Goal: Task Accomplishment & Management: Use online tool/utility

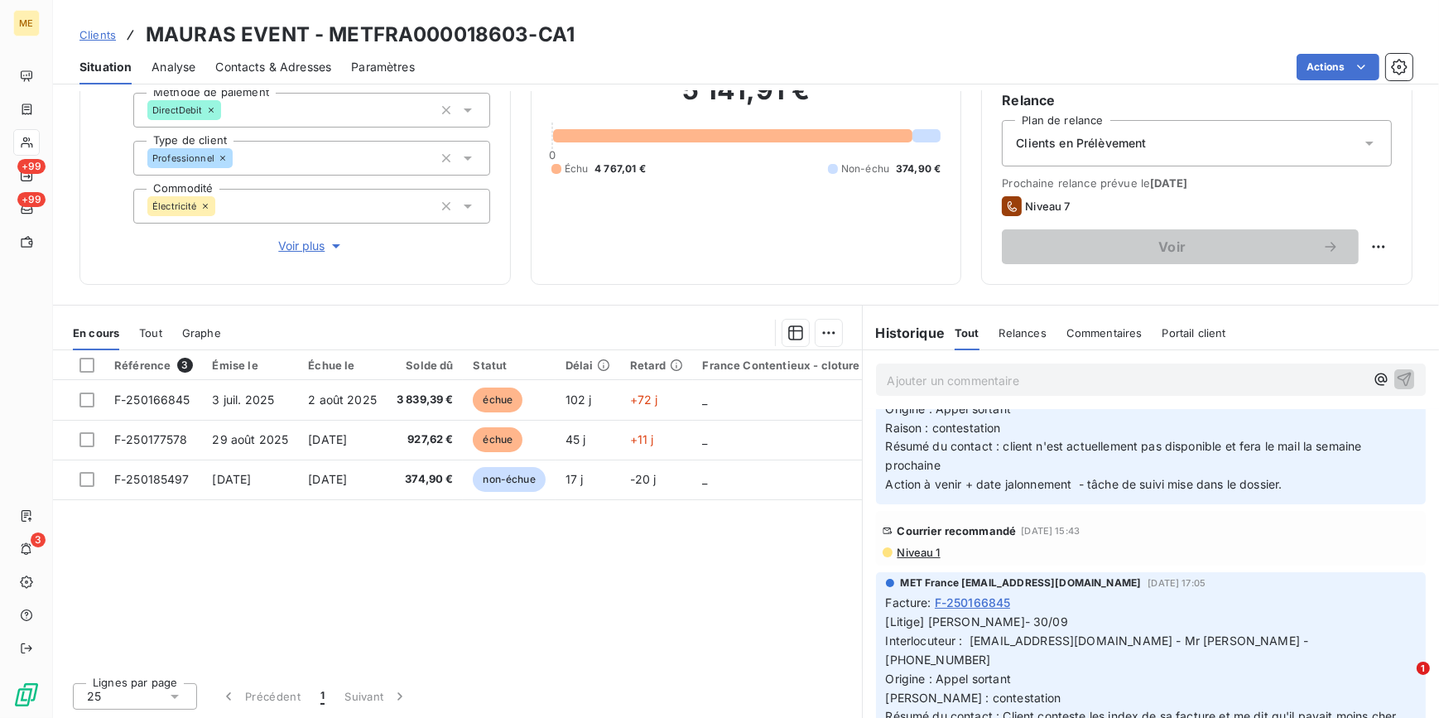
scroll to position [301, 0]
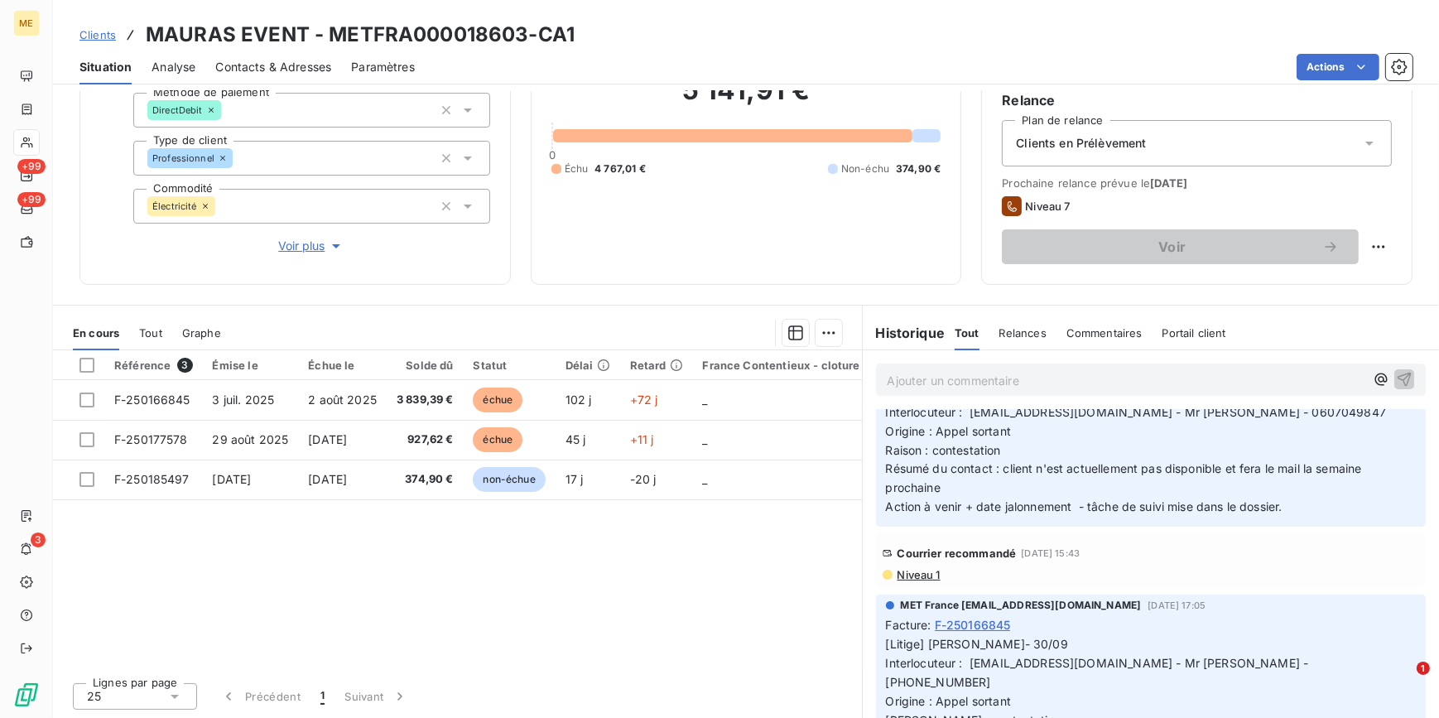
click at [918, 575] on span "Niveau 1" at bounding box center [918, 574] width 45 height 13
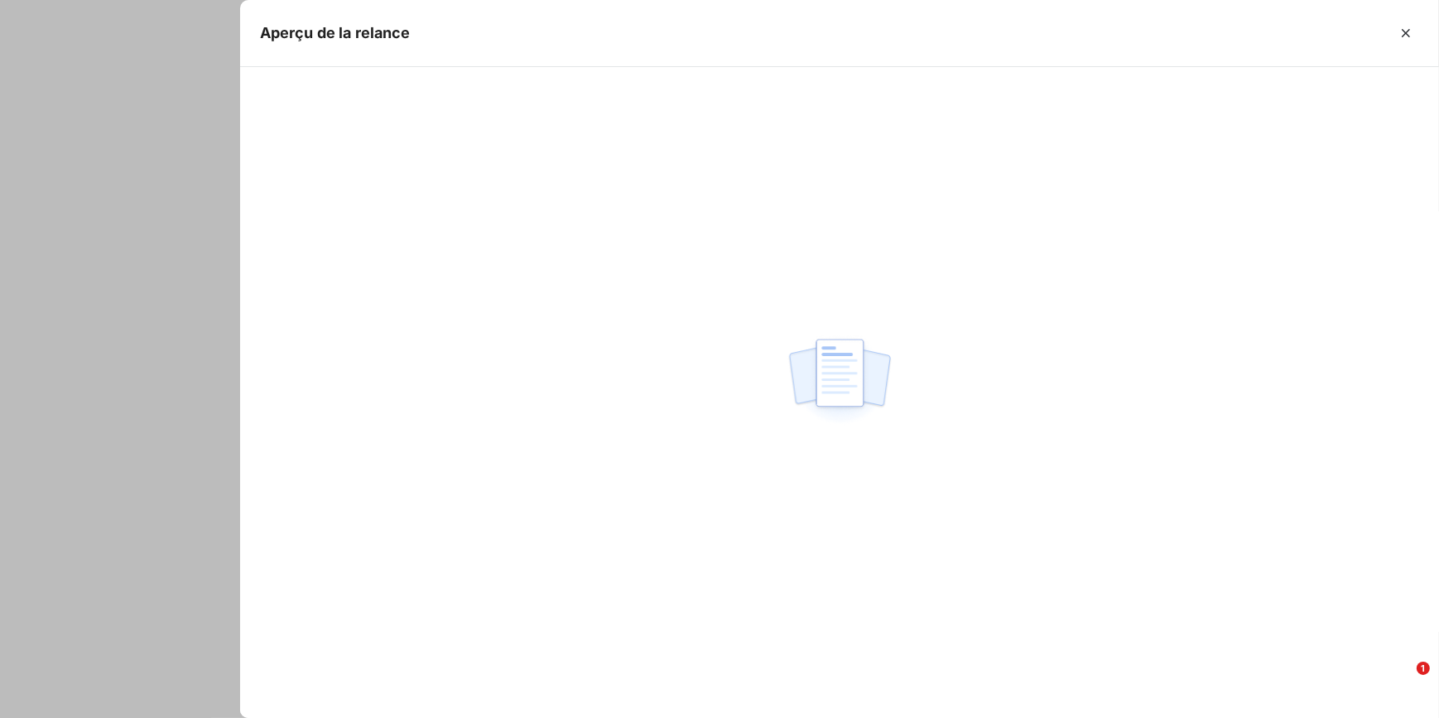
scroll to position [339, 0]
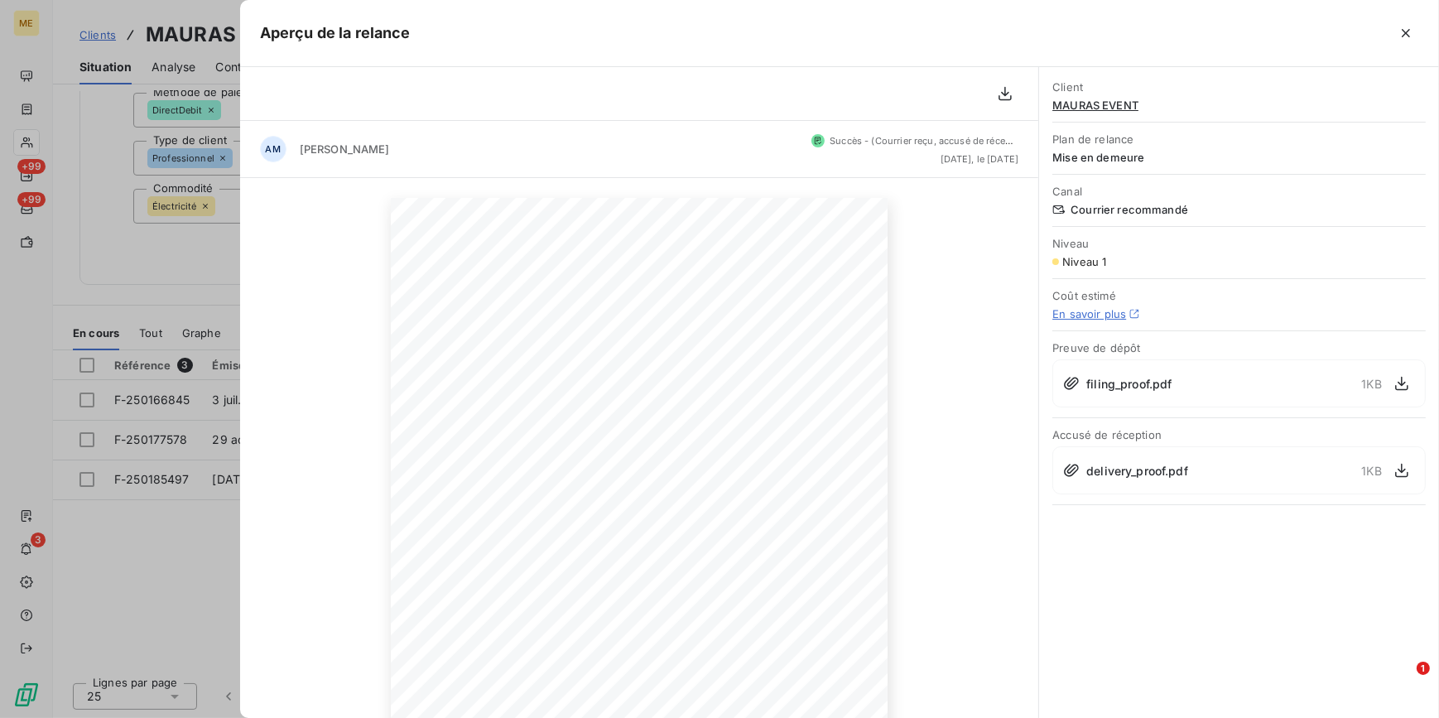
click at [181, 267] on div at bounding box center [719, 359] width 1439 height 718
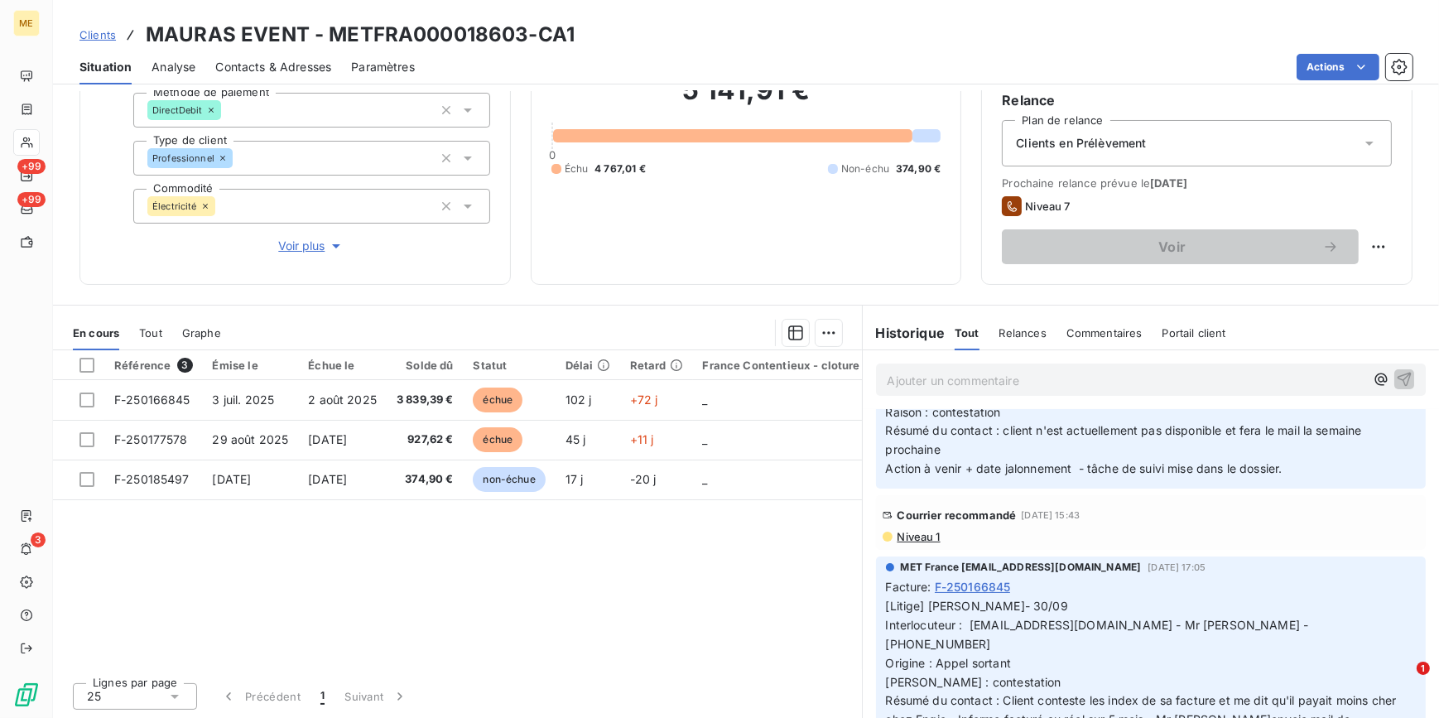
click at [927, 535] on span "Niveau 1" at bounding box center [918, 536] width 45 height 13
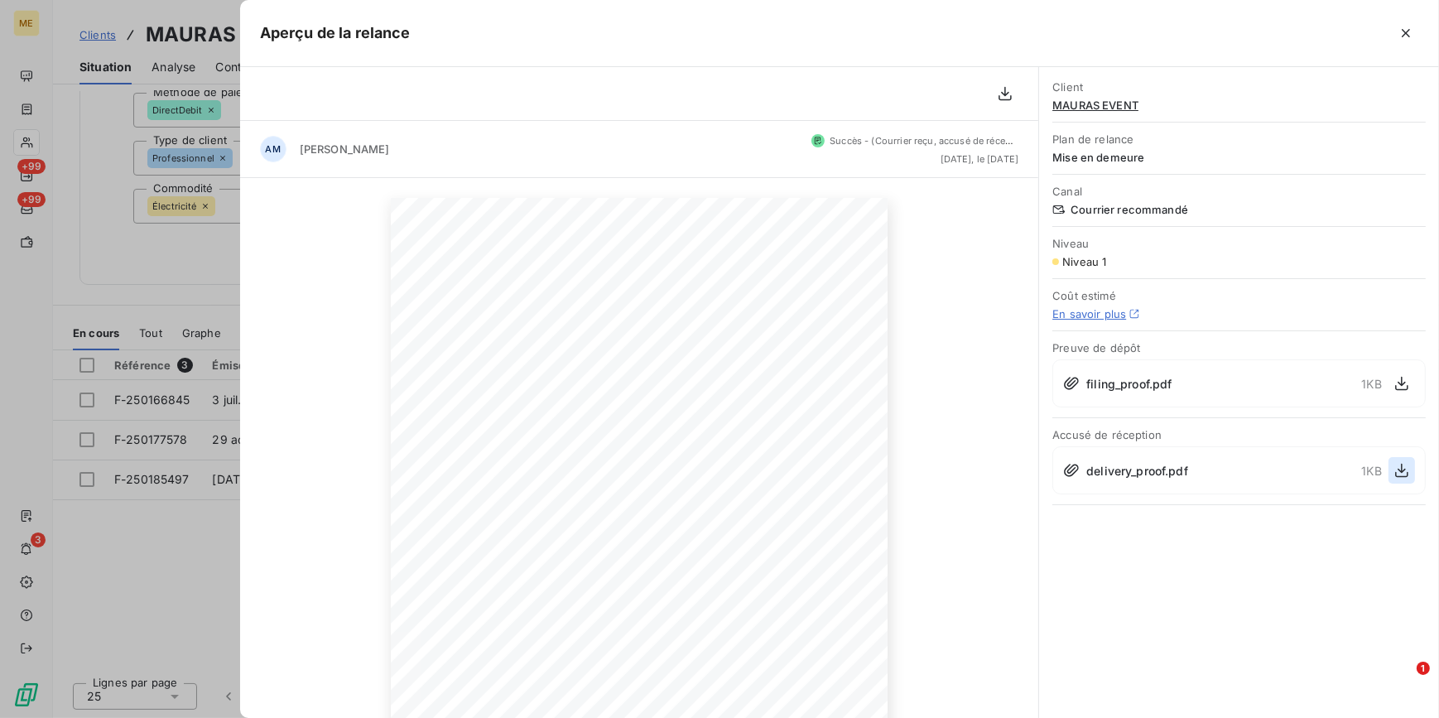
click at [1398, 469] on icon "button" at bounding box center [1402, 470] width 17 height 17
click at [177, 540] on div at bounding box center [719, 359] width 1439 height 718
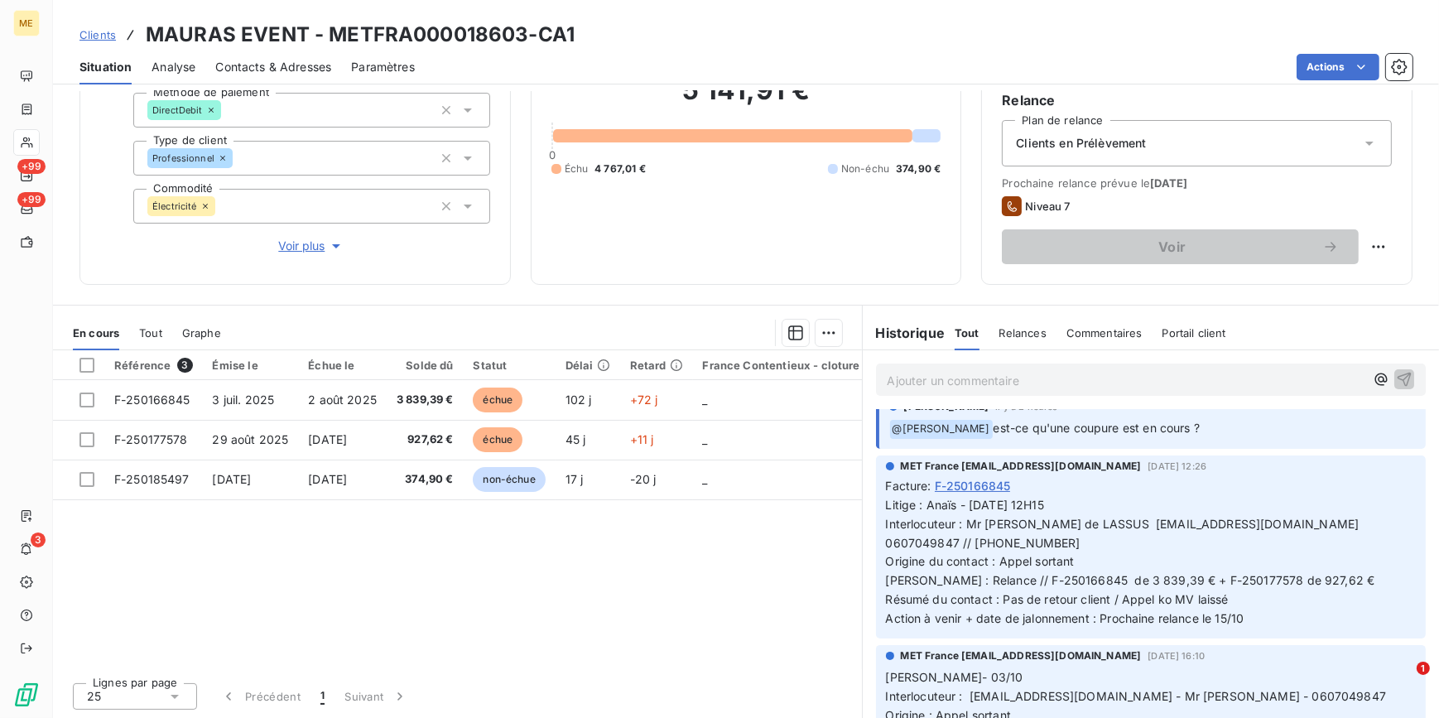
scroll to position [0, 0]
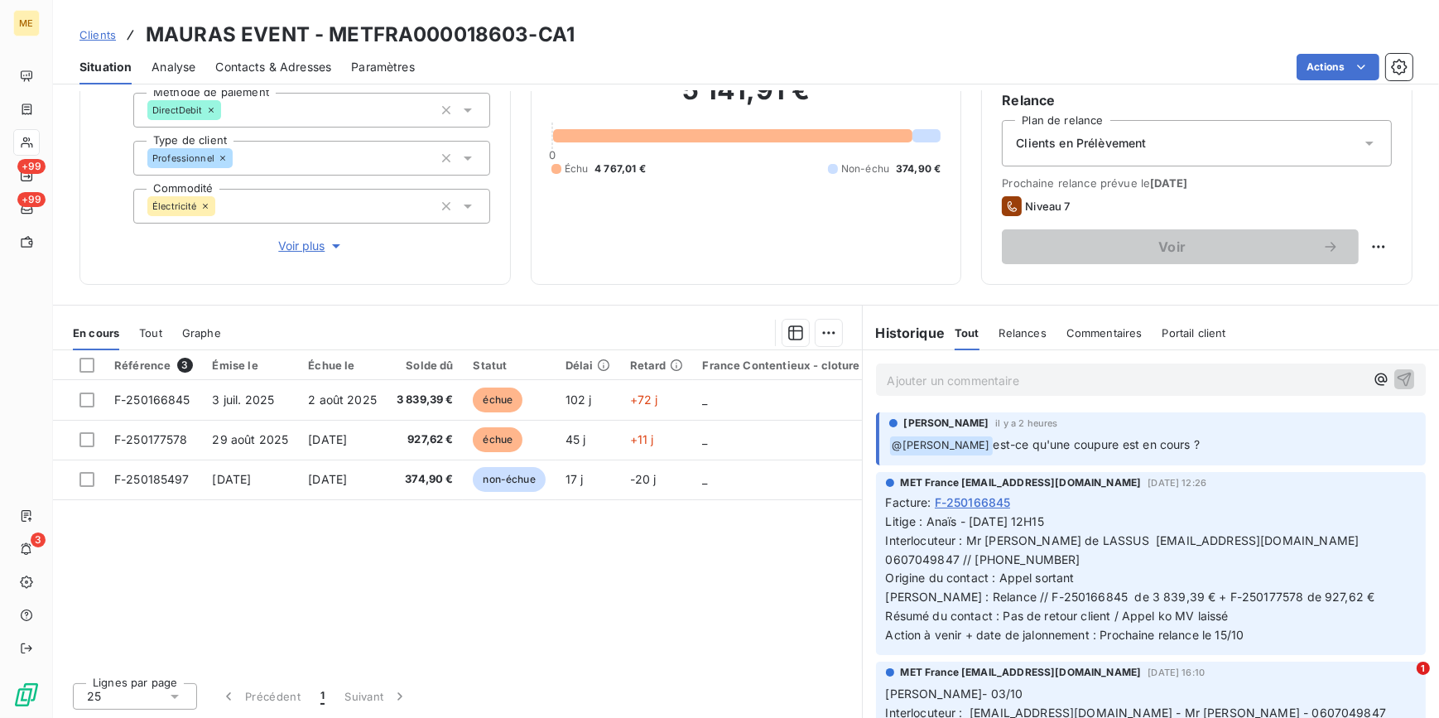
click at [1035, 380] on p "Ajouter un commentaire ﻿" at bounding box center [1127, 380] width 478 height 21
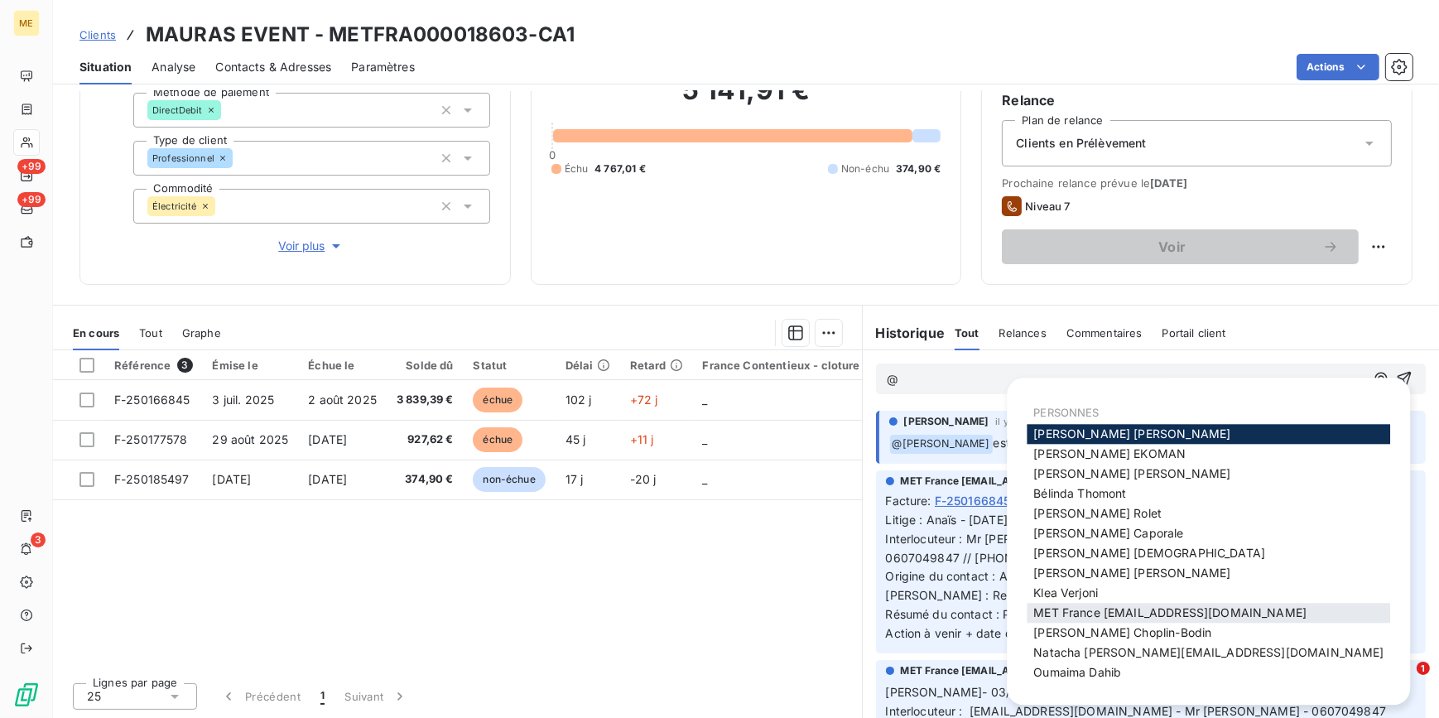
click at [1206, 614] on span "MET France [EMAIL_ADDRESS][DOMAIN_NAME]" at bounding box center [1169, 613] width 273 height 14
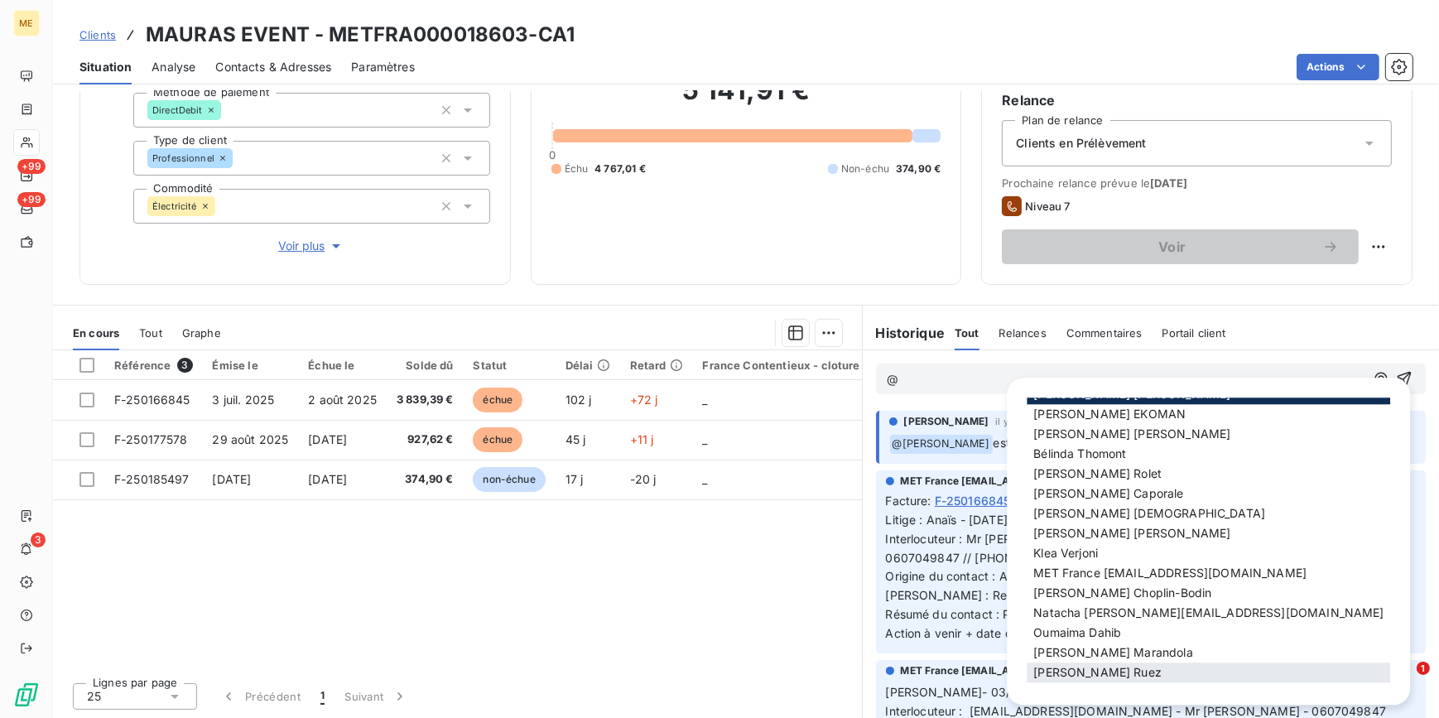
click at [1078, 675] on span "[PERSON_NAME]" at bounding box center [1097, 673] width 128 height 14
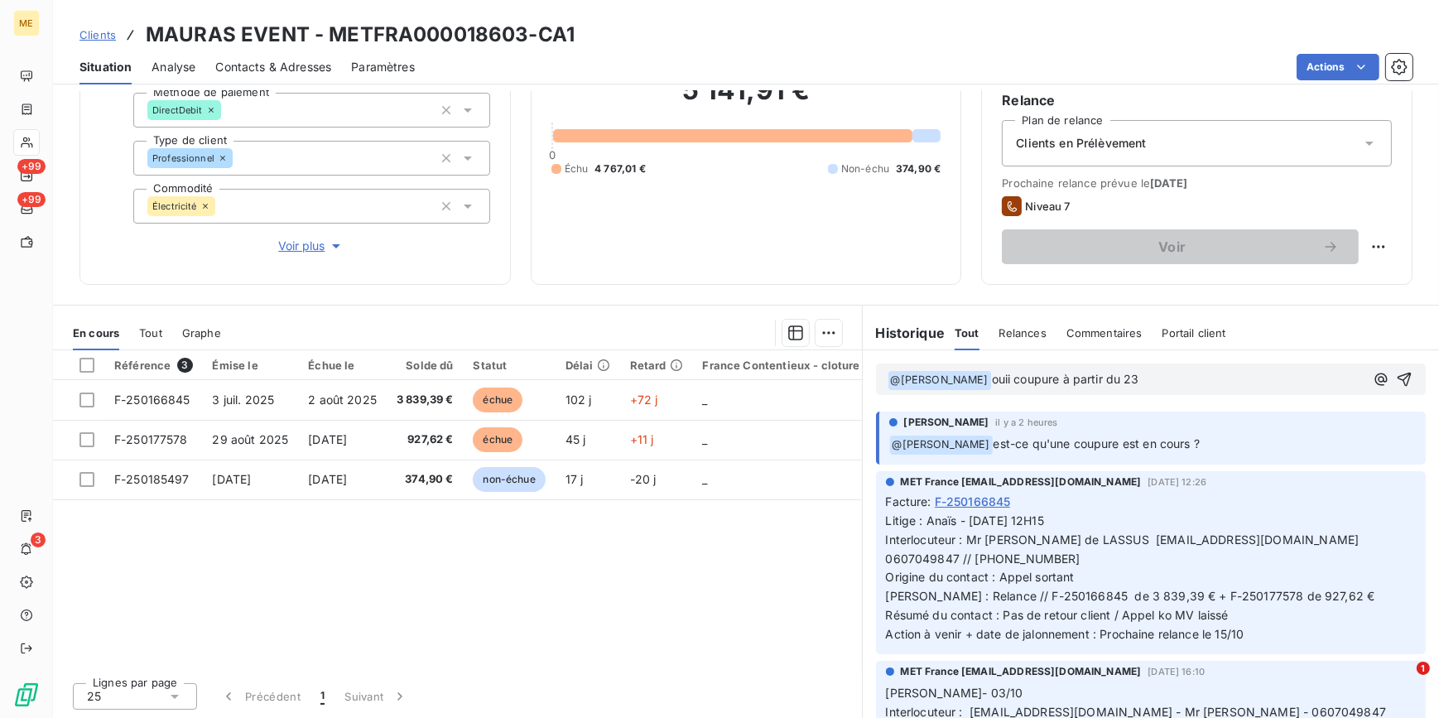
click at [992, 378] on span "ouii coupure à partir du 23" at bounding box center [1065, 379] width 147 height 14
click at [1011, 379] on span "coupure à partir du 23" at bounding box center [1054, 379] width 125 height 14
click at [1176, 379] on p "﻿ @ [PERSON_NAME] ﻿ coupure possible à partir du 23" at bounding box center [1127, 380] width 478 height 20
click at [1396, 381] on icon "button" at bounding box center [1404, 379] width 17 height 17
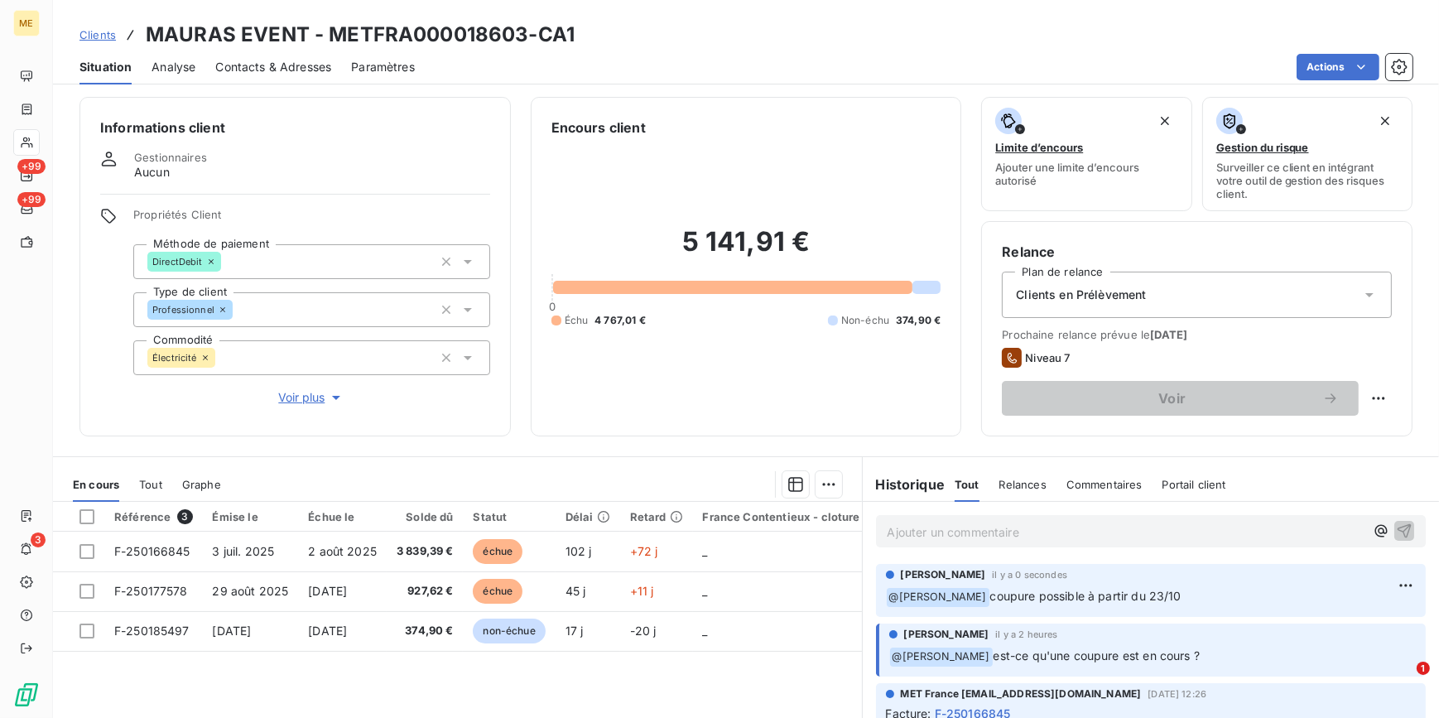
scroll to position [0, 0]
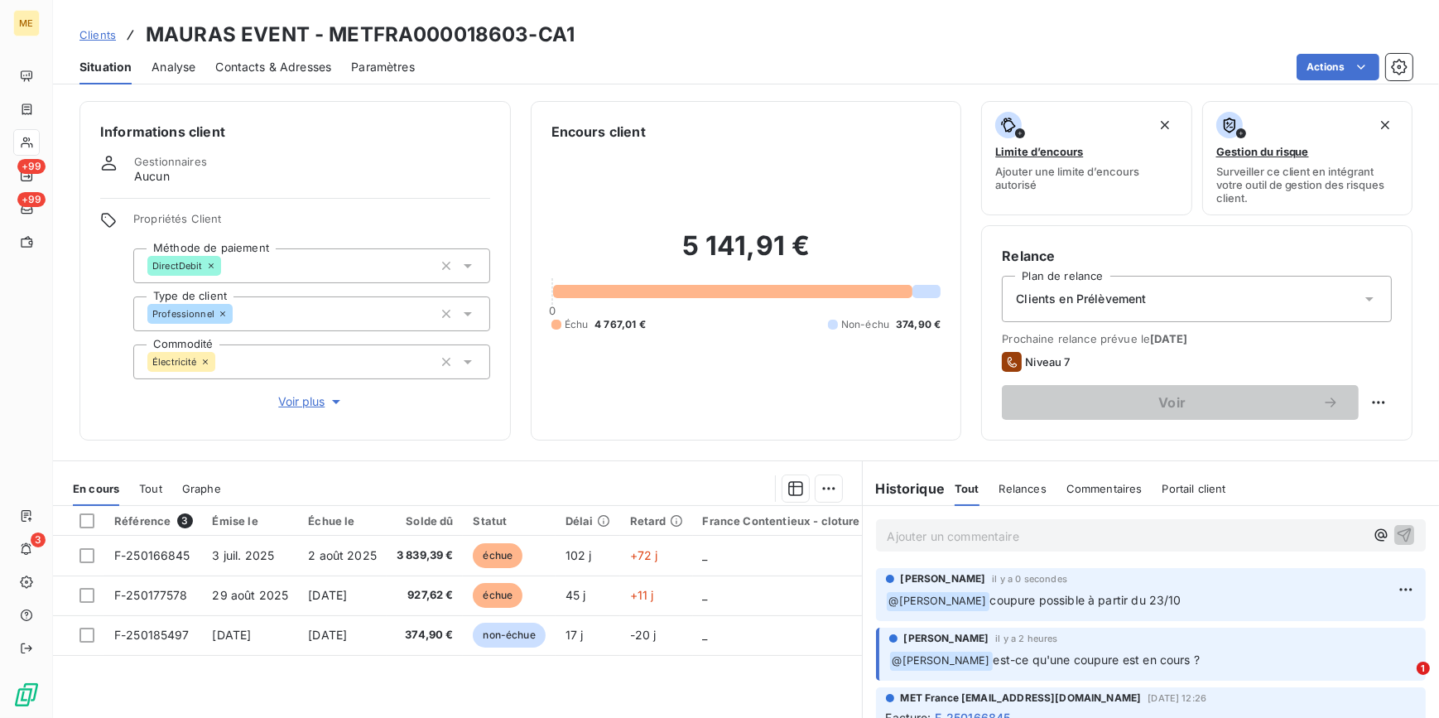
click at [287, 407] on span "Voir plus" at bounding box center [311, 401] width 66 height 17
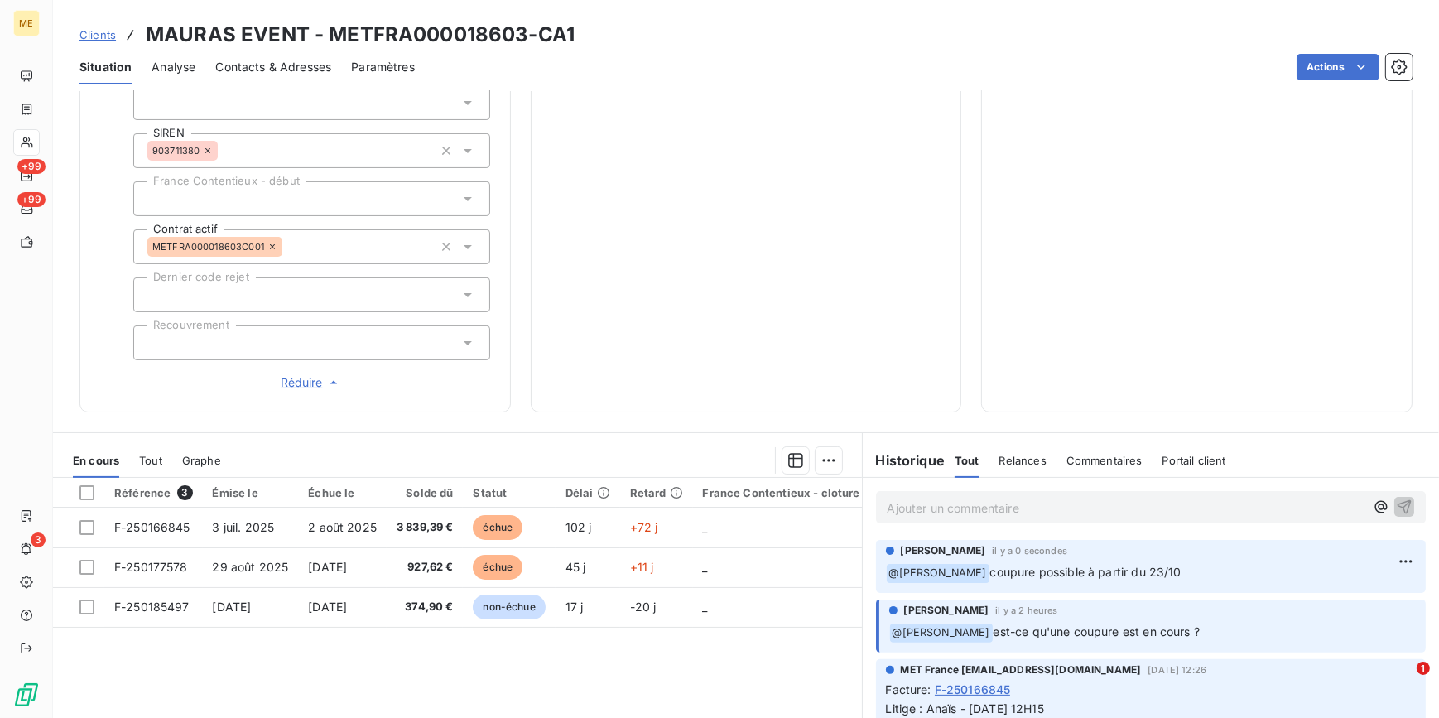
click at [283, 381] on span "Réduire" at bounding box center [311, 382] width 61 height 17
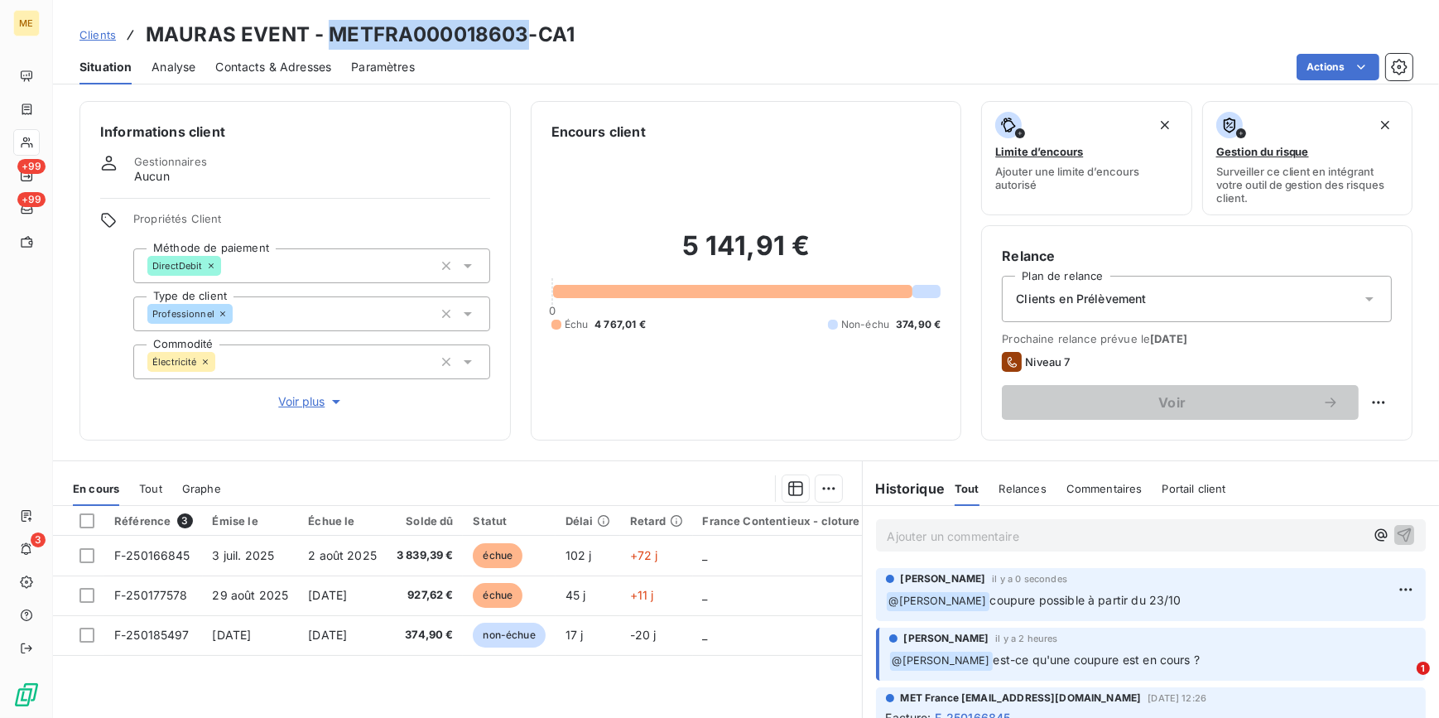
drag, startPoint x: 332, startPoint y: 35, endPoint x: 522, endPoint y: 37, distance: 189.6
click at [522, 37] on h3 "MAURAS EVENT - METFRA000018603-CA1" at bounding box center [360, 35] width 429 height 30
copy h3 "METFRA000018603"
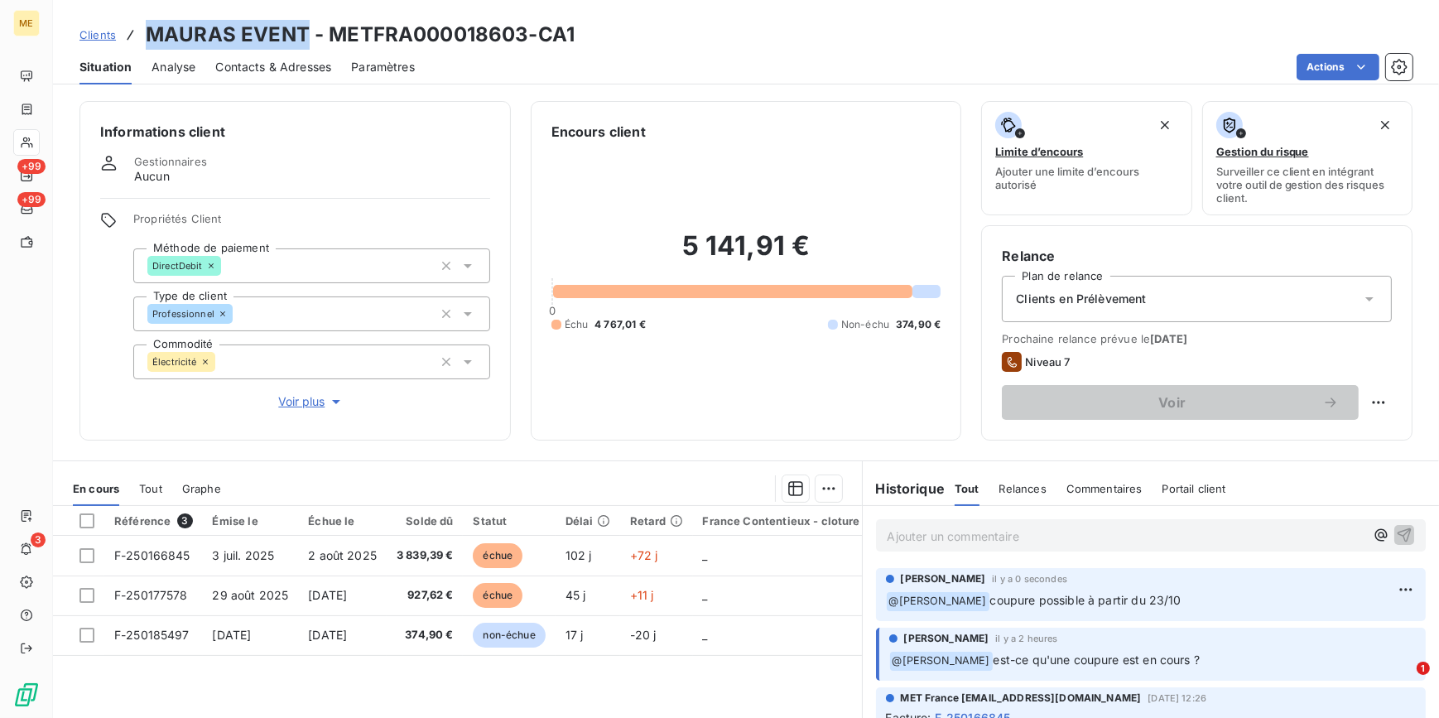
drag, startPoint x: 148, startPoint y: 29, endPoint x: 302, endPoint y: 43, distance: 154.7
click at [302, 43] on h3 "MAURAS EVENT - METFRA000018603-CA1" at bounding box center [360, 35] width 429 height 30
copy h3 "MAURAS EVENT"
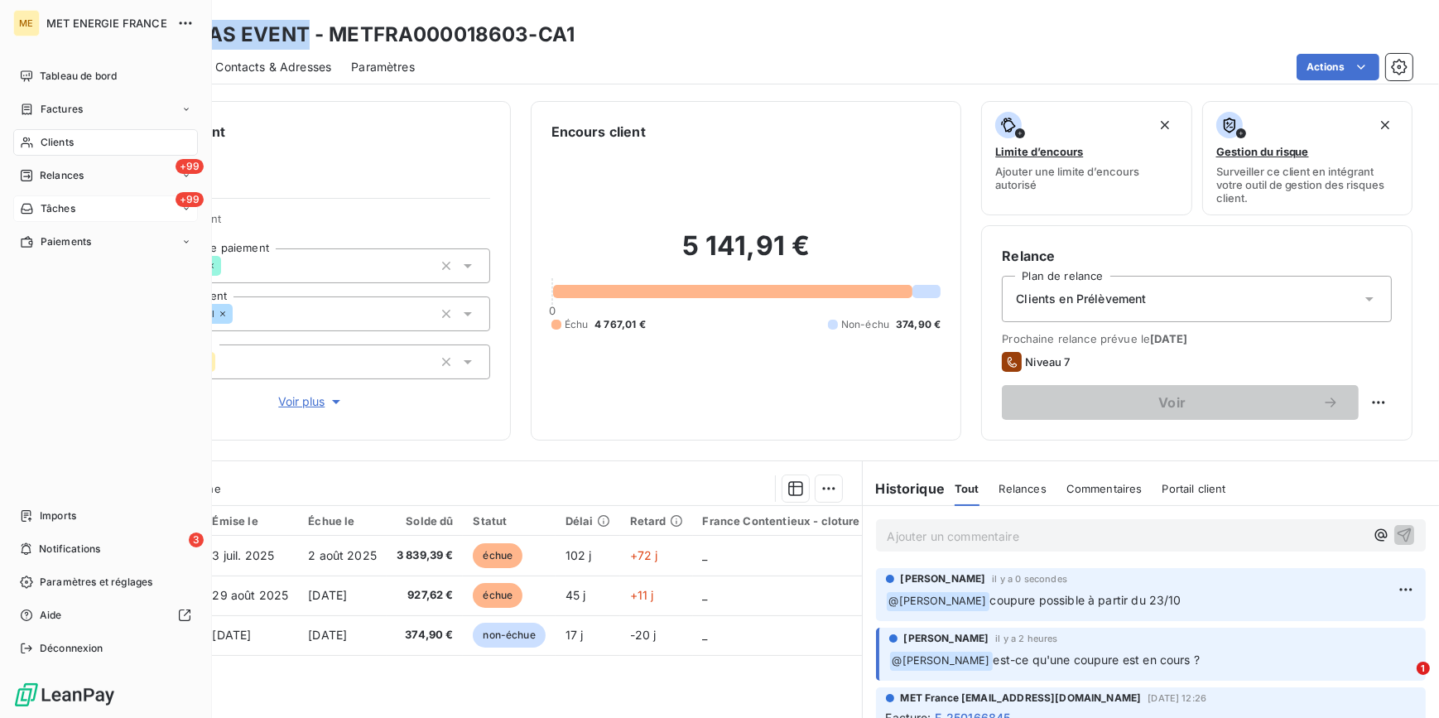
click at [54, 206] on span "Tâches" at bounding box center [58, 208] width 35 height 15
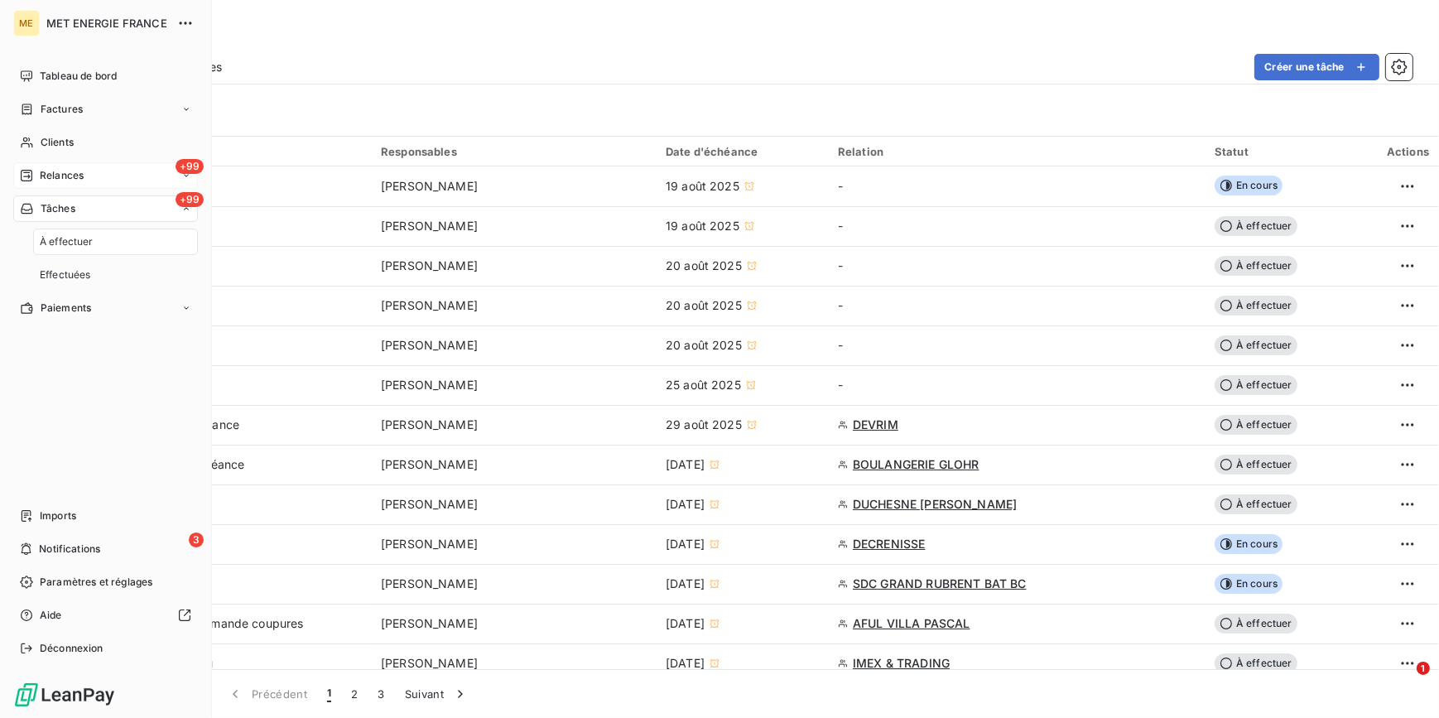
click at [58, 166] on div "+99 Relances" at bounding box center [105, 175] width 185 height 26
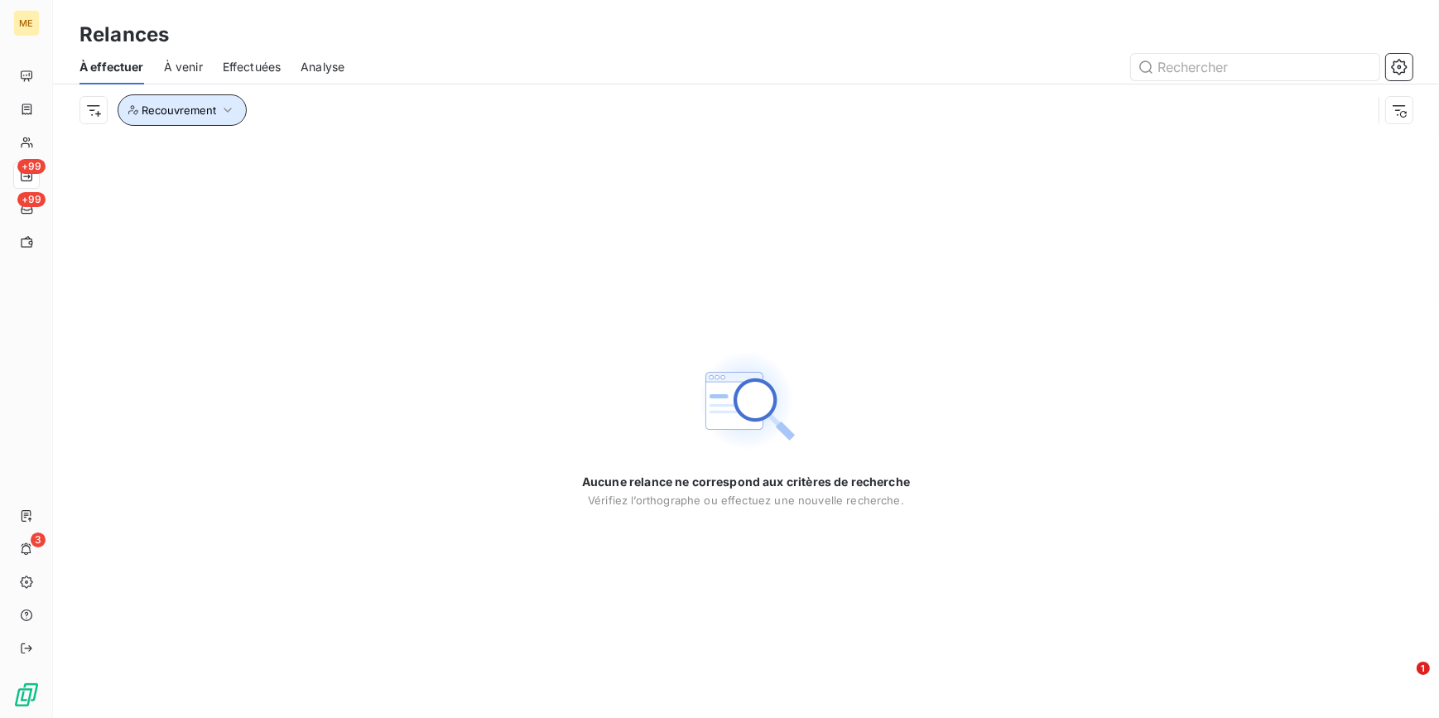
click at [238, 113] on button "Recouvrement" at bounding box center [182, 109] width 129 height 31
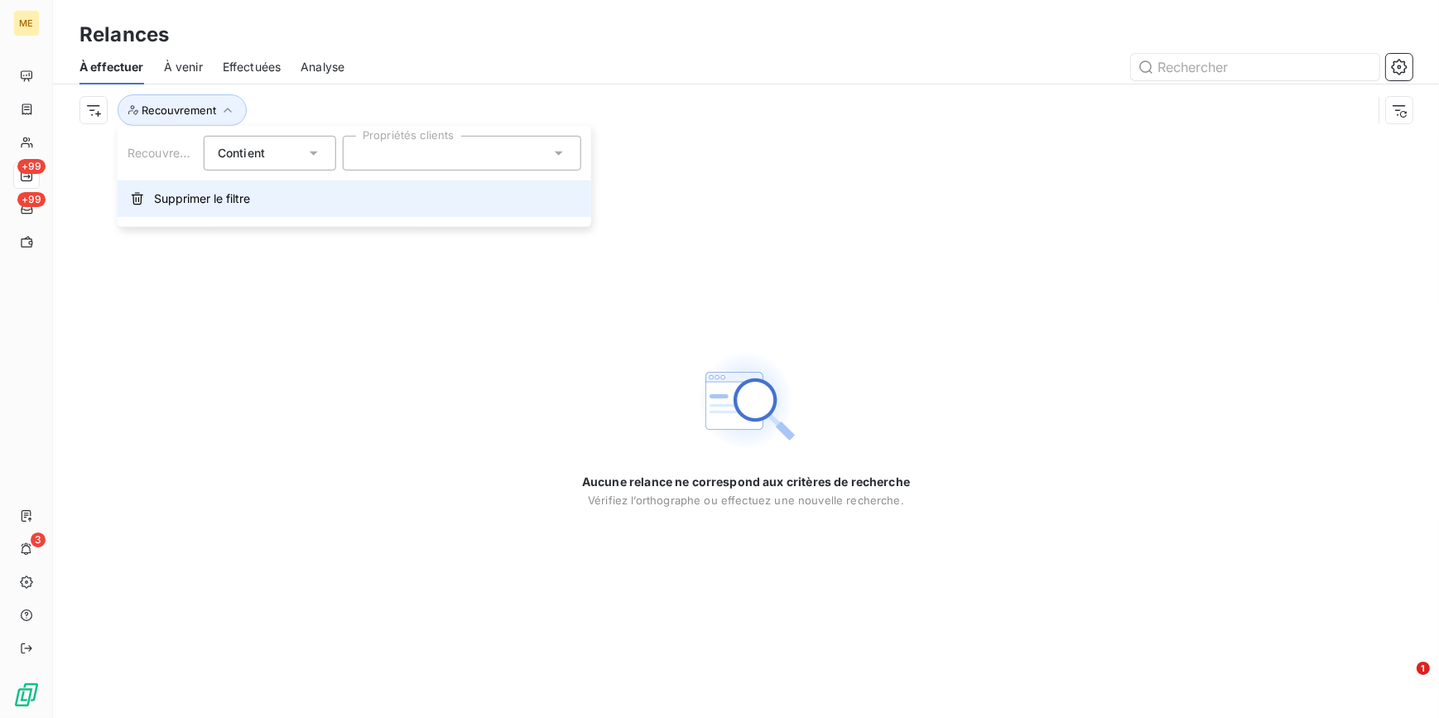
click at [217, 194] on span "Supprimer le filtre" at bounding box center [202, 198] width 96 height 17
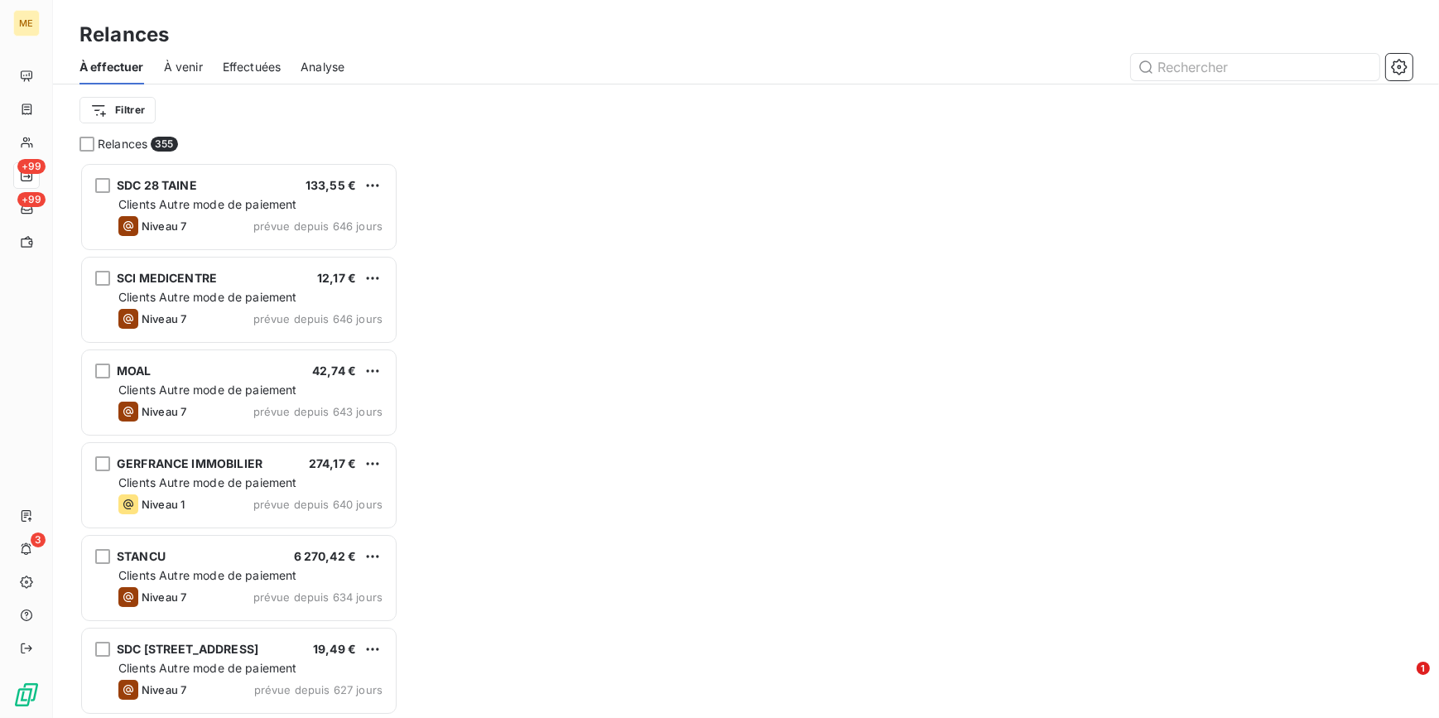
scroll to position [545, 306]
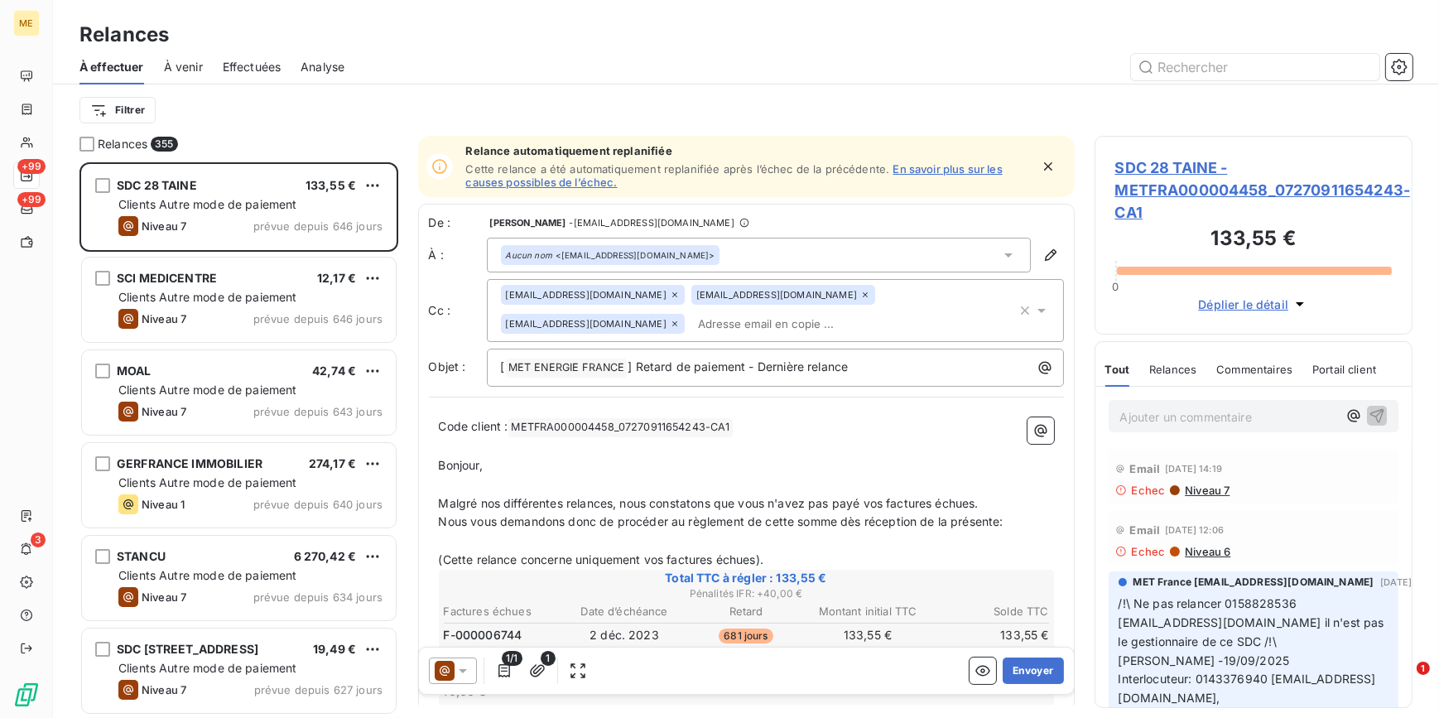
click at [250, 66] on span "Effectuées" at bounding box center [252, 67] width 59 height 17
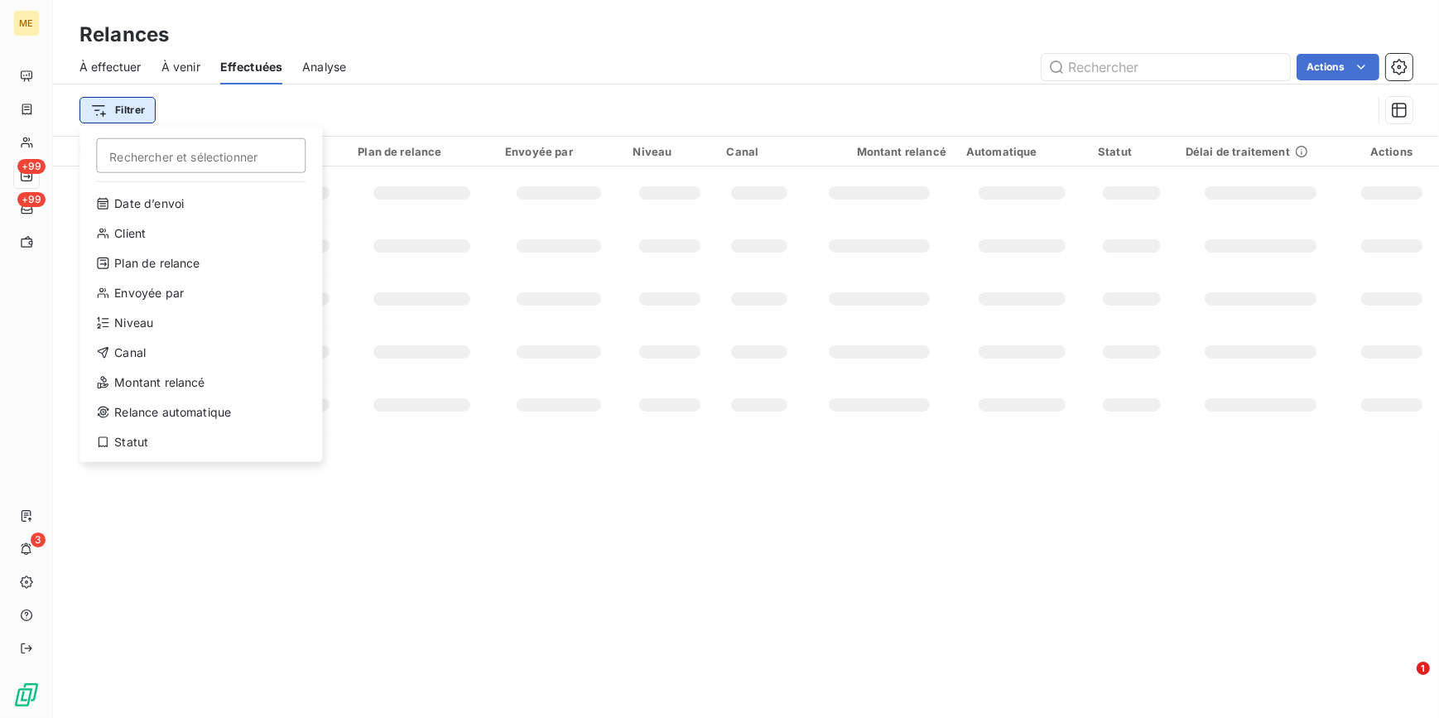
click at [142, 113] on html "ME +99 +99 3 Relances À effectuer À venir Effectuées Analyse Actions Filtrer Re…" at bounding box center [719, 359] width 1439 height 718
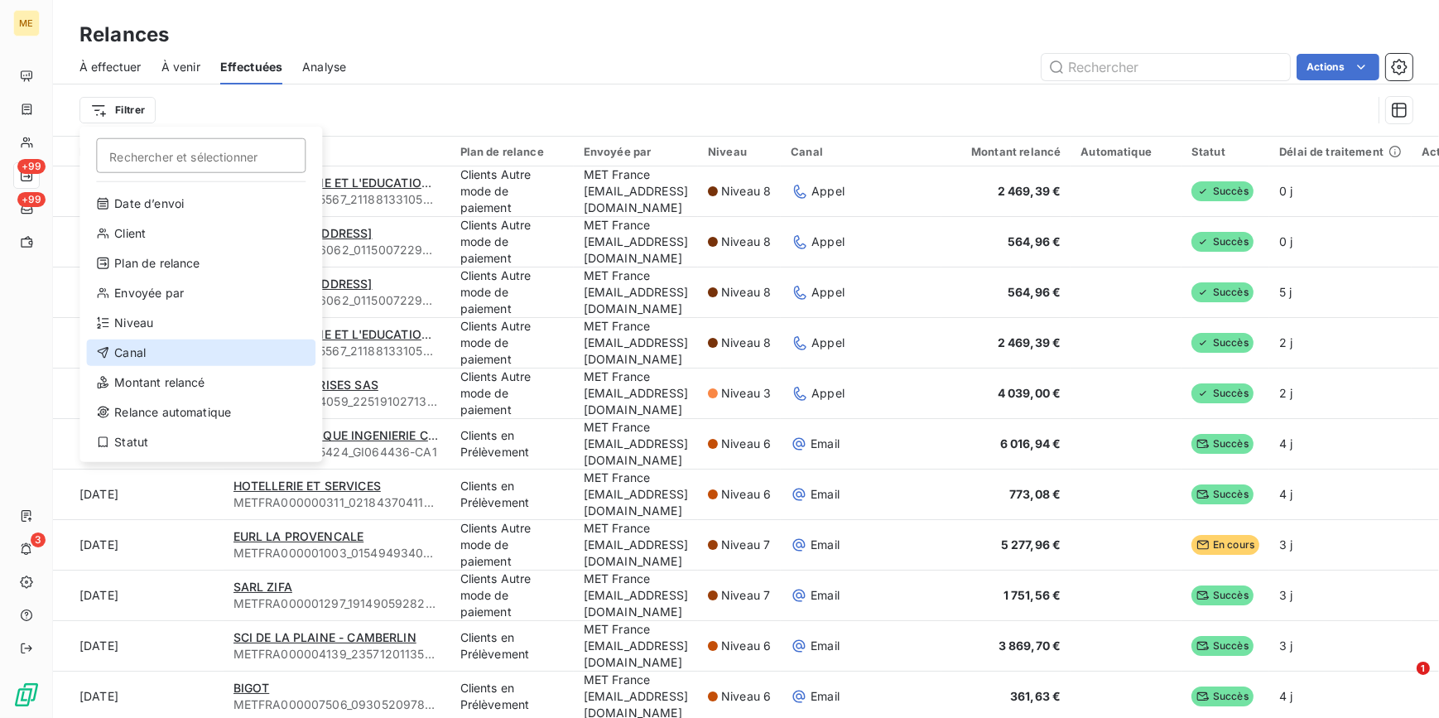
click at [162, 355] on div "Canal" at bounding box center [200, 352] width 229 height 26
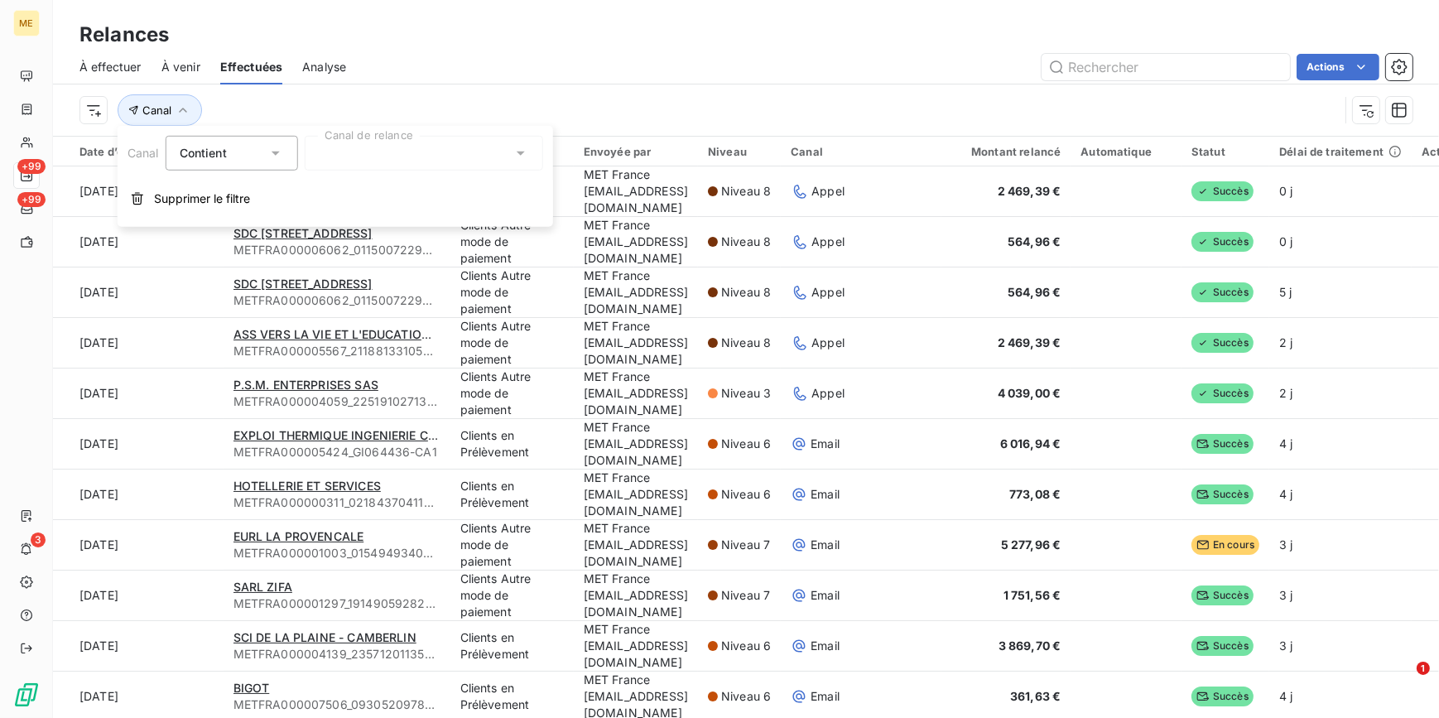
click at [393, 150] on div at bounding box center [424, 153] width 238 height 35
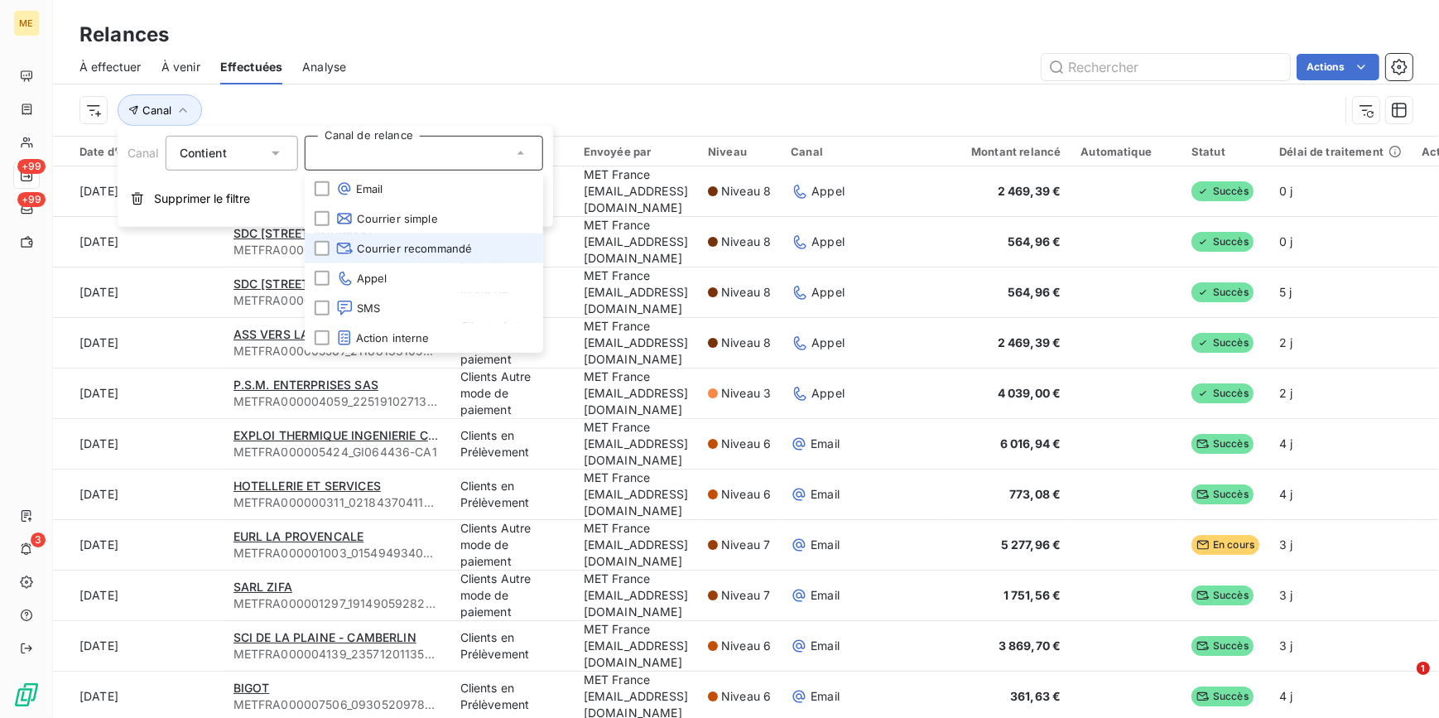
click at [380, 252] on span "Courrier recommandé" at bounding box center [404, 248] width 137 height 17
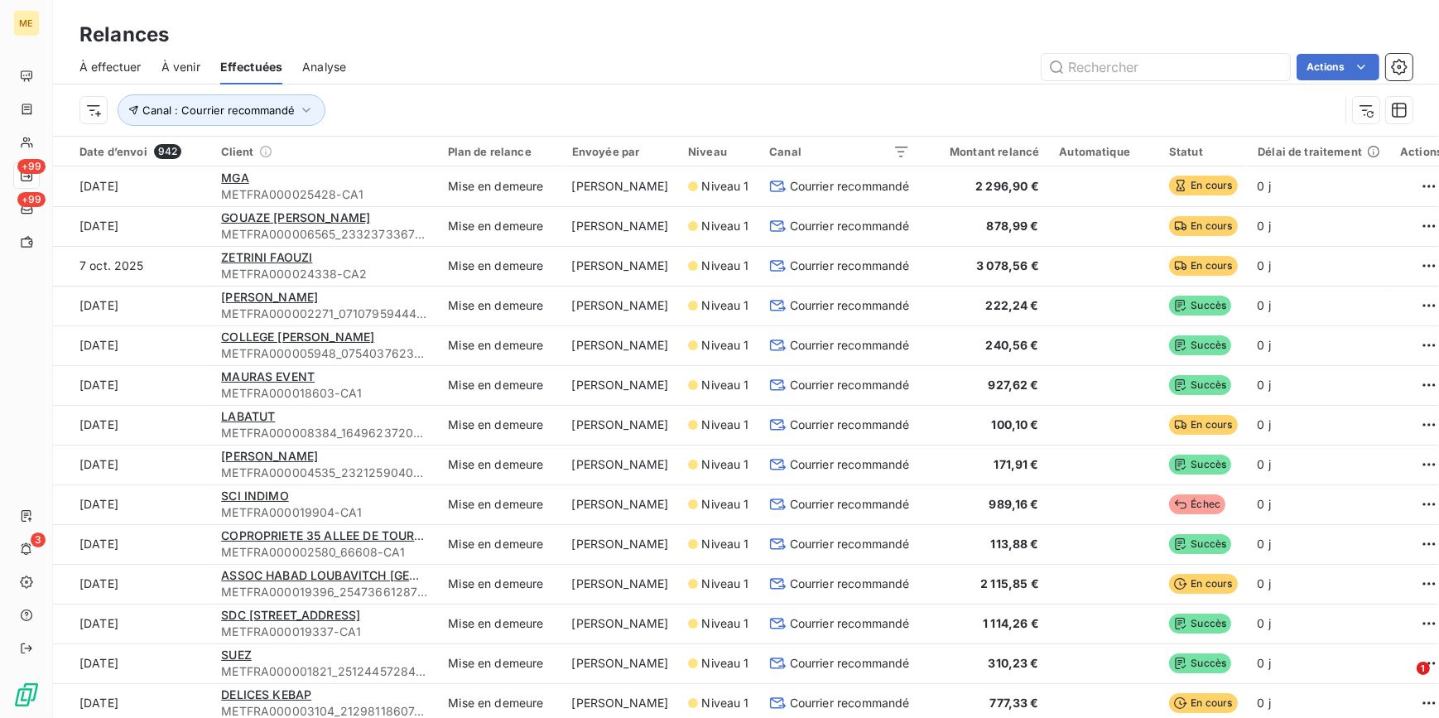
click at [501, 62] on div "Actions" at bounding box center [889, 67] width 1047 height 26
click at [91, 109] on html "ME +99 +99 3 Relances À effectuer À venir Effectuées Analyse Actions Canal : Co…" at bounding box center [719, 359] width 1439 height 718
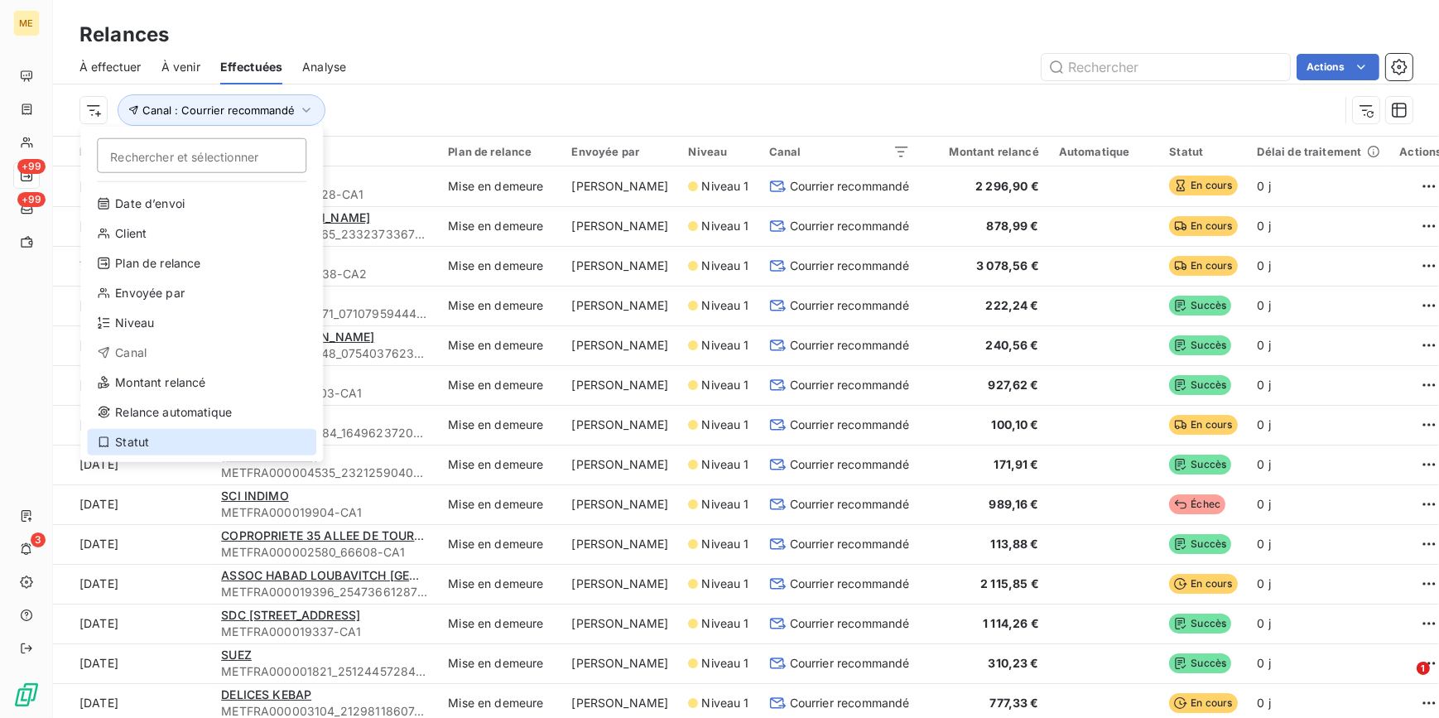
click at [152, 451] on div "Statut" at bounding box center [201, 442] width 229 height 26
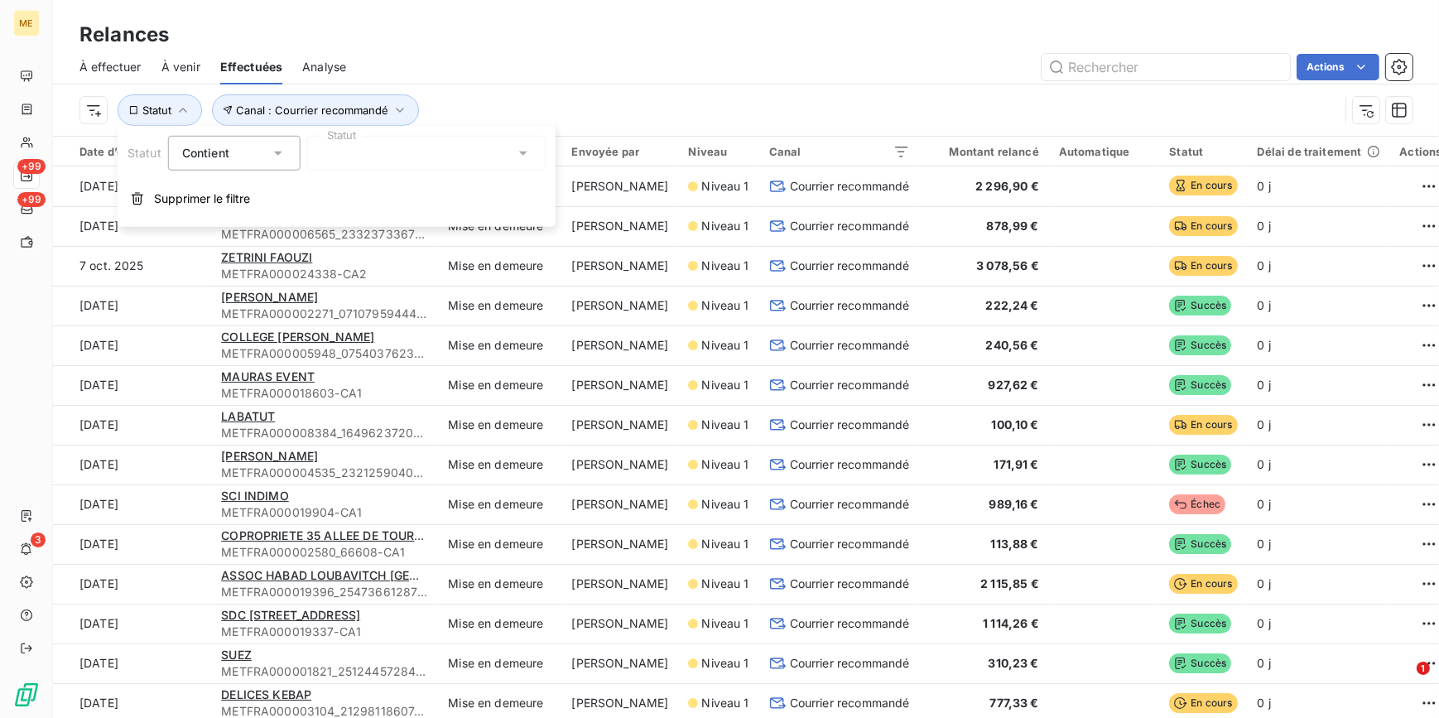
click at [407, 156] on div at bounding box center [426, 153] width 238 height 35
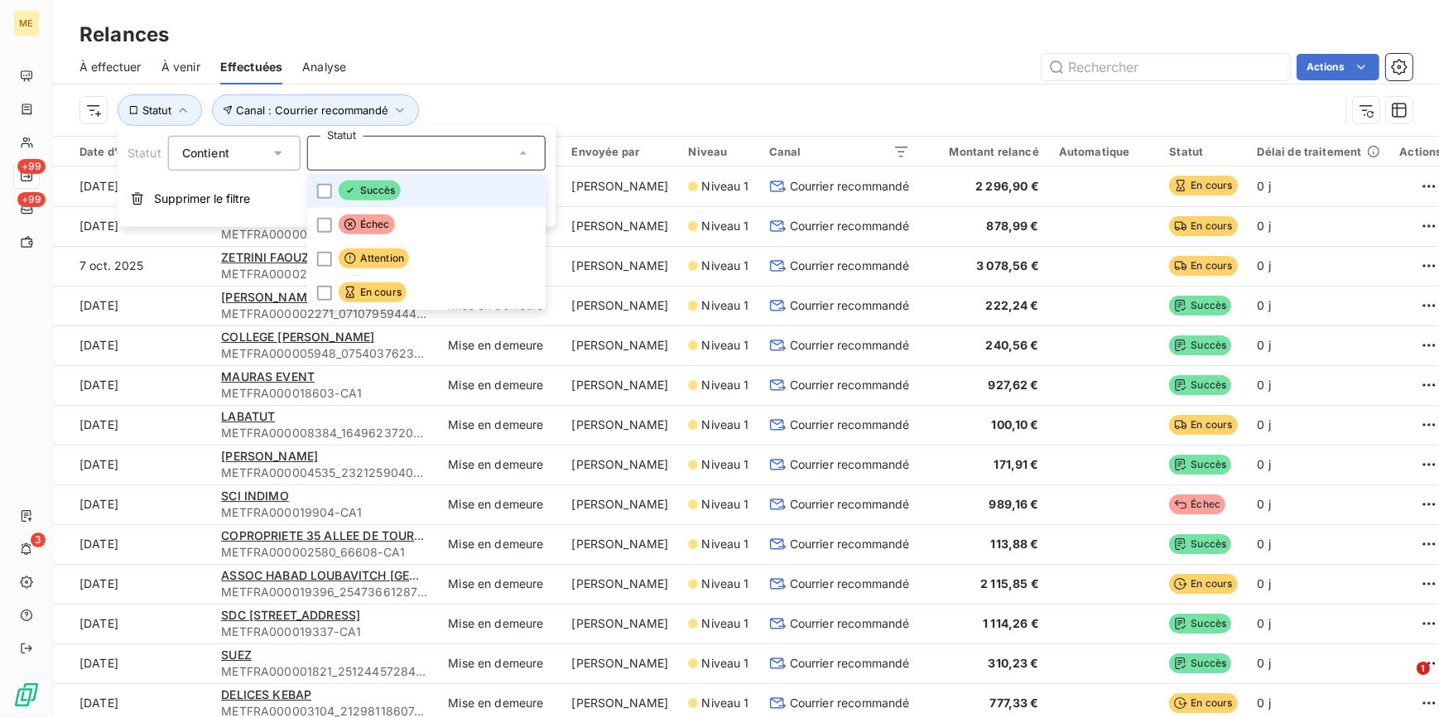
click at [388, 200] on div "Succès" at bounding box center [370, 191] width 62 height 21
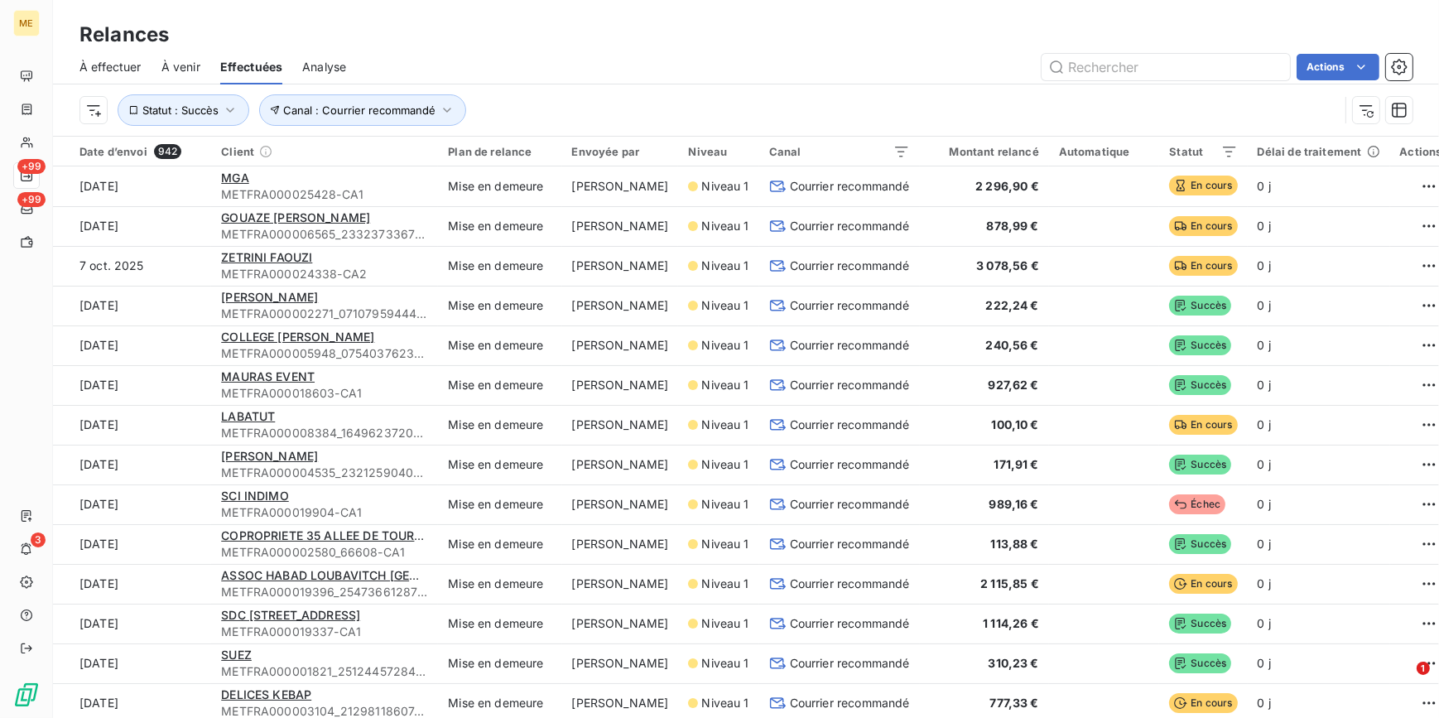
click at [747, 64] on div "Actions" at bounding box center [889, 67] width 1047 height 26
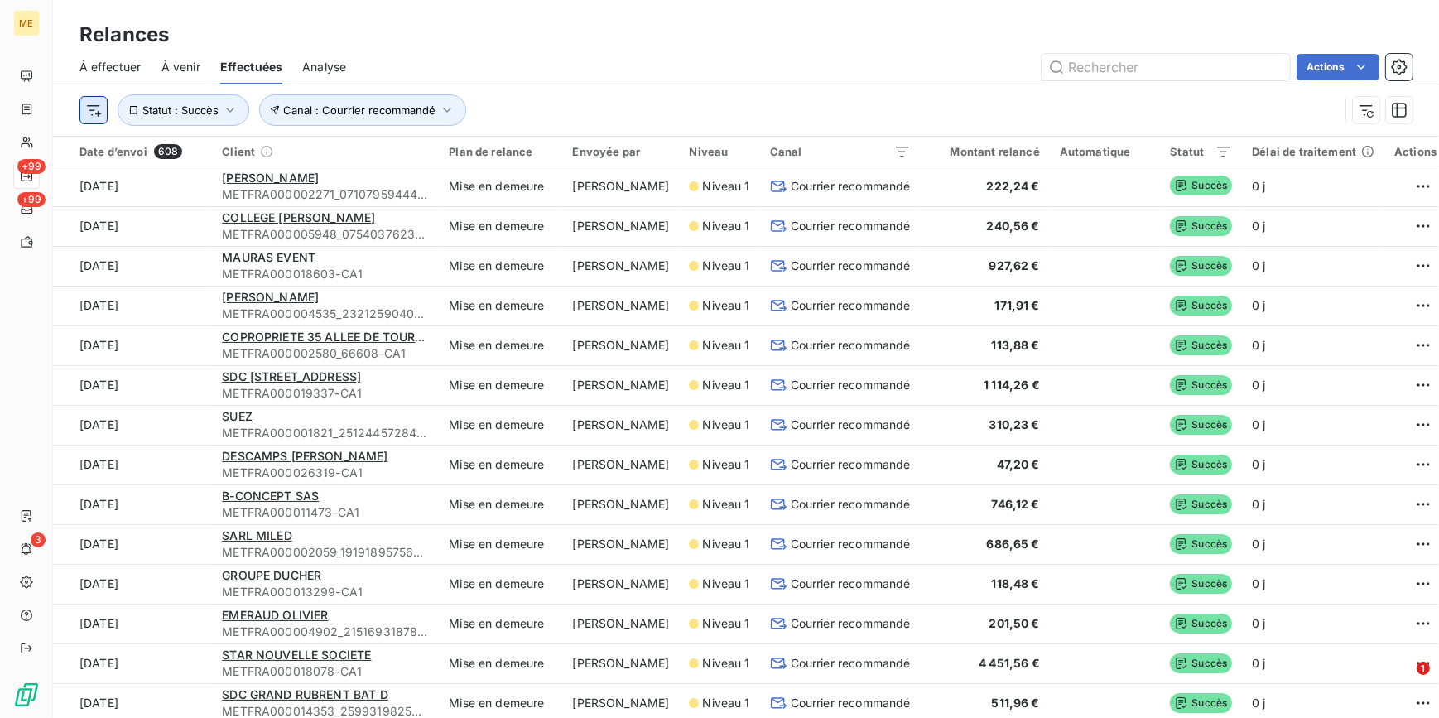
click at [91, 111] on html "ME +99 +99 3 Relances À effectuer À venir Effectuées Analyse Actions Canal : Co…" at bounding box center [719, 359] width 1439 height 718
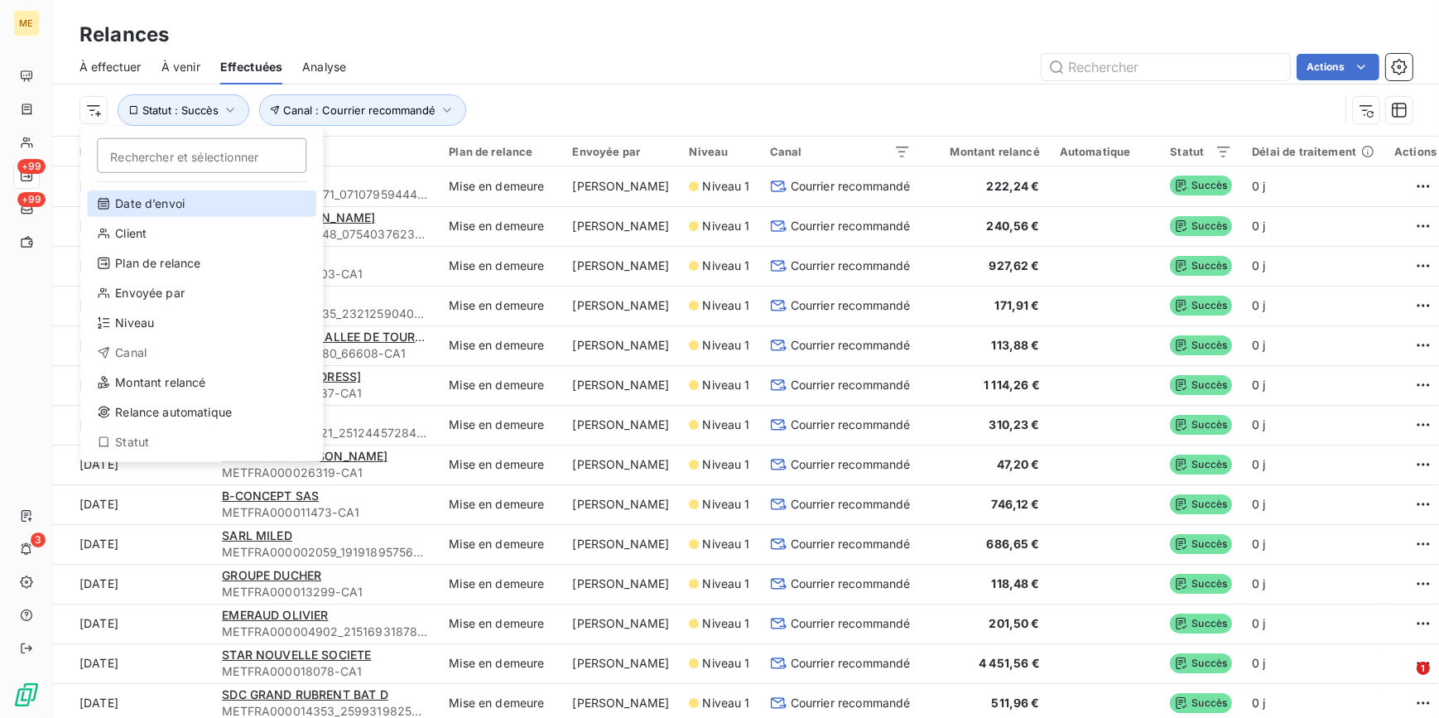
click at [153, 208] on div "Date d’envoi" at bounding box center [201, 203] width 229 height 26
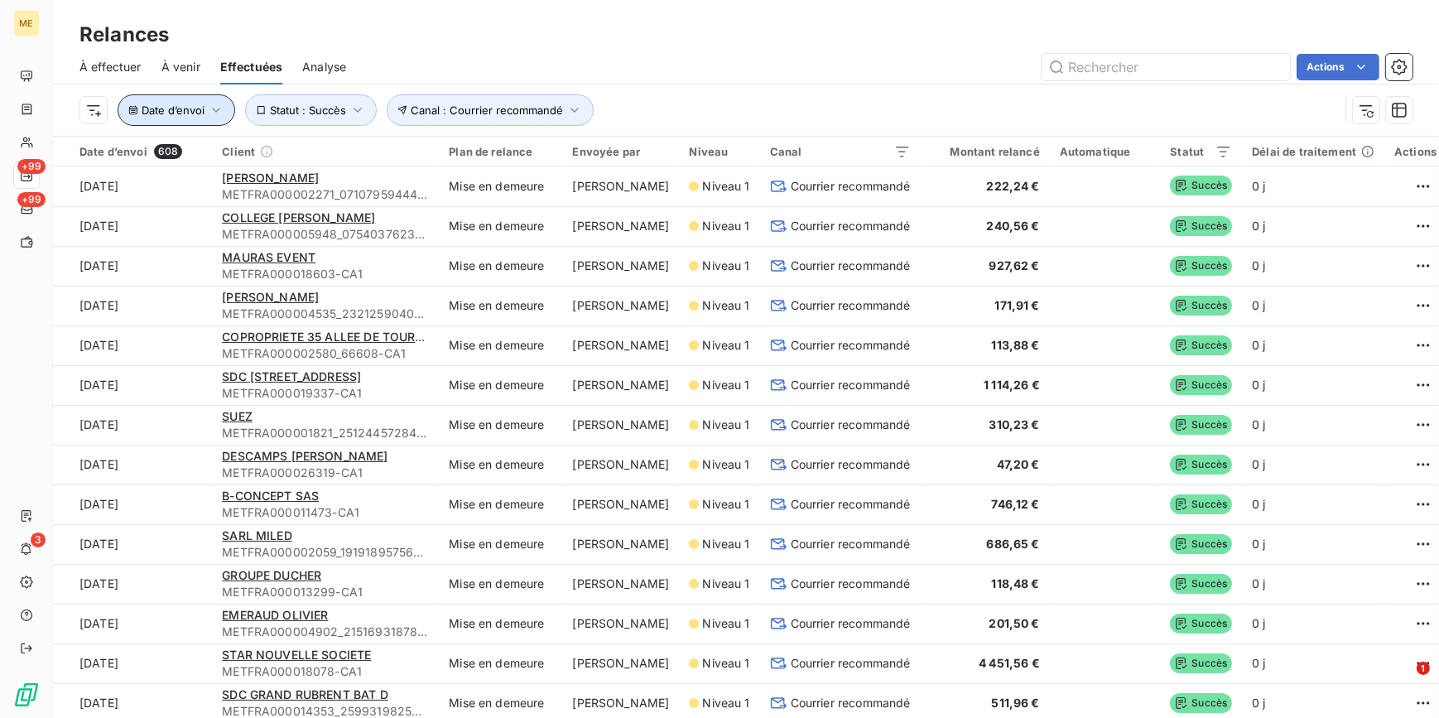
click at [199, 117] on button "Date d’envoi" at bounding box center [177, 109] width 118 height 31
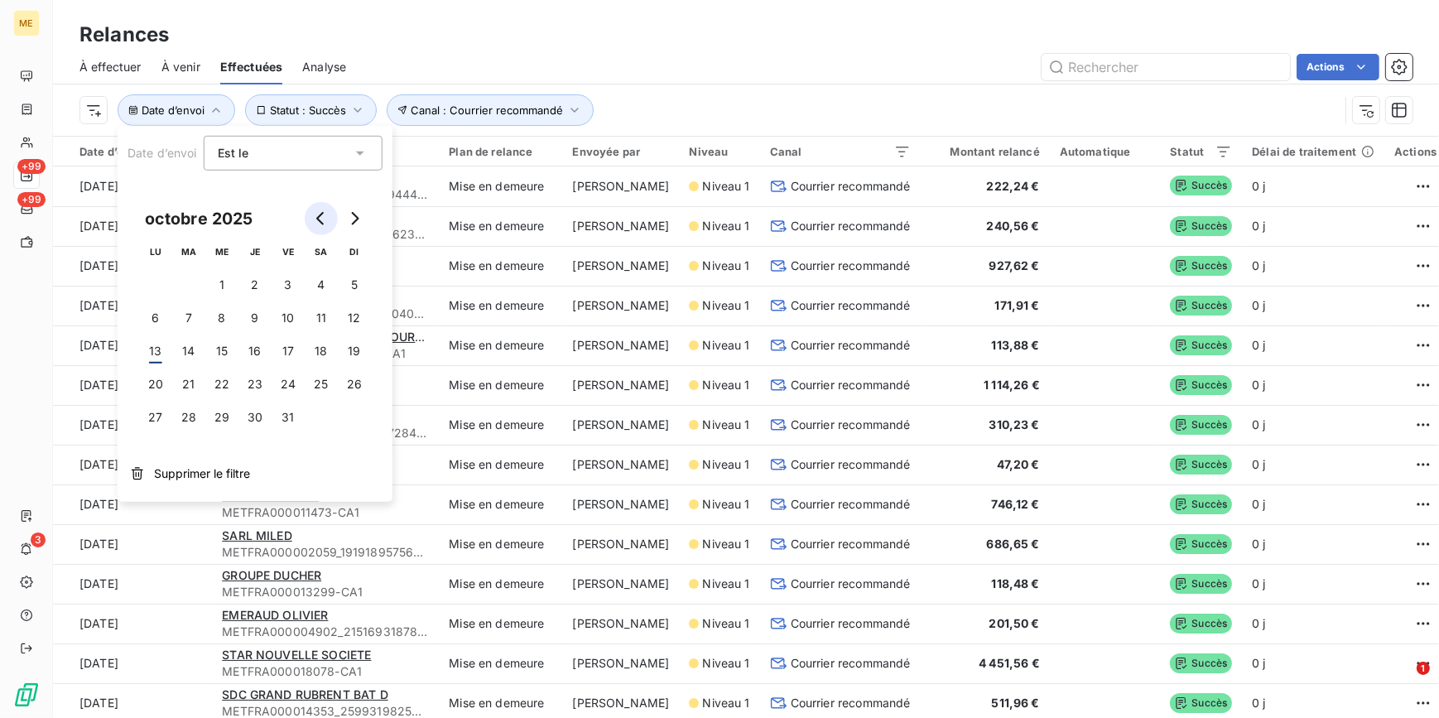
click at [311, 220] on button "Go to previous month" at bounding box center [321, 218] width 33 height 33
click at [154, 281] on button "1" at bounding box center [155, 284] width 33 height 33
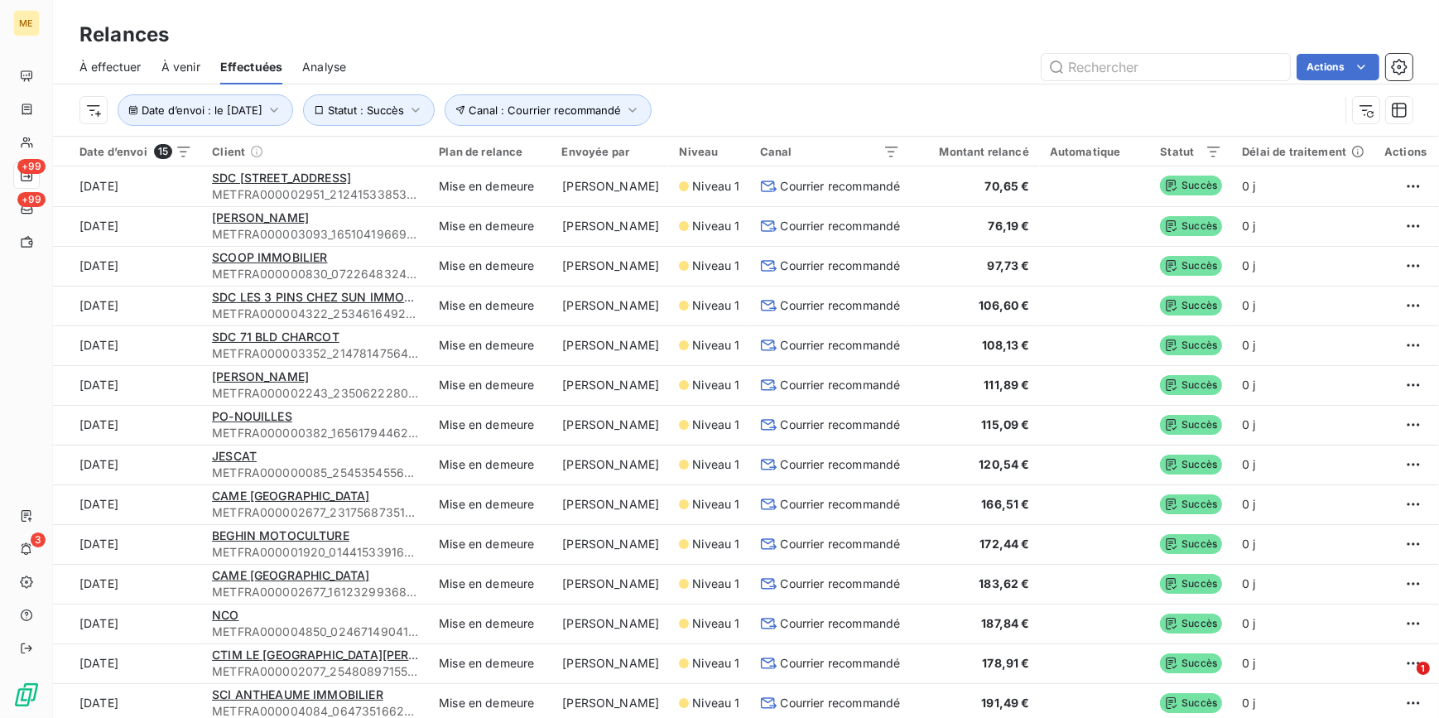
click at [794, 39] on div "Relances" at bounding box center [746, 35] width 1386 height 30
click at [278, 108] on icon "button" at bounding box center [274, 110] width 8 height 5
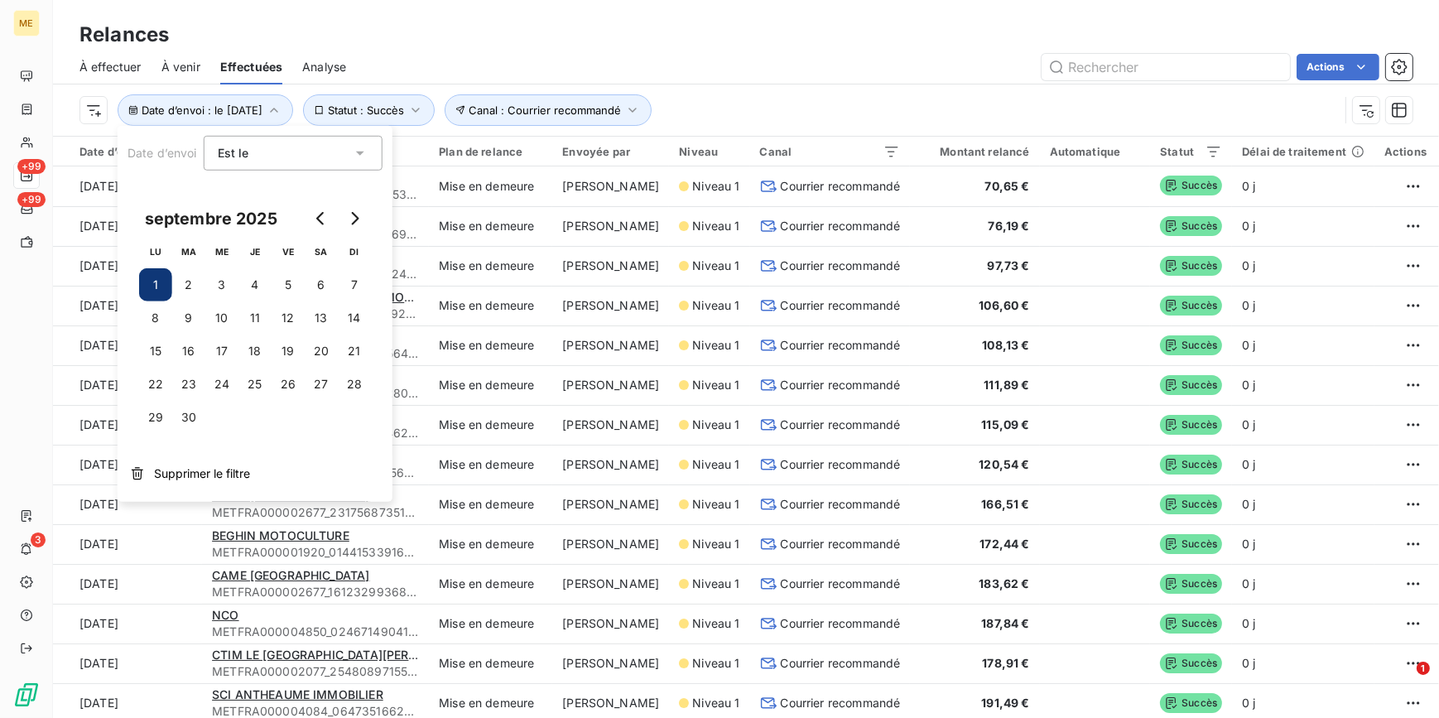
click at [281, 161] on div "Est le eq" at bounding box center [285, 153] width 134 height 23
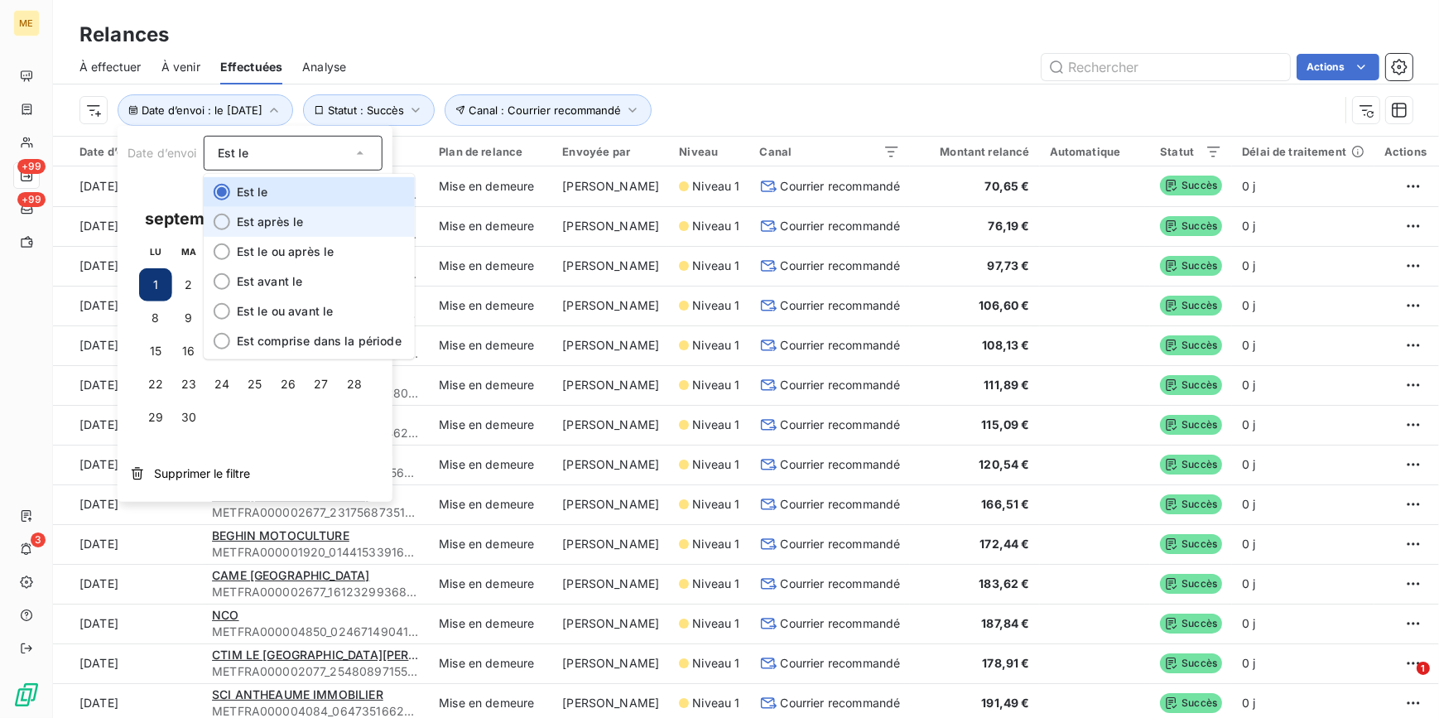
click at [283, 219] on span "Est après le" at bounding box center [270, 221] width 67 height 14
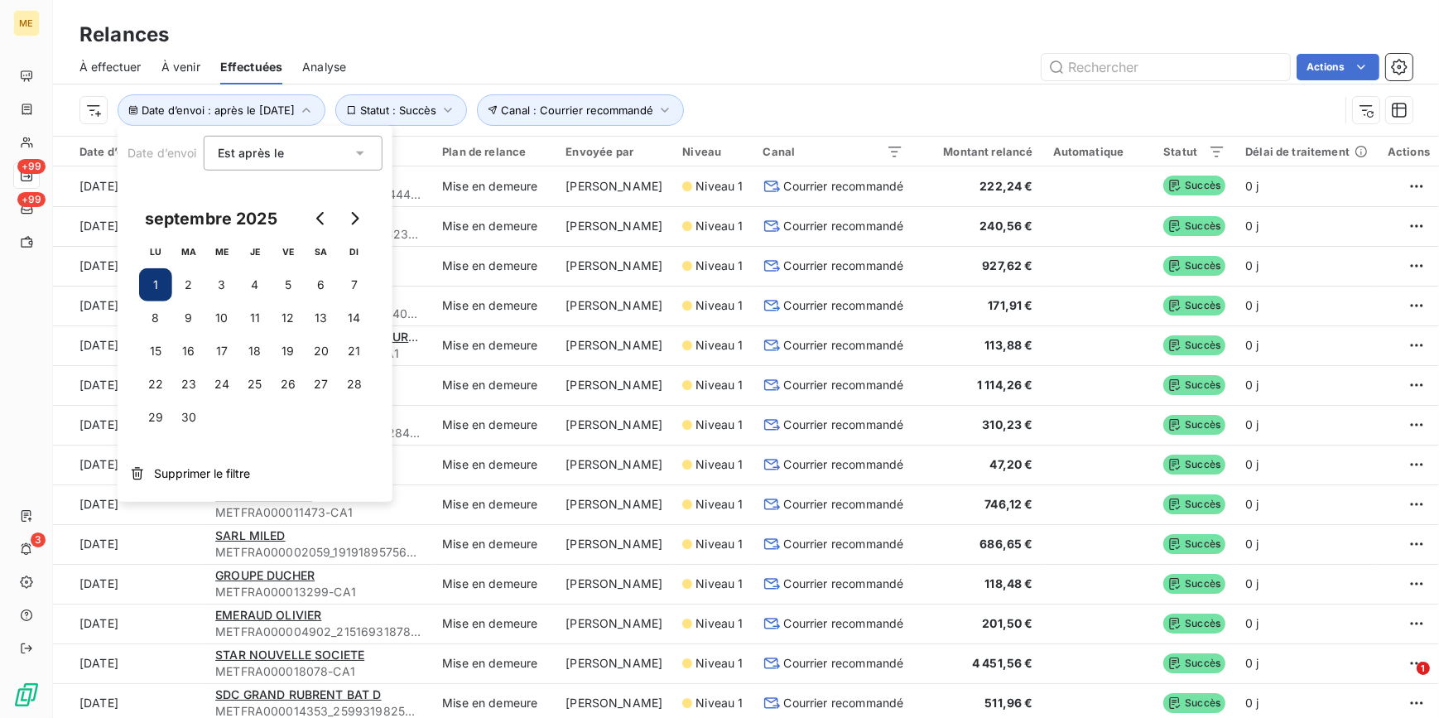
click at [824, 63] on div "Actions" at bounding box center [889, 67] width 1047 height 26
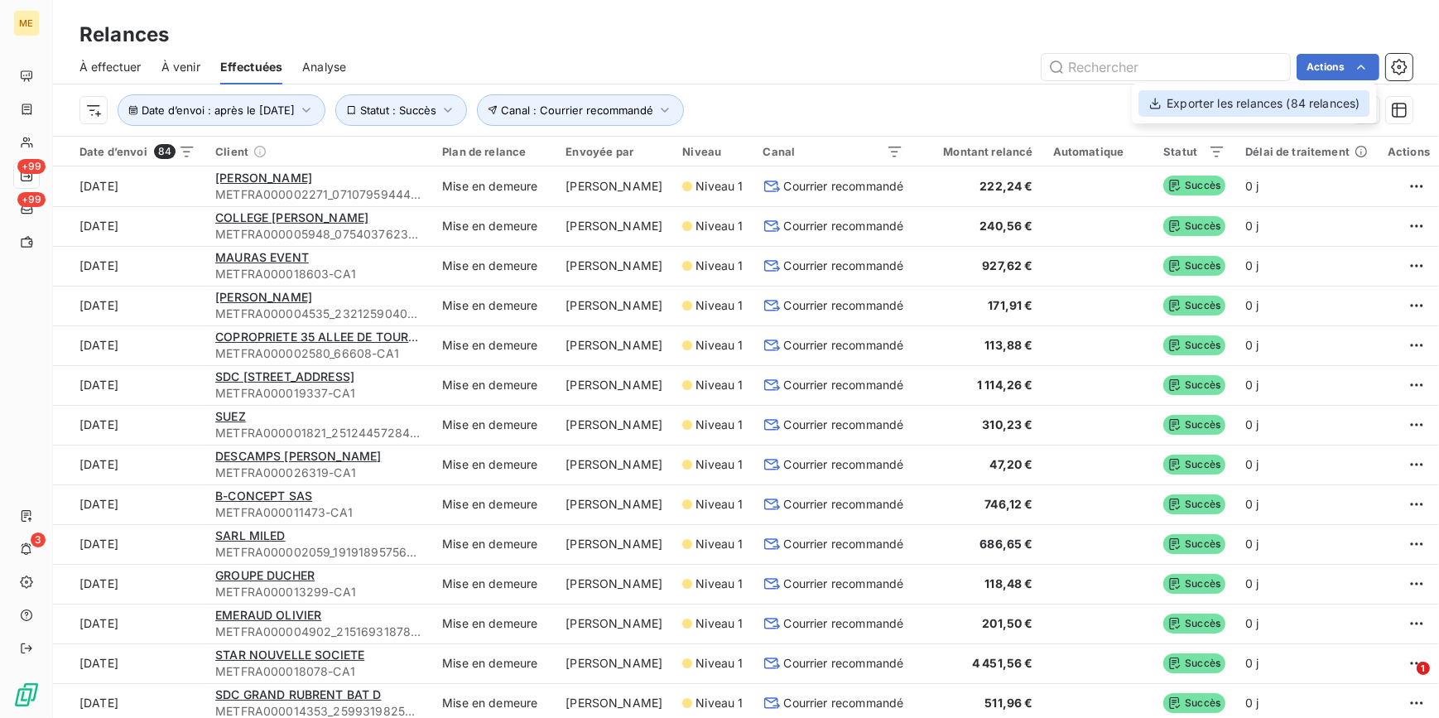
click at [1271, 113] on div "Exporter les relances (84 relances)" at bounding box center [1254, 103] width 231 height 26
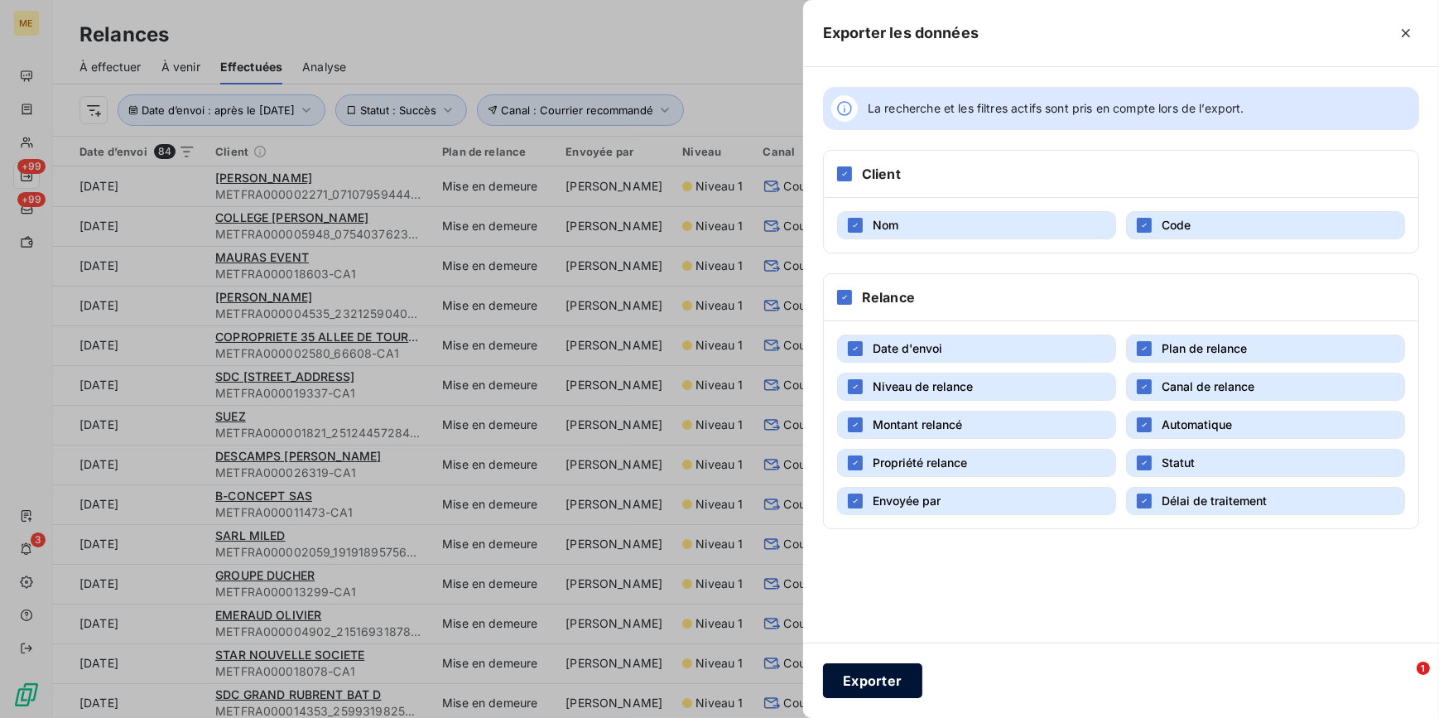
drag, startPoint x: 893, startPoint y: 672, endPoint x: 897, endPoint y: 656, distance: 16.9
click at [892, 672] on button "Exporter" at bounding box center [872, 680] width 99 height 35
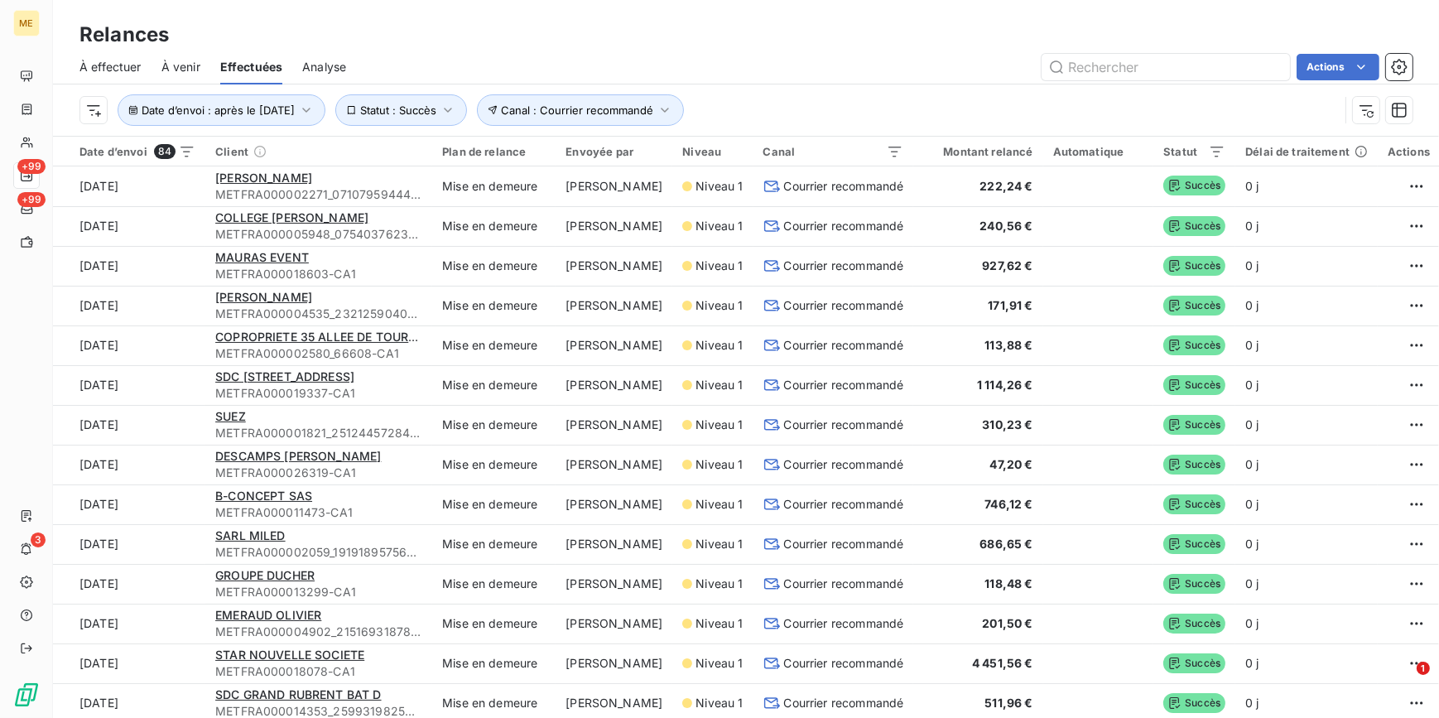
drag, startPoint x: 896, startPoint y: 64, endPoint x: 883, endPoint y: 48, distance: 20.6
click at [896, 64] on div "Actions" at bounding box center [889, 67] width 1047 height 26
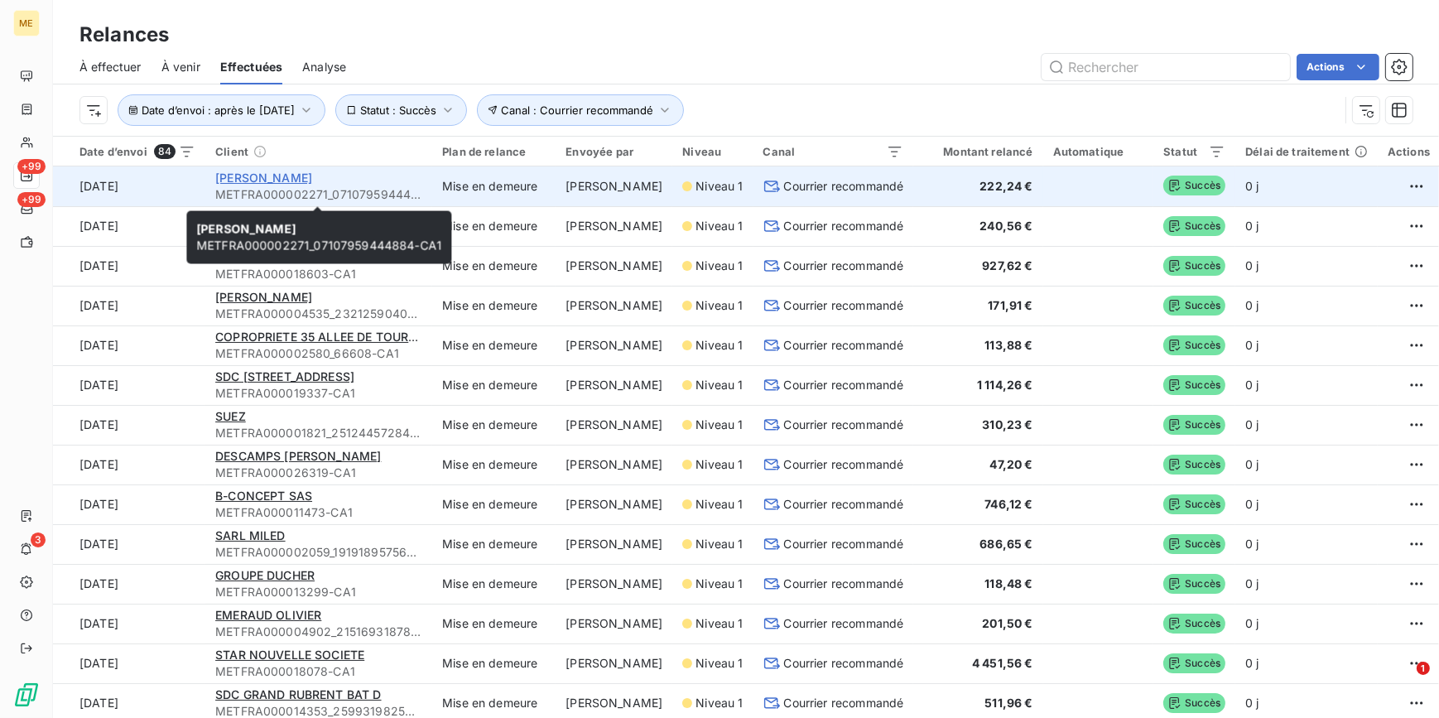
click at [306, 177] on span "[PERSON_NAME]" at bounding box center [263, 178] width 97 height 14
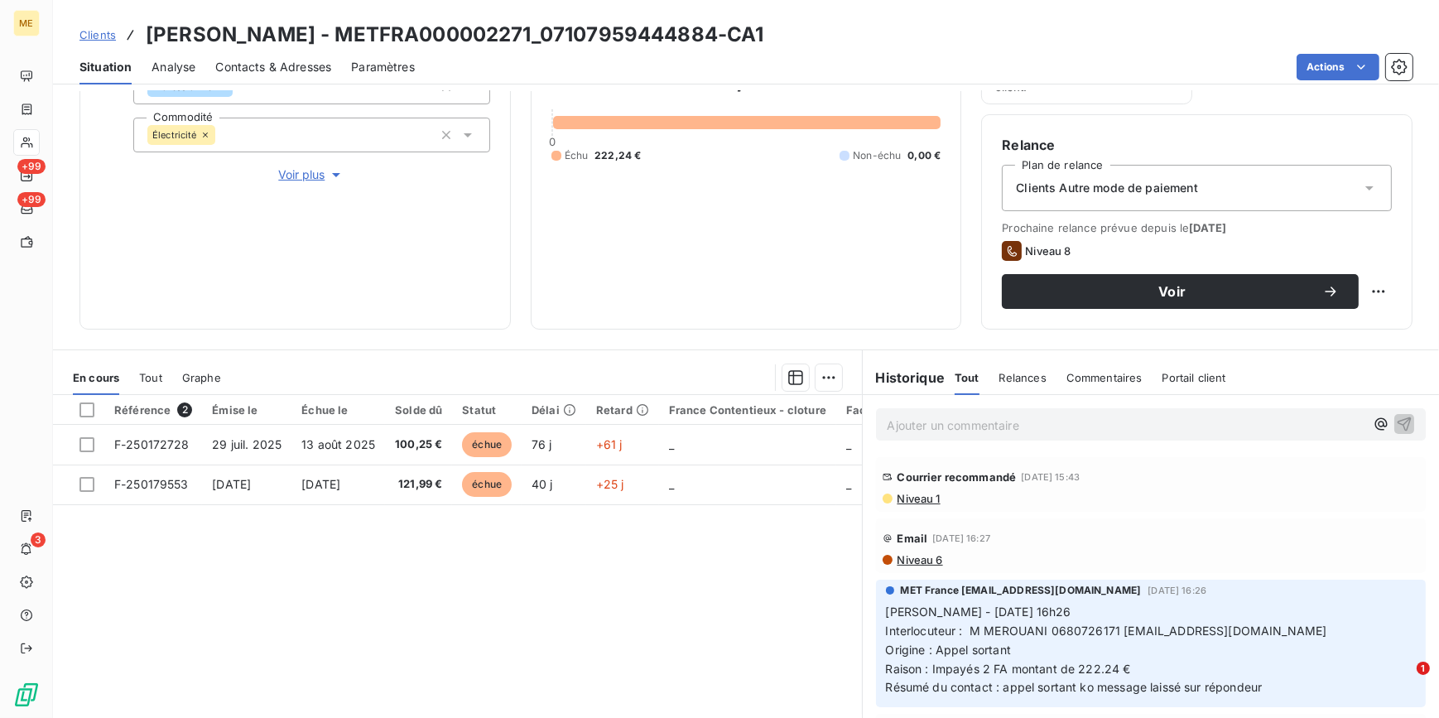
scroll to position [272, 0]
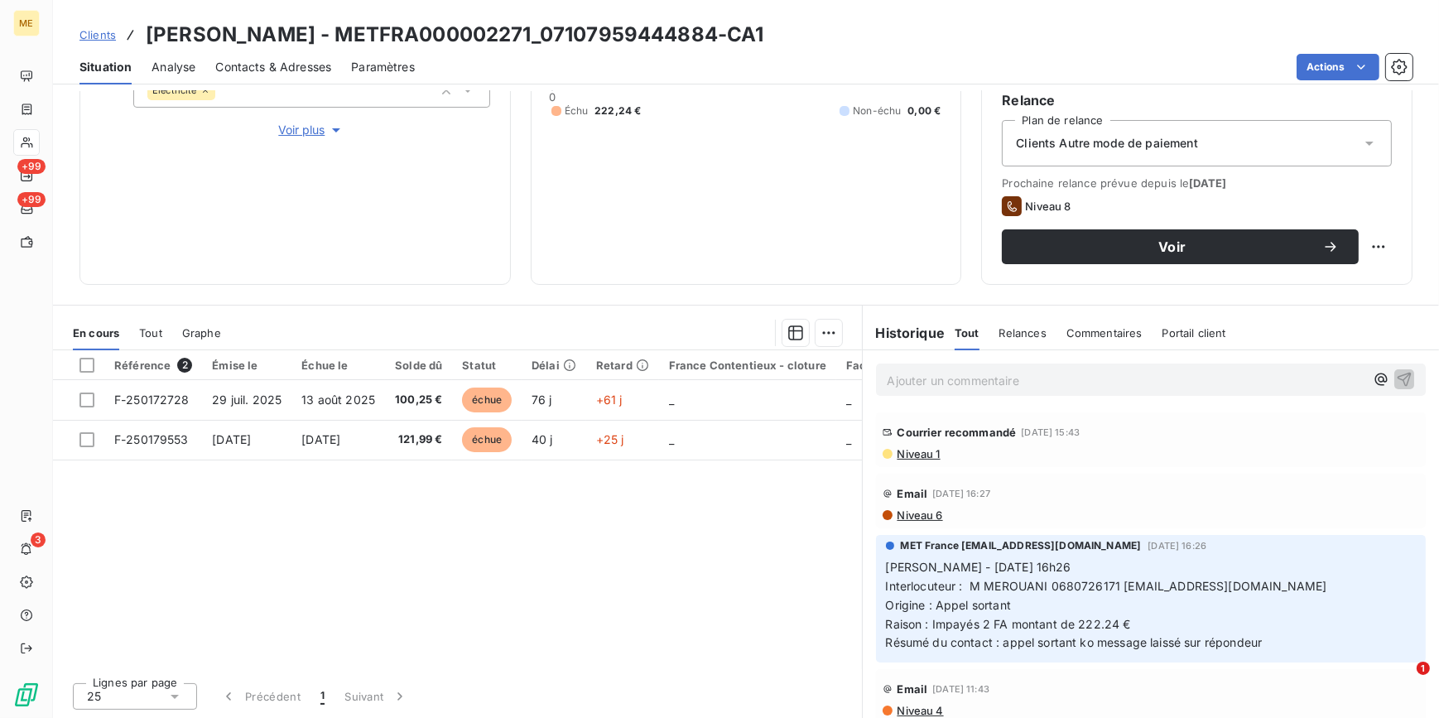
click at [921, 455] on span "Niveau 1" at bounding box center [918, 453] width 45 height 13
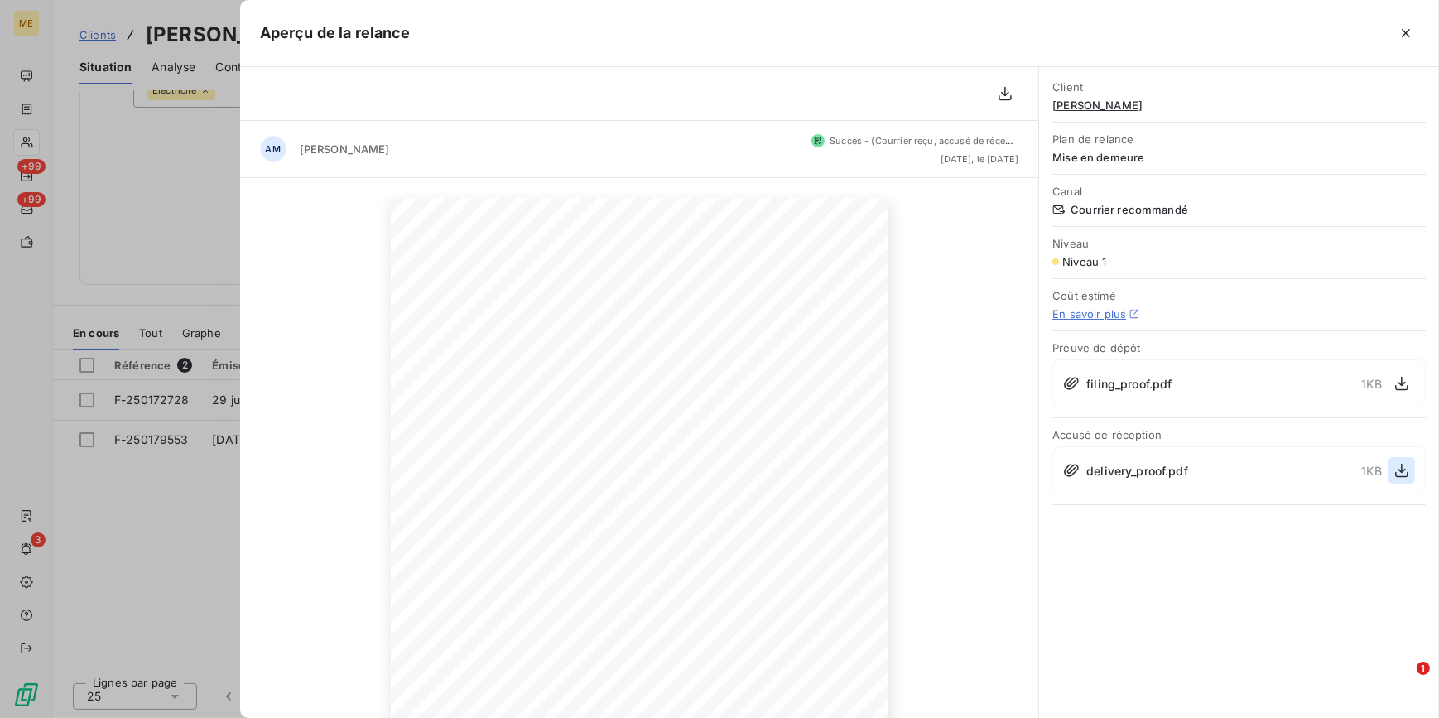
click at [1399, 471] on icon "button" at bounding box center [1402, 470] width 17 height 17
drag, startPoint x: 171, startPoint y: 163, endPoint x: 146, endPoint y: 161, distance: 25.8
click at [170, 166] on div at bounding box center [719, 359] width 1439 height 718
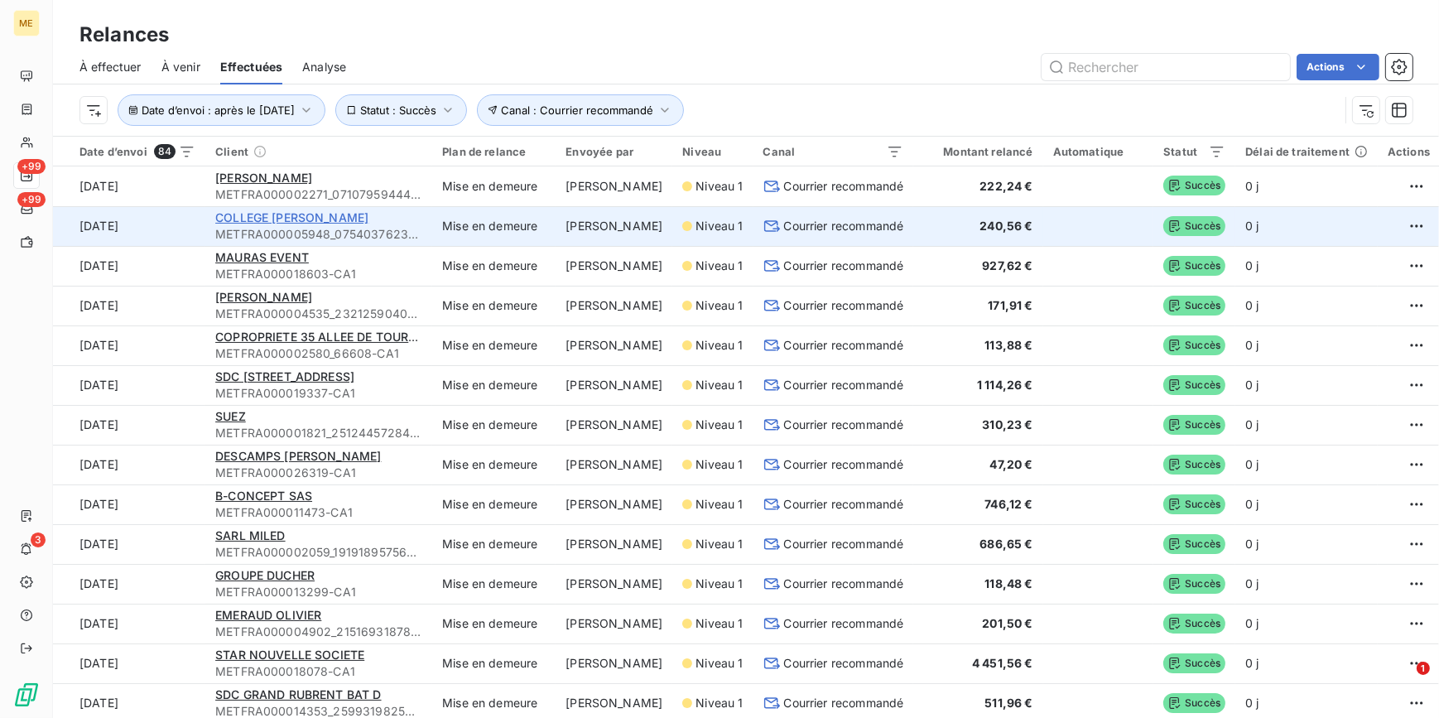
click at [338, 215] on span "COLLEGE [PERSON_NAME]" at bounding box center [291, 217] width 153 height 14
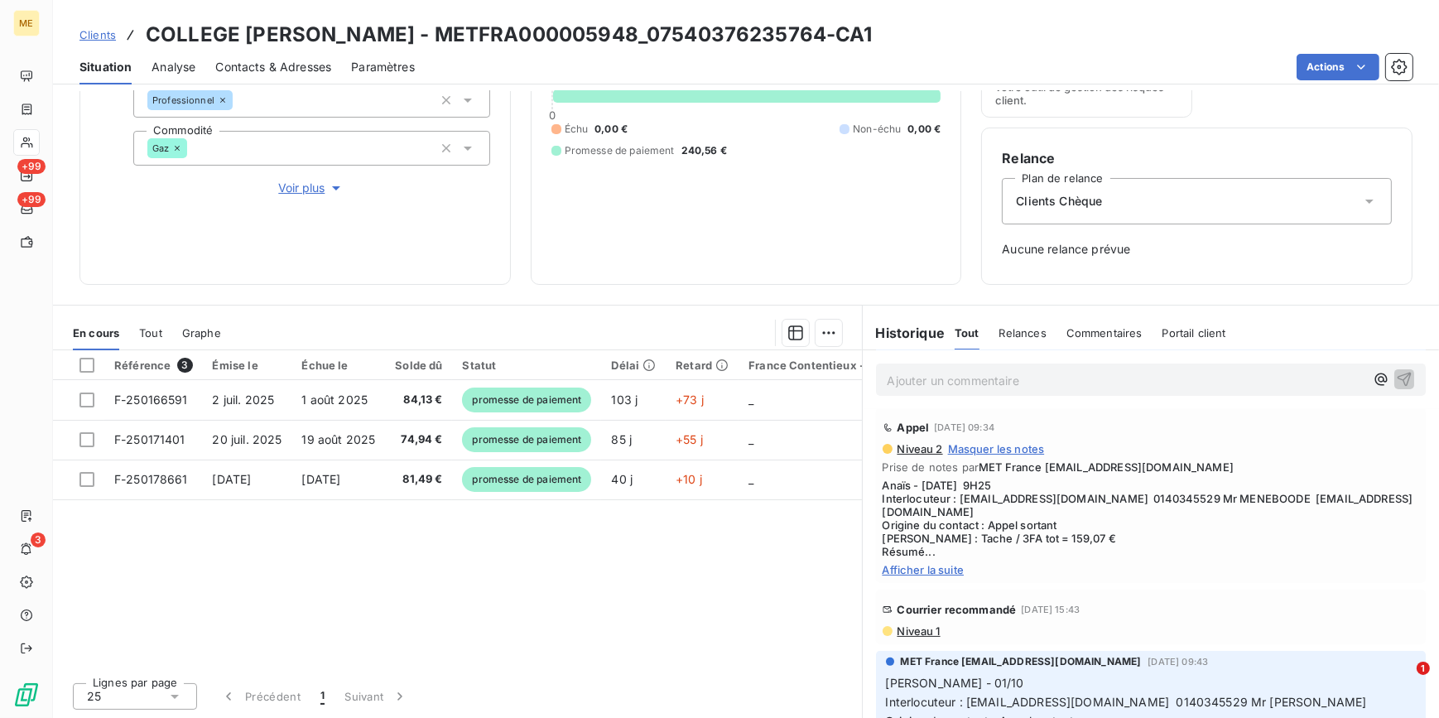
scroll to position [828, 0]
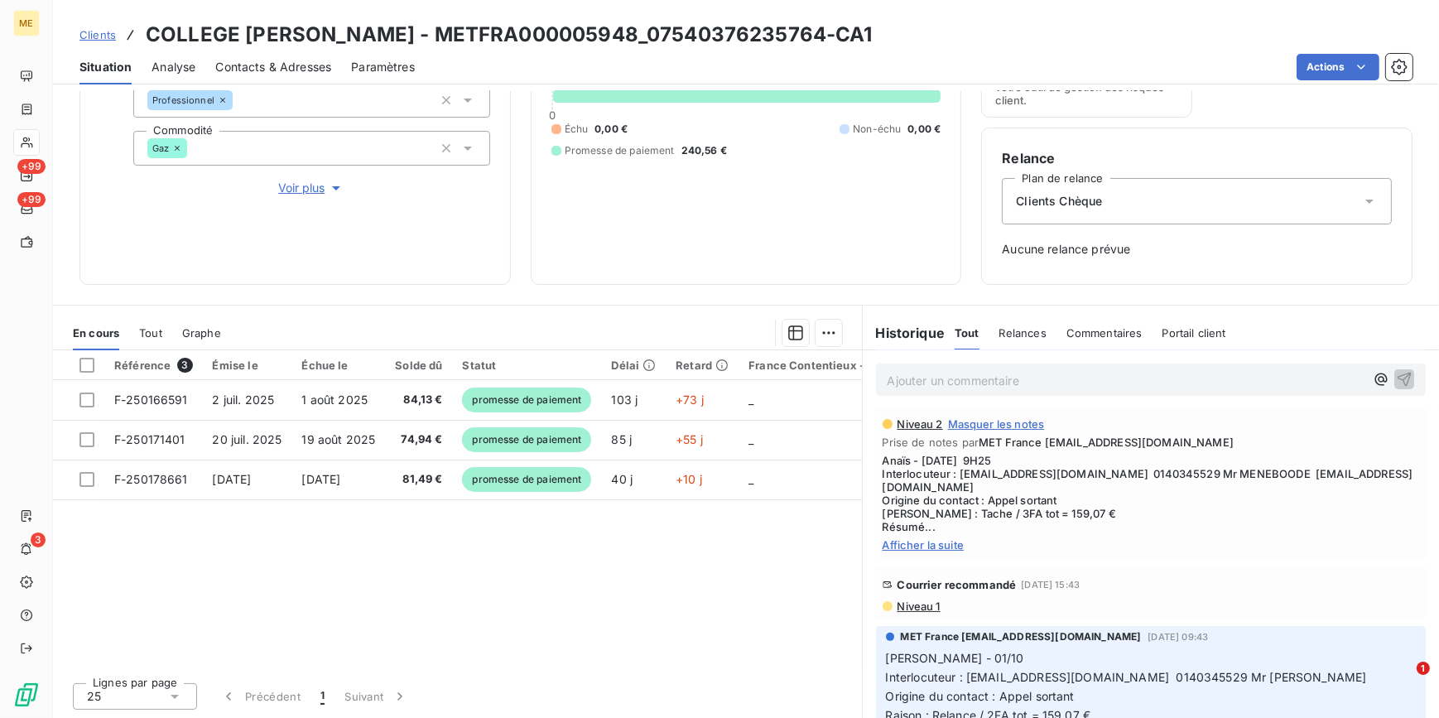
click at [927, 613] on span "Niveau 1" at bounding box center [918, 606] width 45 height 13
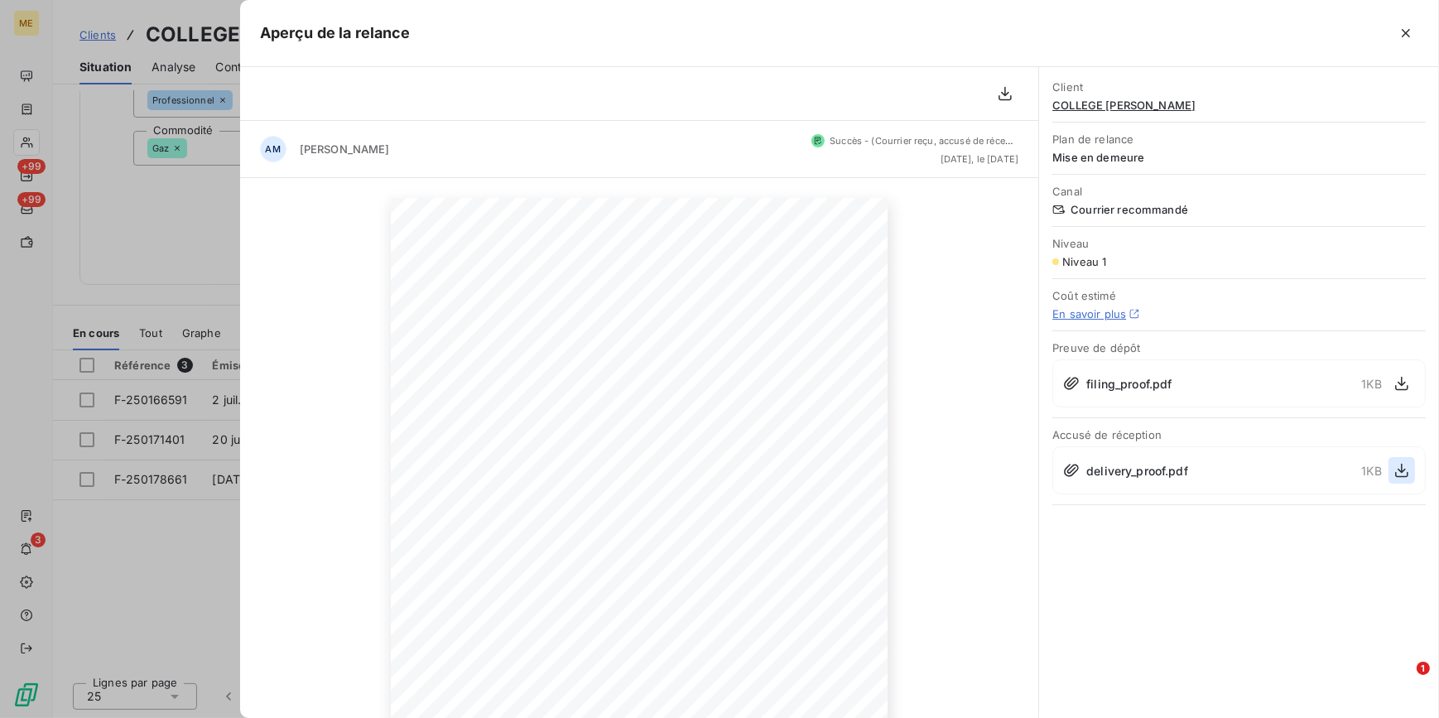
click at [1399, 468] on icon "button" at bounding box center [1401, 471] width 13 height 14
click at [132, 161] on div at bounding box center [719, 359] width 1439 height 718
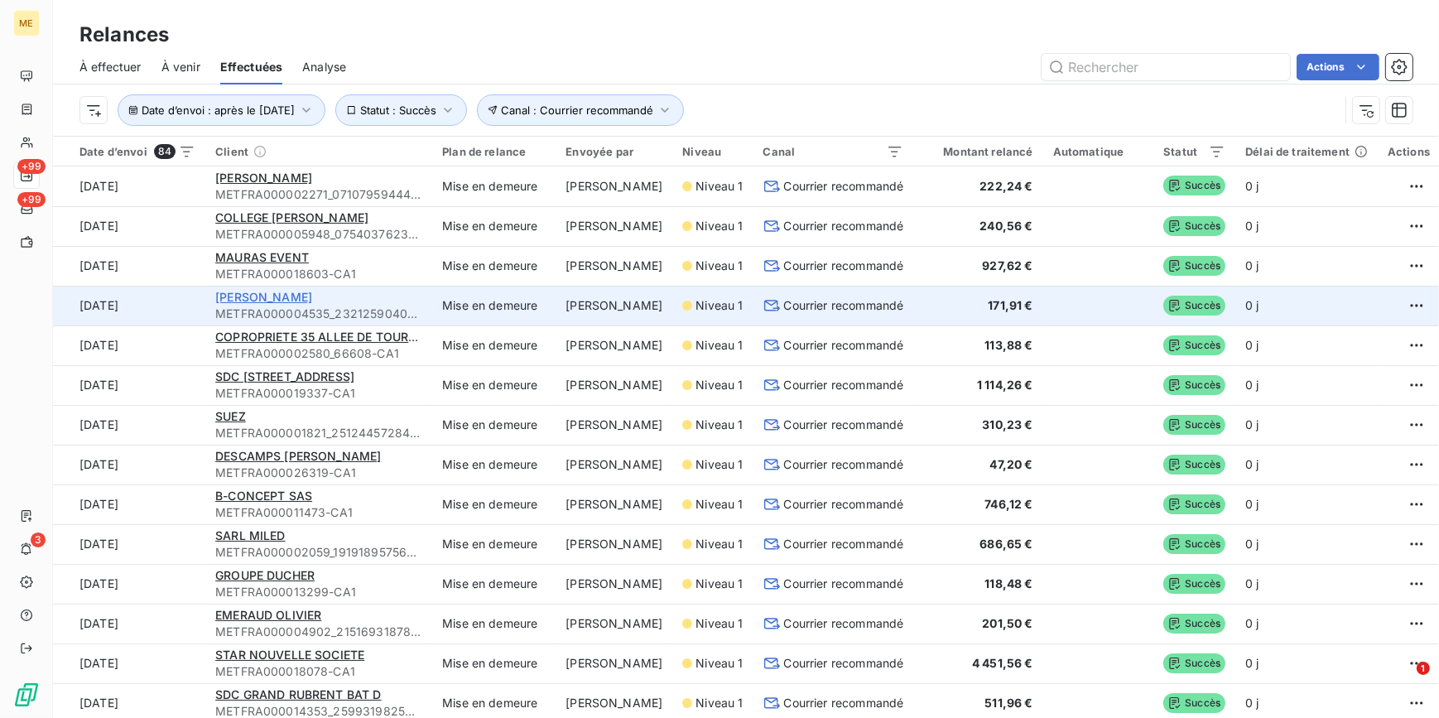
click at [293, 297] on span "[PERSON_NAME]" at bounding box center [263, 297] width 97 height 14
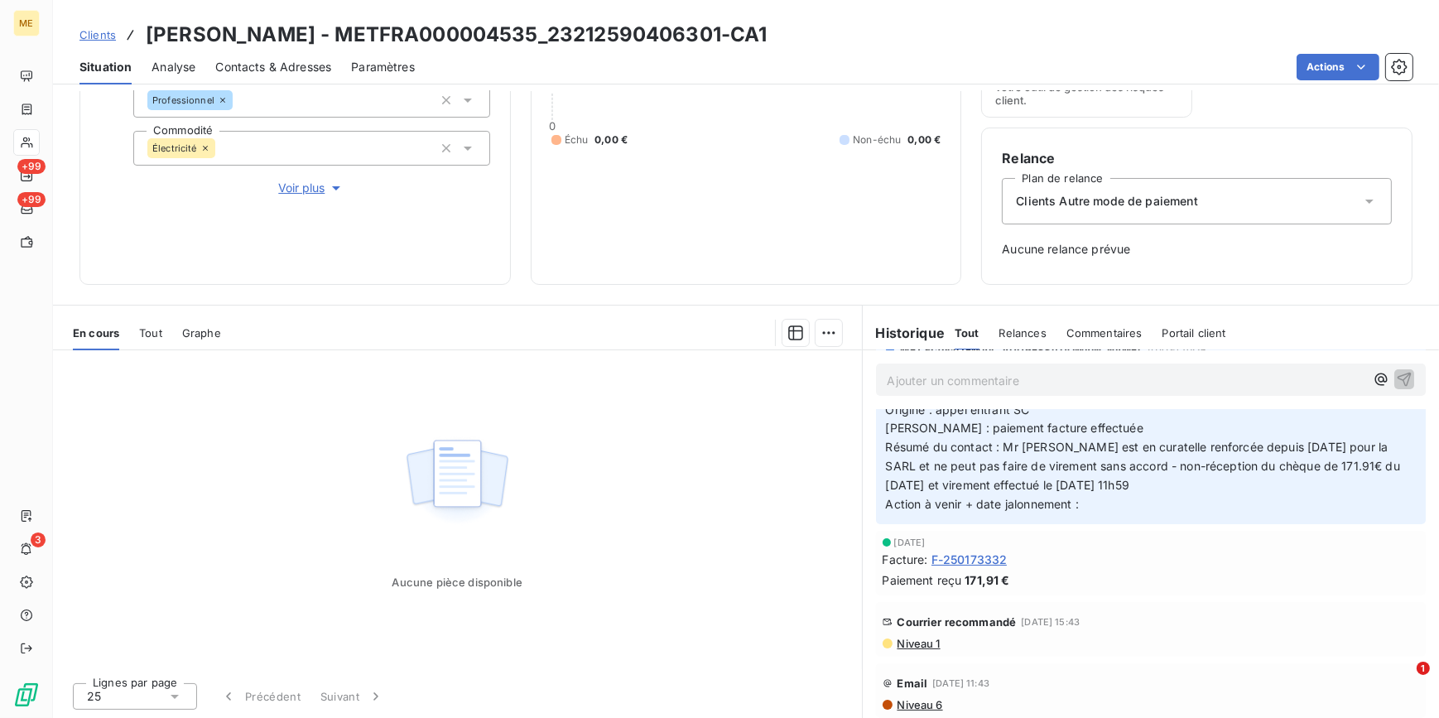
scroll to position [150, 0]
click at [909, 639] on span "Niveau 1" at bounding box center [918, 642] width 45 height 13
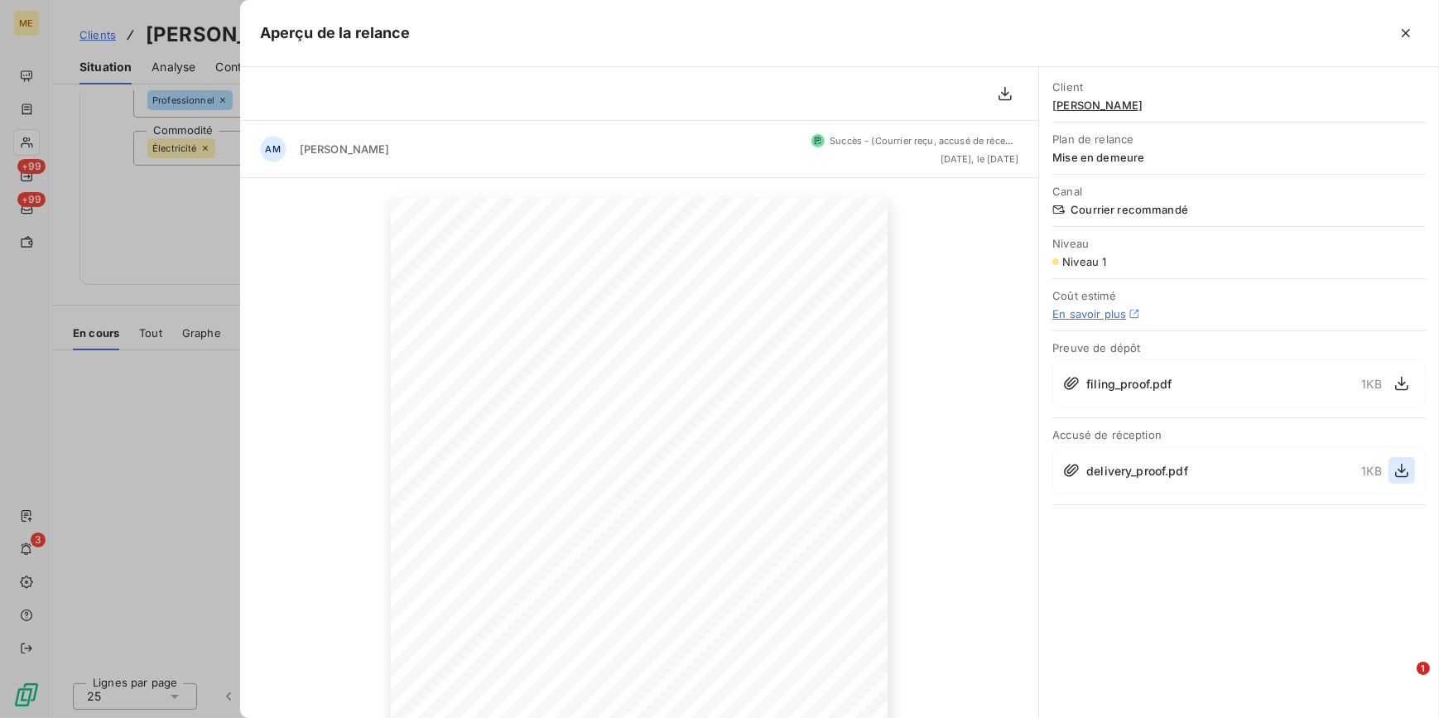
click at [1404, 468] on icon "button" at bounding box center [1401, 471] width 13 height 14
click at [132, 205] on div at bounding box center [719, 359] width 1439 height 718
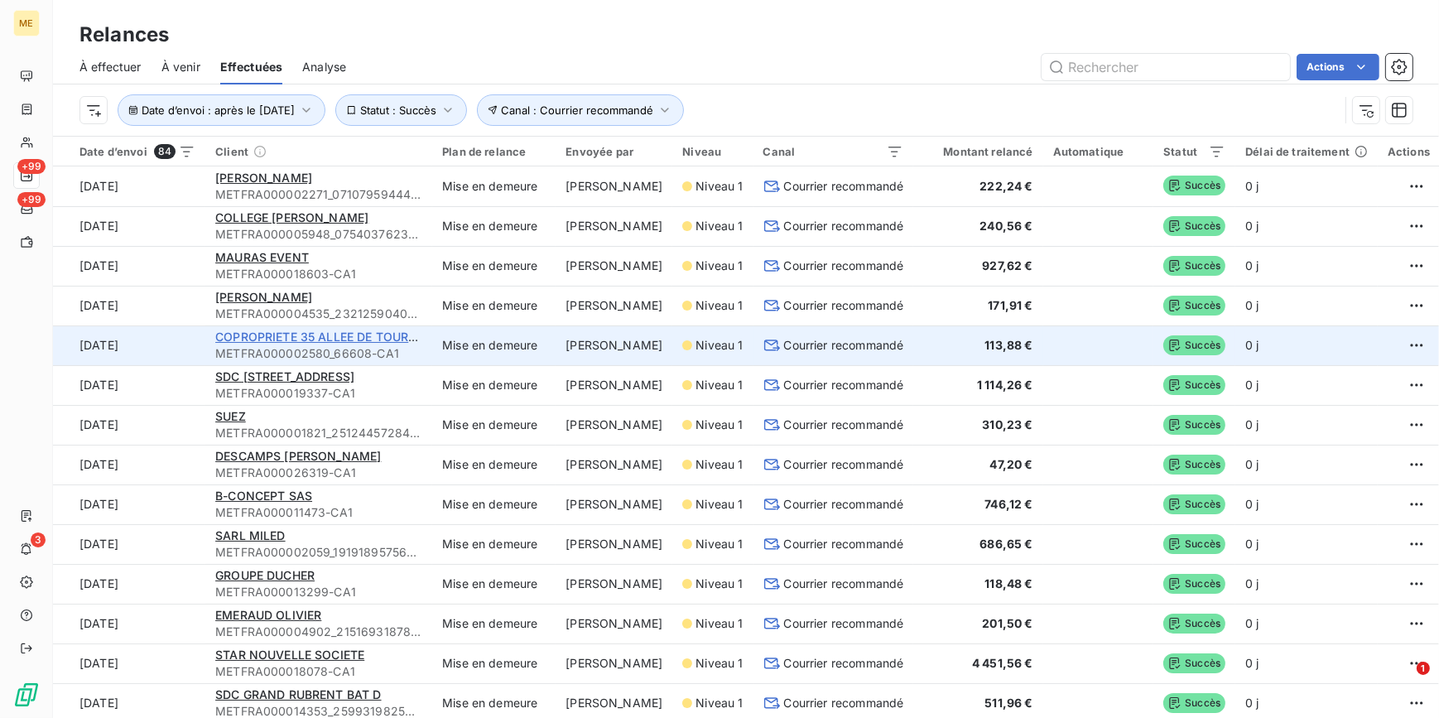
click at [364, 335] on span "COPROPRIETE 35 ALLEE DE TOURNY" at bounding box center [320, 337] width 211 height 14
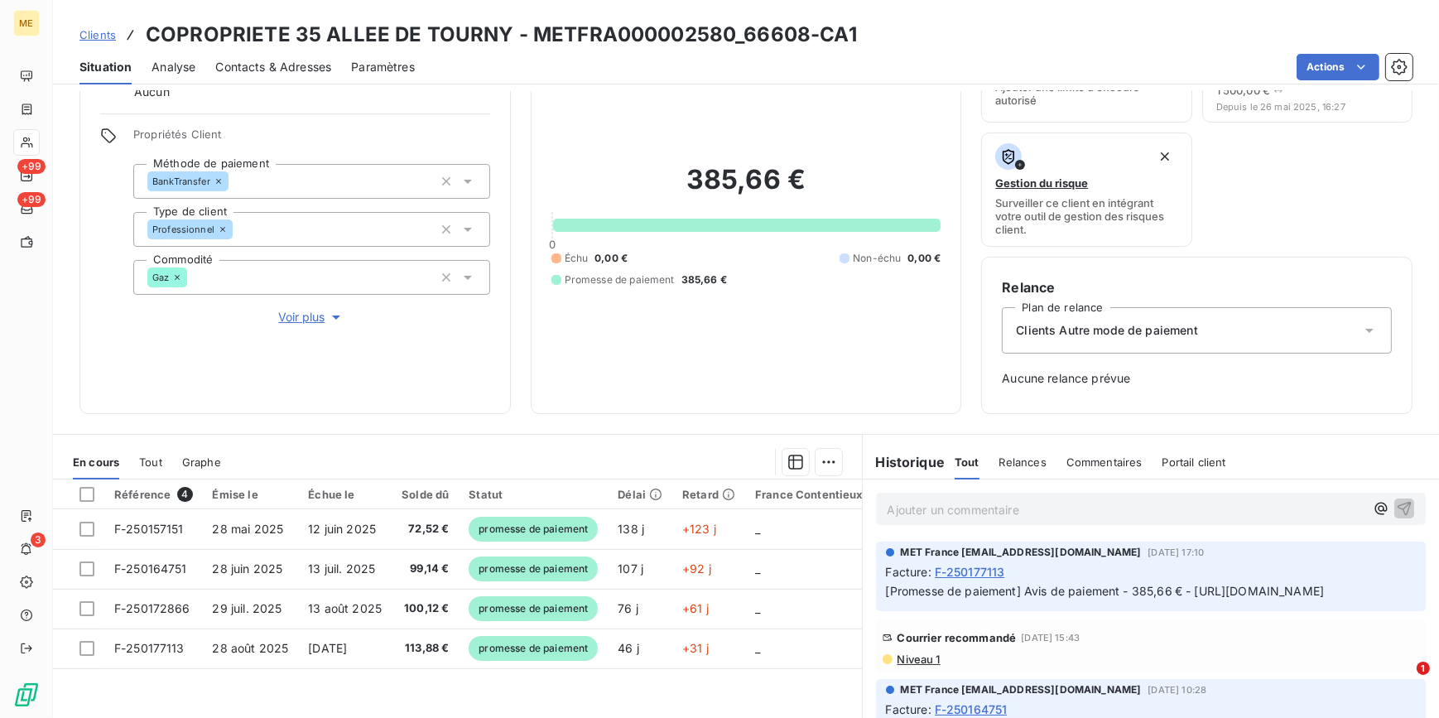
scroll to position [214, 0]
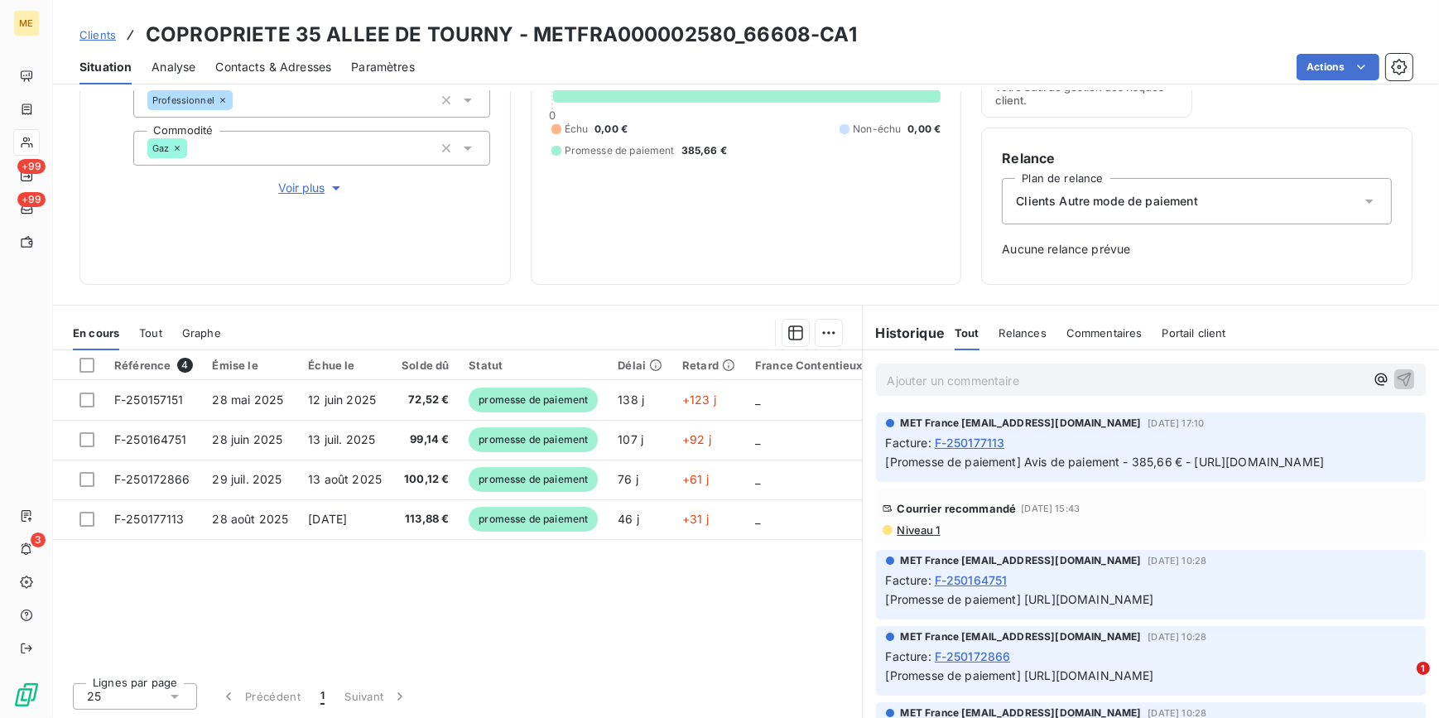
click at [927, 537] on span "Niveau 1" at bounding box center [918, 529] width 45 height 13
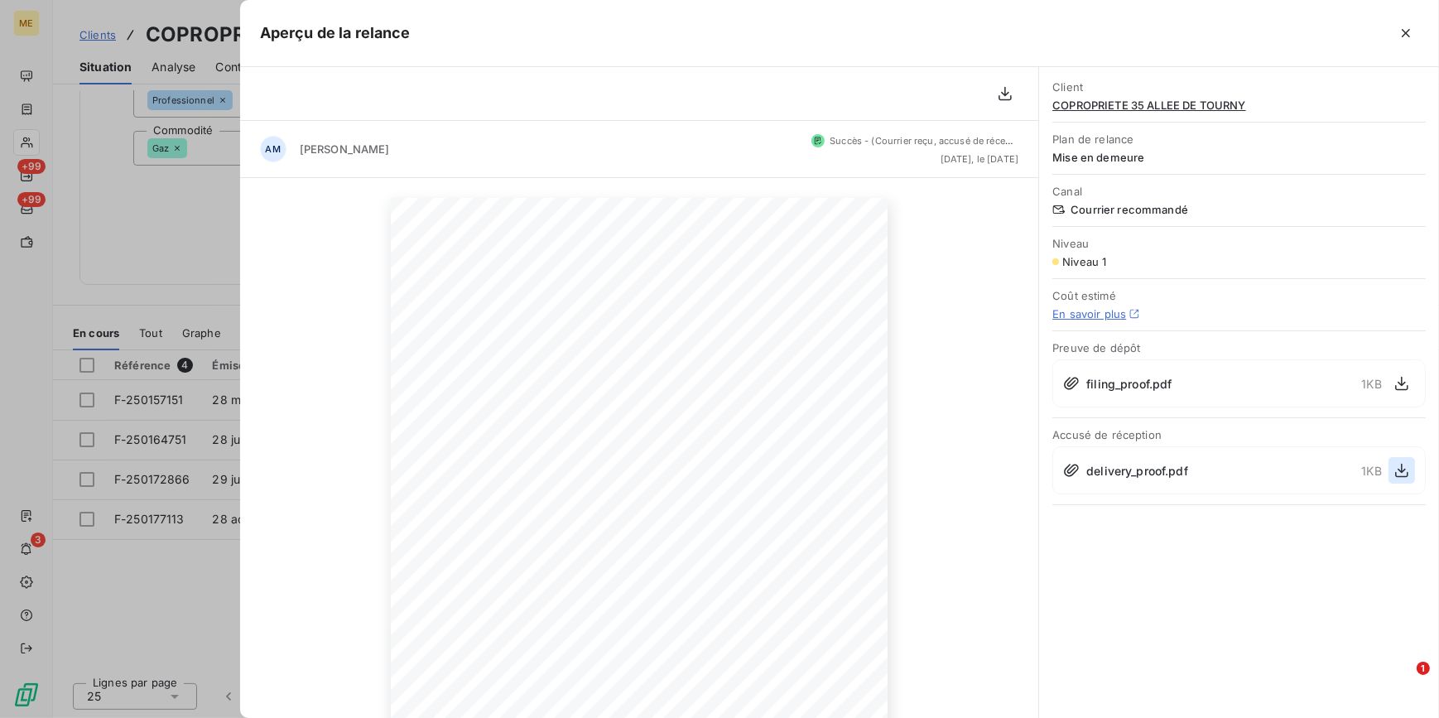
click at [1399, 467] on icon "button" at bounding box center [1402, 470] width 17 height 17
click at [181, 223] on div at bounding box center [719, 359] width 1439 height 718
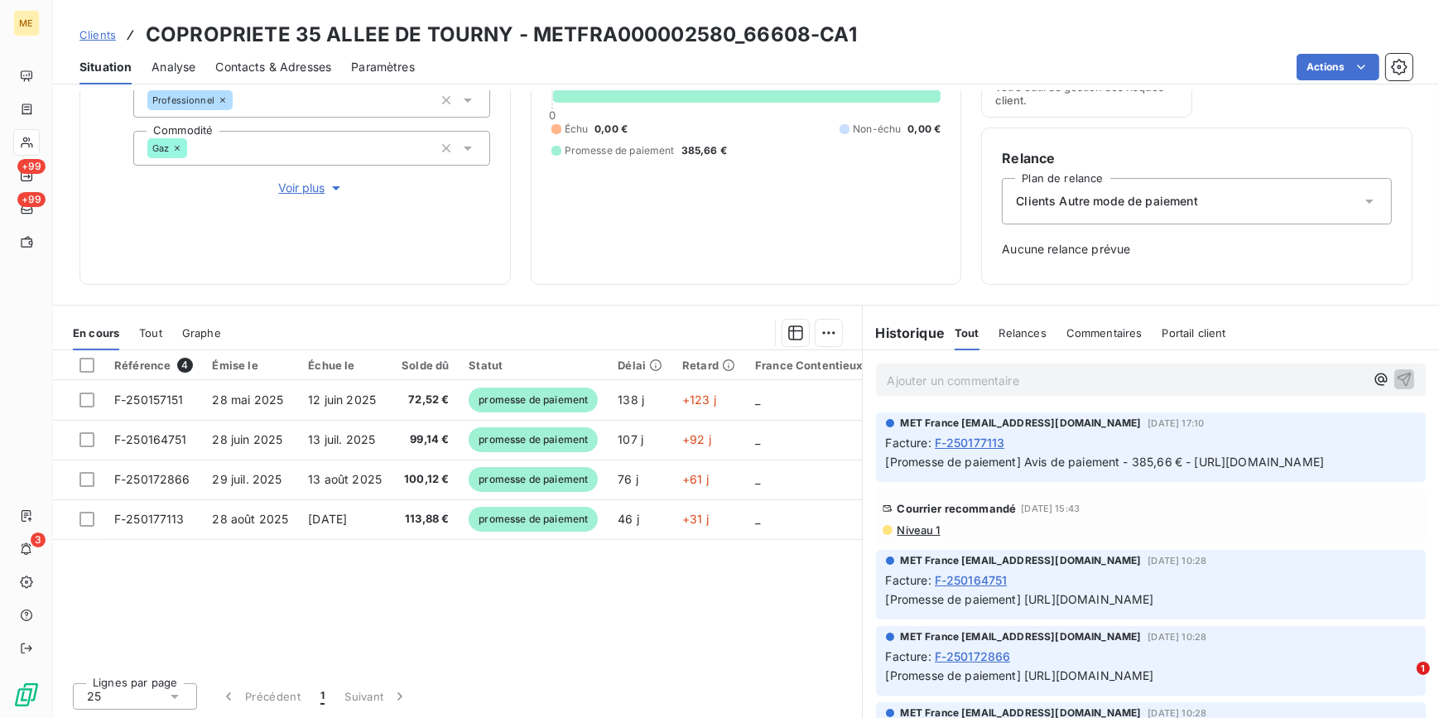
click at [313, 185] on span "Voir plus" at bounding box center [311, 188] width 66 height 17
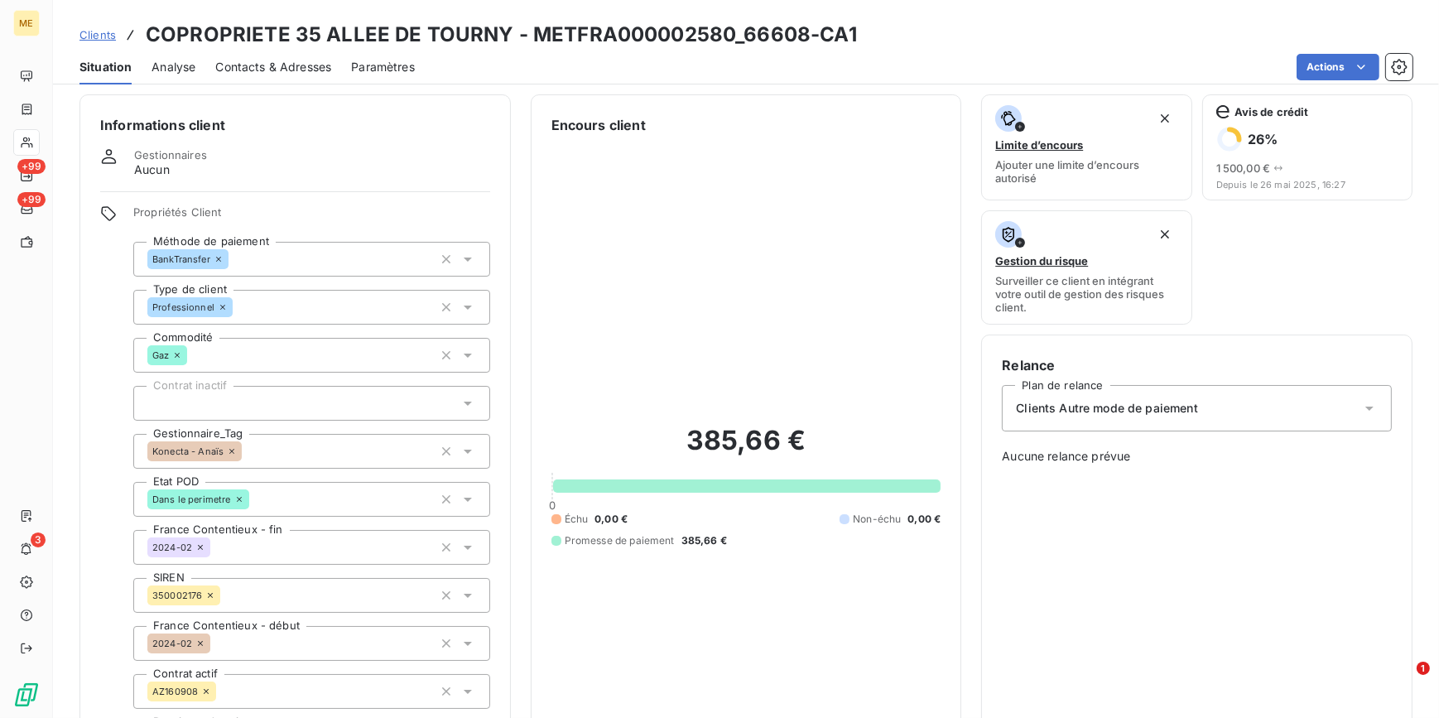
scroll to position [0, 0]
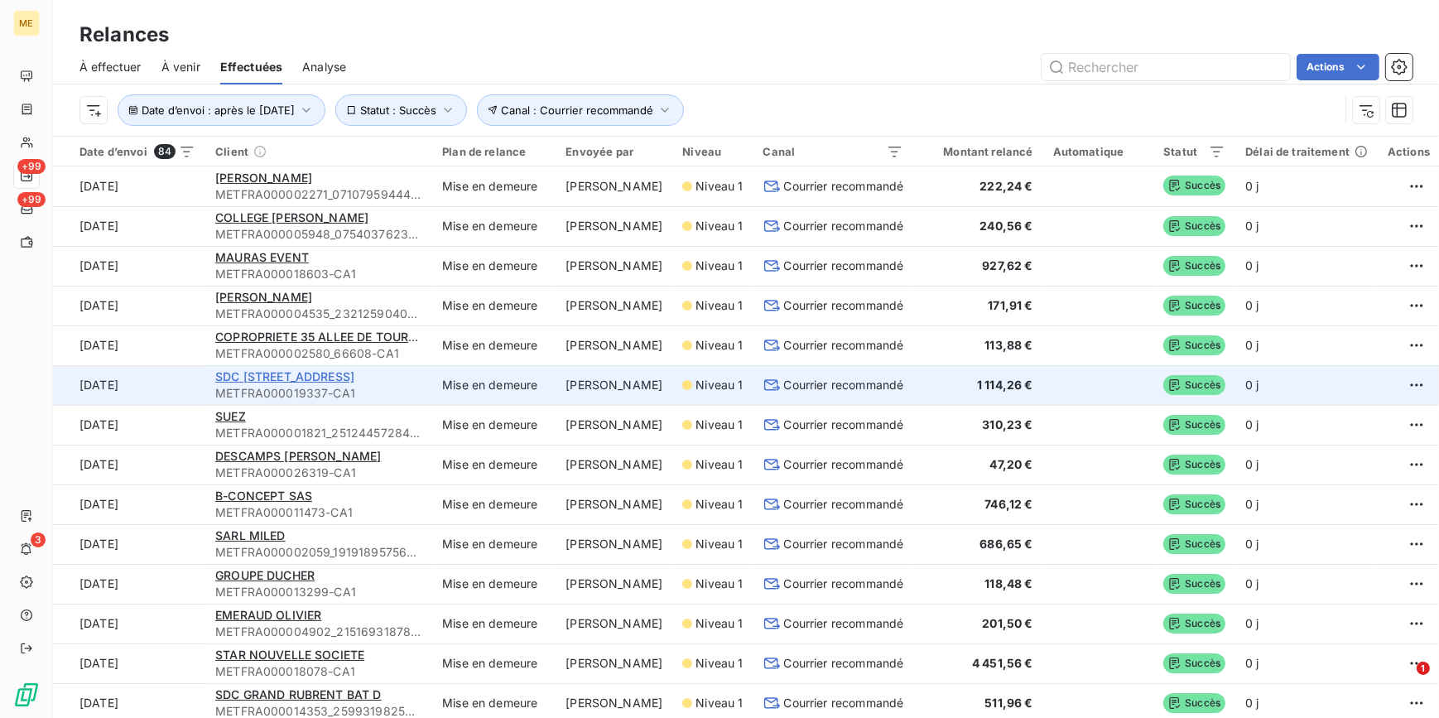
click at [354, 370] on span "SDC [STREET_ADDRESS]" at bounding box center [284, 376] width 139 height 14
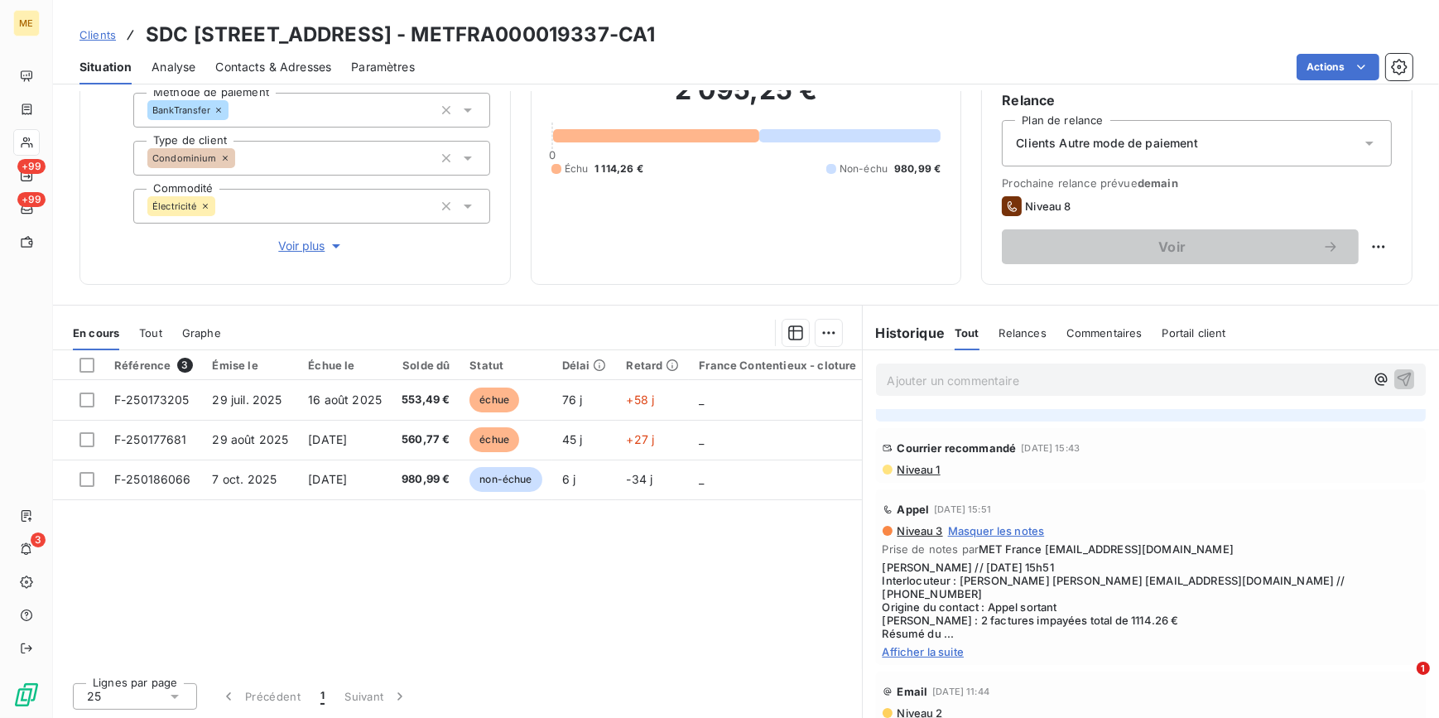
scroll to position [225, 0]
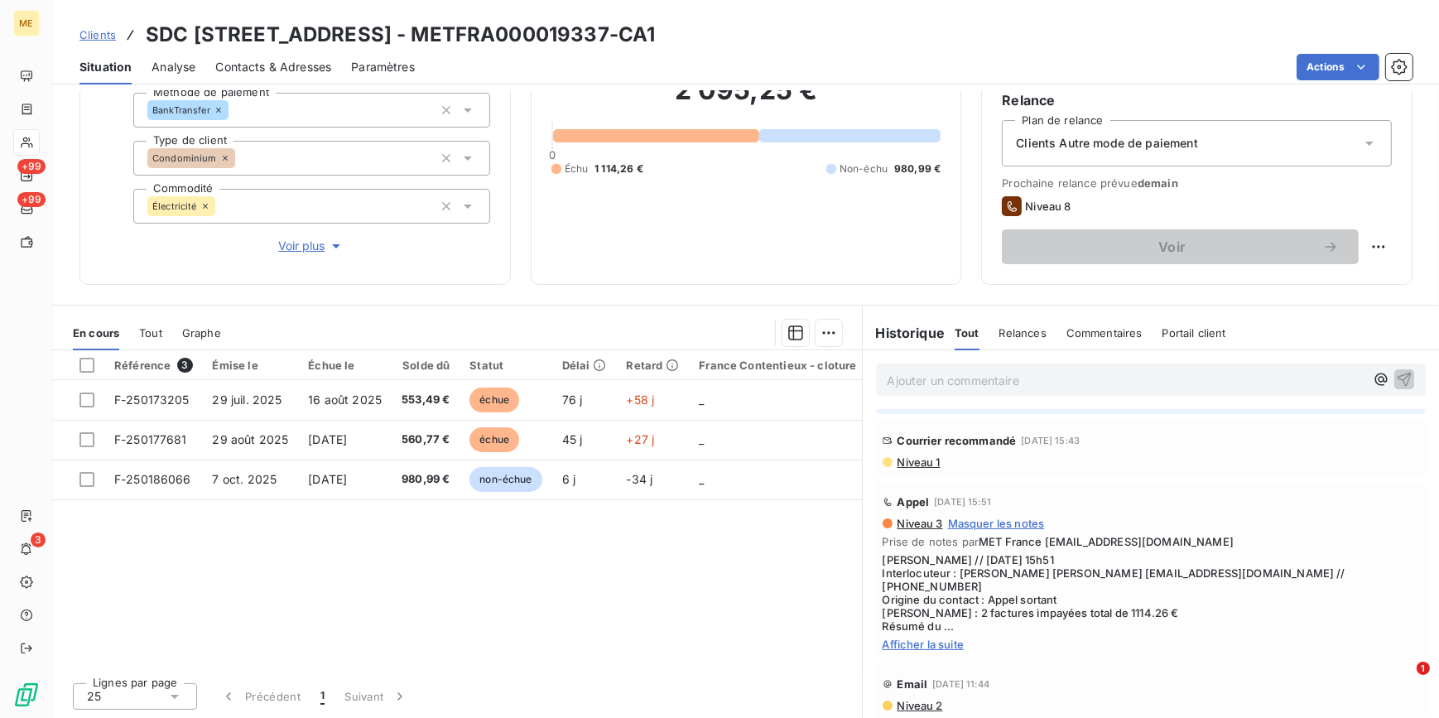
click at [912, 475] on div "Courrier recommandé [DATE] 15:43 Niveau 1" at bounding box center [1151, 448] width 551 height 55
click at [927, 469] on span "Niveau 1" at bounding box center [918, 461] width 45 height 13
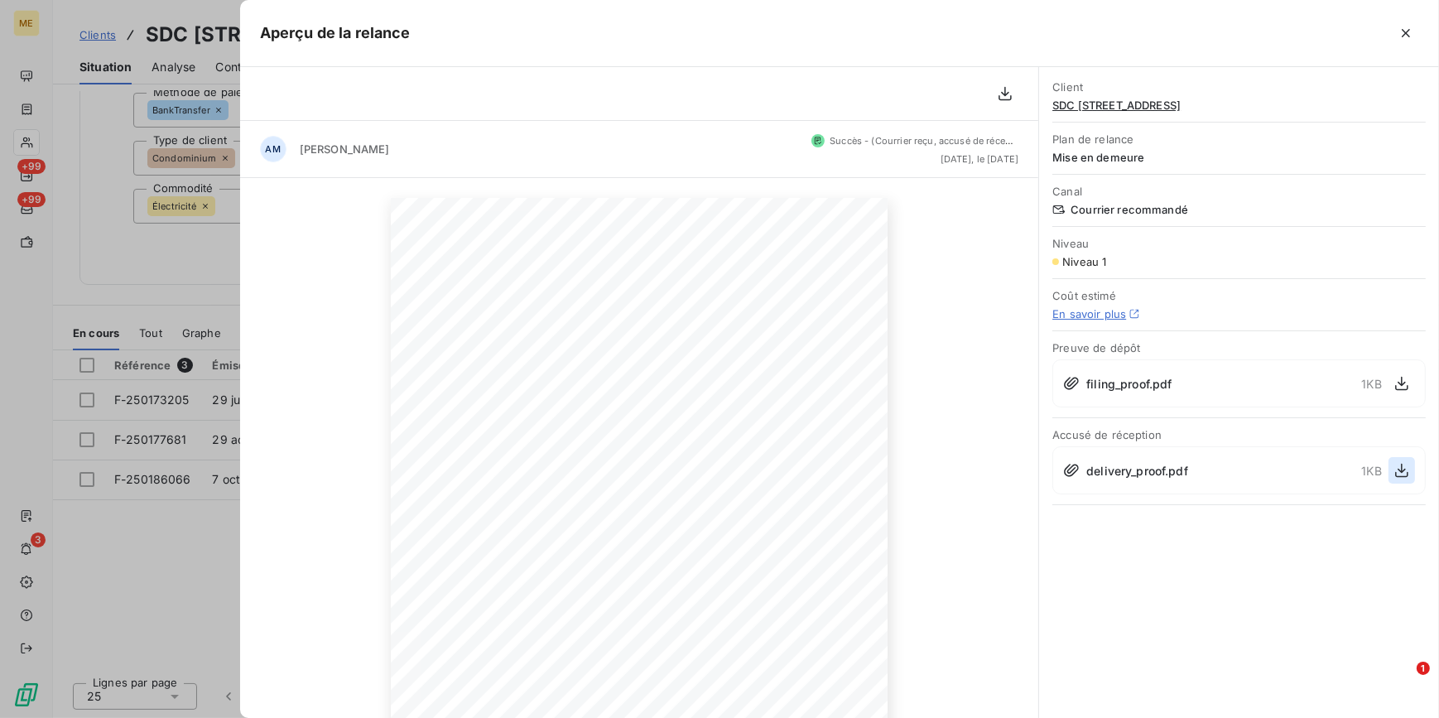
click at [1397, 473] on icon "button" at bounding box center [1402, 470] width 17 height 17
drag, startPoint x: 158, startPoint y: 294, endPoint x: 166, endPoint y: 270, distance: 25.1
click at [158, 290] on div at bounding box center [719, 359] width 1439 height 718
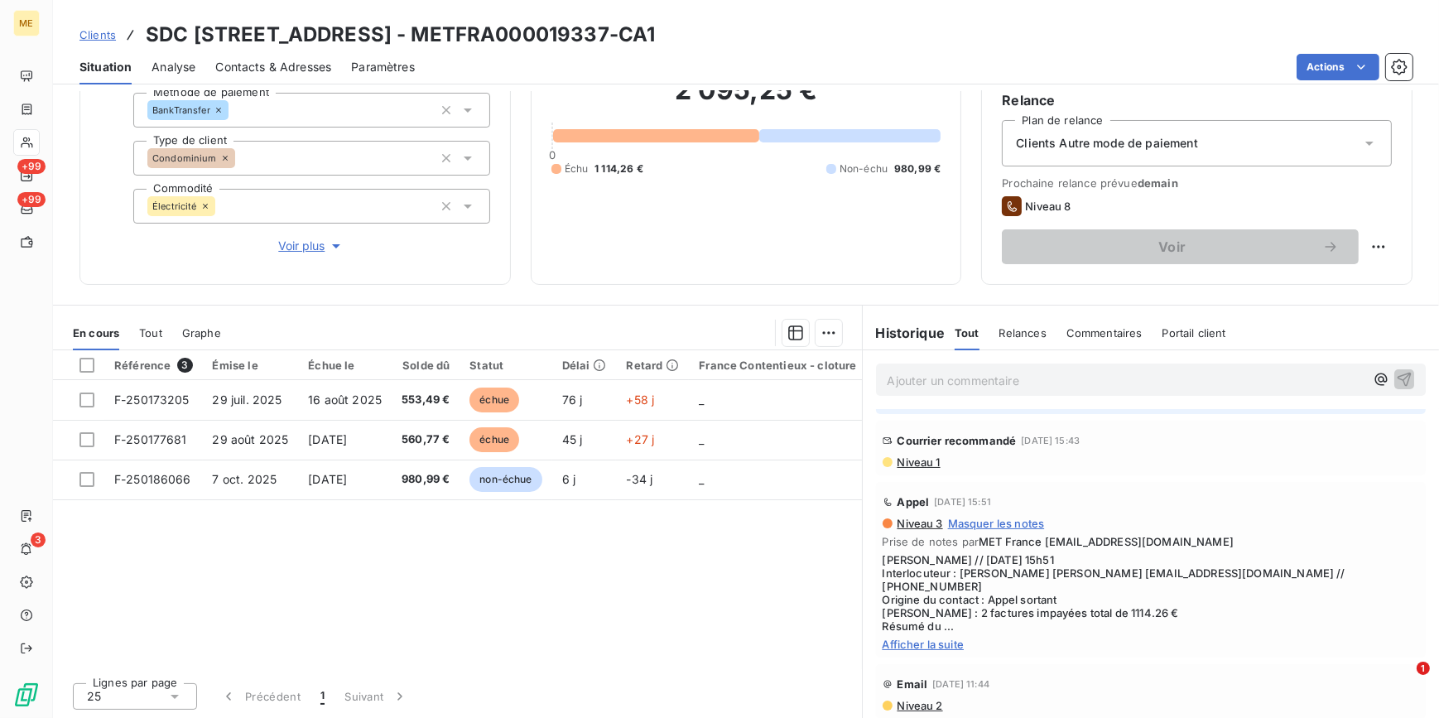
click at [302, 243] on span "Voir plus" at bounding box center [311, 246] width 66 height 17
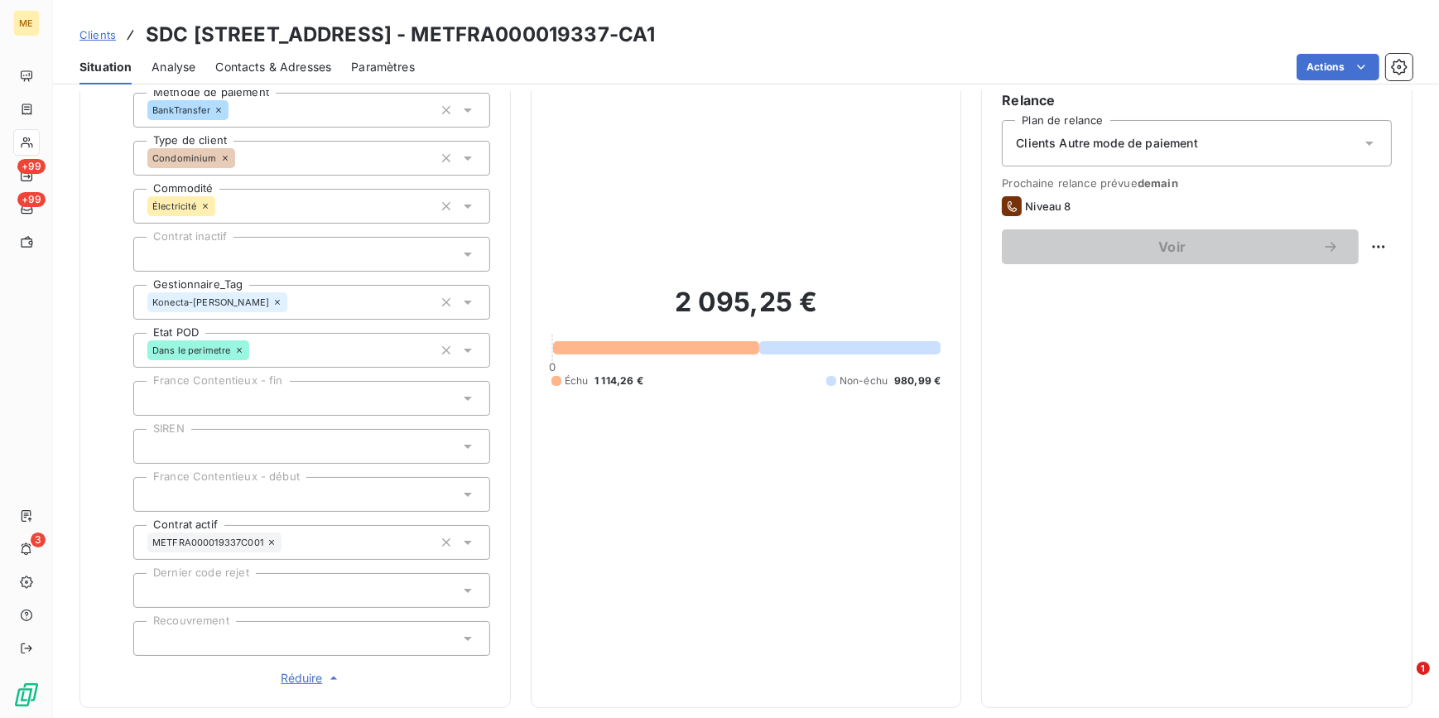
click at [101, 32] on span "Clients" at bounding box center [97, 34] width 36 height 13
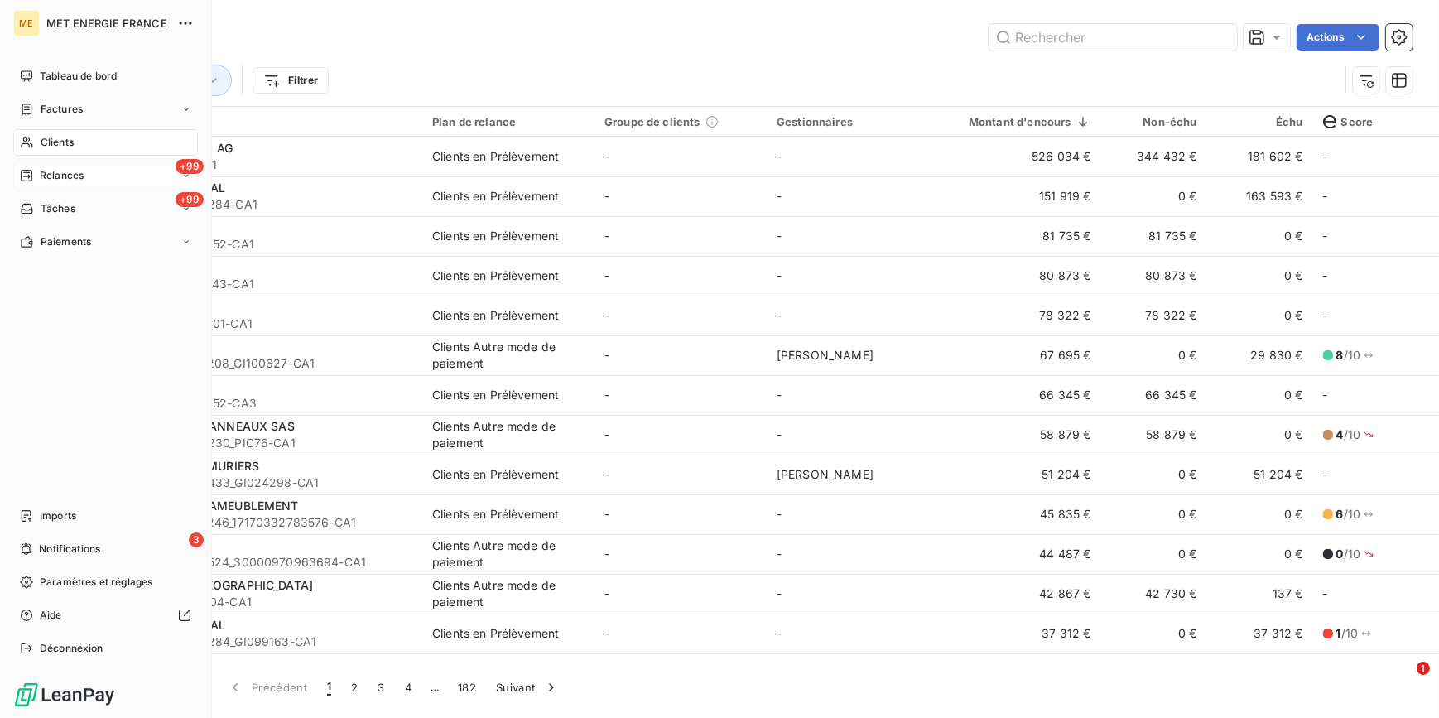
click at [68, 166] on div "+99 Relances" at bounding box center [105, 175] width 185 height 26
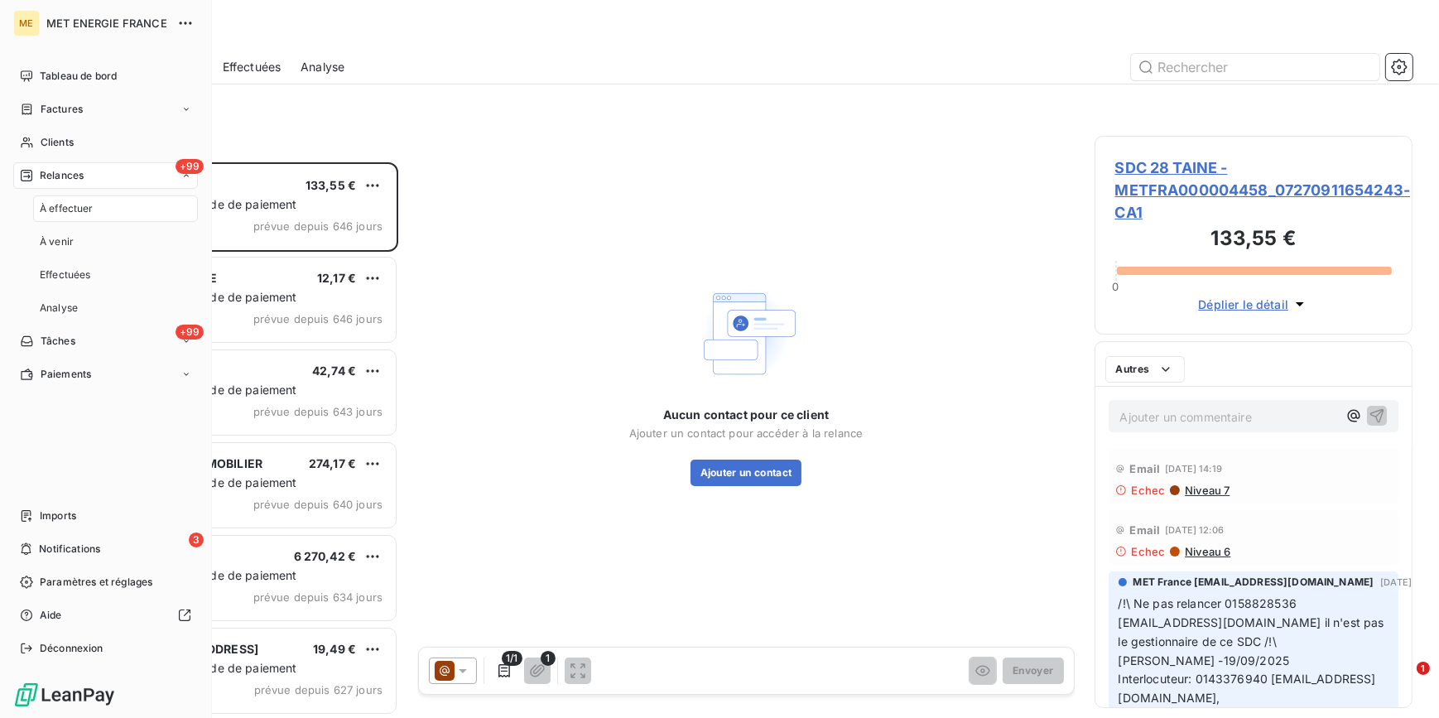
scroll to position [545, 306]
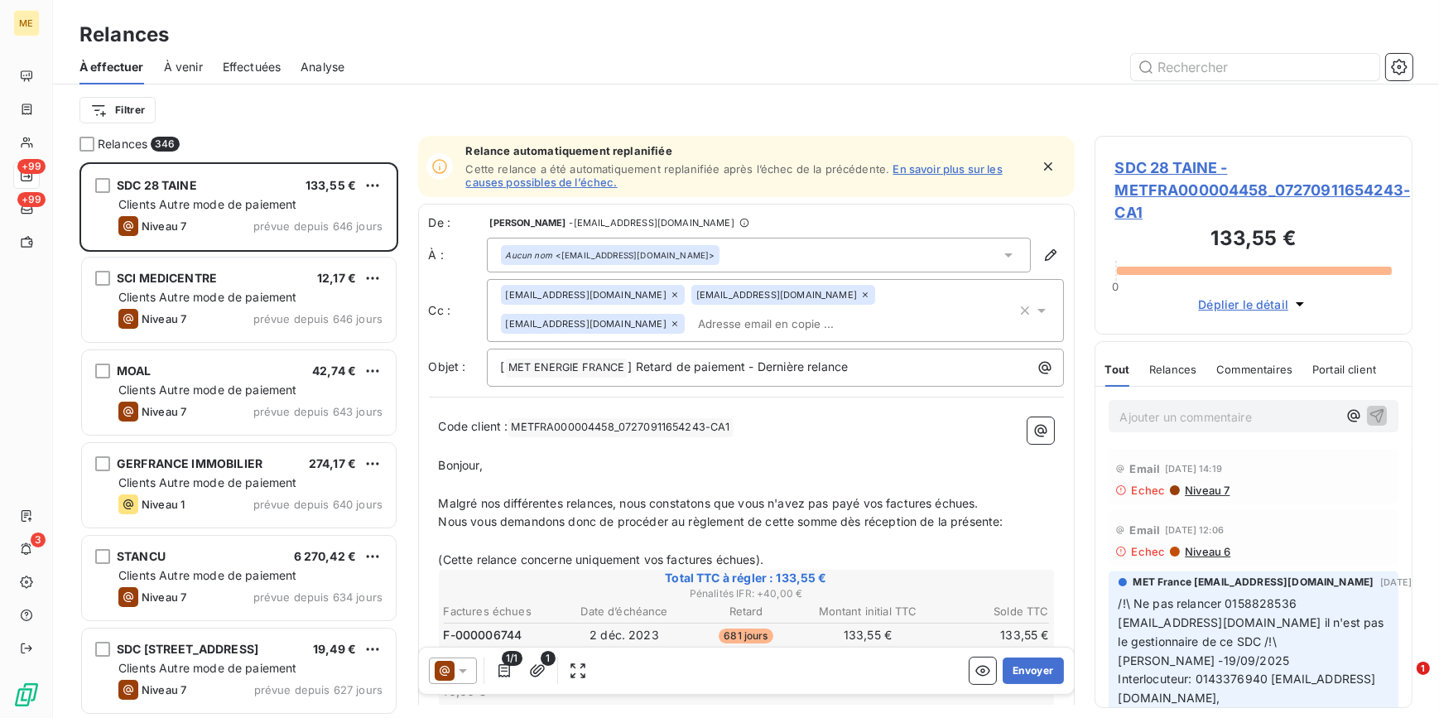
click at [266, 66] on span "Effectuées" at bounding box center [252, 67] width 59 height 17
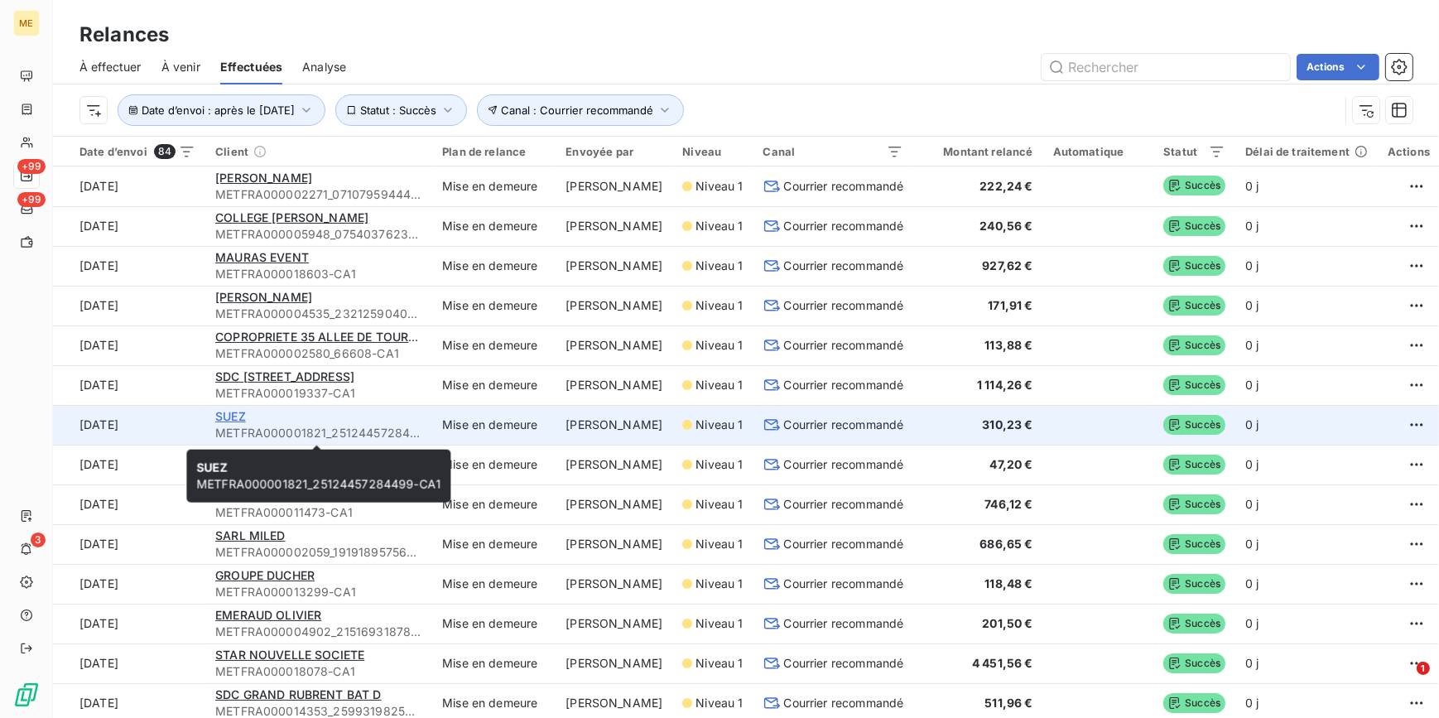
click at [238, 417] on span "SUEZ" at bounding box center [230, 416] width 31 height 14
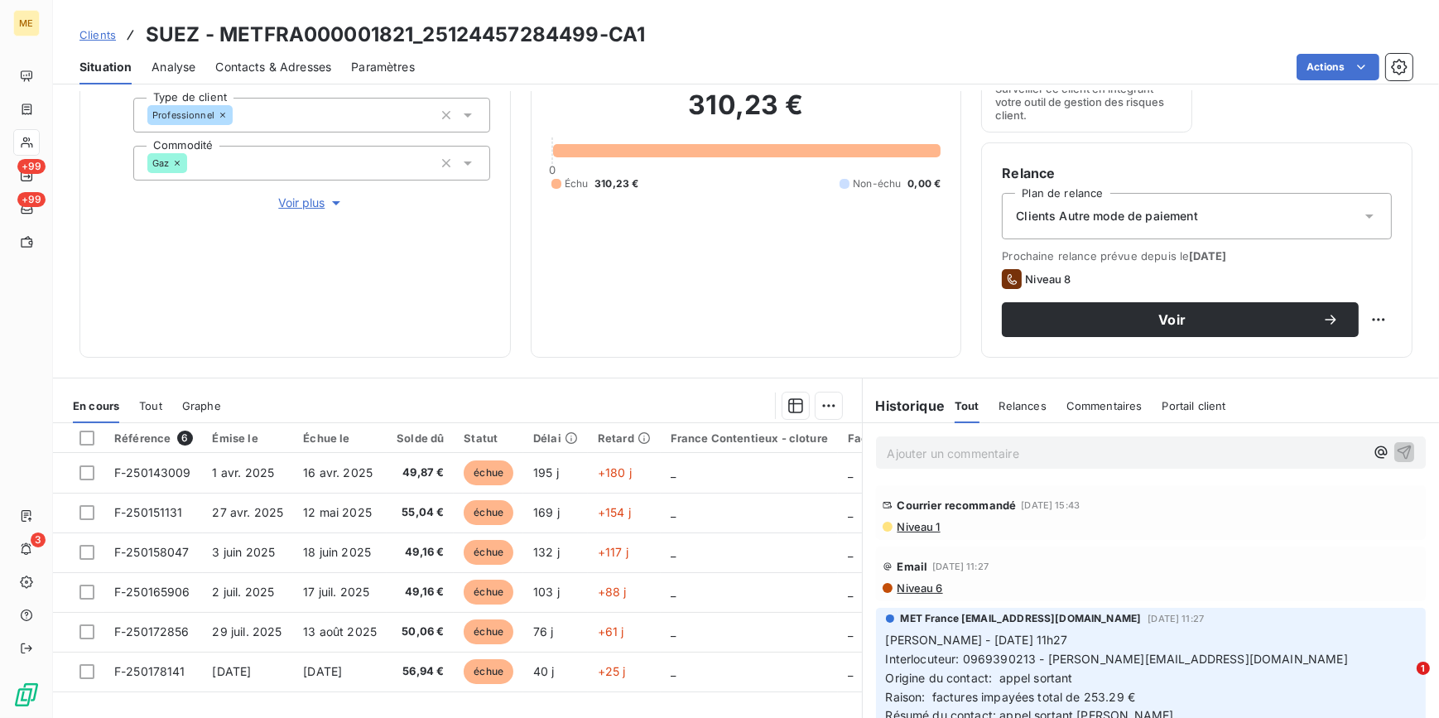
scroll to position [225, 0]
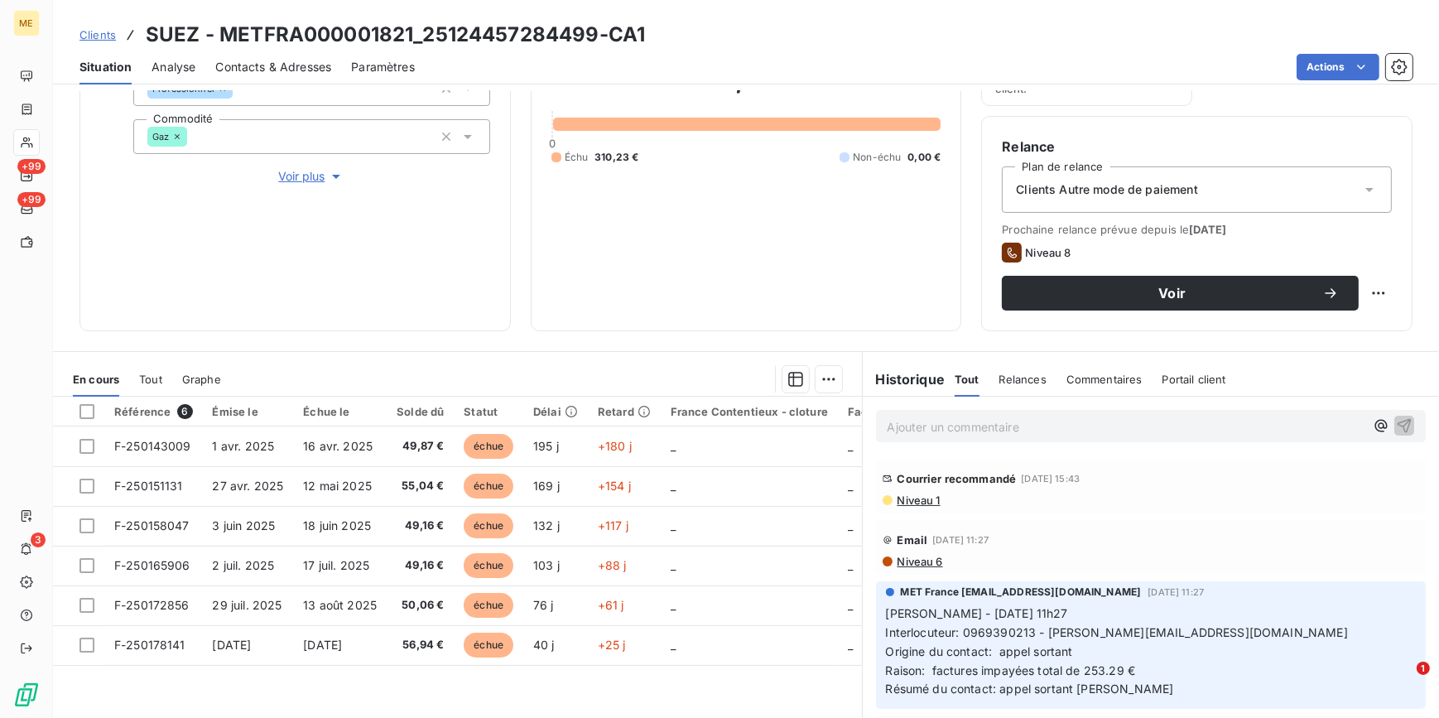
click at [913, 497] on span "Niveau 1" at bounding box center [918, 500] width 45 height 13
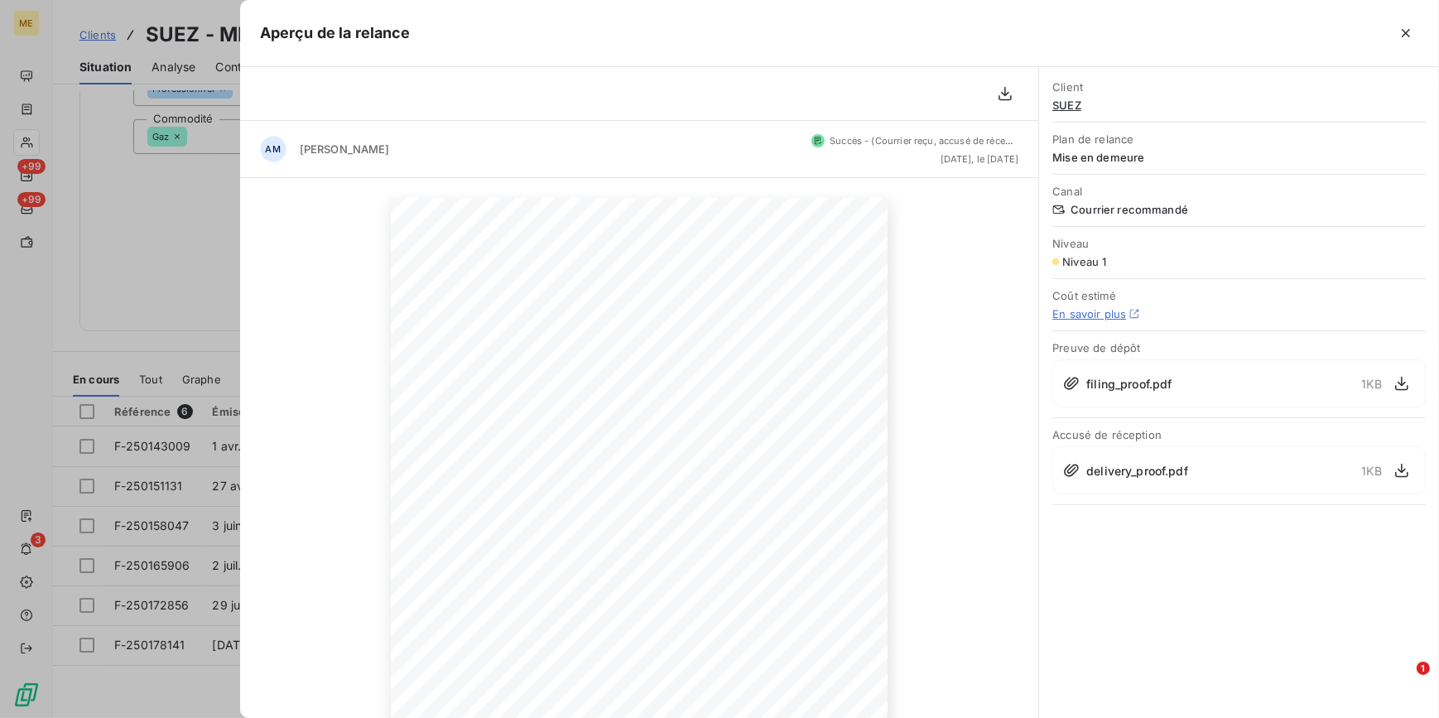
click at [209, 234] on div at bounding box center [719, 359] width 1439 height 718
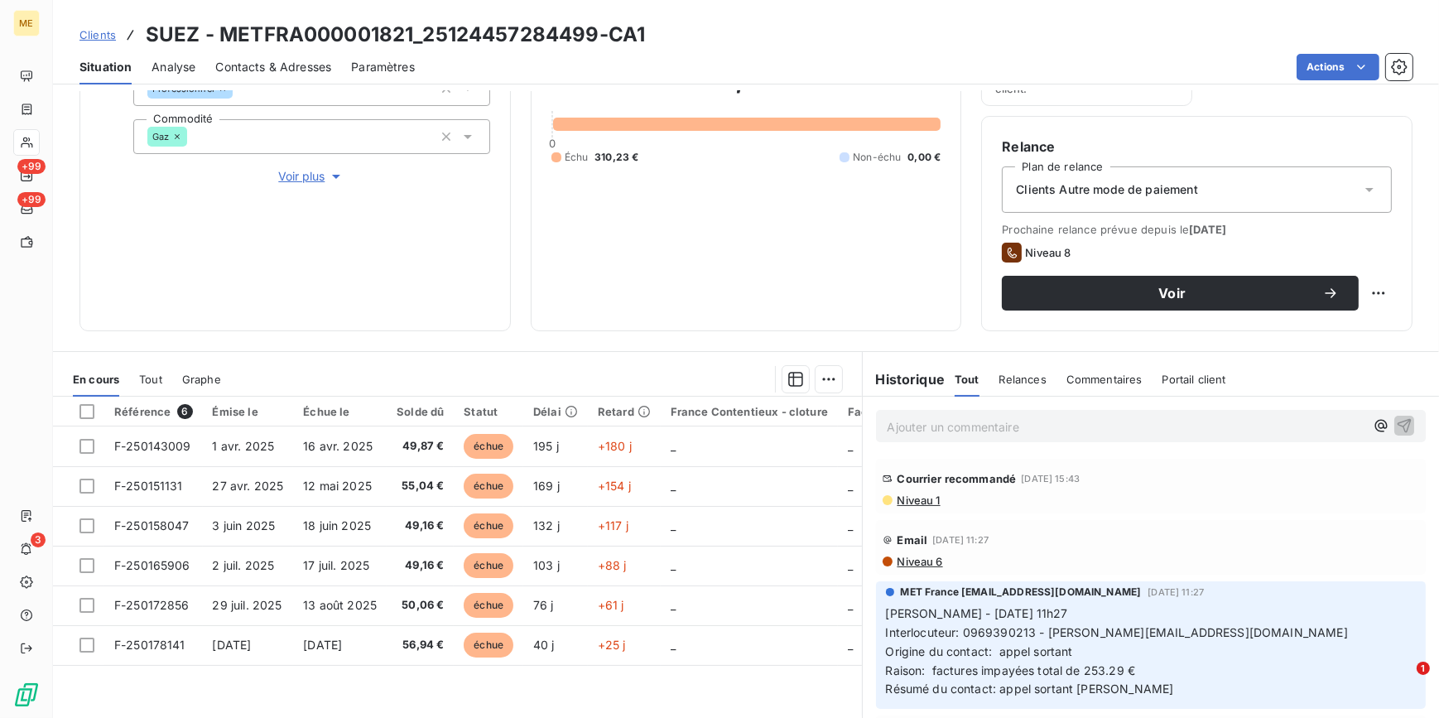
scroll to position [150, 0]
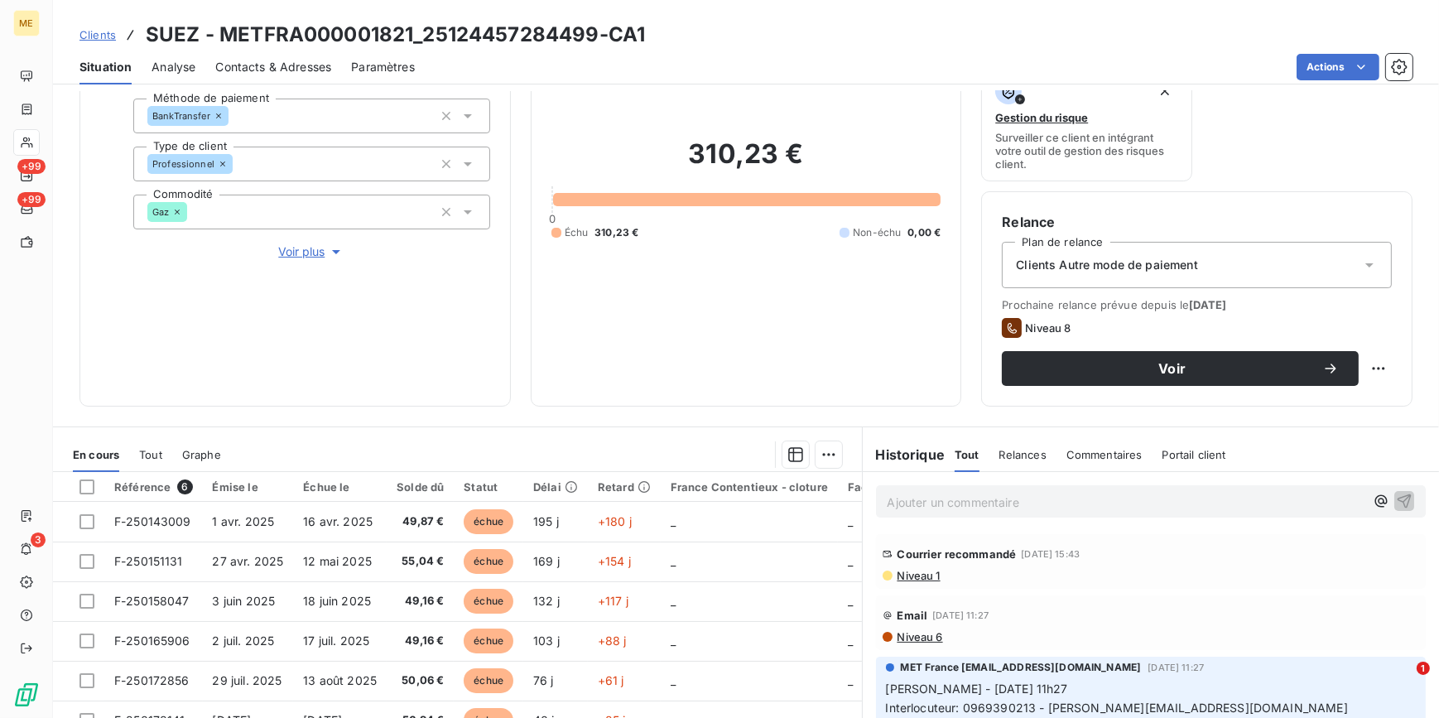
click at [311, 244] on span "Voir plus" at bounding box center [311, 251] width 66 height 17
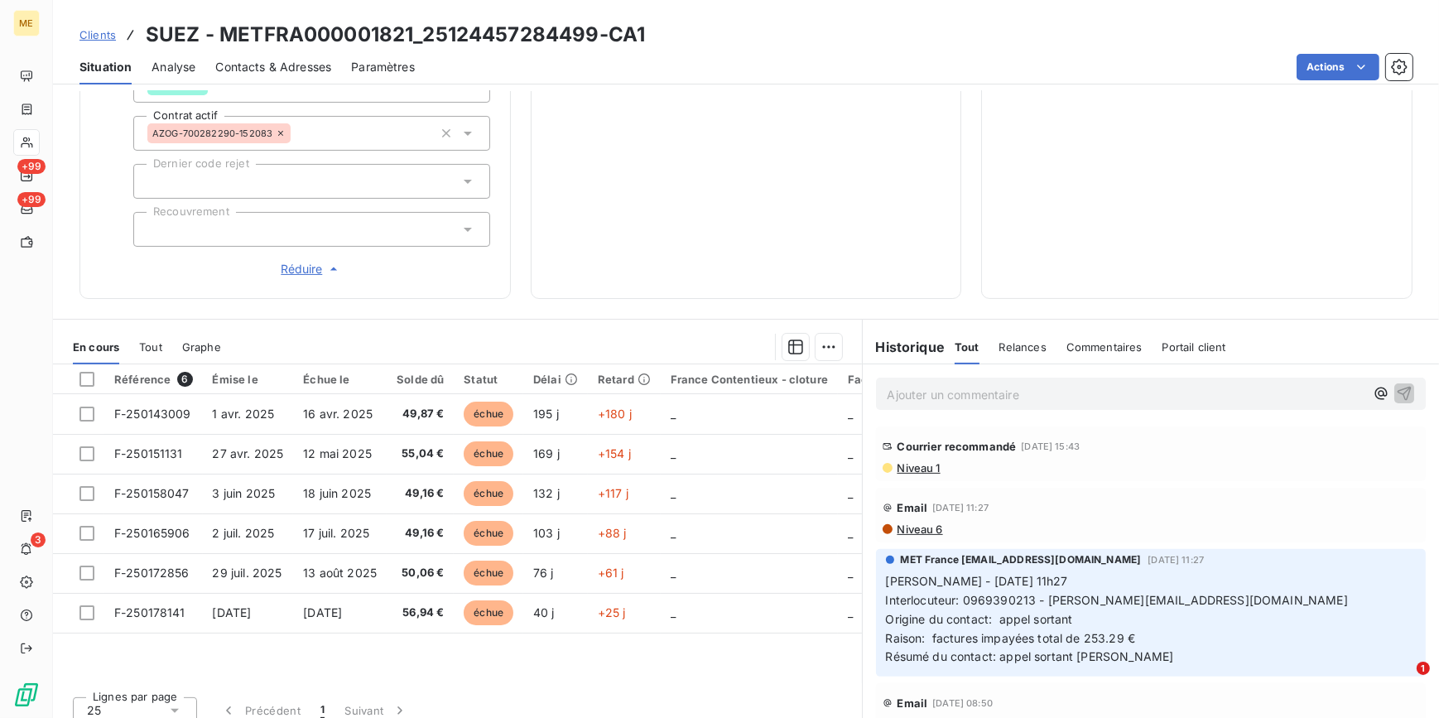
scroll to position [579, 0]
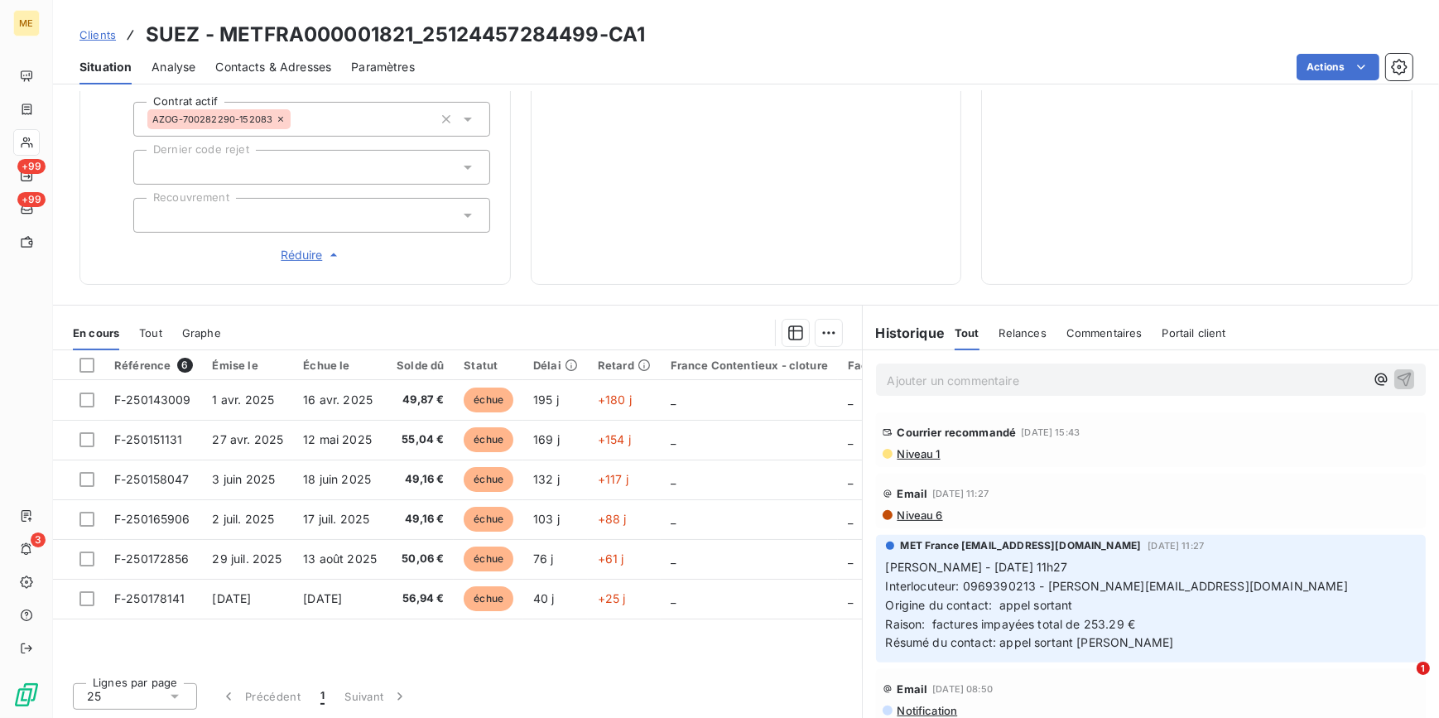
click at [932, 447] on span "Niveau 1" at bounding box center [918, 453] width 45 height 13
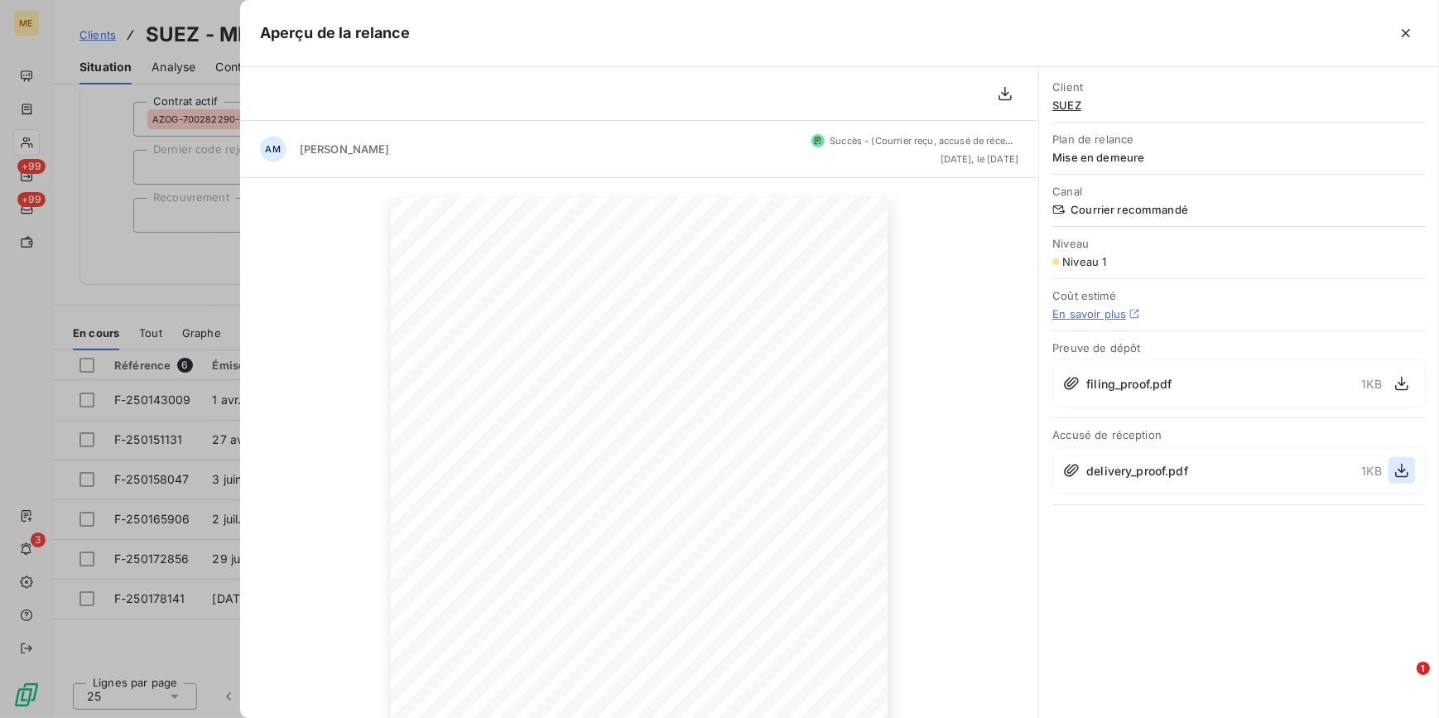
click at [1392, 469] on button "button" at bounding box center [1402, 470] width 26 height 26
click at [99, 229] on div at bounding box center [719, 359] width 1439 height 718
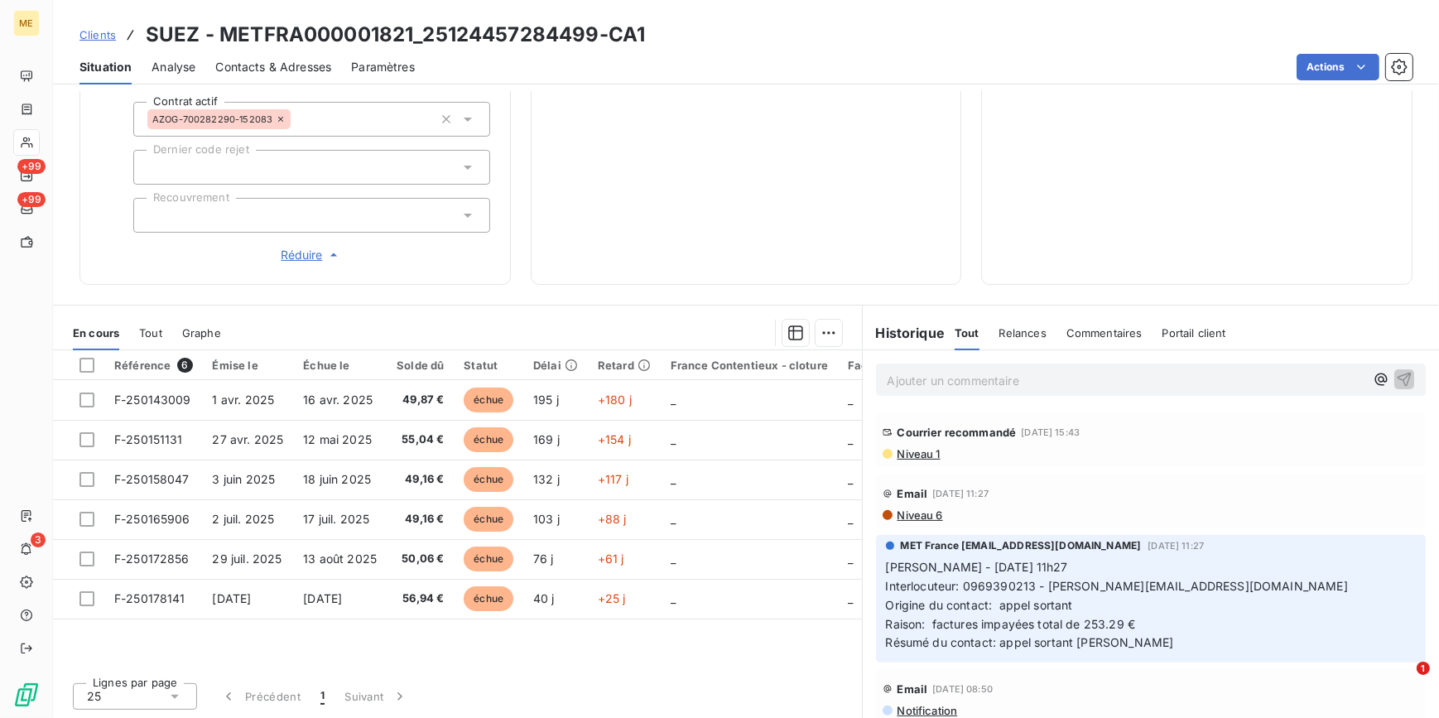
click at [99, 30] on span "Clients" at bounding box center [97, 34] width 36 height 13
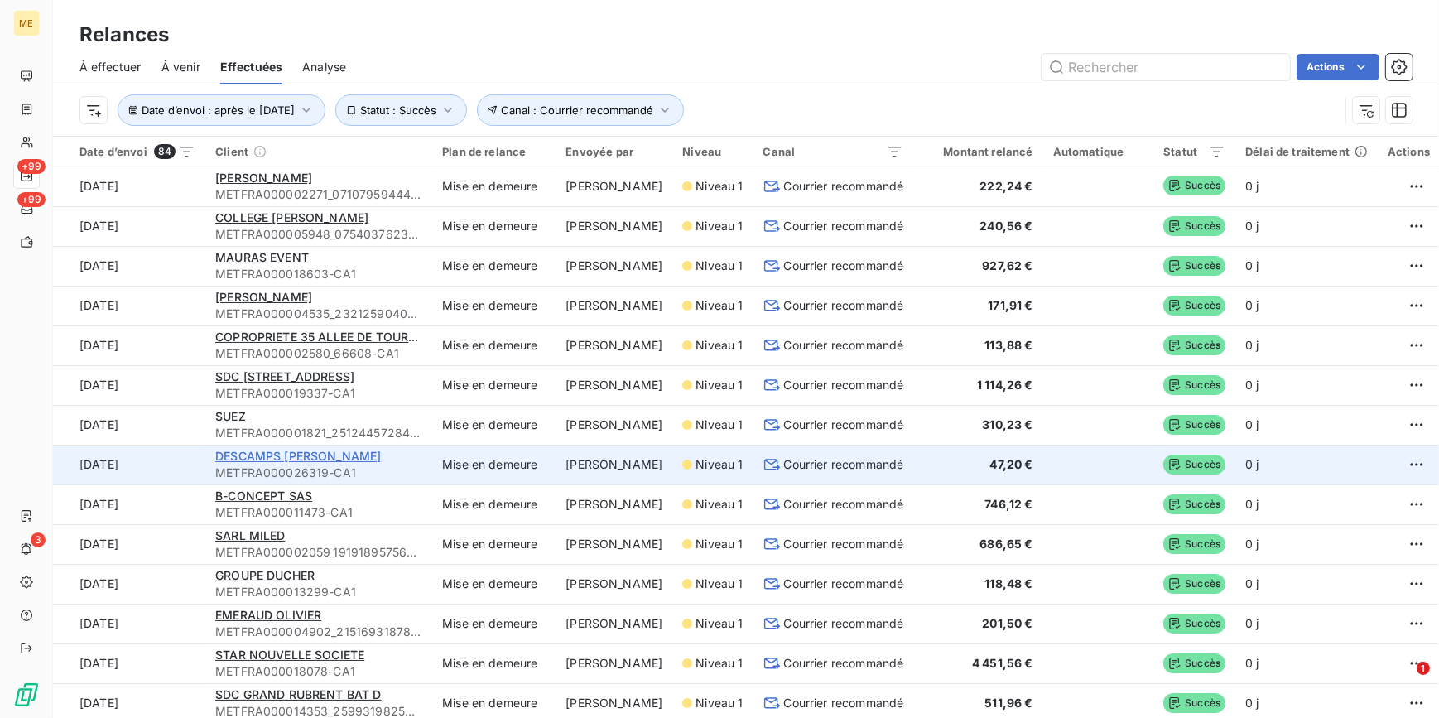
click at [248, 449] on span "DESCAMPS [PERSON_NAME]" at bounding box center [298, 456] width 166 height 14
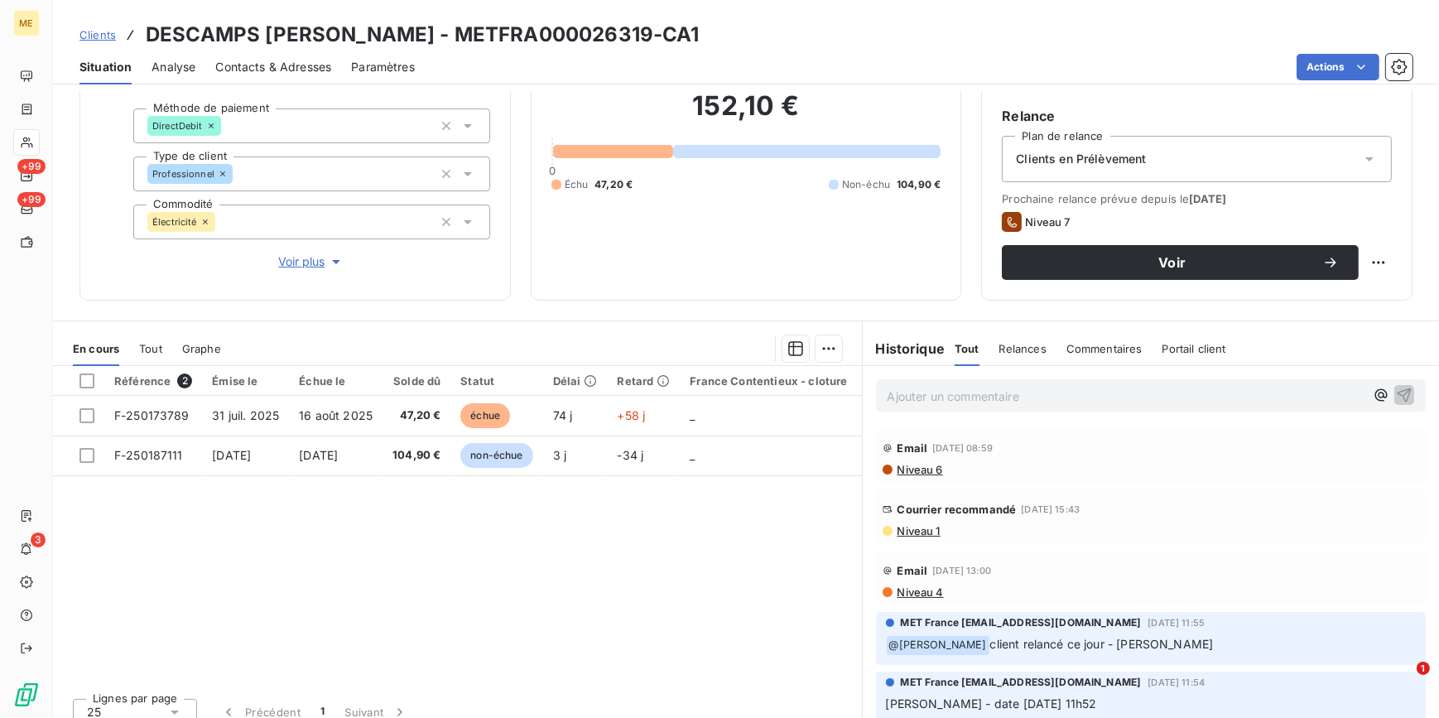
scroll to position [156, 0]
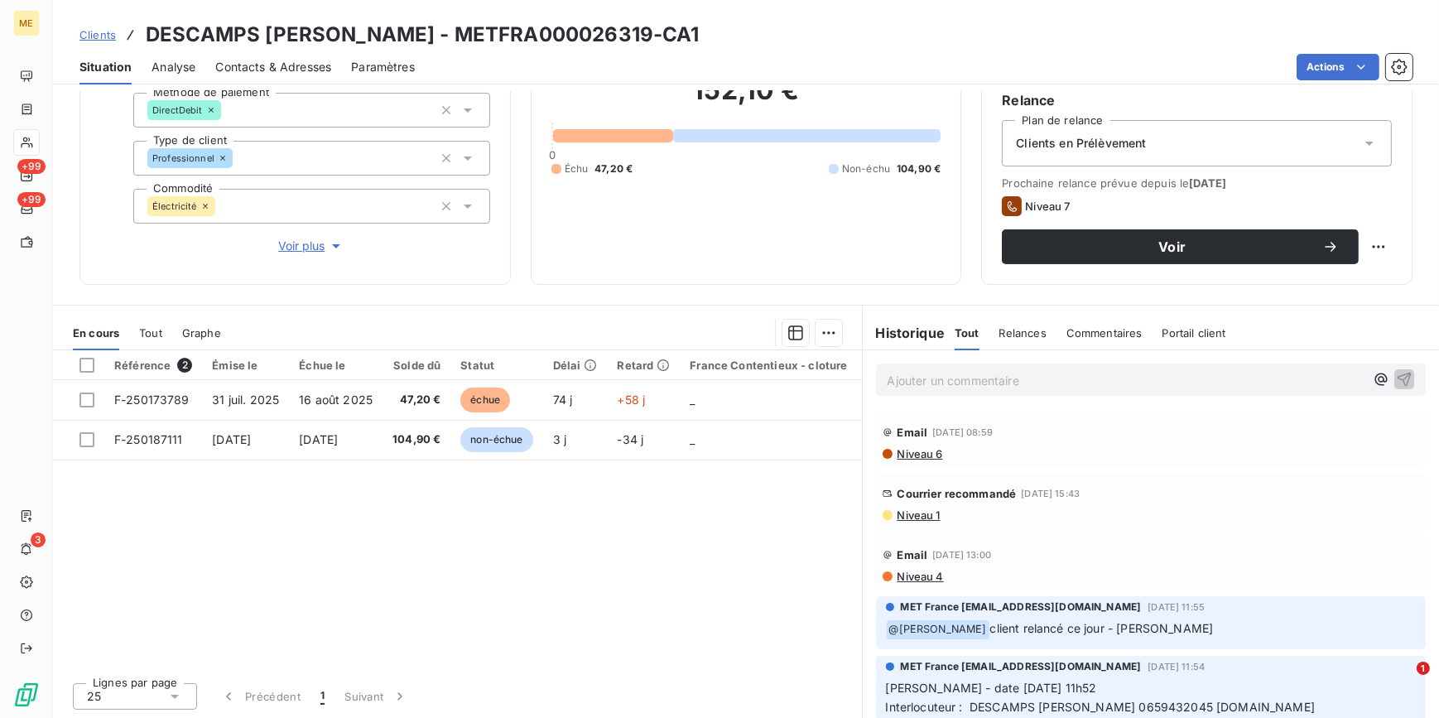
click at [925, 511] on span "Niveau 1" at bounding box center [918, 514] width 45 height 13
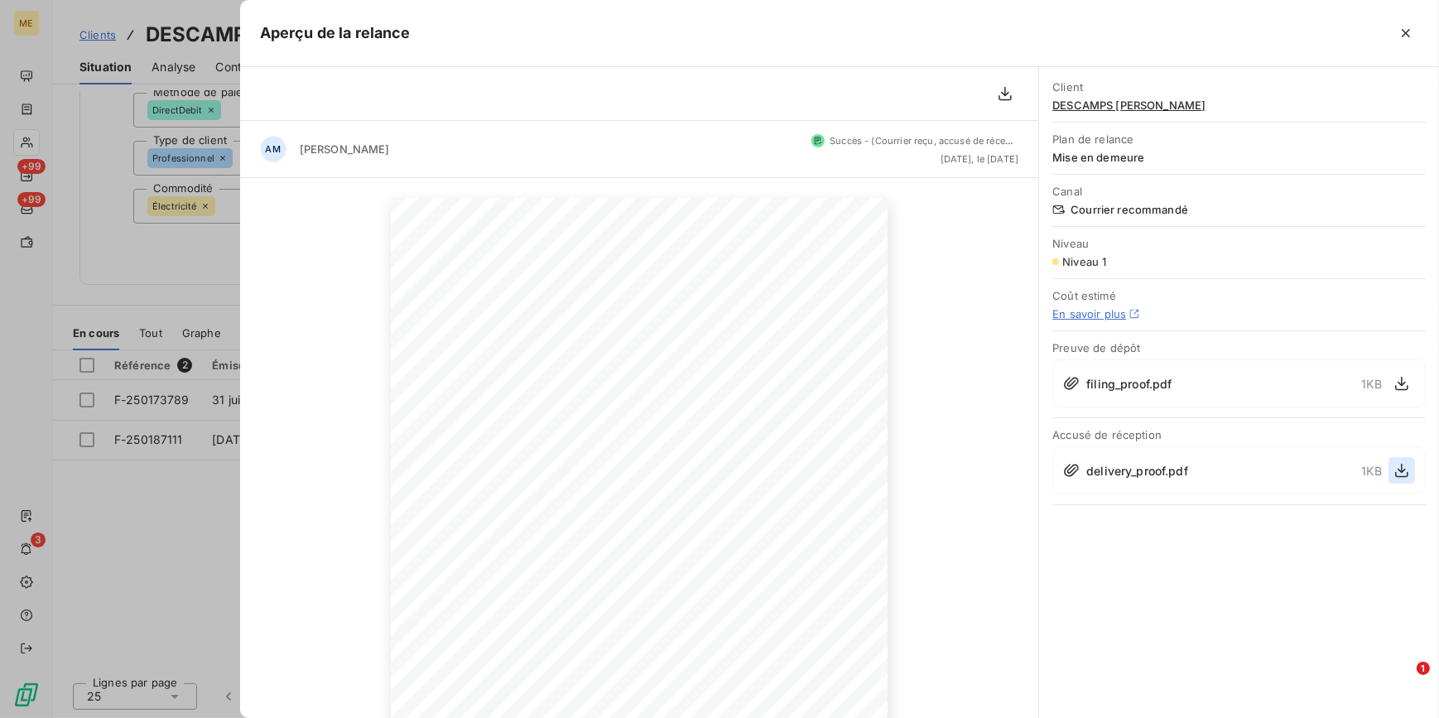
click at [1408, 467] on icon "button" at bounding box center [1402, 470] width 17 height 17
click at [191, 195] on div at bounding box center [719, 359] width 1439 height 718
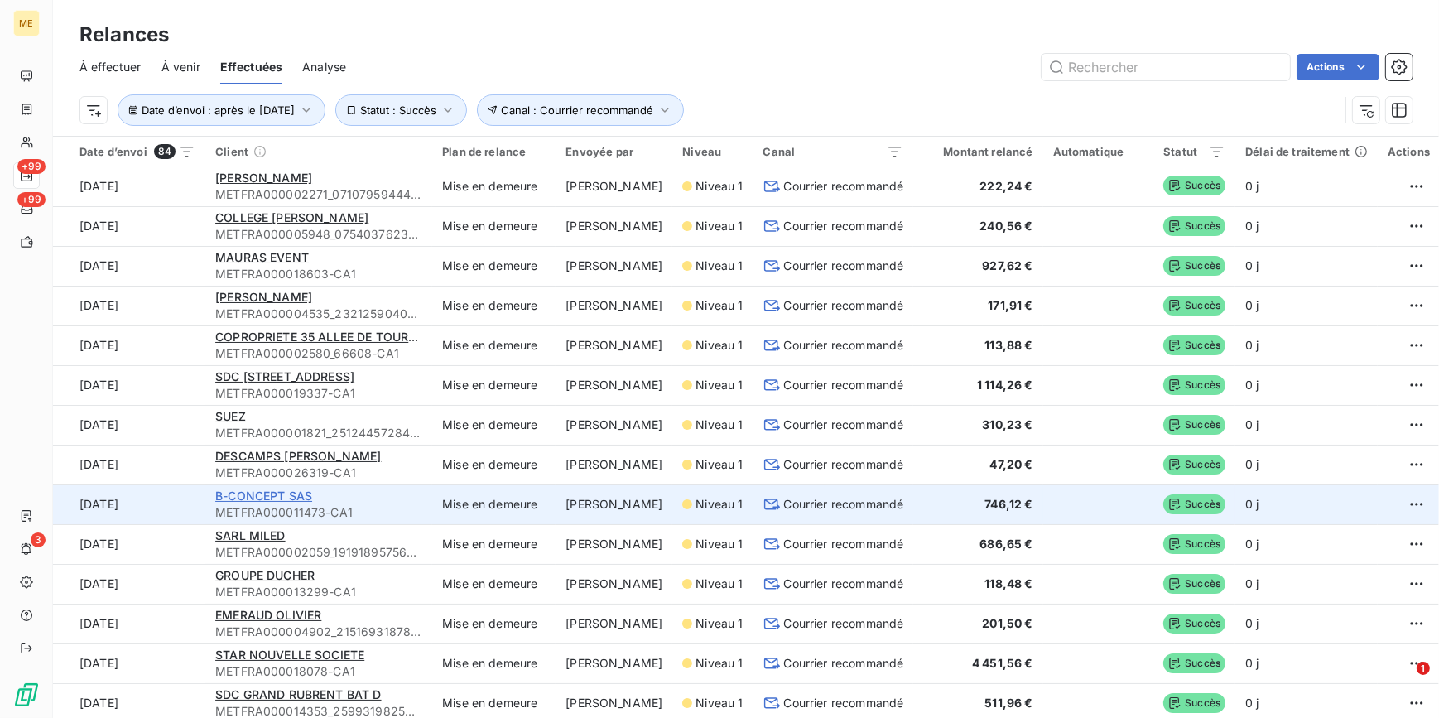
click at [248, 490] on span "B-CONCEPT SAS" at bounding box center [263, 496] width 97 height 14
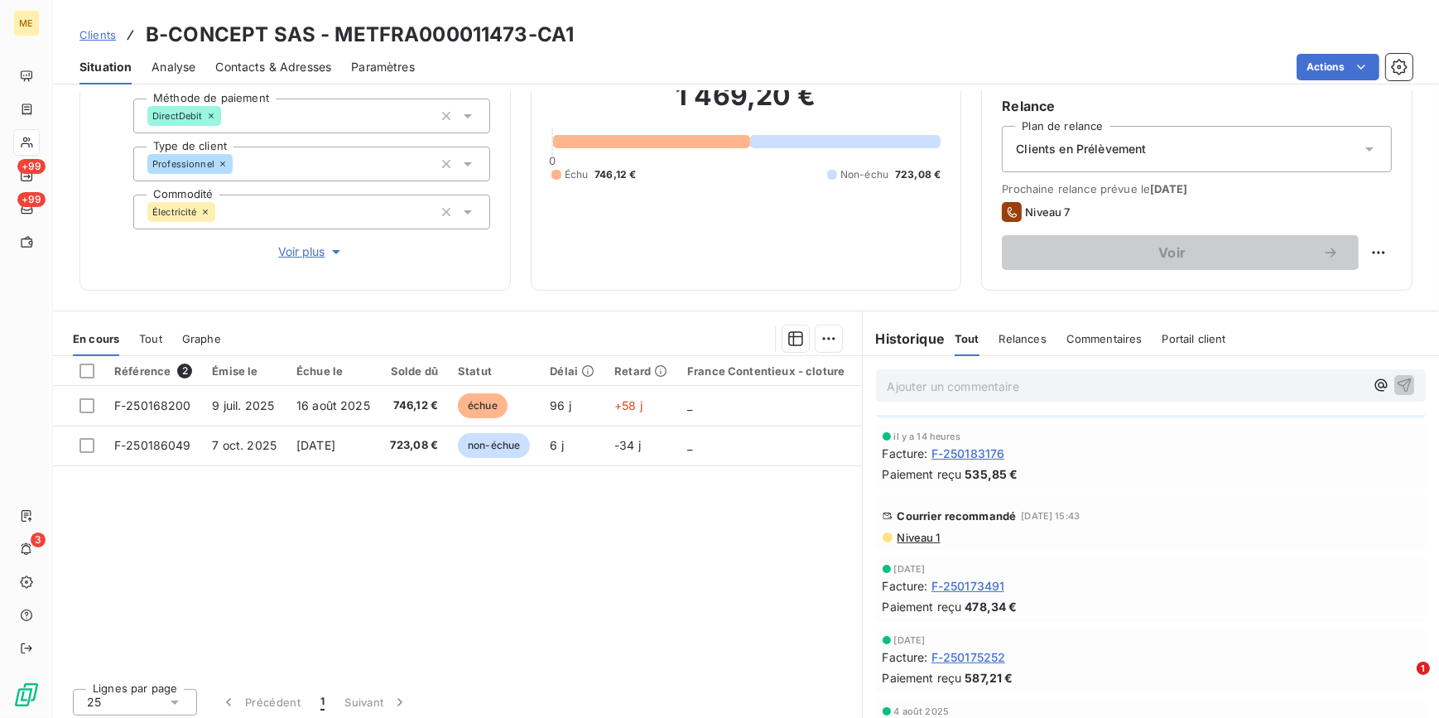
scroll to position [150, 0]
click at [929, 530] on span "Niveau 1" at bounding box center [918, 533] width 45 height 13
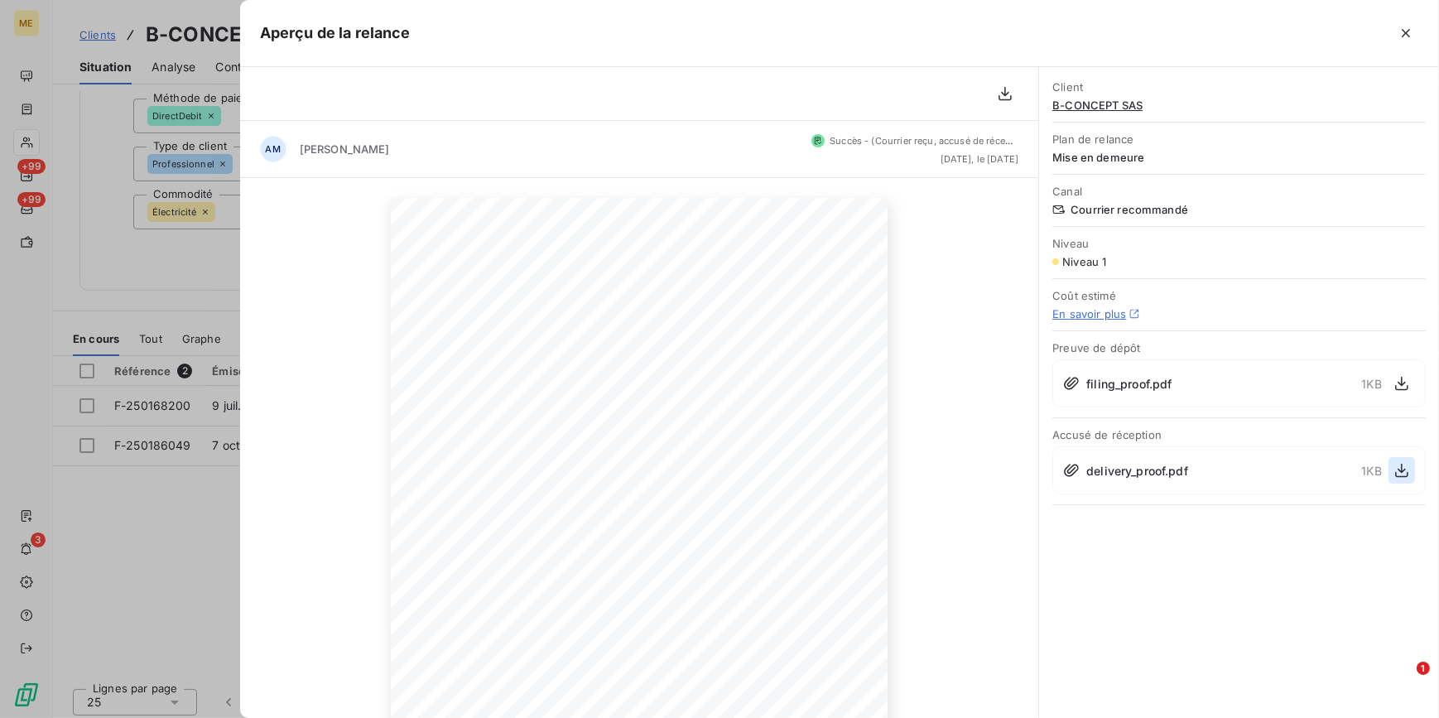
click at [1404, 466] on icon "button" at bounding box center [1402, 470] width 17 height 17
click at [182, 266] on div at bounding box center [719, 359] width 1439 height 718
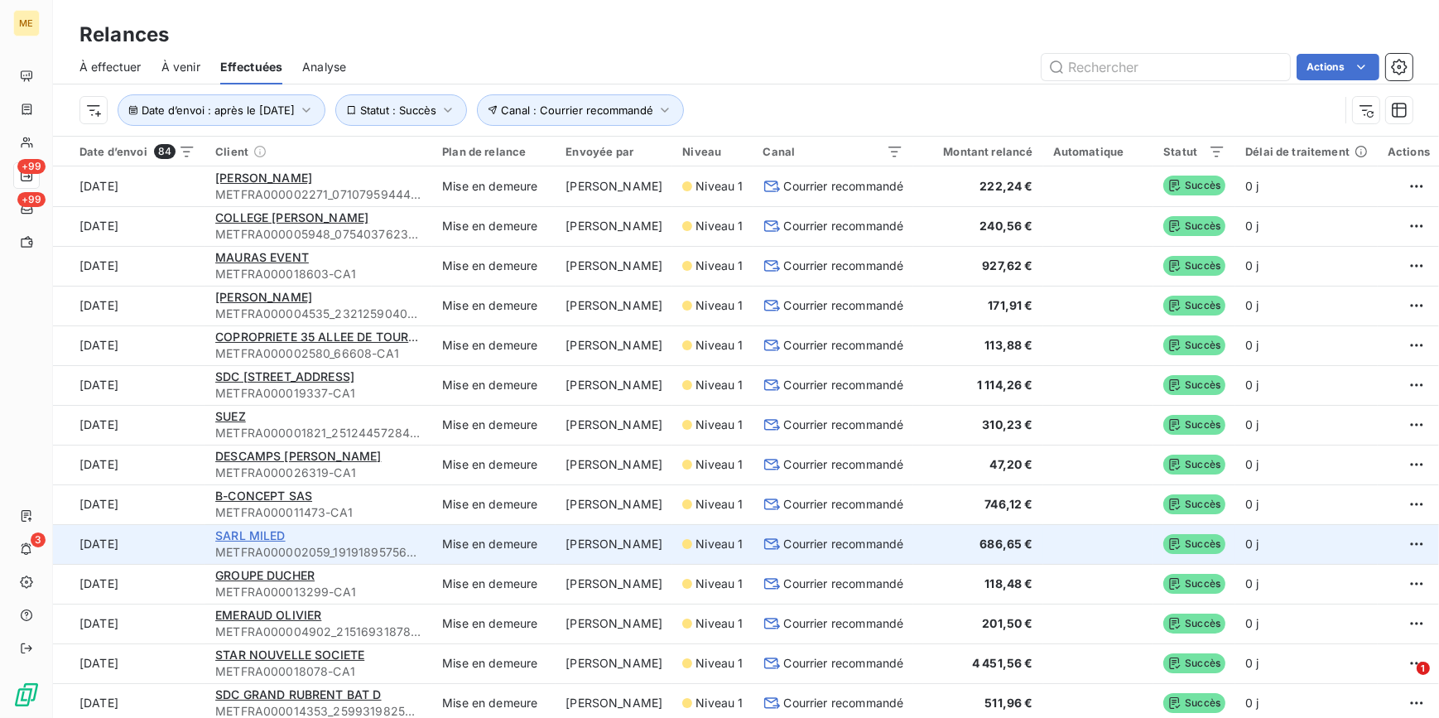
click at [261, 533] on span "SARL MILED" at bounding box center [250, 535] width 70 height 14
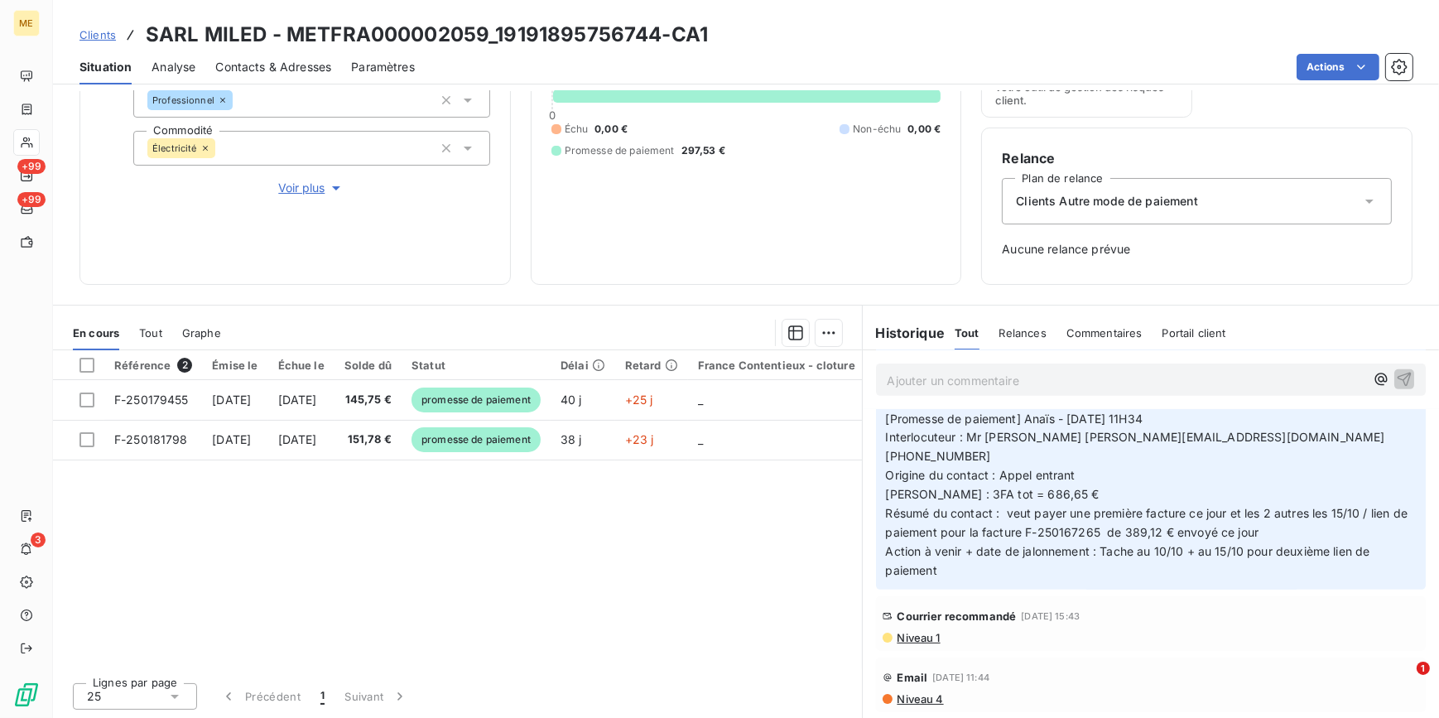
scroll to position [978, 0]
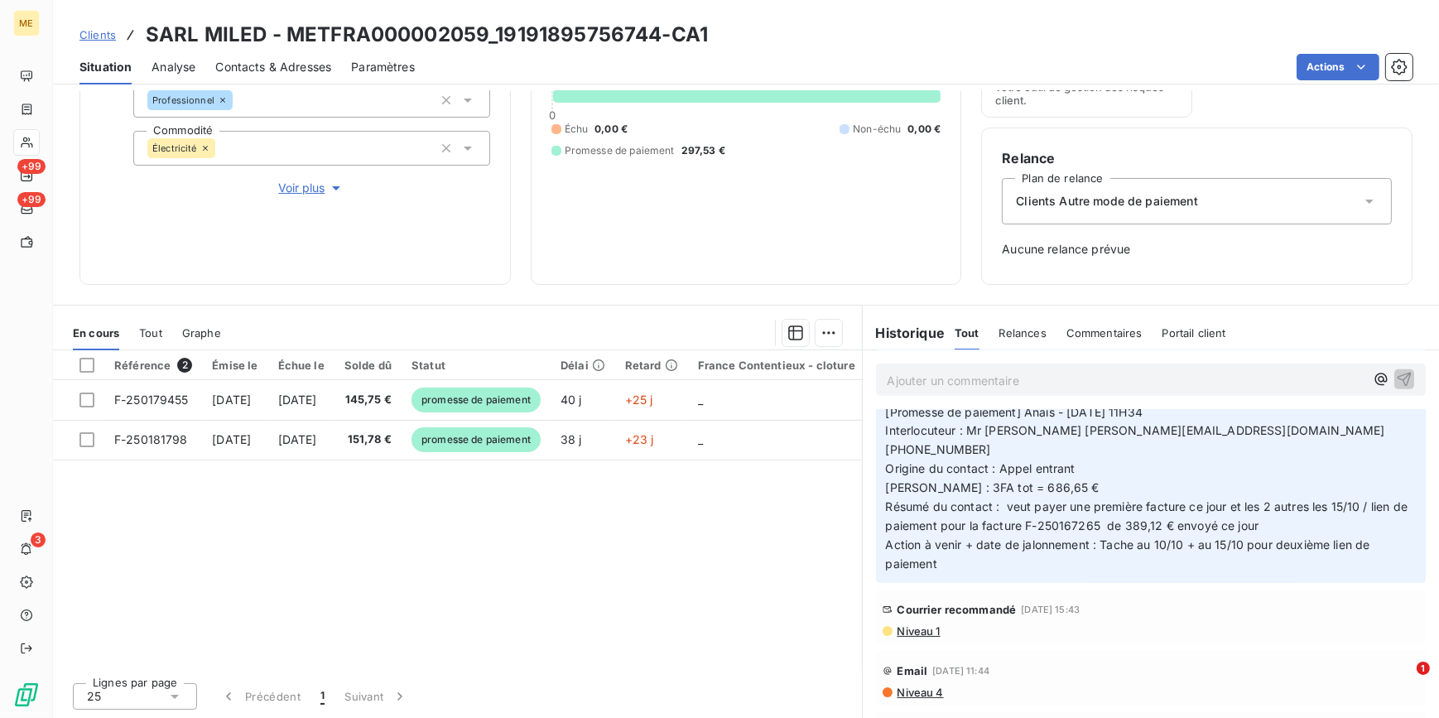
click at [923, 624] on span "Niveau 1" at bounding box center [918, 630] width 45 height 13
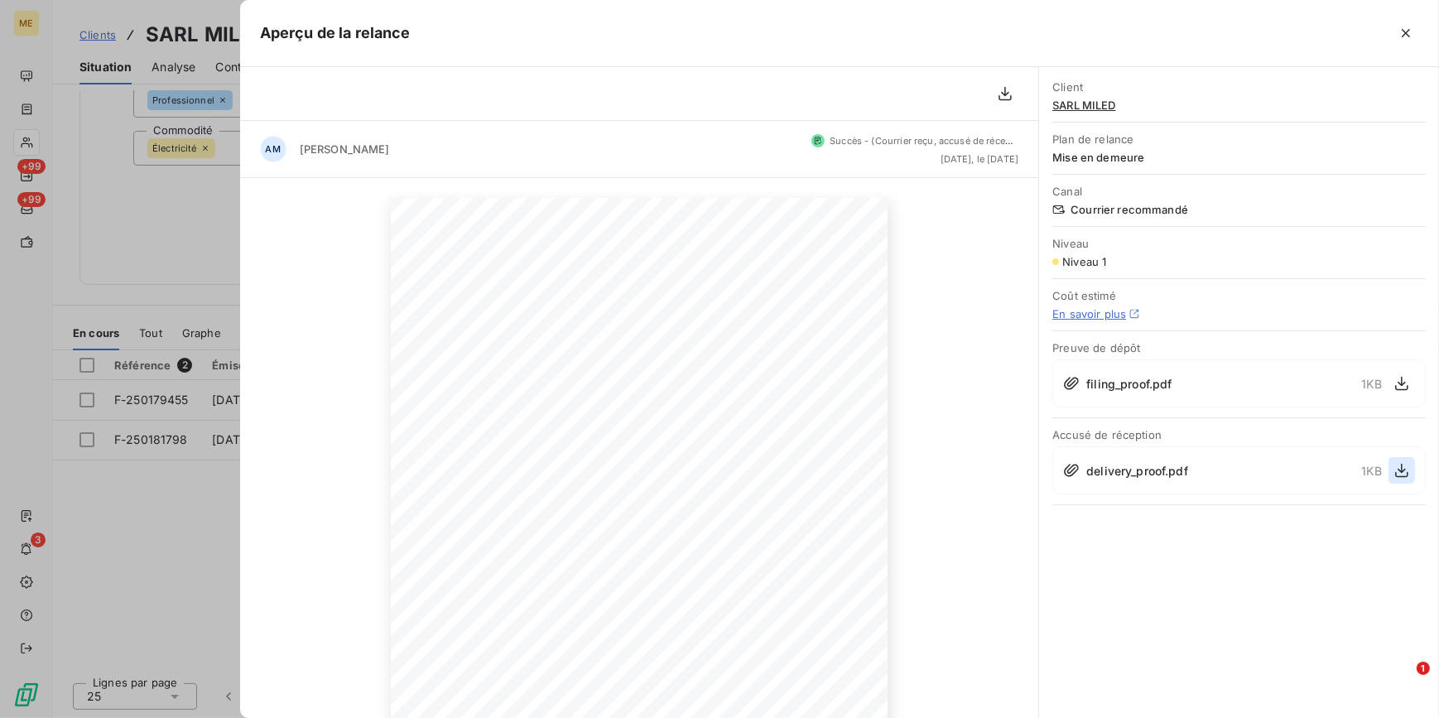
click at [1408, 468] on icon "button" at bounding box center [1402, 470] width 17 height 17
click at [185, 238] on div at bounding box center [719, 359] width 1439 height 718
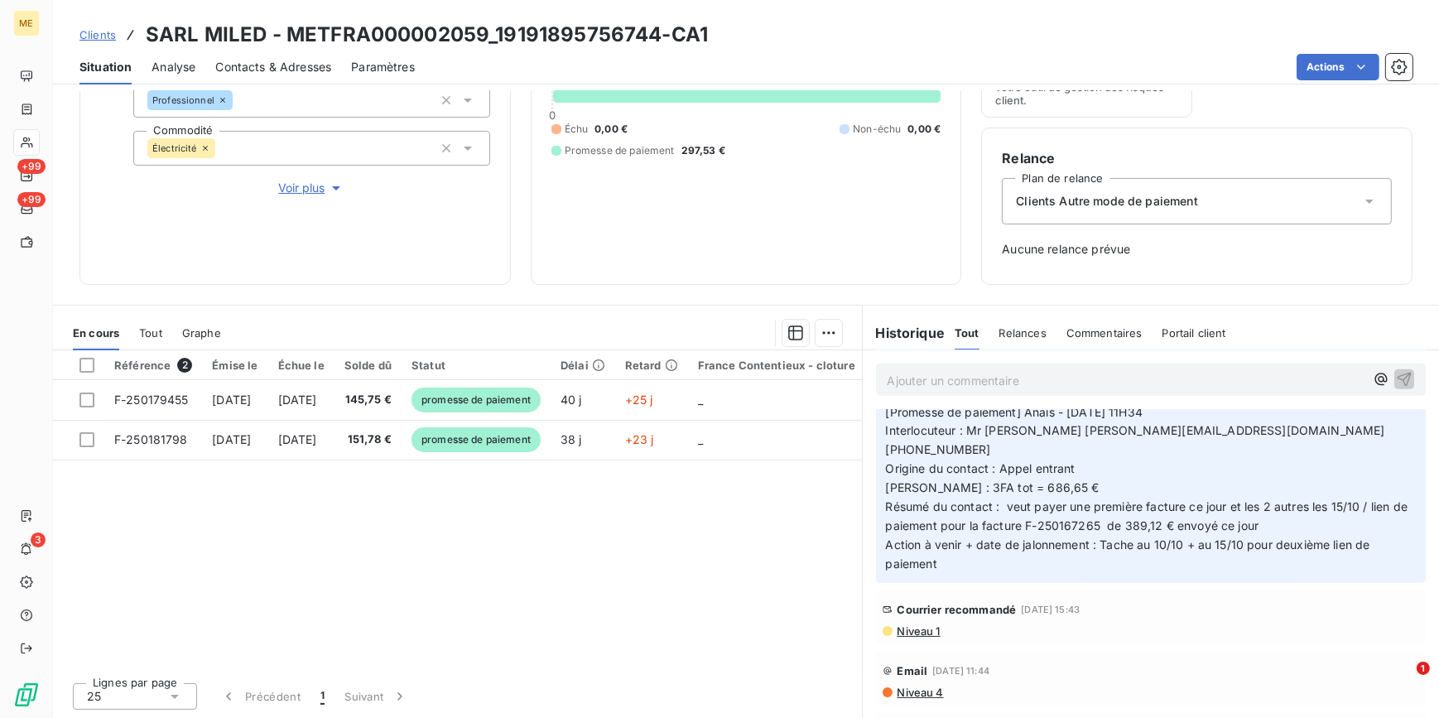
click at [107, 35] on span "Clients" at bounding box center [97, 34] width 36 height 13
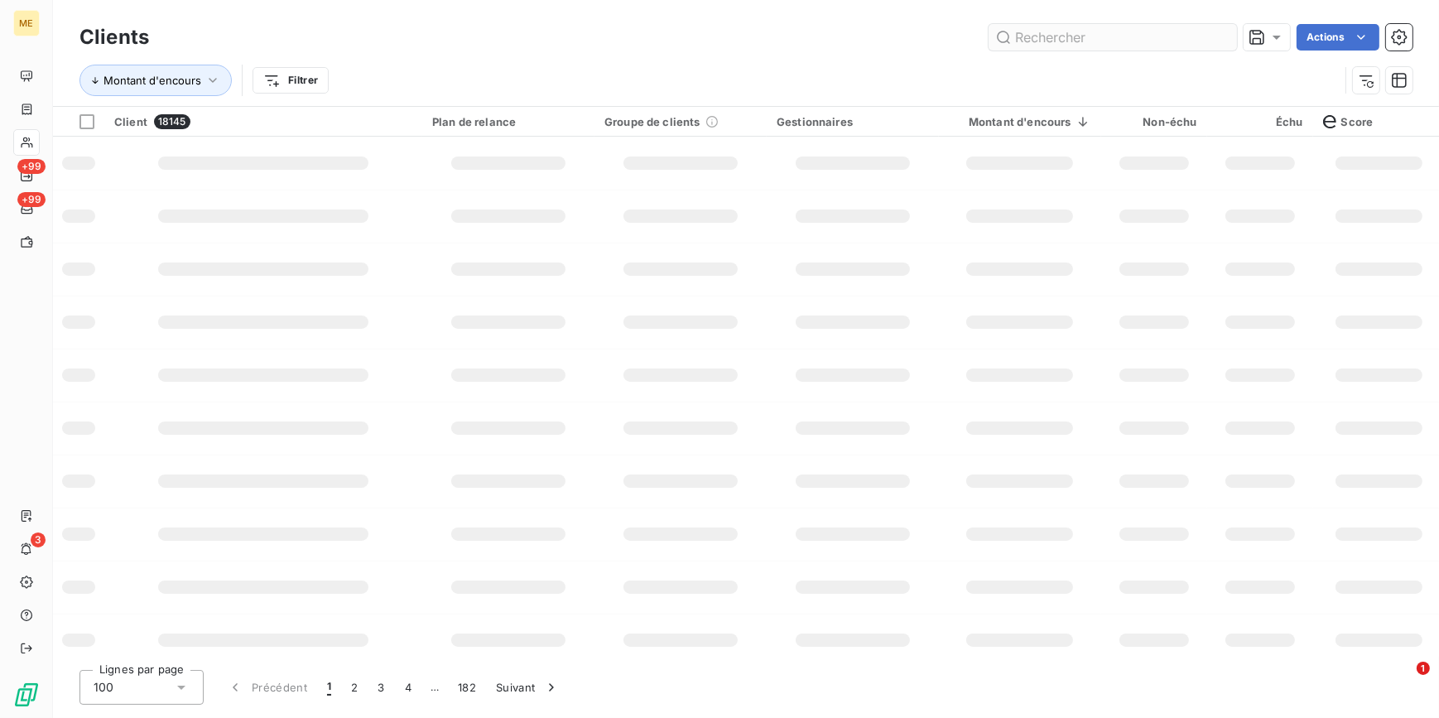
click at [1195, 35] on input "text" at bounding box center [1113, 37] width 248 height 26
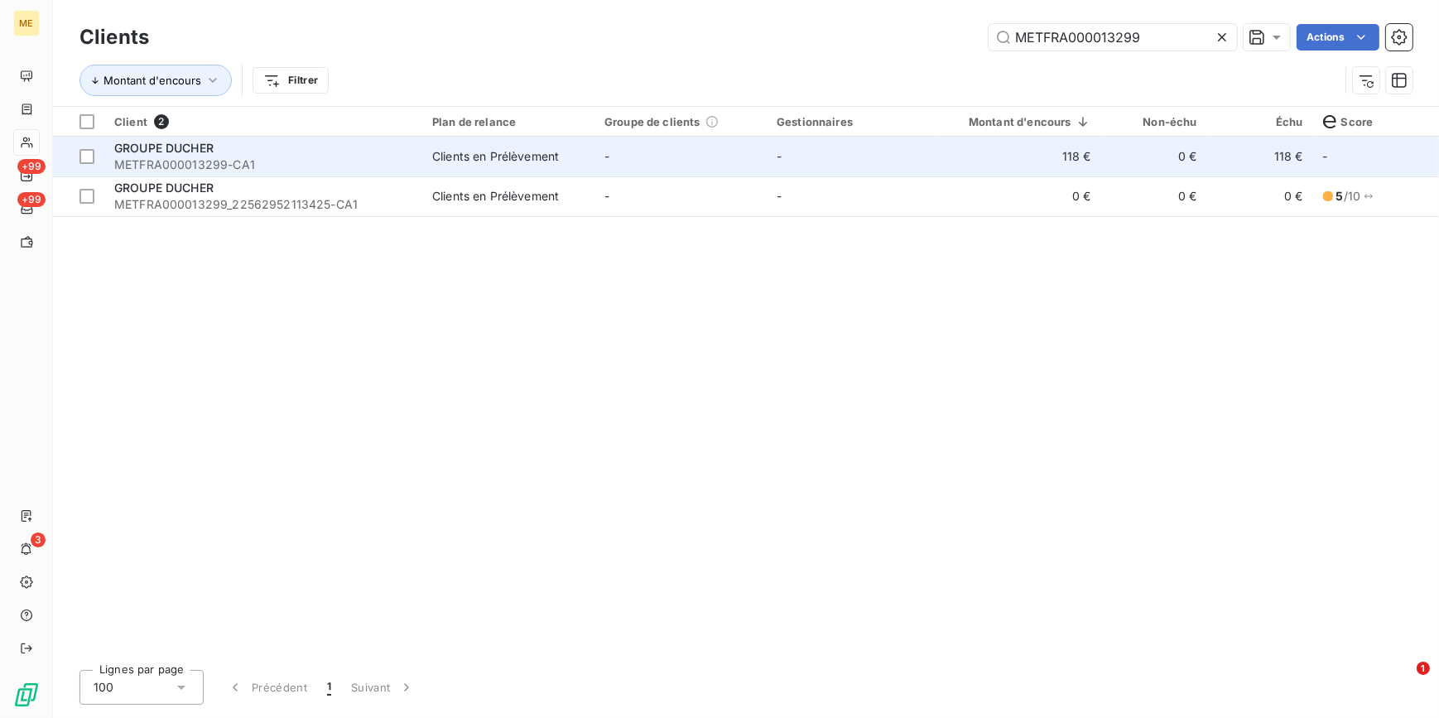
type input "METFRA000013299"
click at [1054, 169] on td "118 €" at bounding box center [1020, 157] width 162 height 40
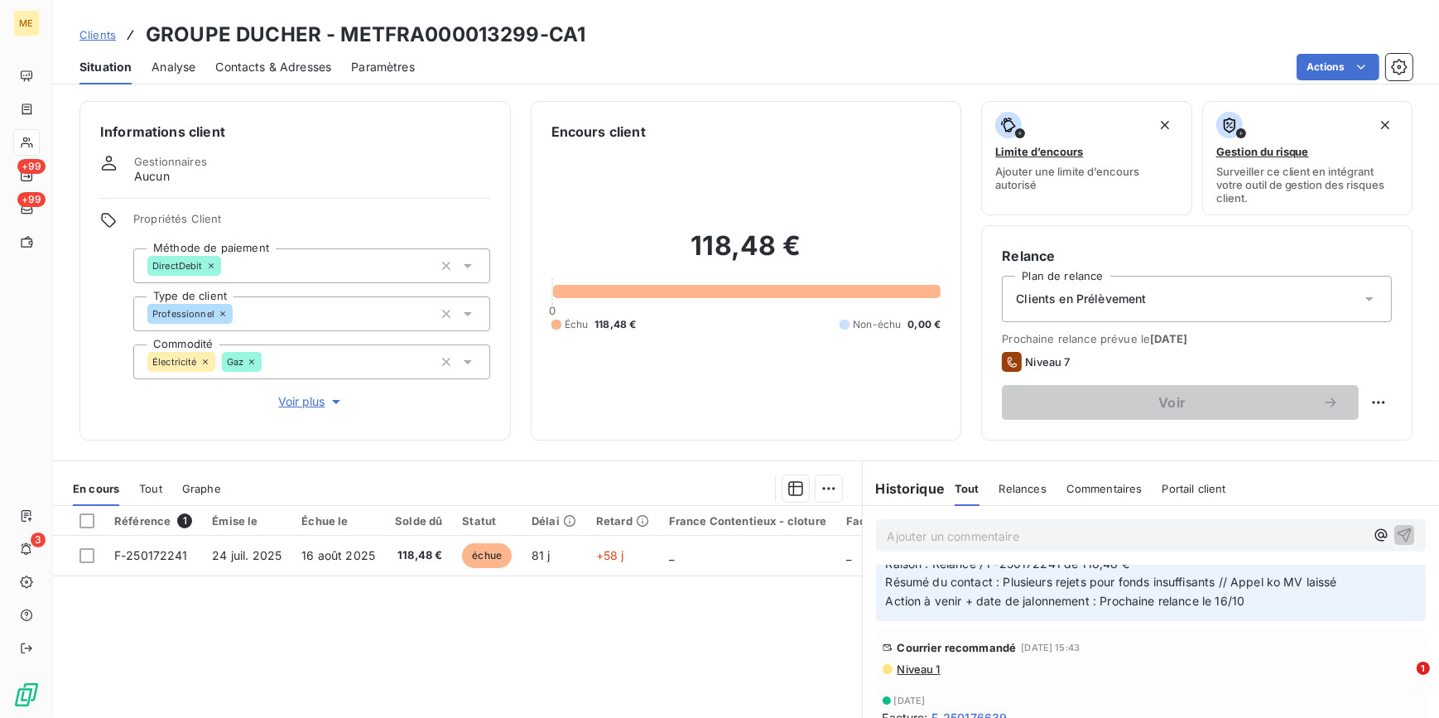
scroll to position [118, 0]
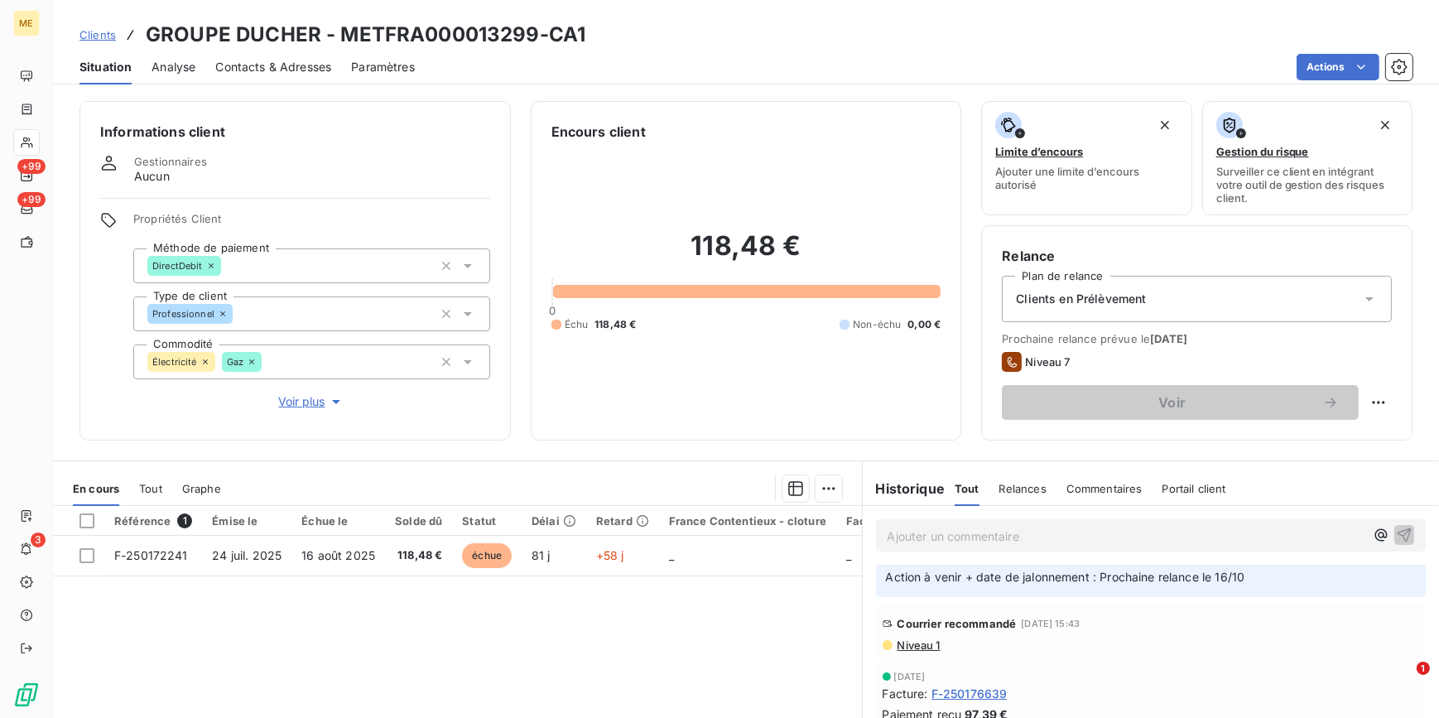
click at [417, 530] on th "Solde dû" at bounding box center [418, 521] width 67 height 30
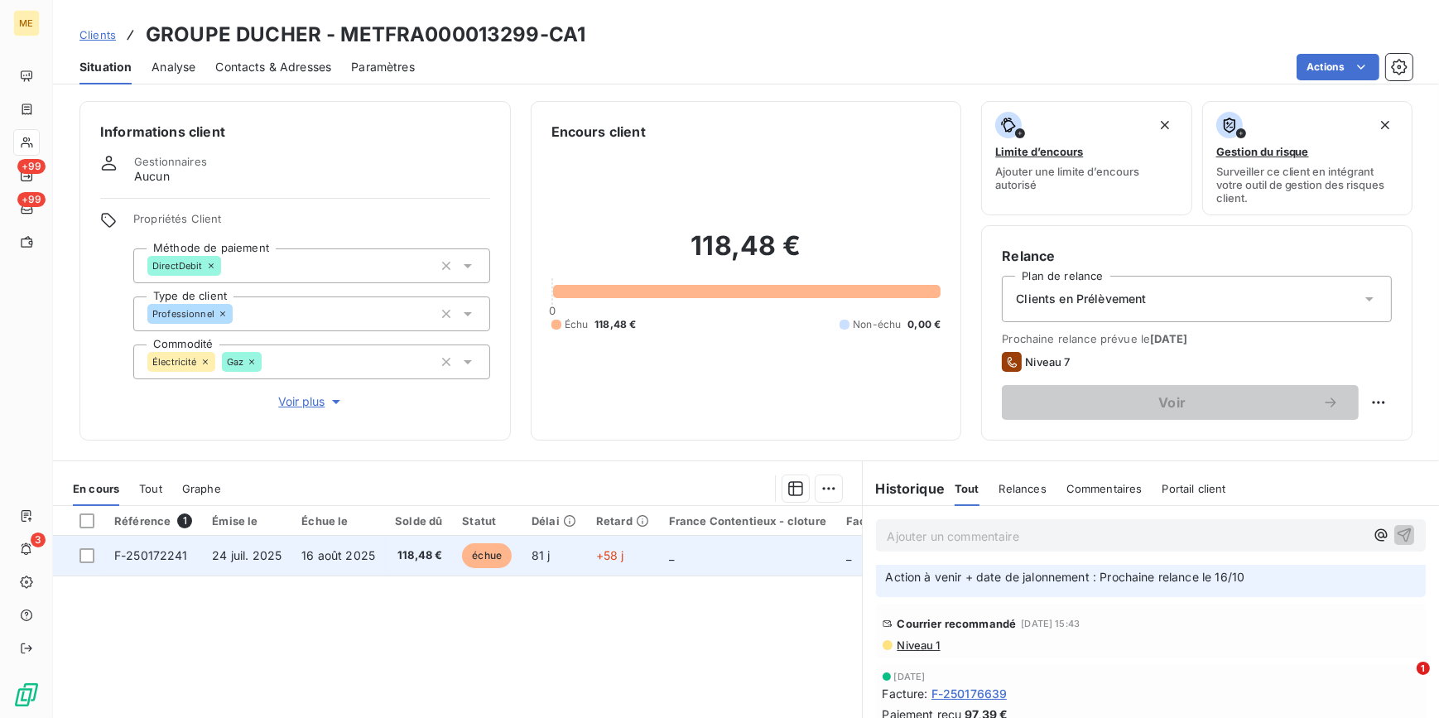
click at [407, 549] on span "118,48 €" at bounding box center [418, 555] width 47 height 17
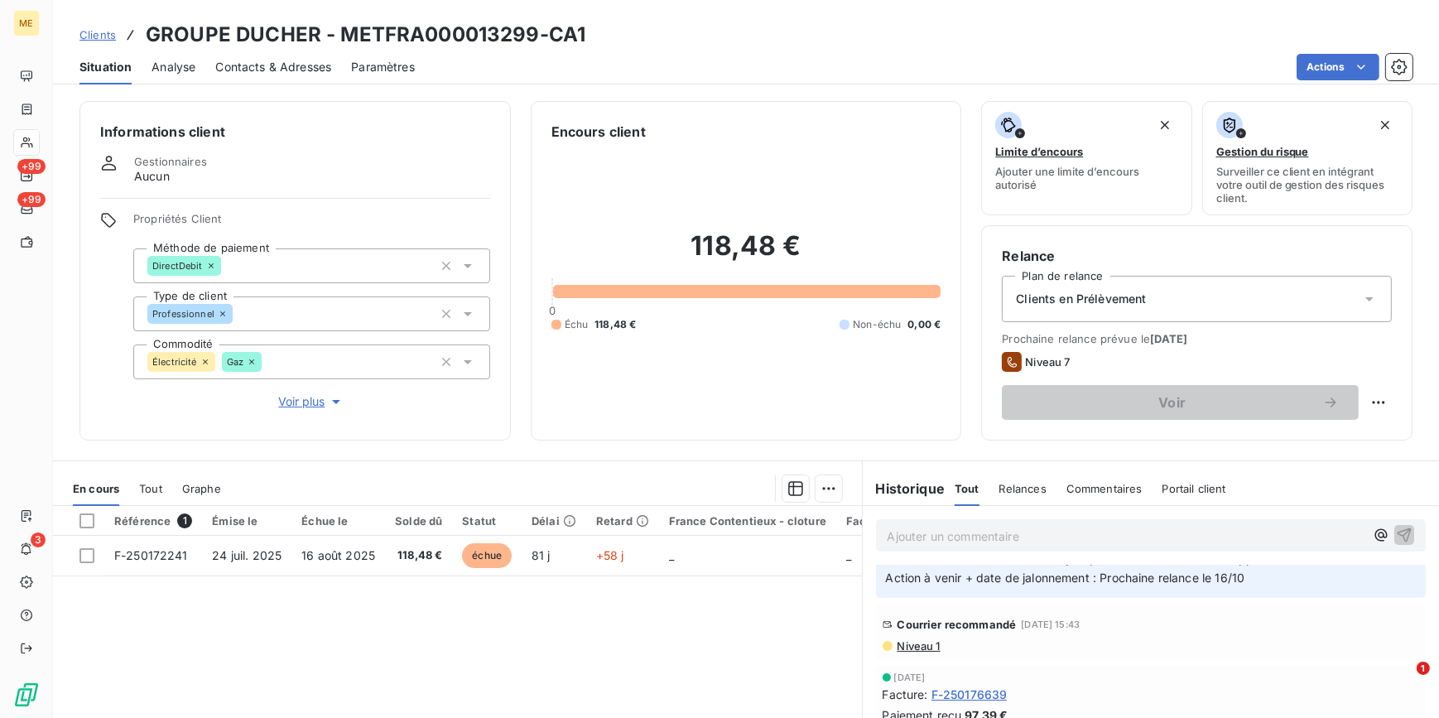
scroll to position [118, 0]
click at [924, 649] on span "Niveau 1" at bounding box center [918, 644] width 45 height 13
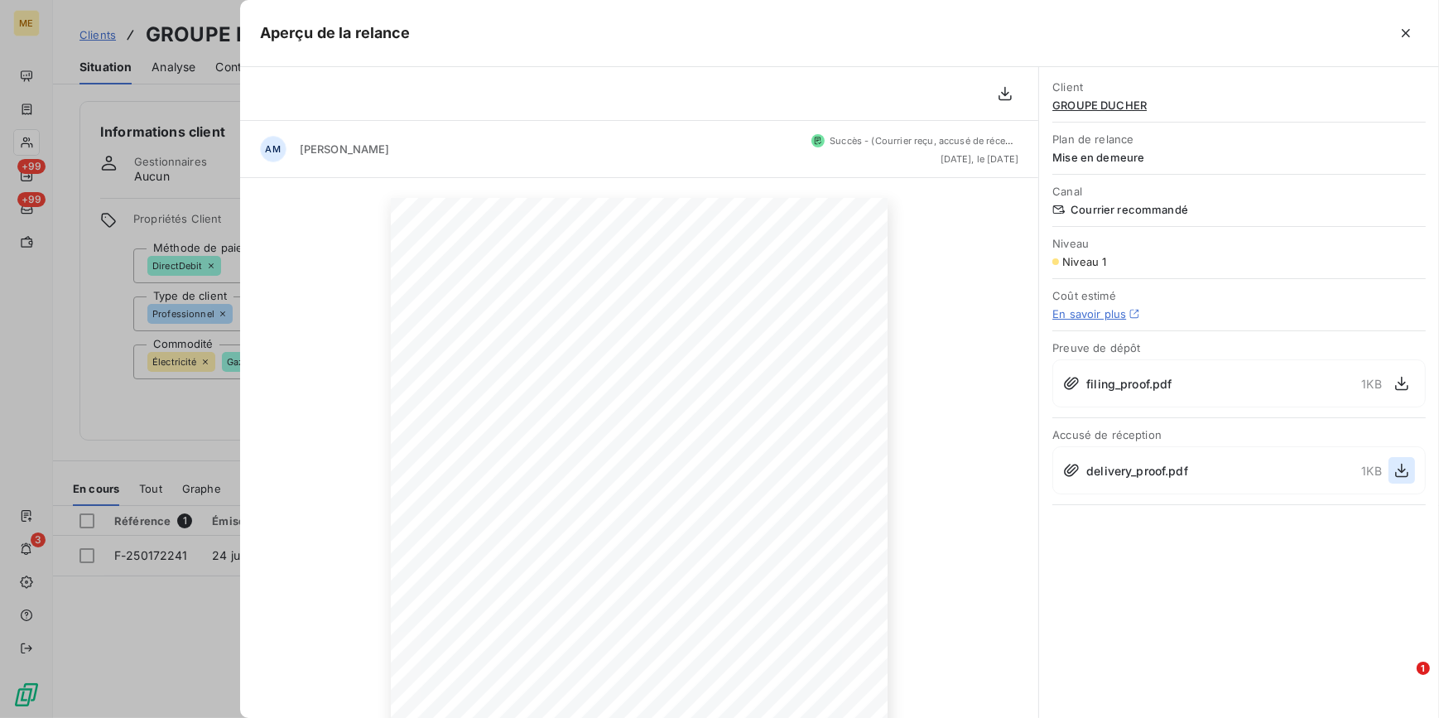
click at [1397, 465] on icon "button" at bounding box center [1402, 470] width 17 height 17
click at [104, 243] on div at bounding box center [719, 359] width 1439 height 718
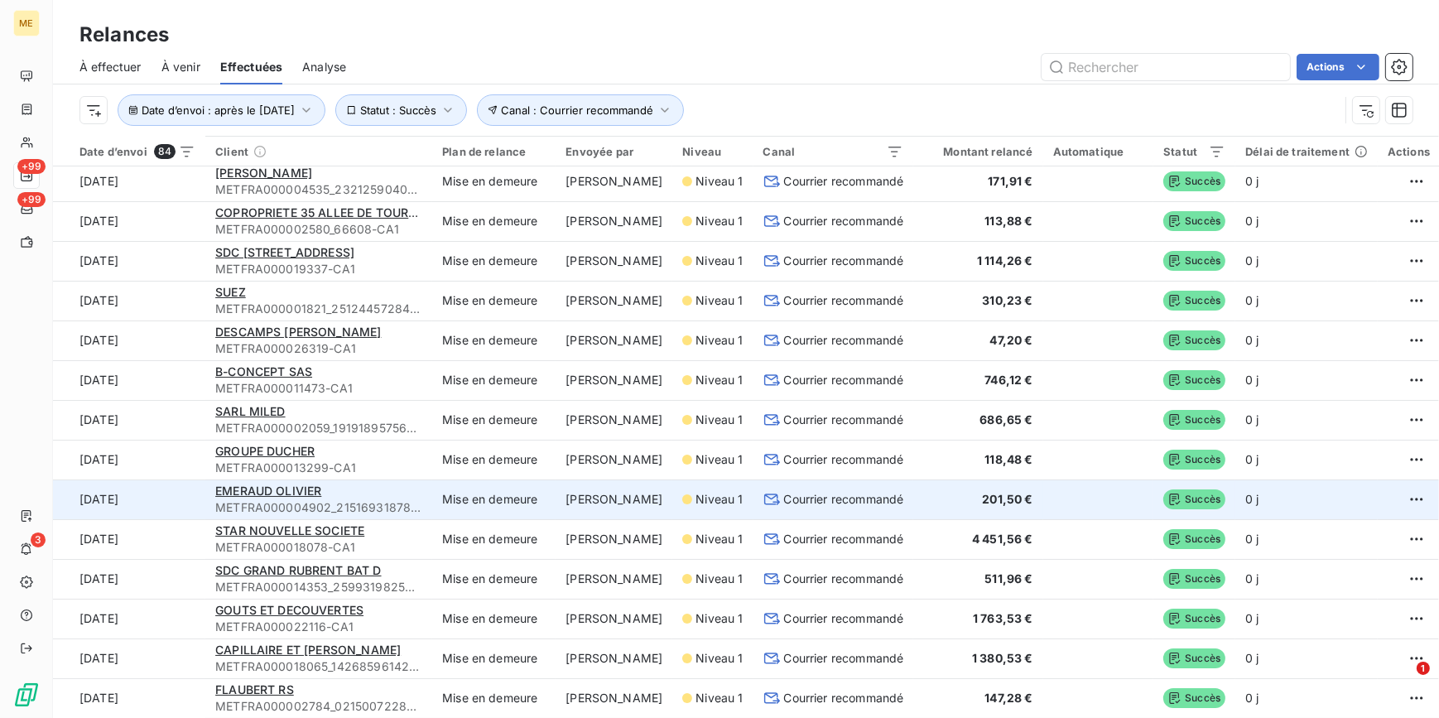
scroll to position [150, 0]
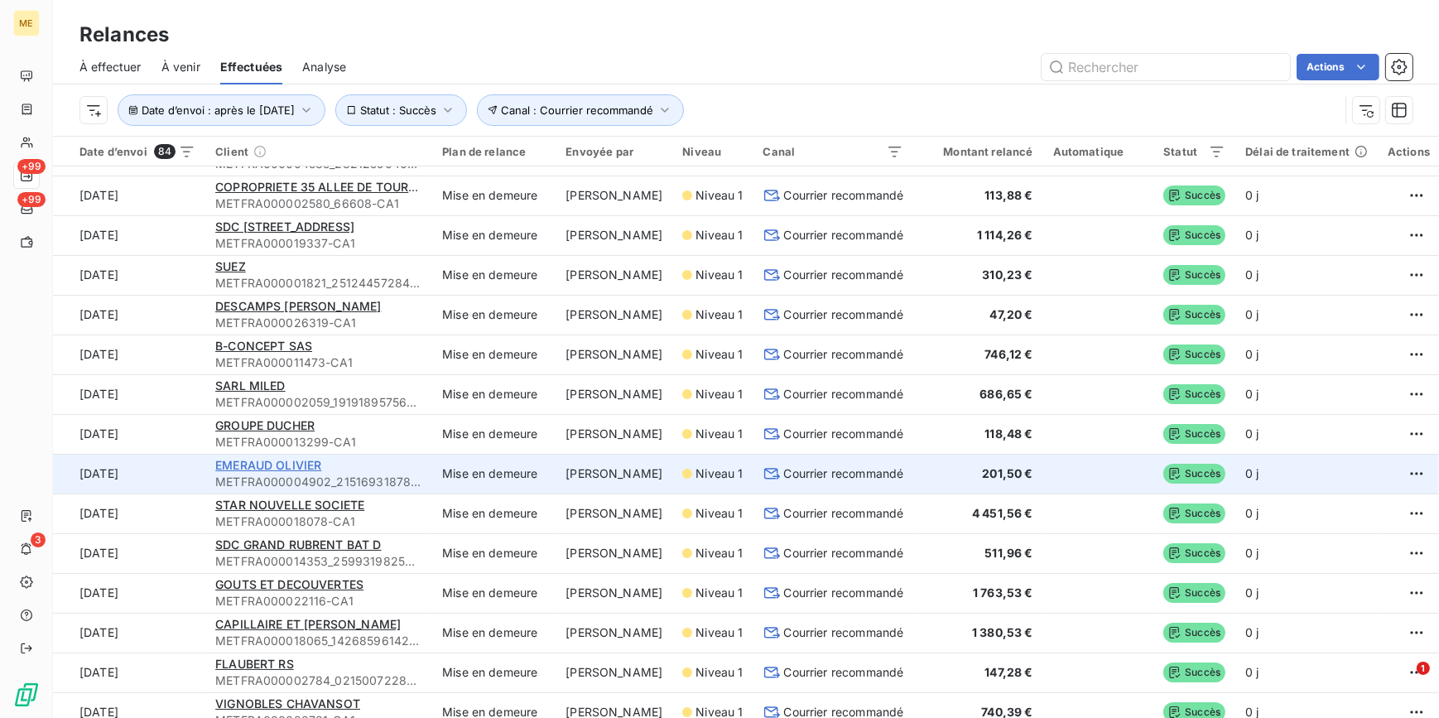
click at [301, 462] on span "EMERAUD OLIVIER" at bounding box center [268, 465] width 106 height 14
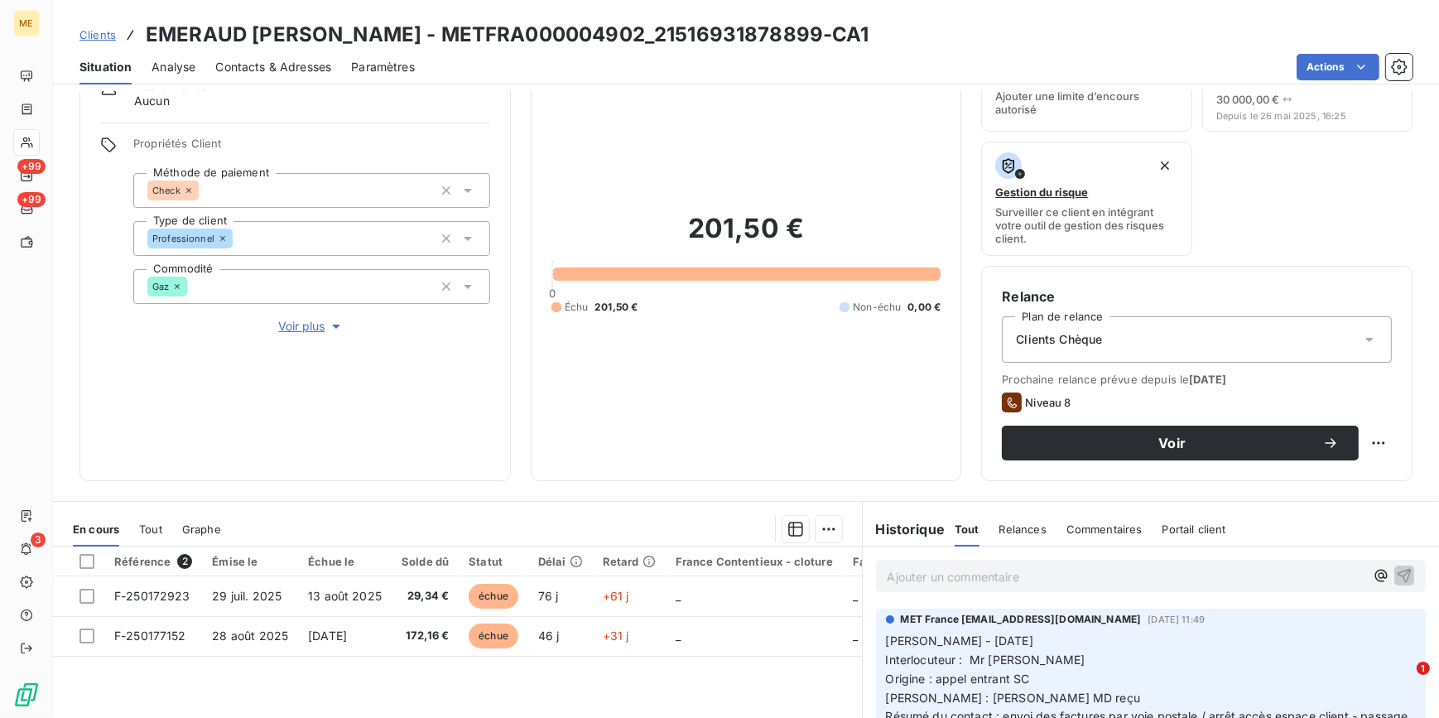
scroll to position [75, 0]
click at [272, 315] on div "Propriétés Client Méthode de paiement Check Type de client Professionnel Commod…" at bounding box center [311, 236] width 357 height 199
click at [290, 325] on span "Voir plus" at bounding box center [311, 327] width 66 height 17
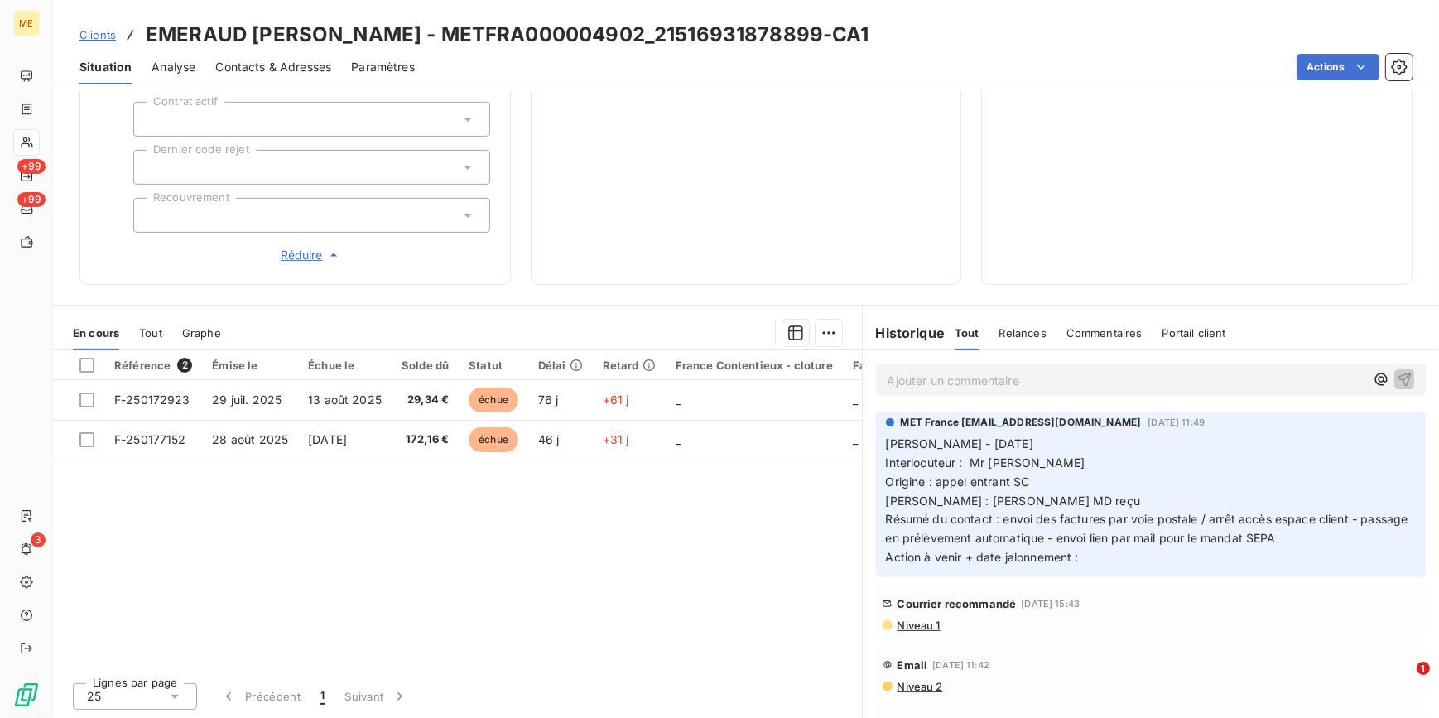
scroll to position [0, 0]
click at [929, 624] on span "Niveau 1" at bounding box center [918, 625] width 45 height 13
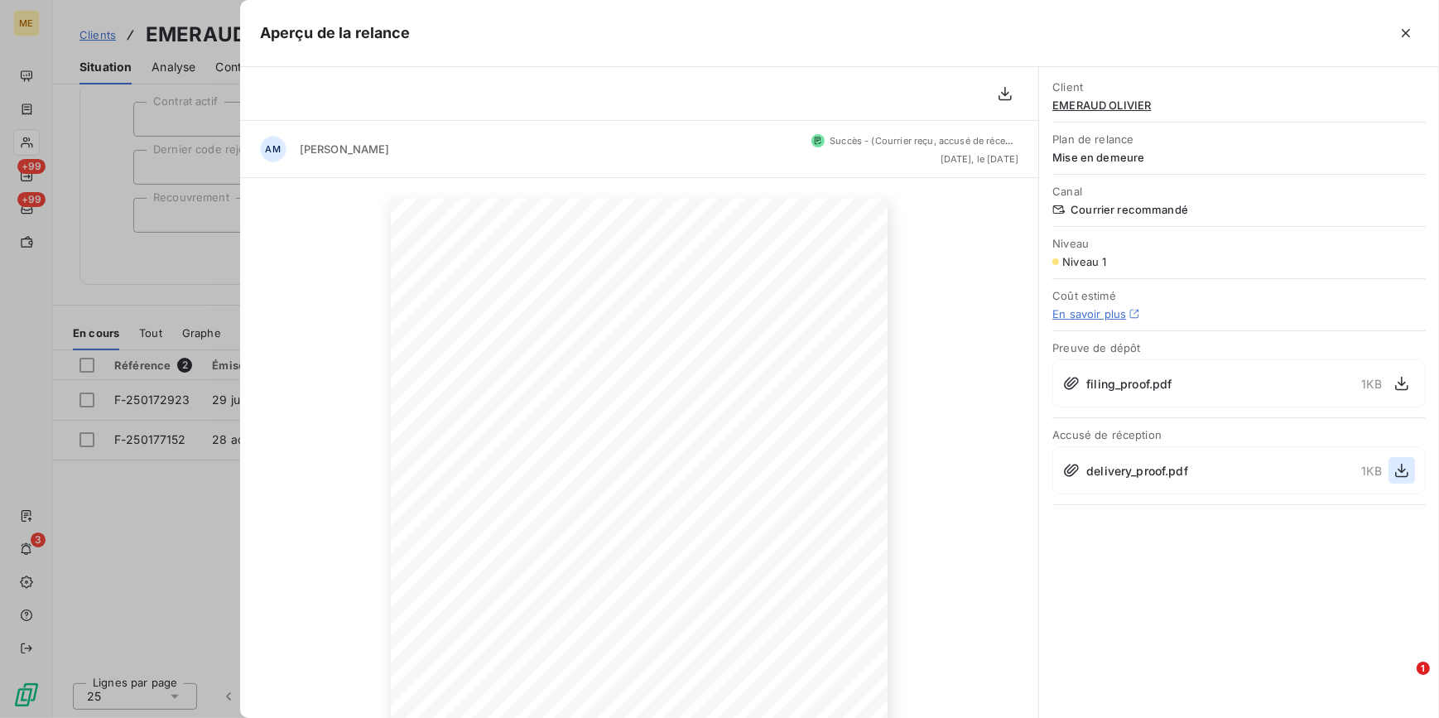
click at [1397, 467] on icon "button" at bounding box center [1402, 470] width 17 height 17
drag, startPoint x: 198, startPoint y: 241, endPoint x: 181, endPoint y: 215, distance: 30.5
click at [194, 237] on div at bounding box center [719, 359] width 1439 height 718
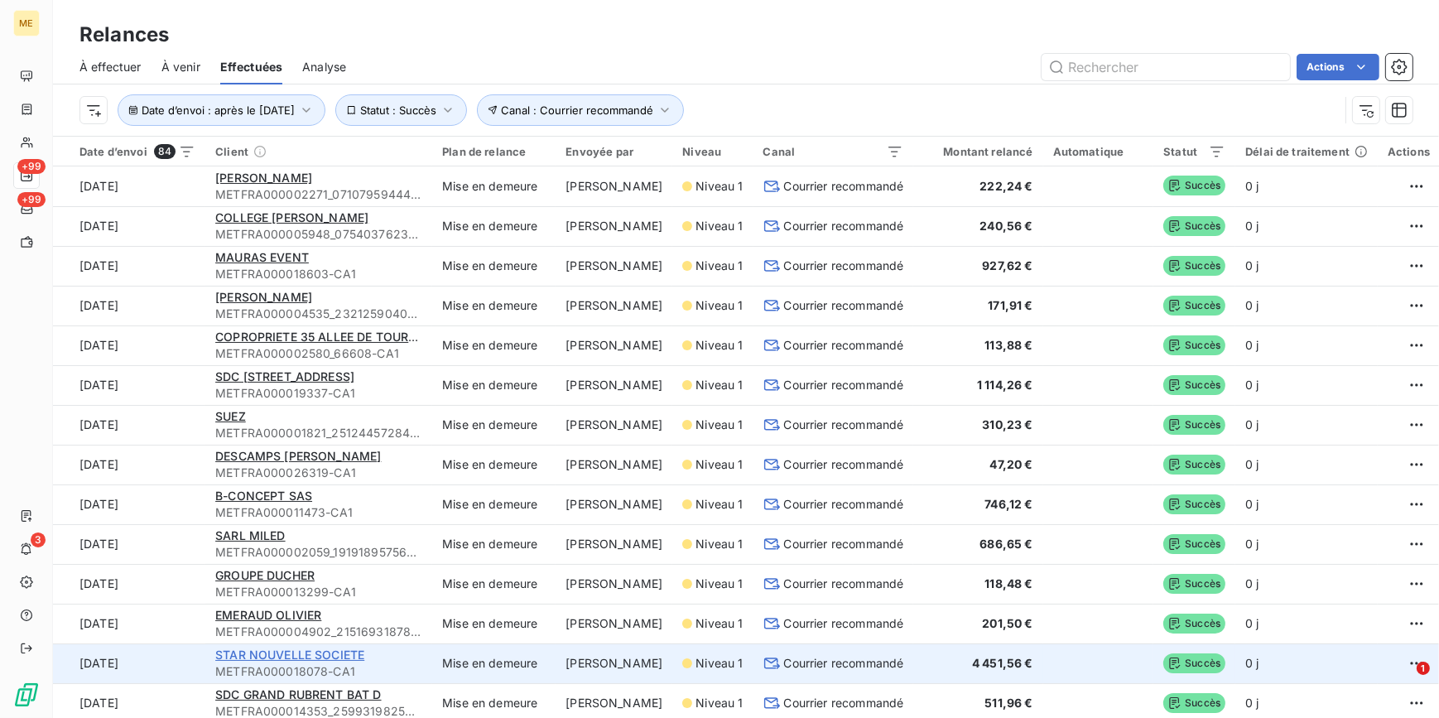
click at [298, 651] on span "STAR NOUVELLE SOCIETE" at bounding box center [289, 655] width 149 height 14
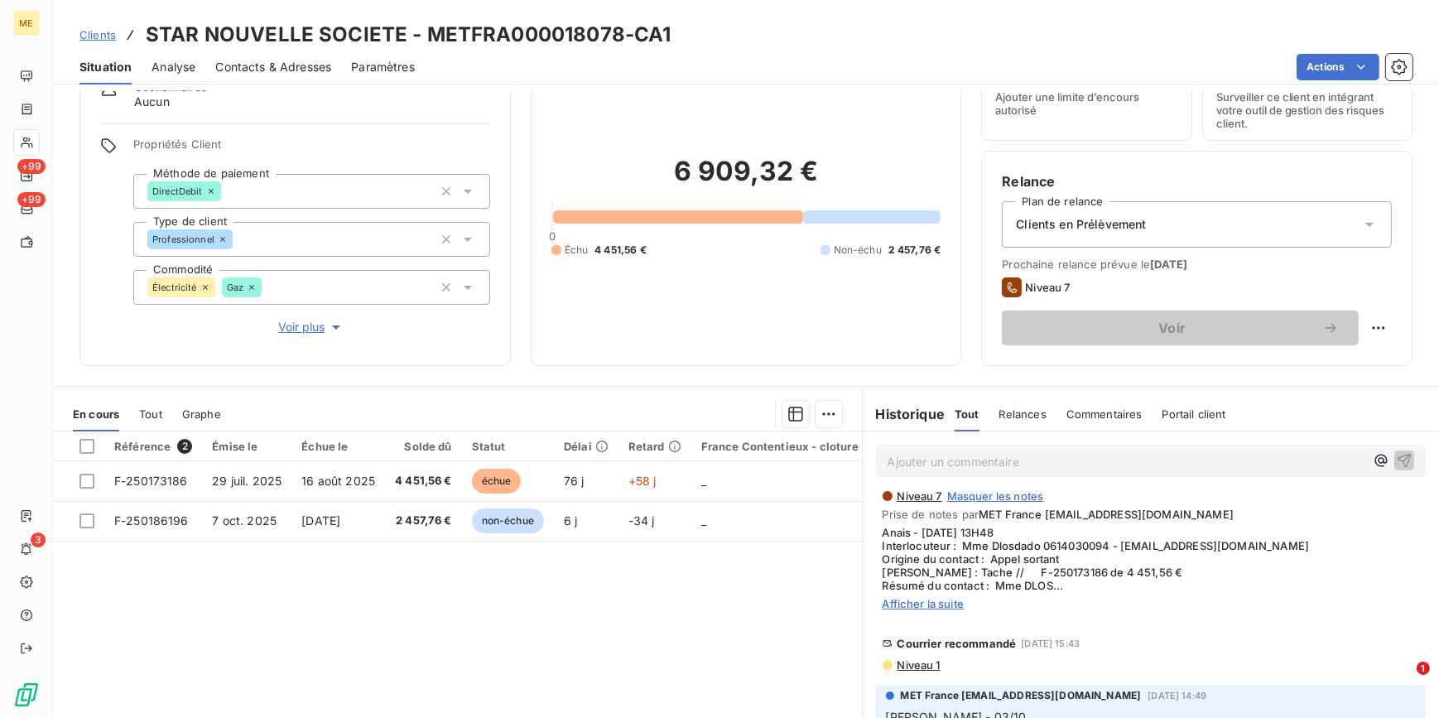
scroll to position [75, 0]
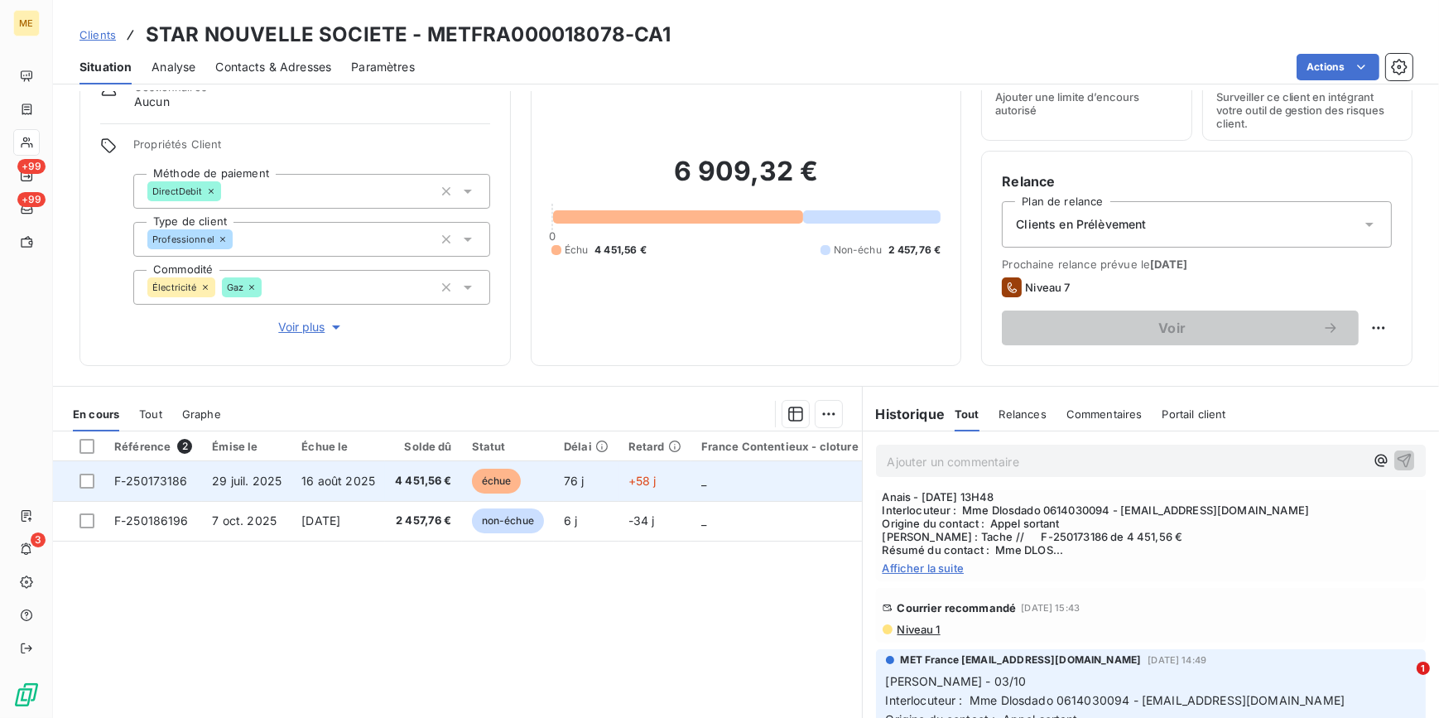
click at [287, 472] on td "29 juil. 2025" at bounding box center [246, 481] width 89 height 40
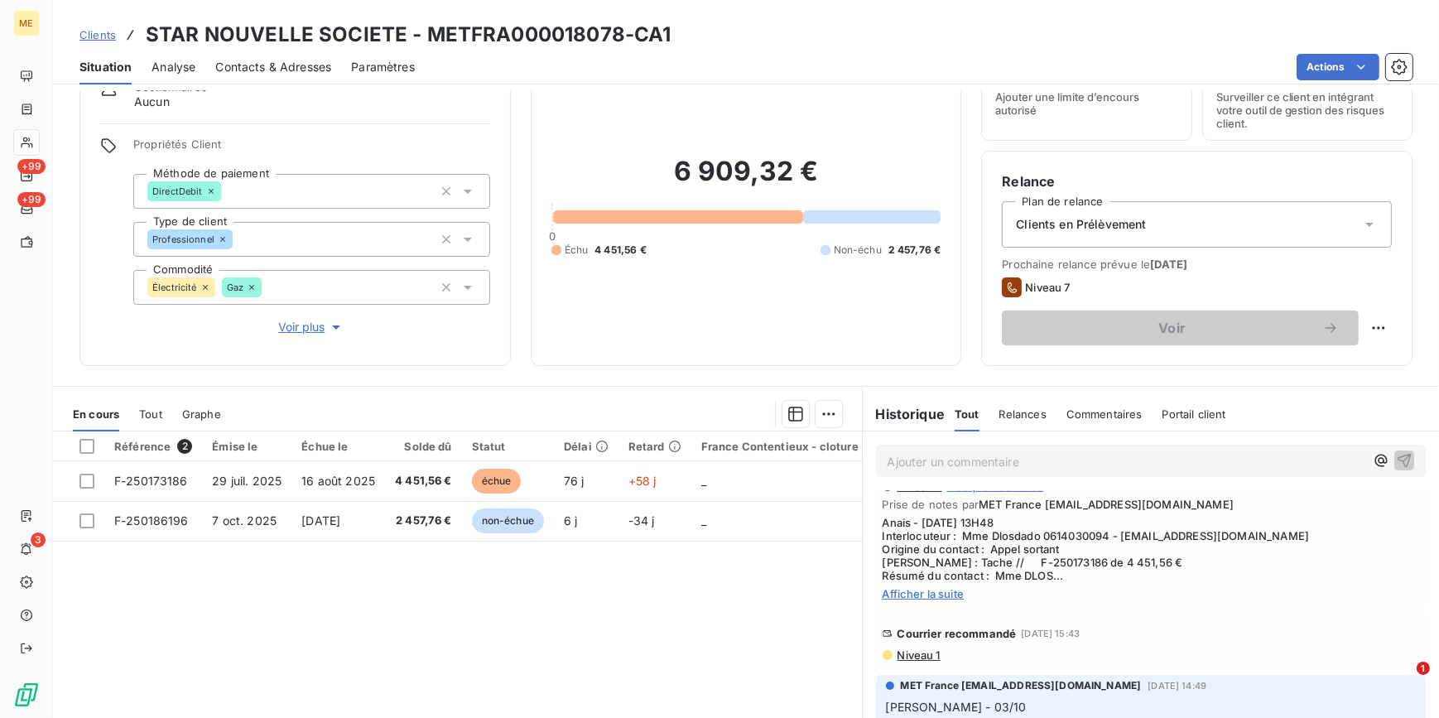
scroll to position [75, 0]
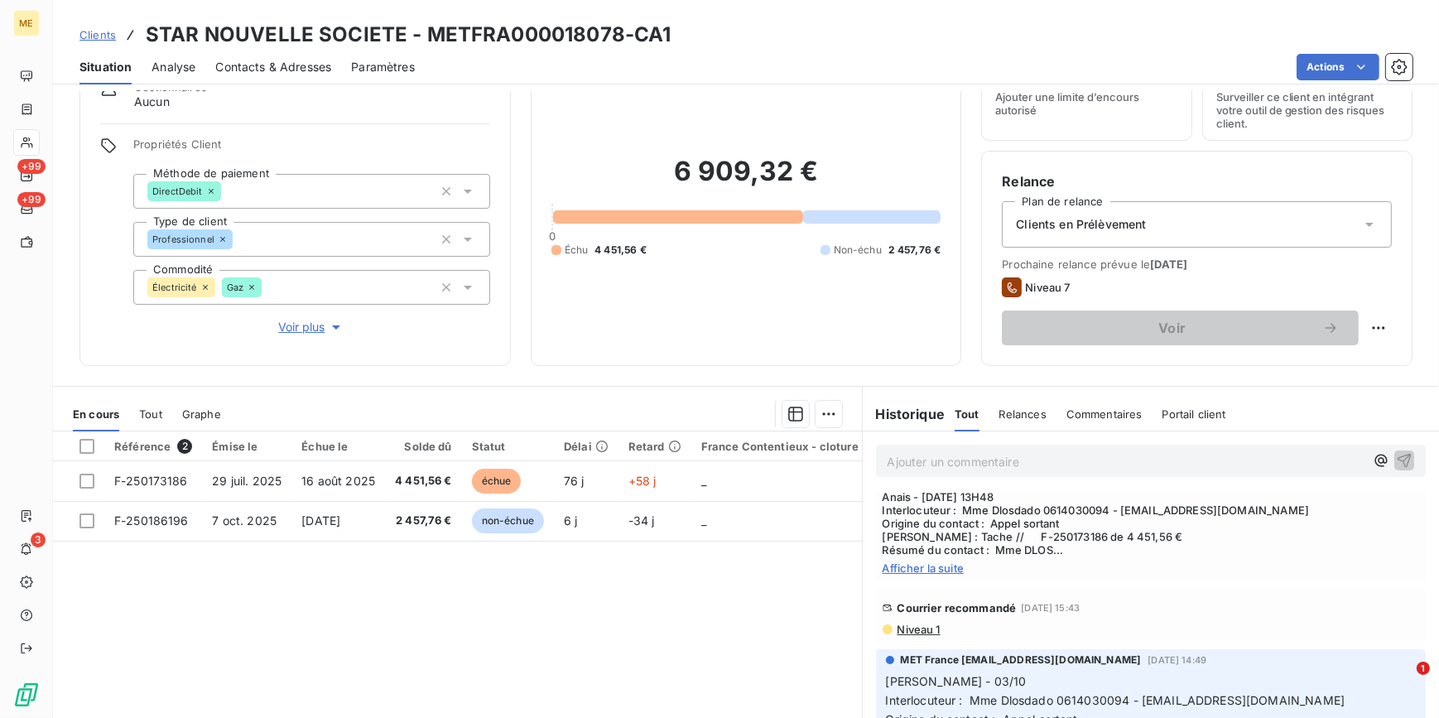
click at [932, 625] on span "Niveau 1" at bounding box center [918, 629] width 45 height 13
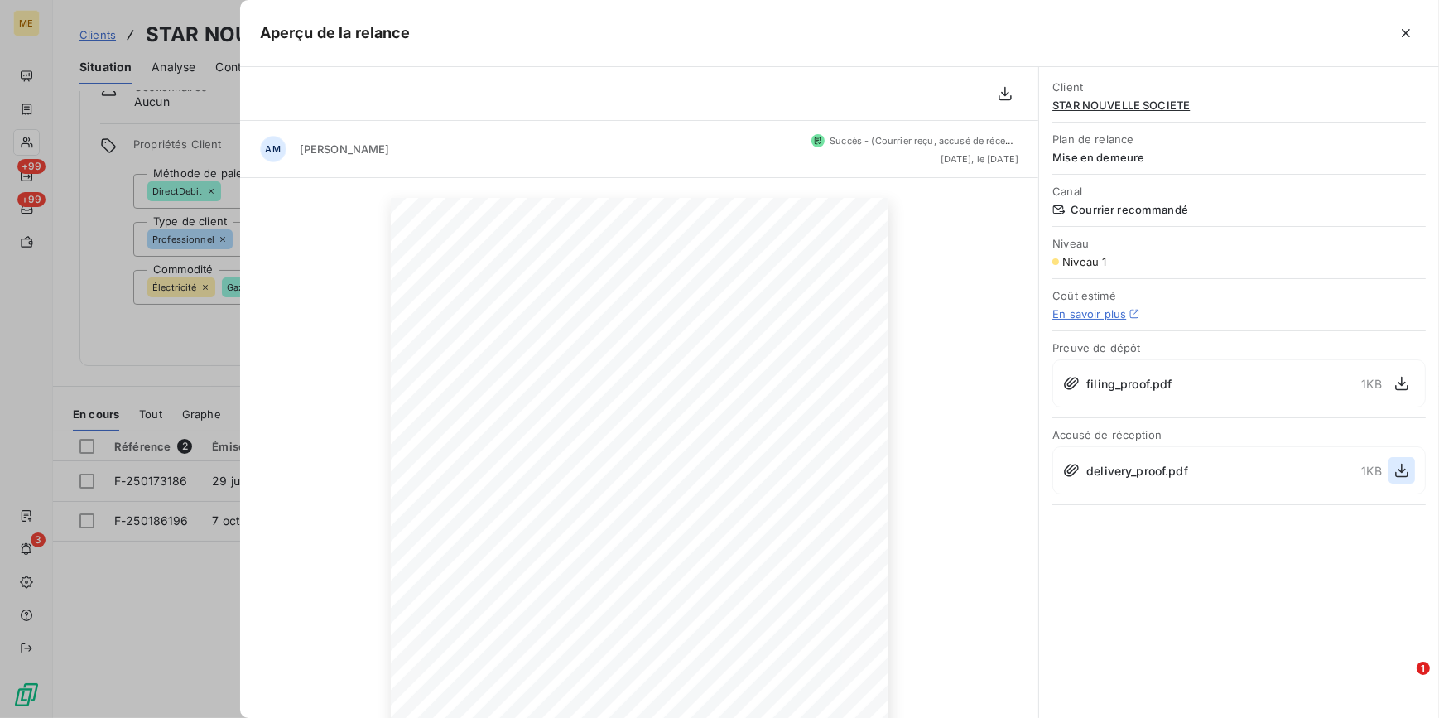
click at [1406, 464] on icon "button" at bounding box center [1402, 470] width 17 height 17
click at [173, 326] on div at bounding box center [719, 359] width 1439 height 718
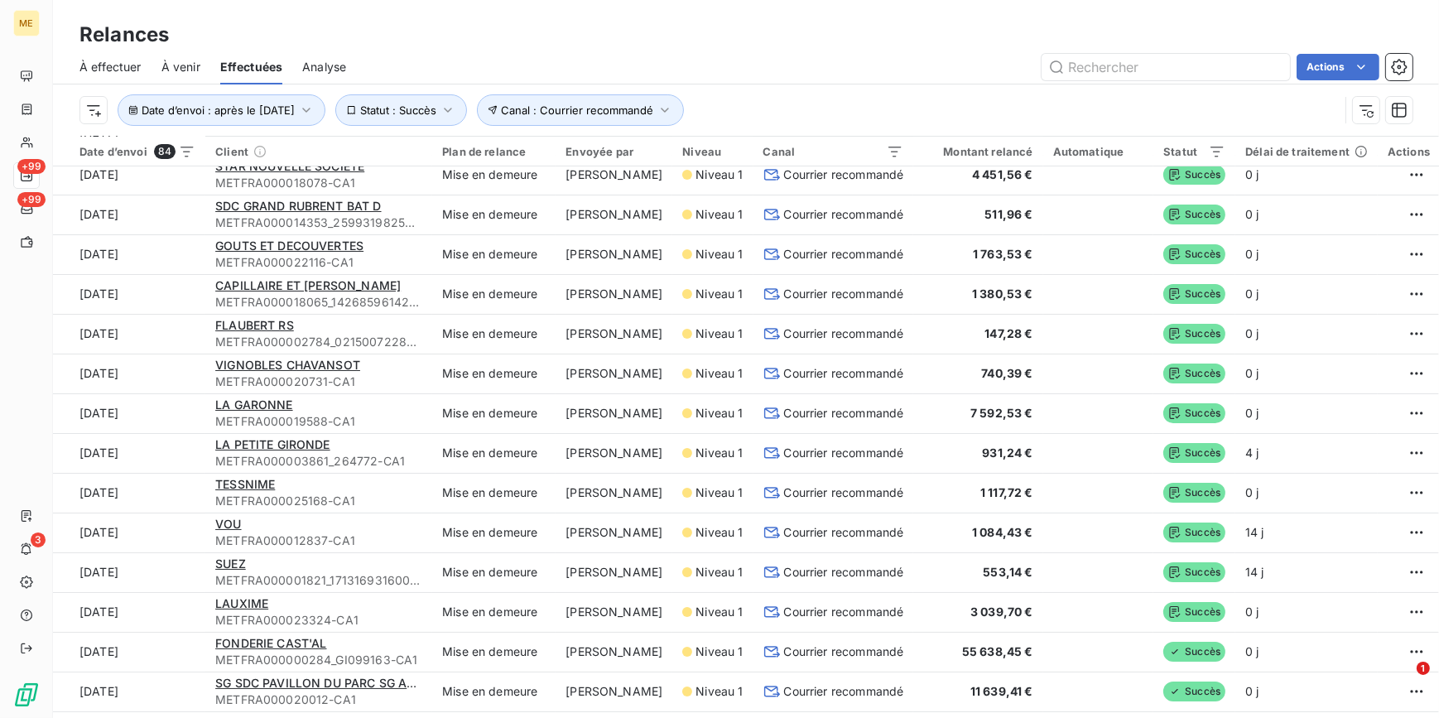
scroll to position [451, 0]
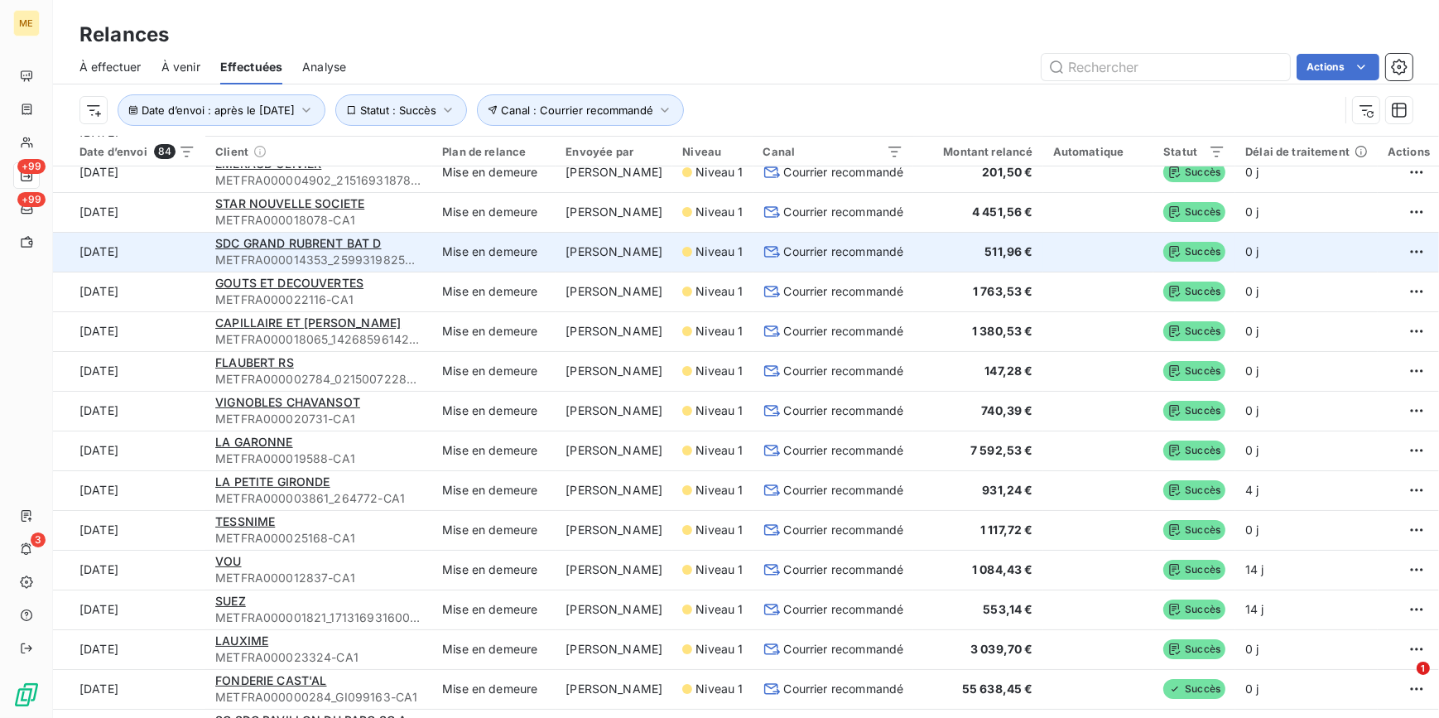
click at [426, 246] on td "SDC GRAND RUBRENT BAT D METFRA000014353_25993198259374-CA1" at bounding box center [318, 252] width 227 height 40
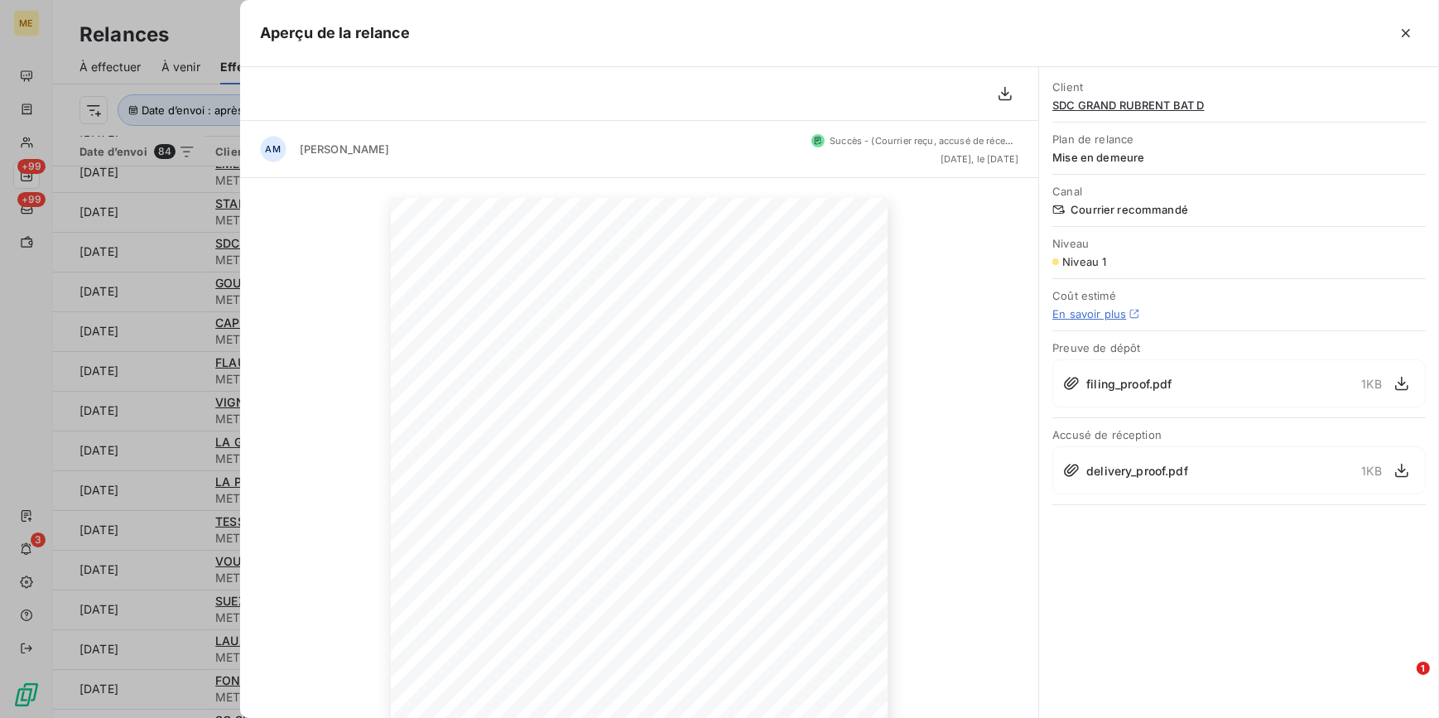
click at [179, 348] on div at bounding box center [719, 359] width 1439 height 718
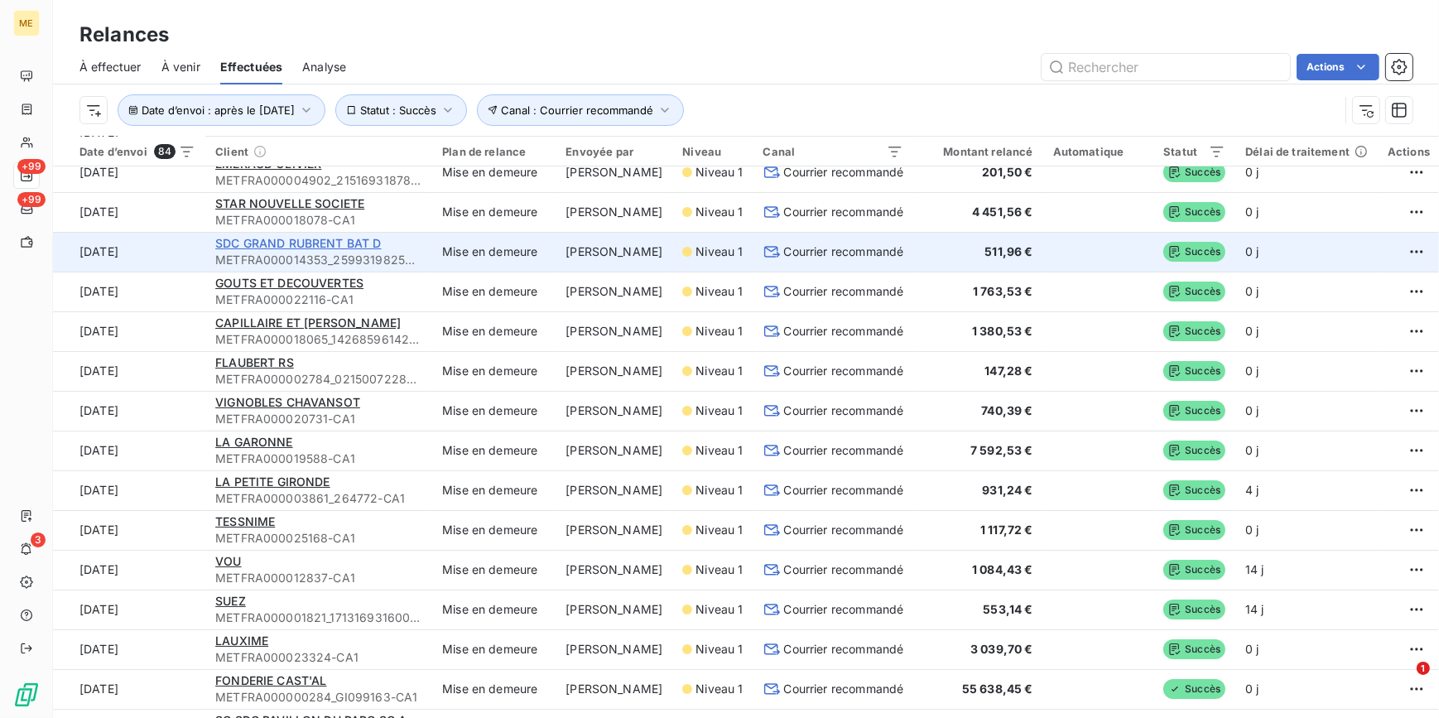
click at [353, 248] on span "SDC GRAND RUBRENT BAT D" at bounding box center [298, 243] width 166 height 14
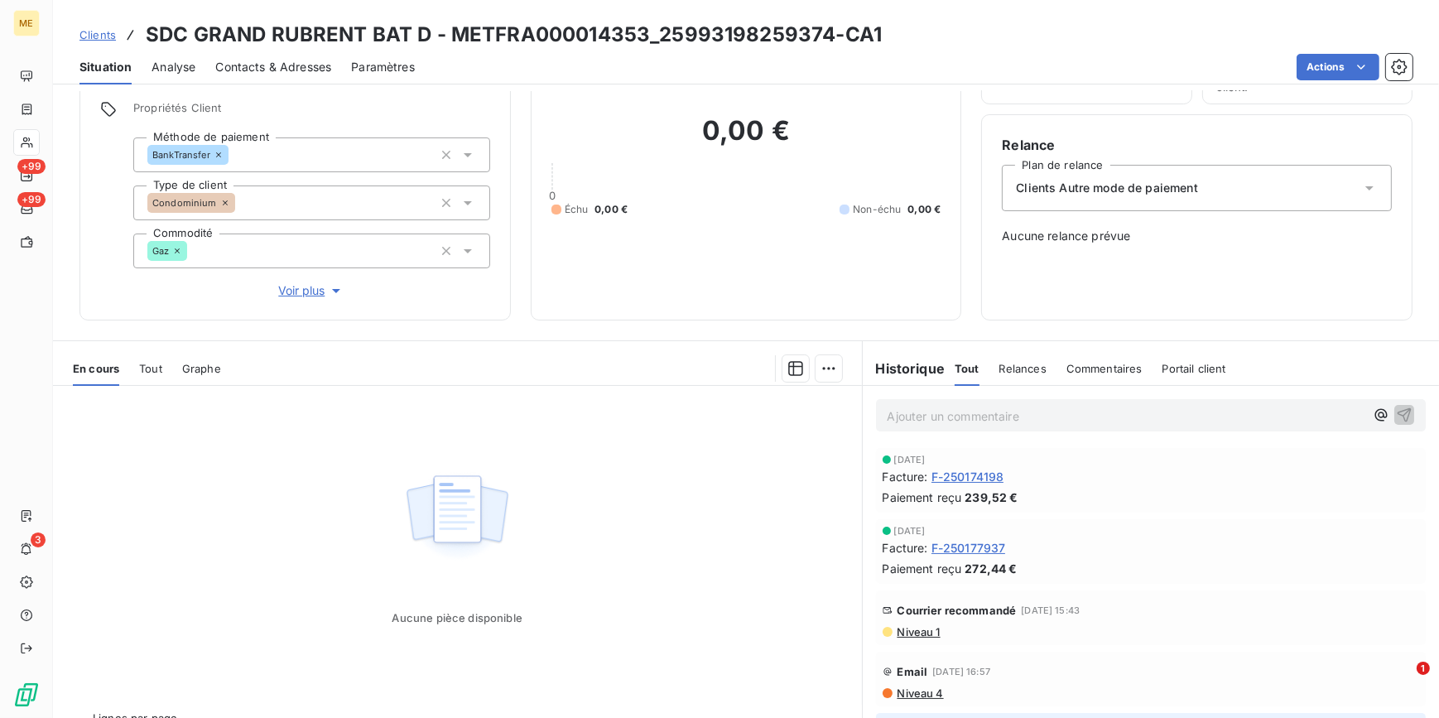
scroll to position [147, 0]
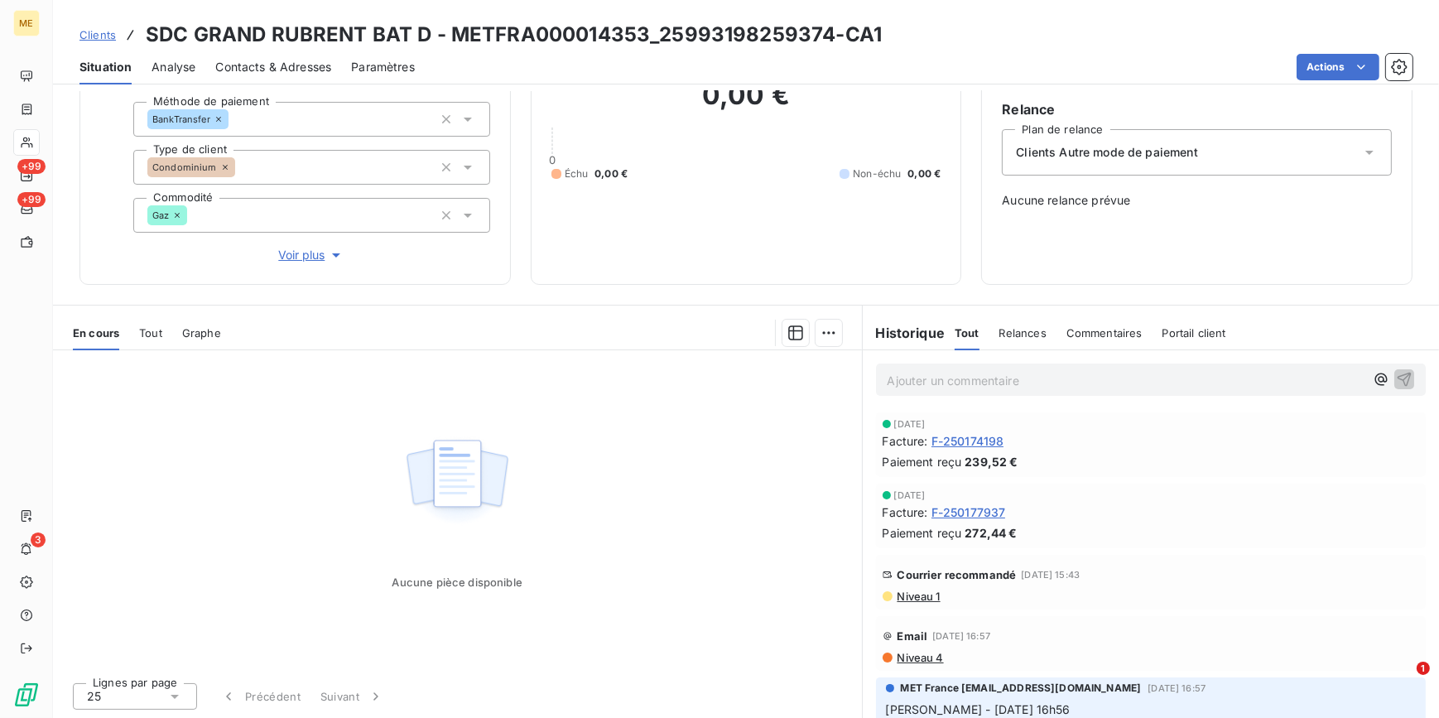
click at [922, 596] on span "Niveau 1" at bounding box center [918, 596] width 45 height 13
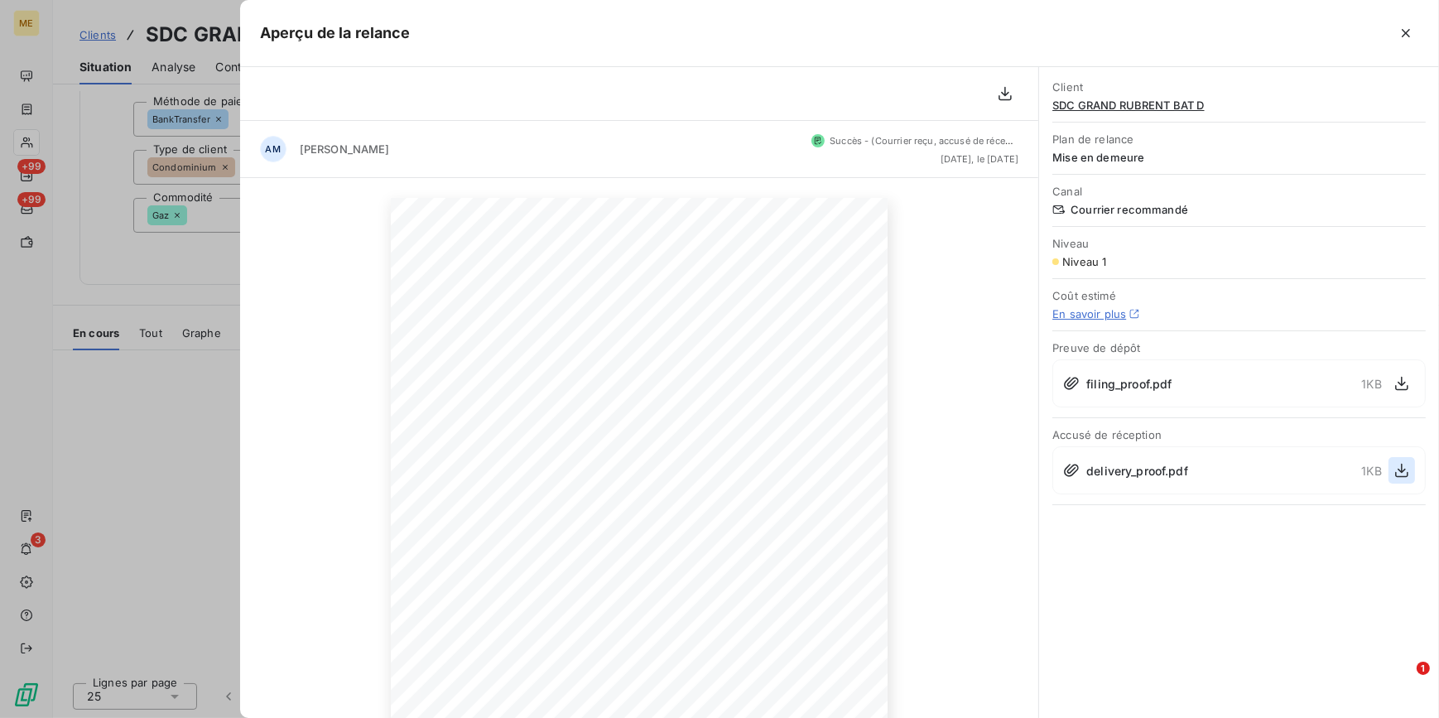
click at [1395, 466] on icon "button" at bounding box center [1402, 470] width 17 height 17
click at [185, 146] on div at bounding box center [719, 359] width 1439 height 718
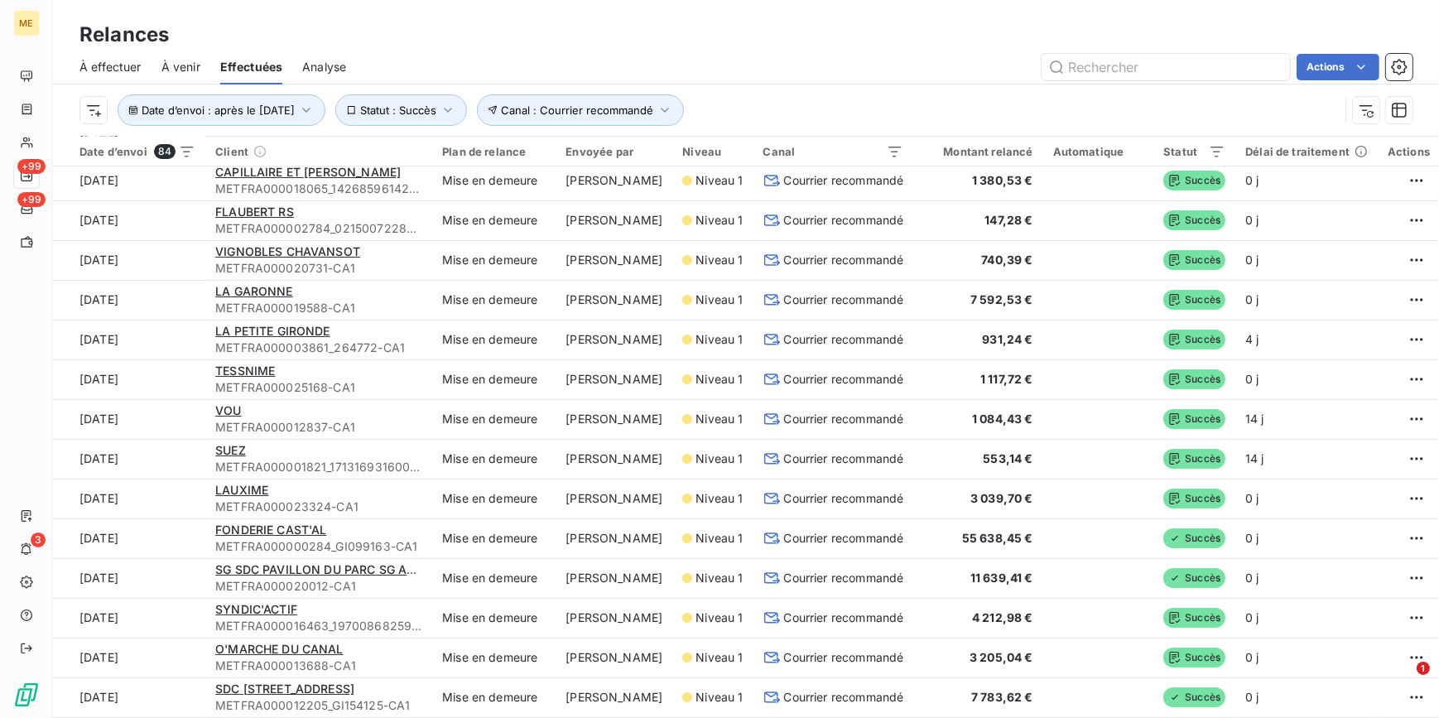
scroll to position [527, 0]
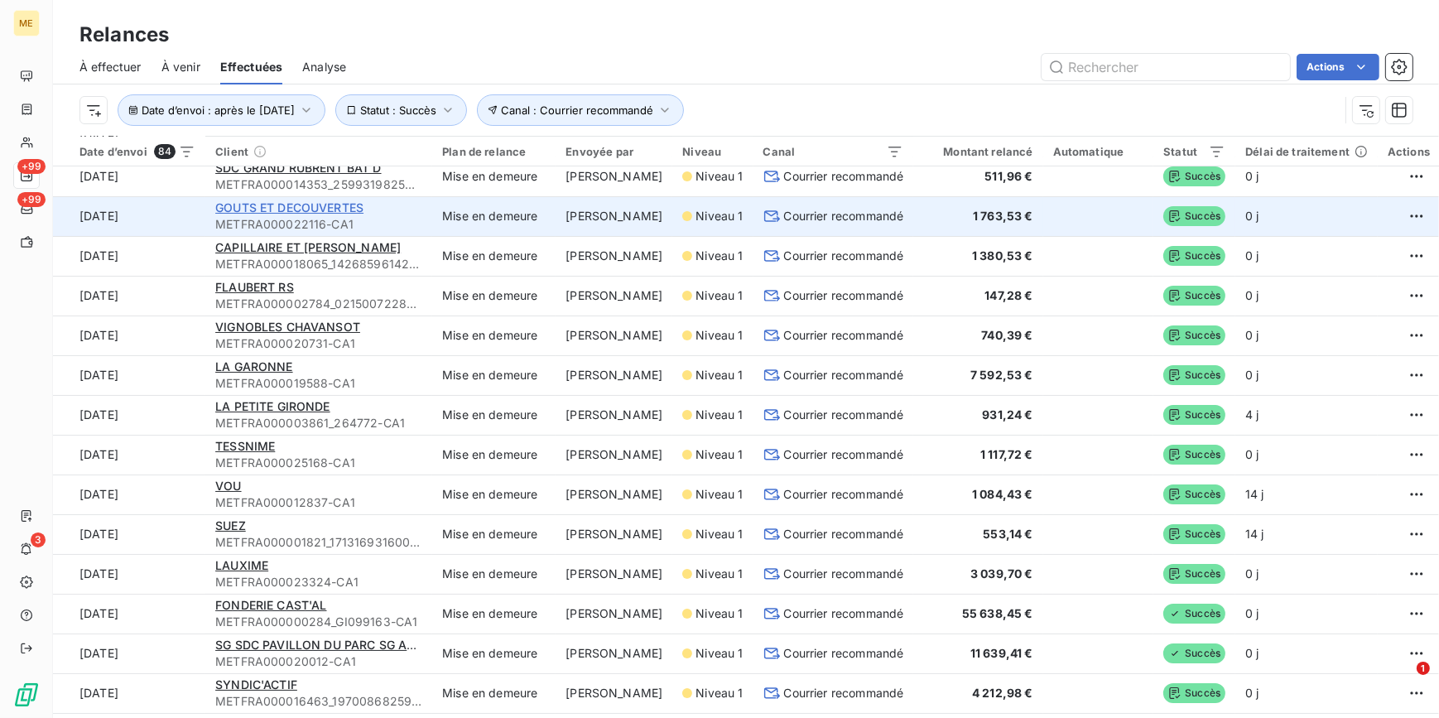
click at [325, 200] on span "GOUTS ET DECOUVERTES" at bounding box center [289, 207] width 148 height 14
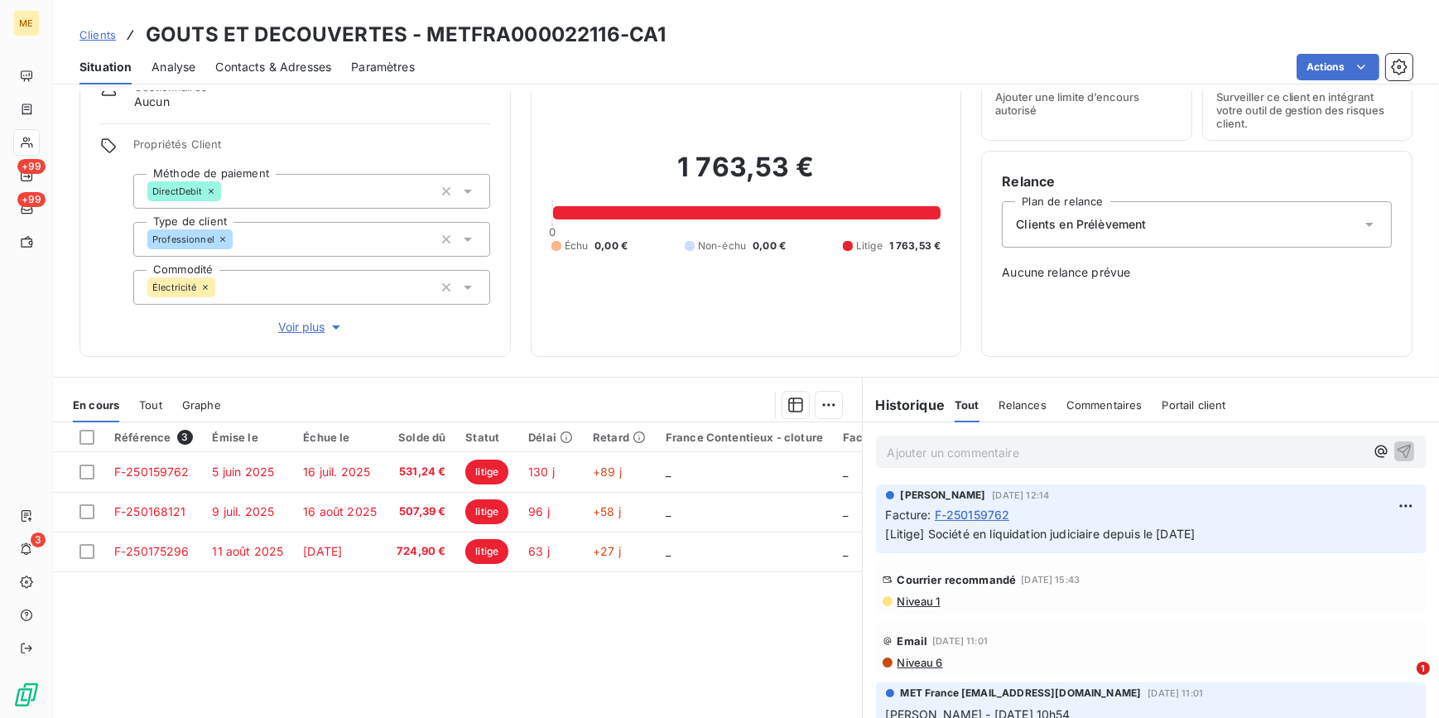
scroll to position [301, 0]
click at [917, 603] on span "Niveau 1" at bounding box center [918, 600] width 45 height 13
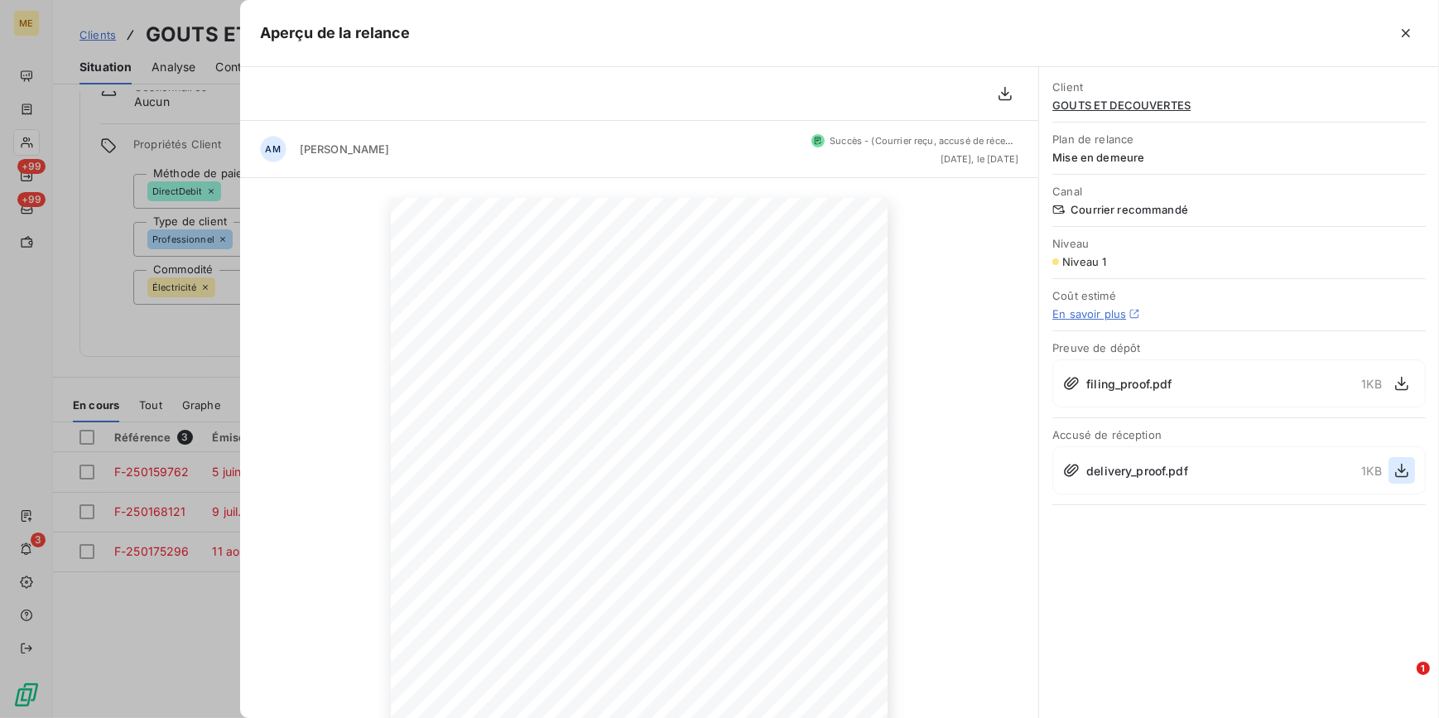
click at [1408, 470] on icon "button" at bounding box center [1402, 470] width 17 height 17
click at [0, 75] on div at bounding box center [719, 359] width 1439 height 718
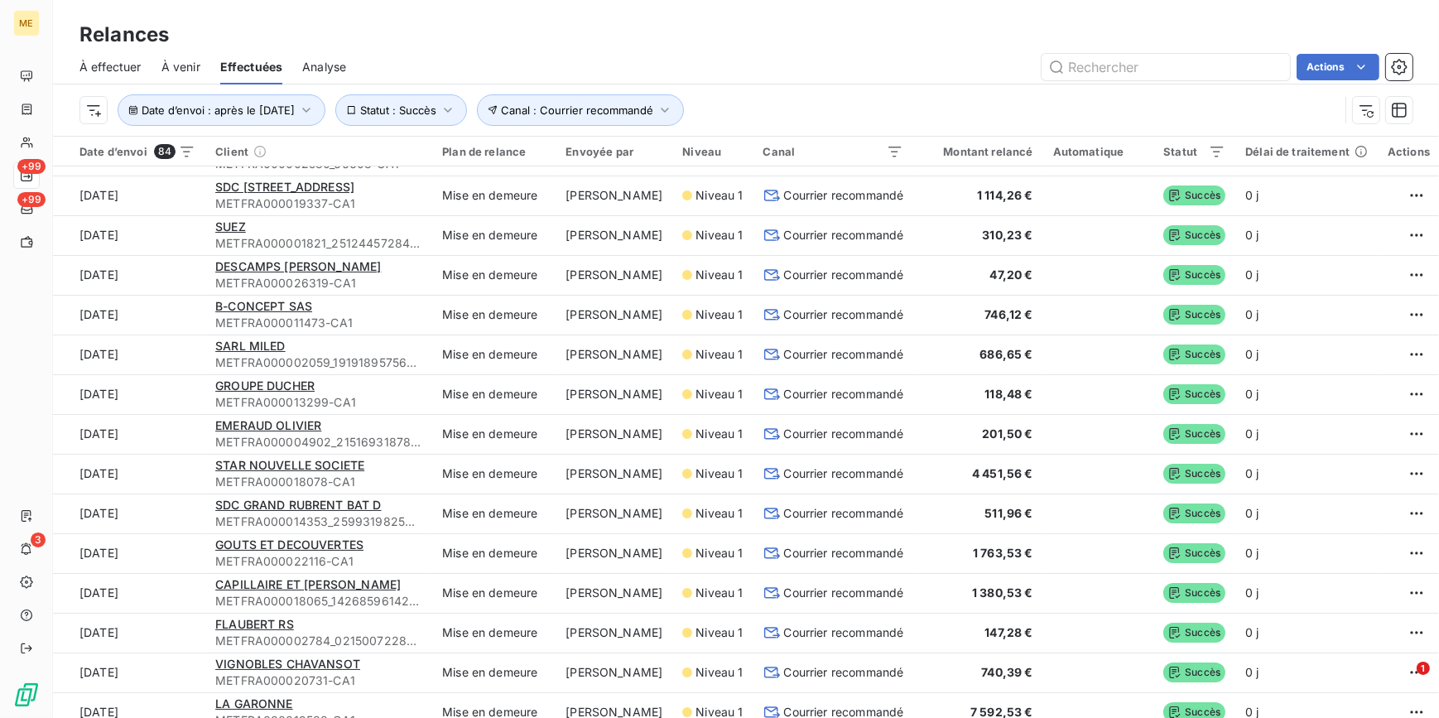
scroll to position [225, 0]
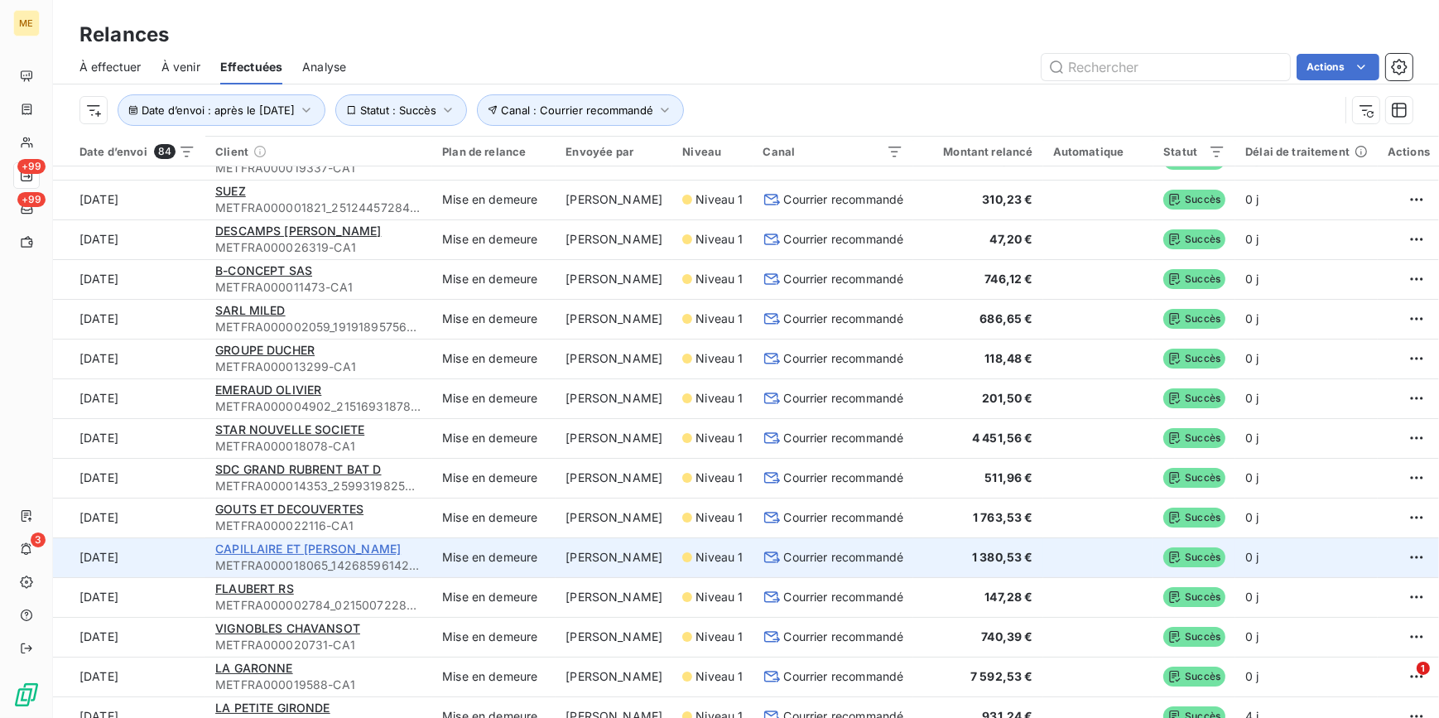
click at [322, 542] on span "CAPILLAIRE ET [PERSON_NAME]" at bounding box center [307, 549] width 185 height 14
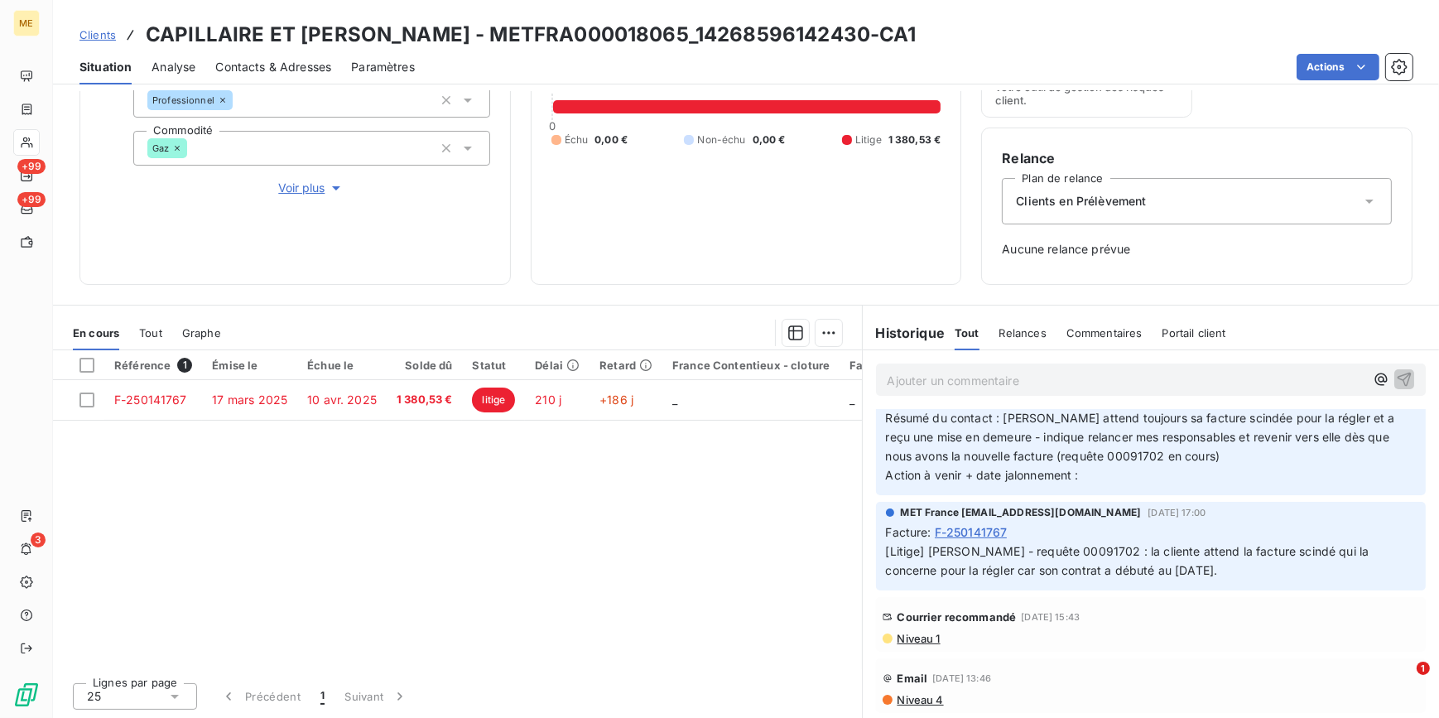
scroll to position [75, 0]
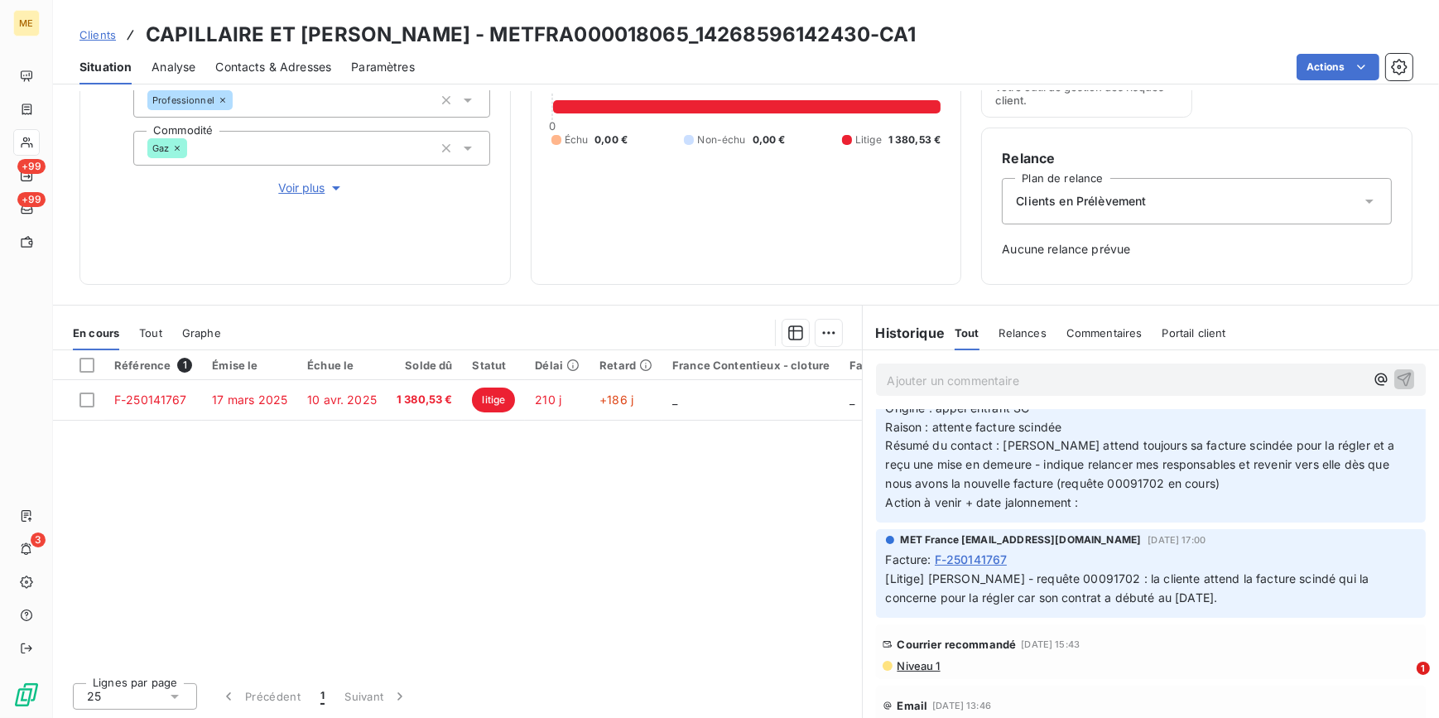
click at [924, 662] on span "Niveau 1" at bounding box center [918, 665] width 45 height 13
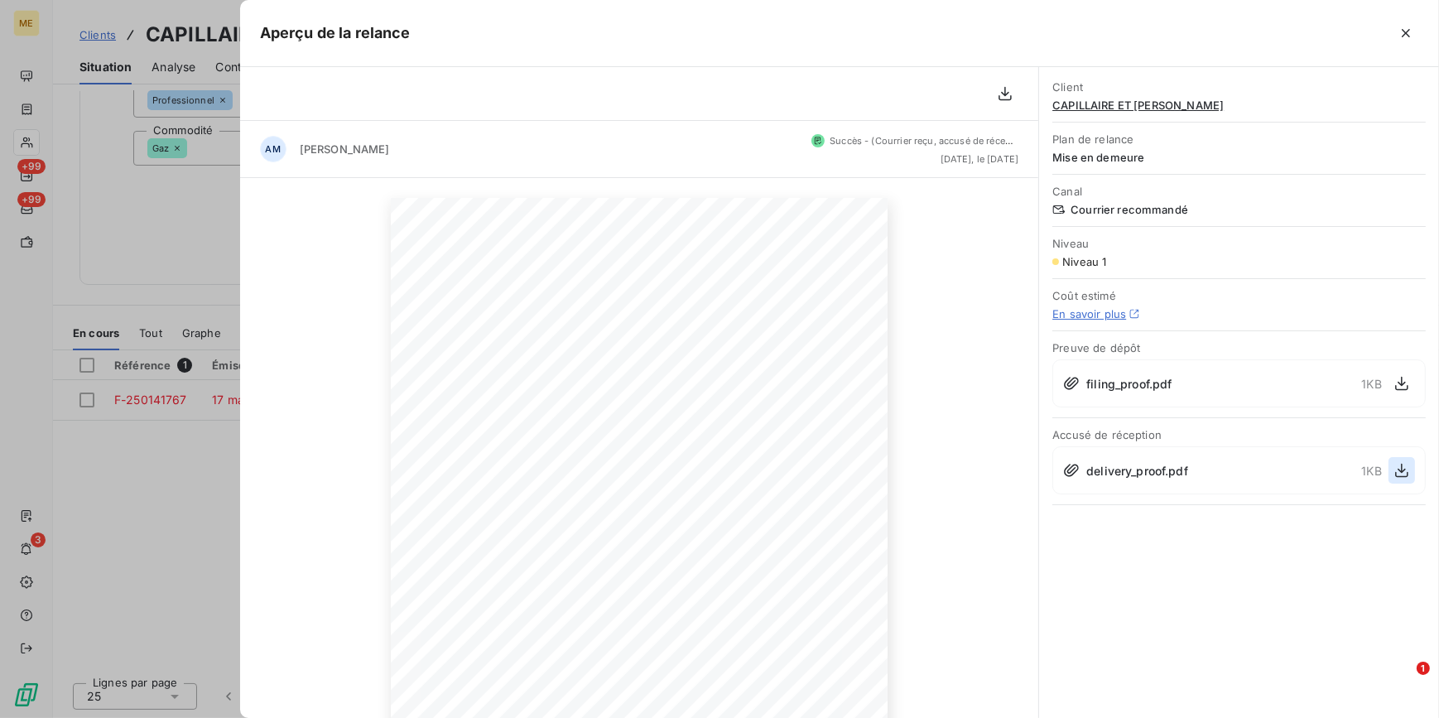
click at [1411, 468] on button "button" at bounding box center [1402, 470] width 26 height 26
drag, startPoint x: 195, startPoint y: 179, endPoint x: 126, endPoint y: 108, distance: 98.4
click at [195, 178] on div at bounding box center [719, 359] width 1439 height 718
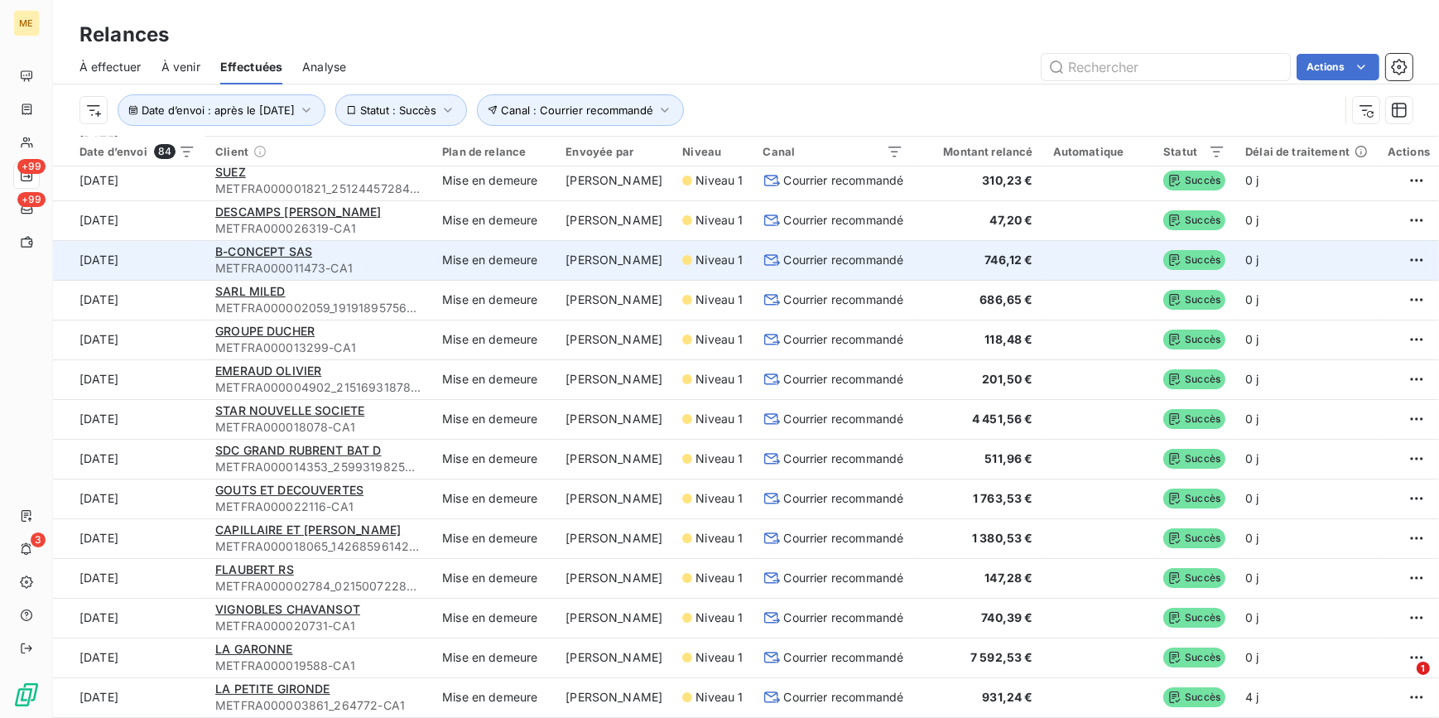
scroll to position [301, 0]
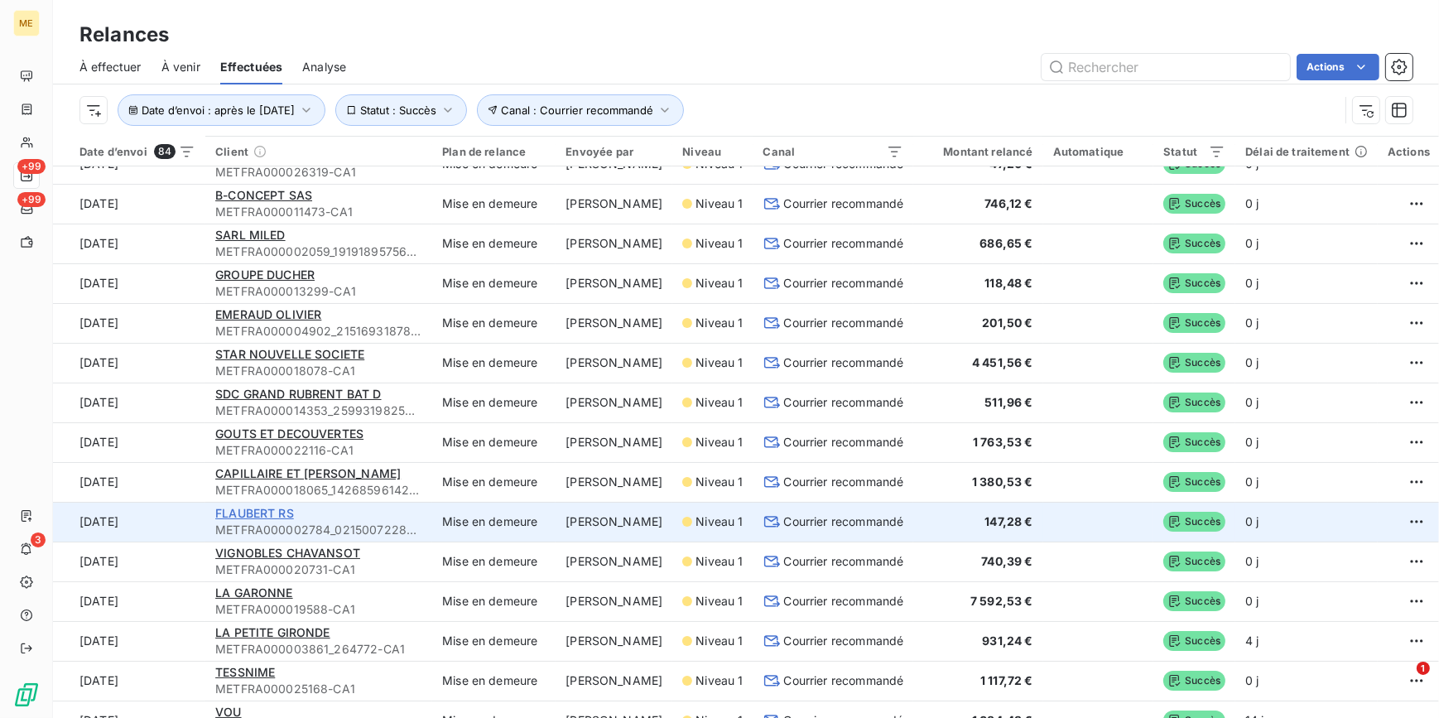
click at [282, 514] on span "FLAUBERT RS" at bounding box center [254, 513] width 79 height 14
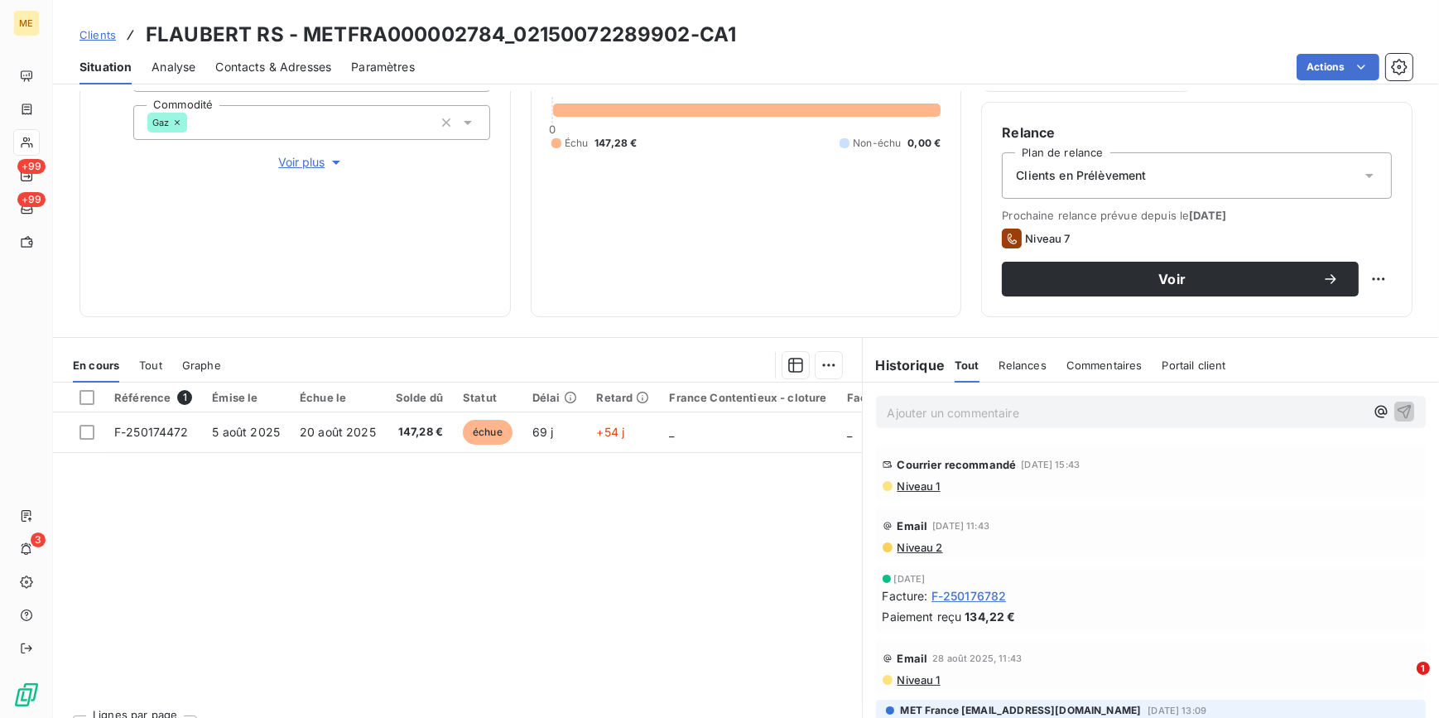
scroll to position [272, 0]
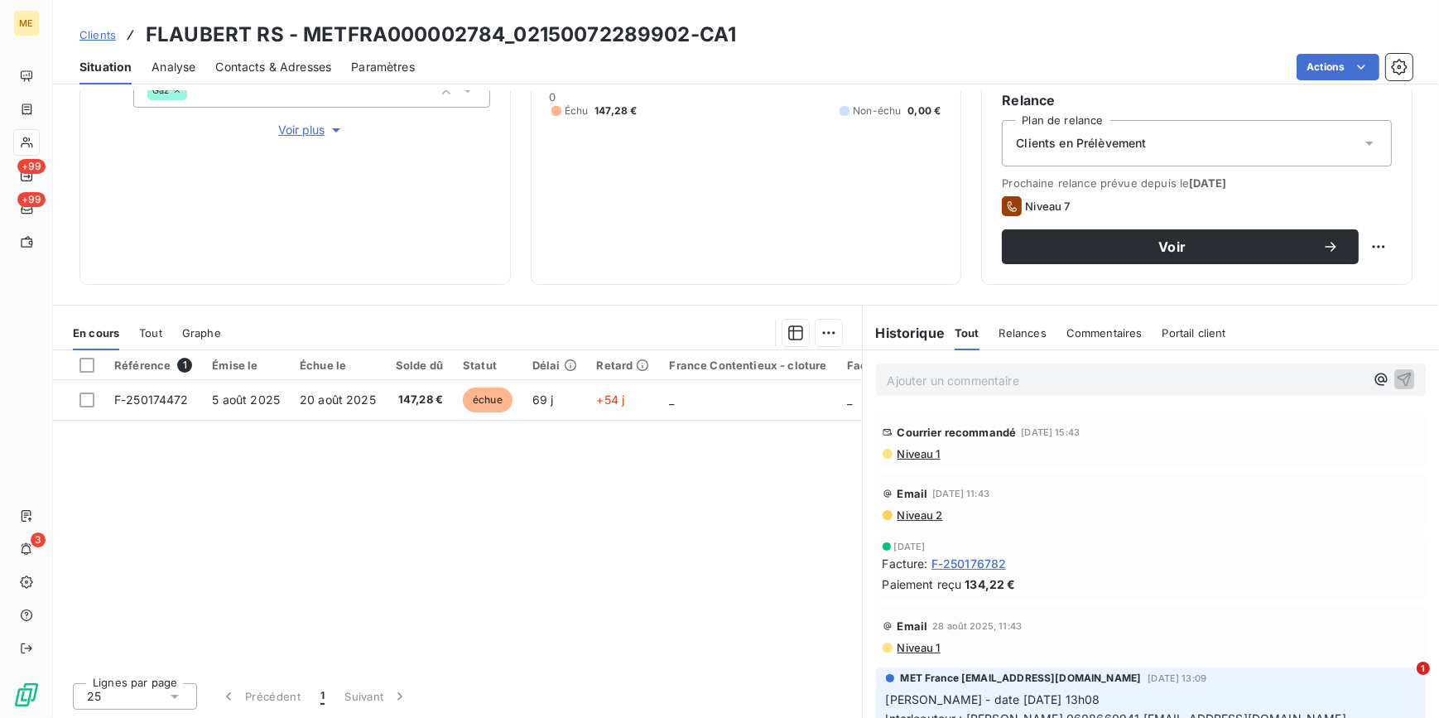
click at [927, 454] on span "Niveau 1" at bounding box center [918, 453] width 45 height 13
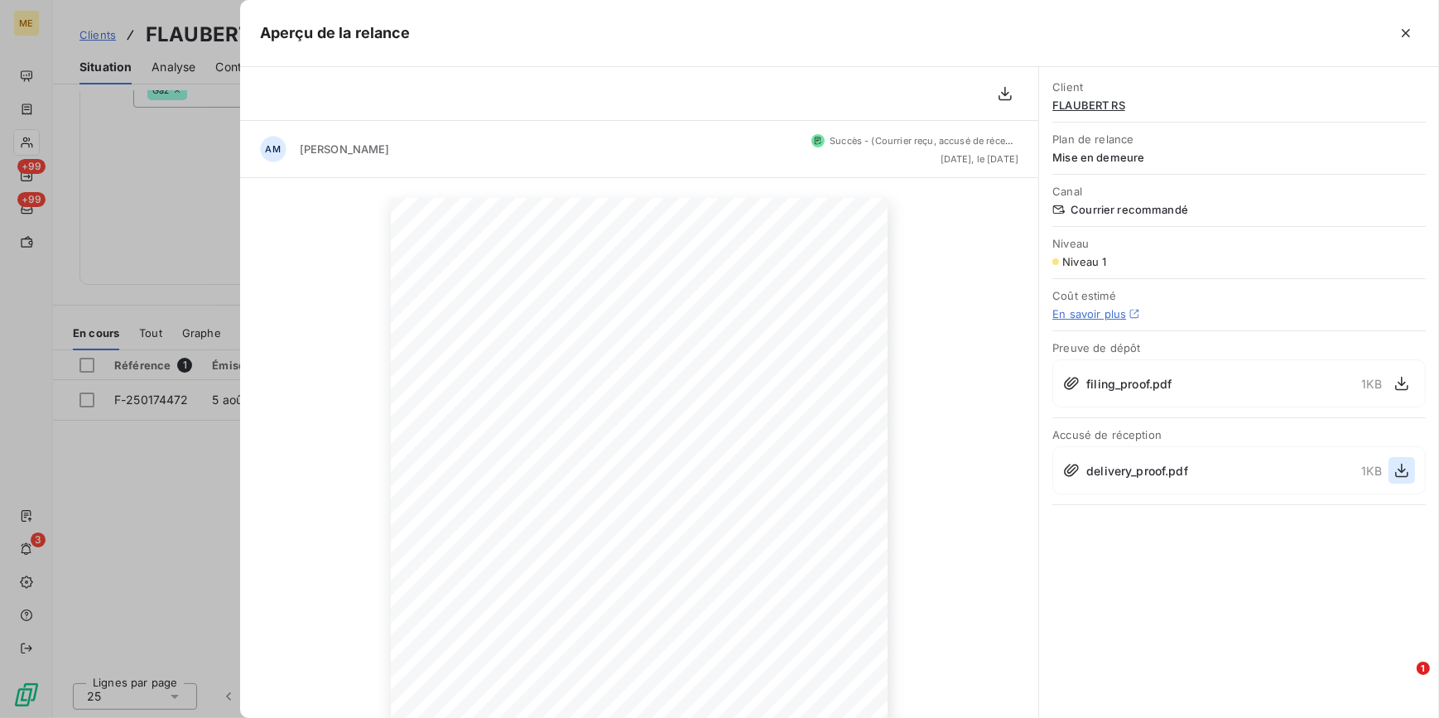
click at [1405, 464] on icon "button" at bounding box center [1402, 470] width 17 height 17
click at [197, 294] on div at bounding box center [719, 359] width 1439 height 718
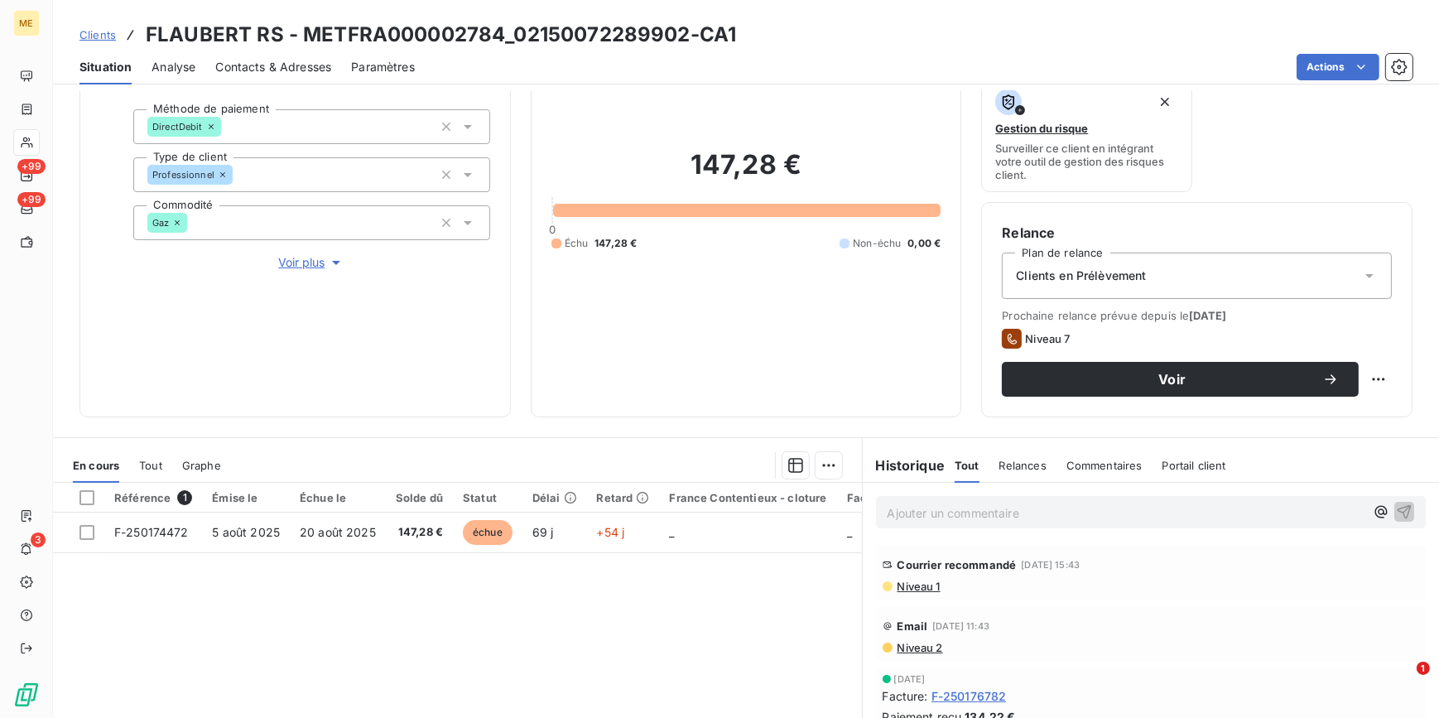
scroll to position [121, 0]
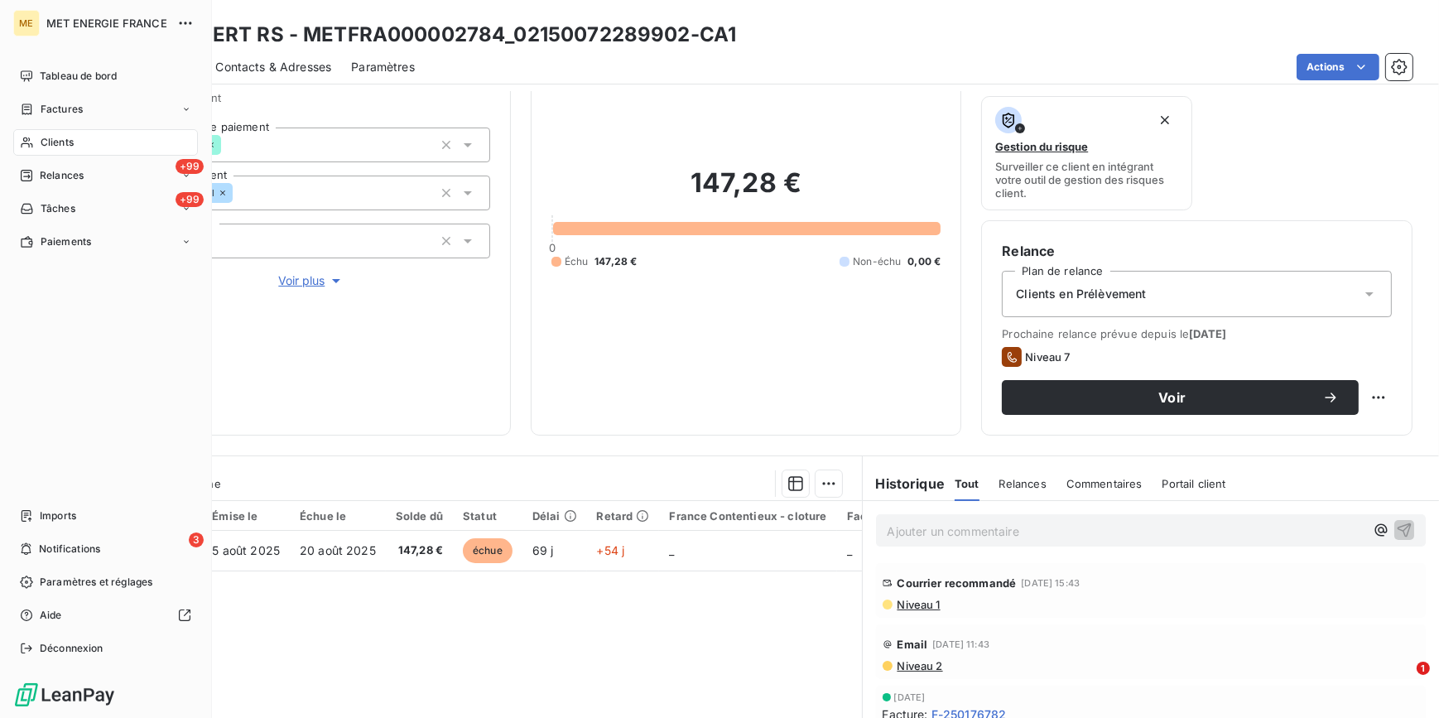
click at [75, 144] on div "Clients" at bounding box center [105, 142] width 185 height 26
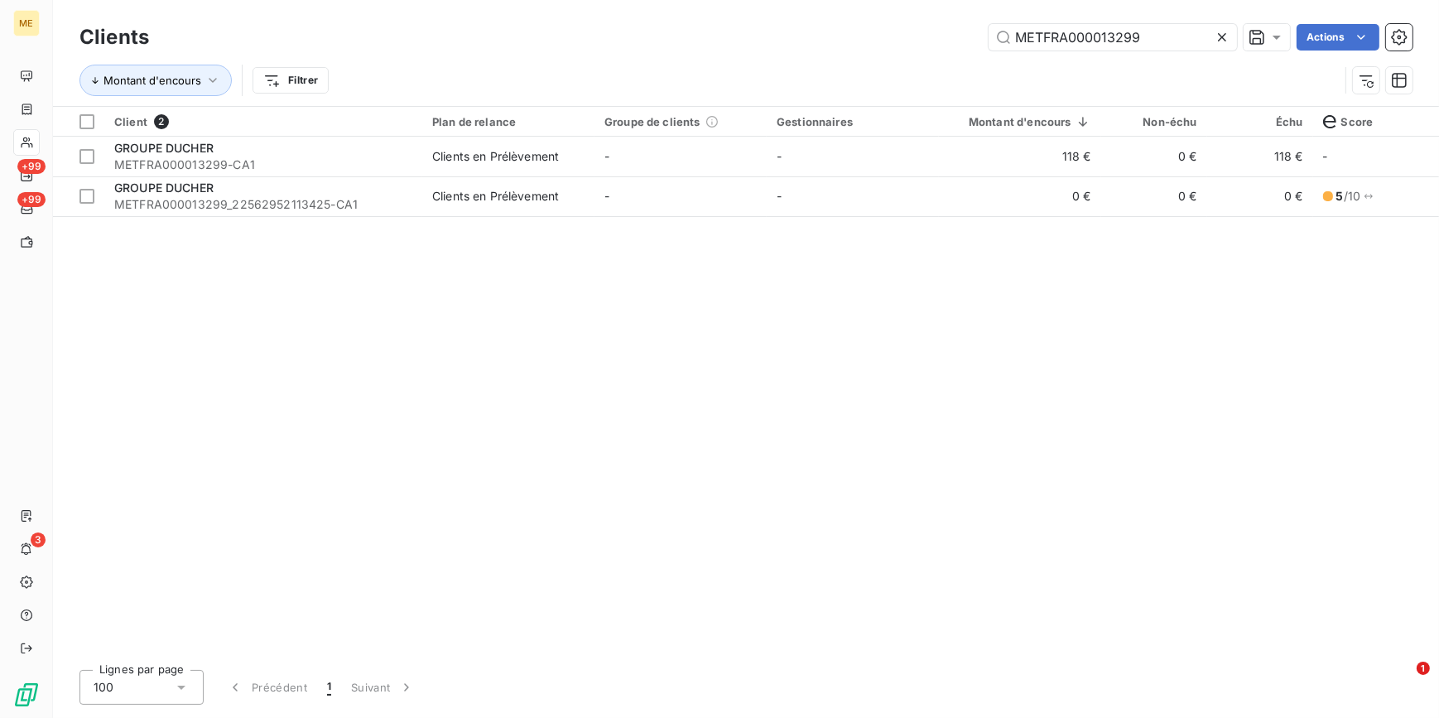
click at [1221, 36] on icon at bounding box center [1222, 37] width 8 height 8
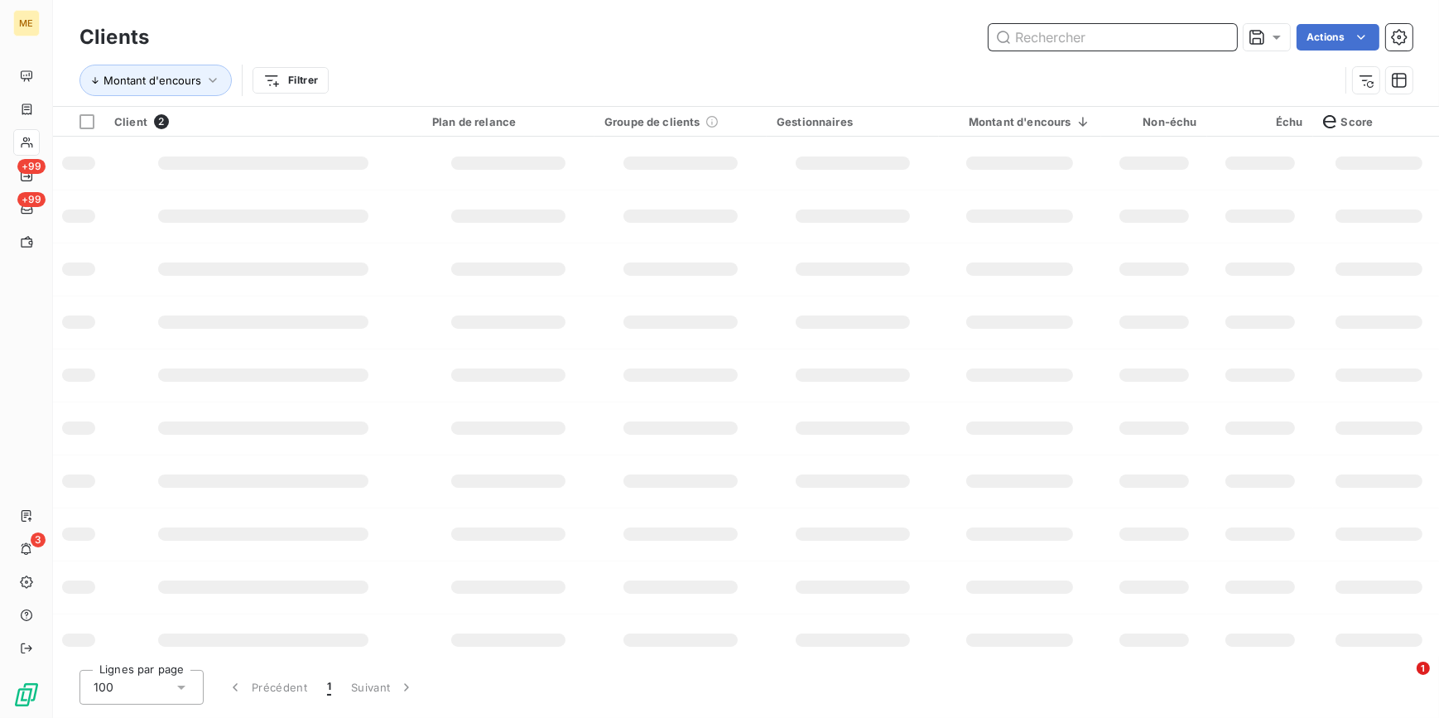
click at [1219, 36] on input "text" at bounding box center [1113, 37] width 248 height 26
paste input "METFRA000020731"
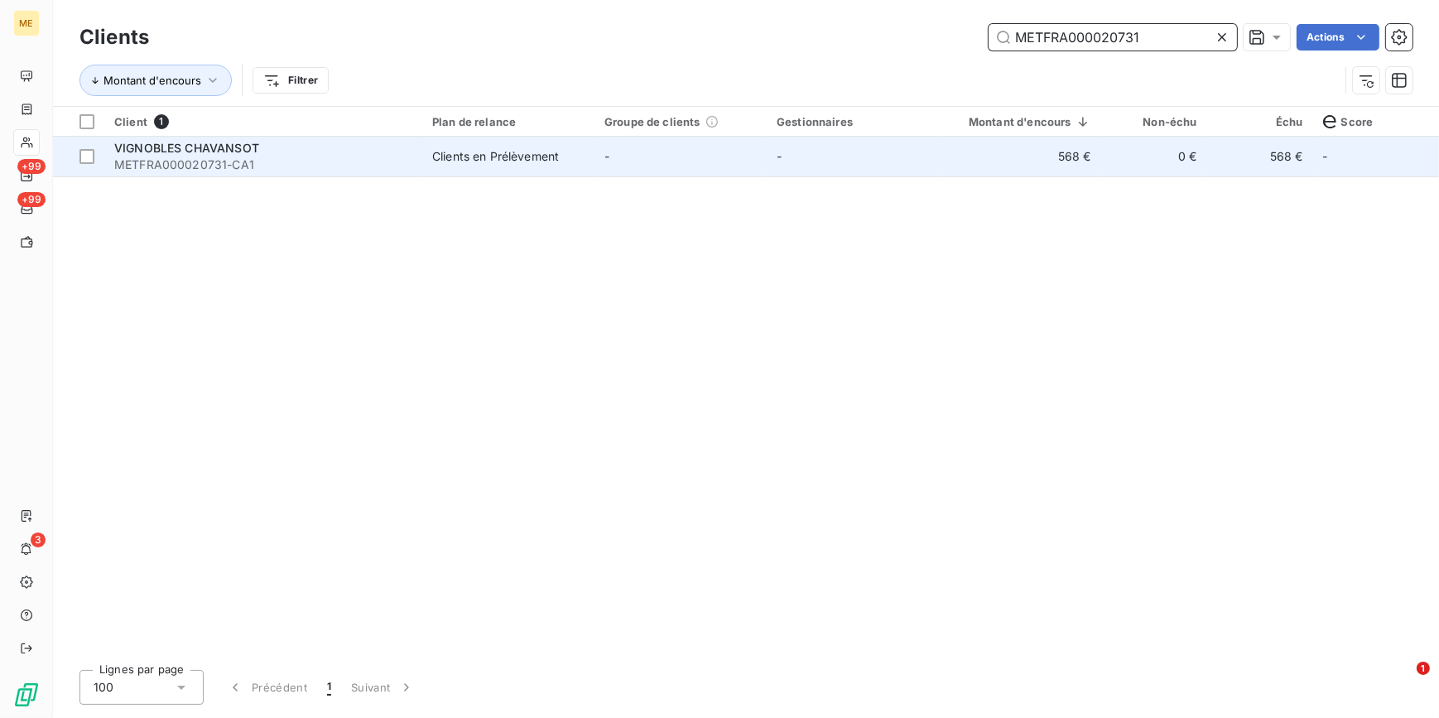
type input "METFRA000020731"
click at [861, 162] on td "-" at bounding box center [853, 157] width 172 height 40
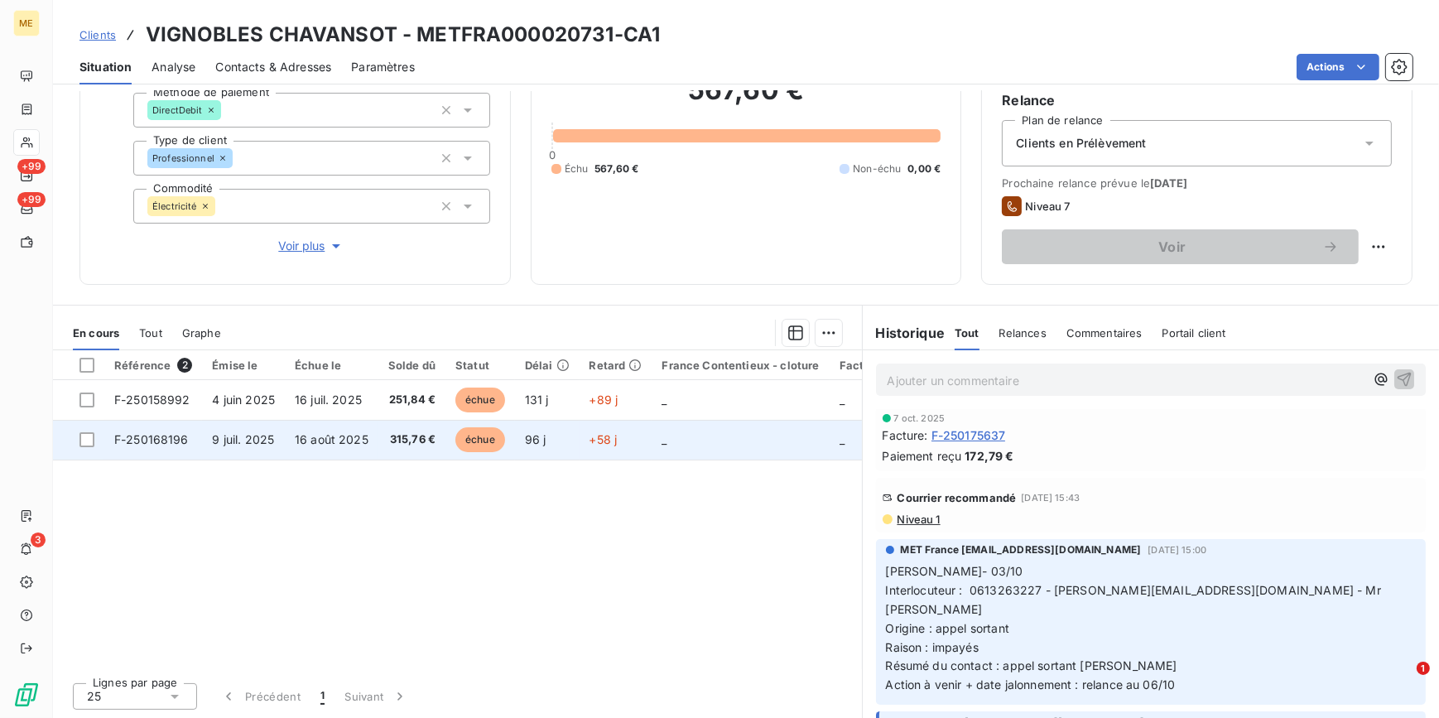
scroll to position [225, 0]
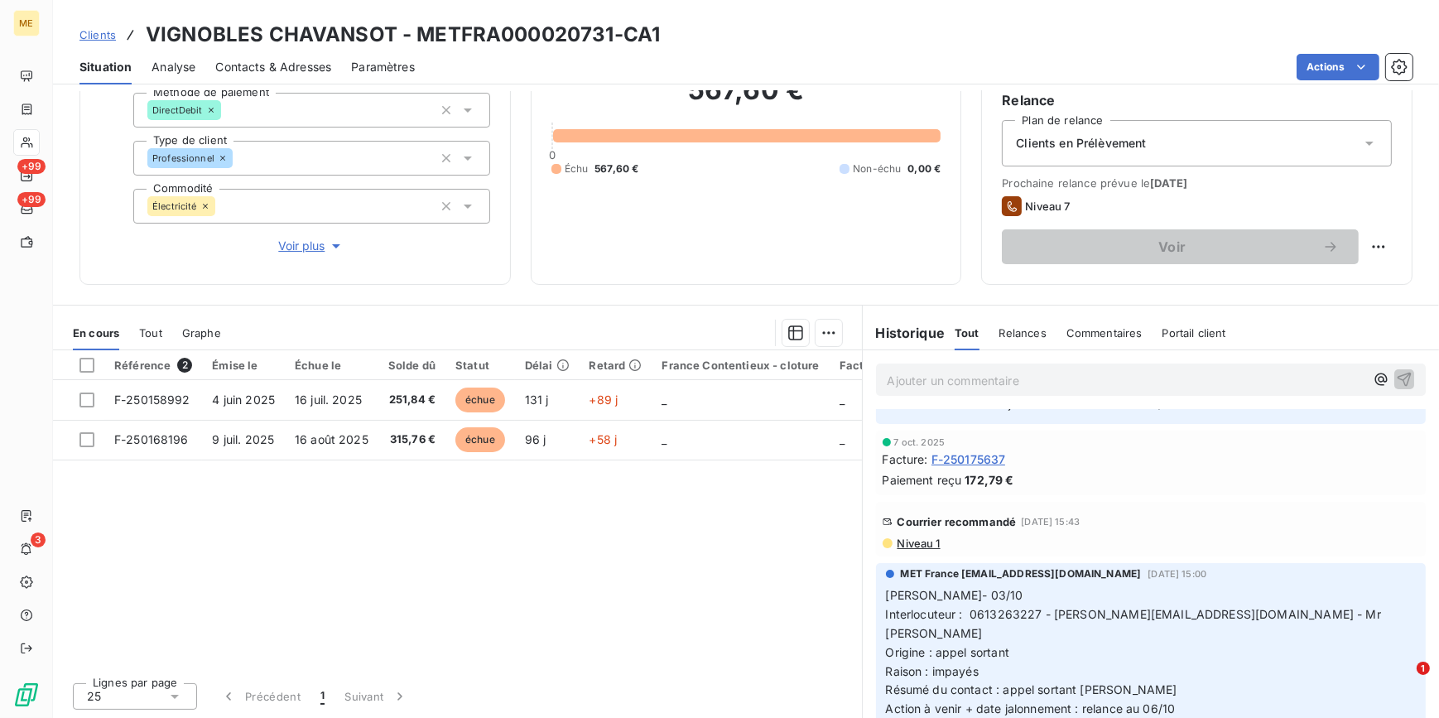
click at [922, 537] on span "Niveau 1" at bounding box center [918, 543] width 45 height 13
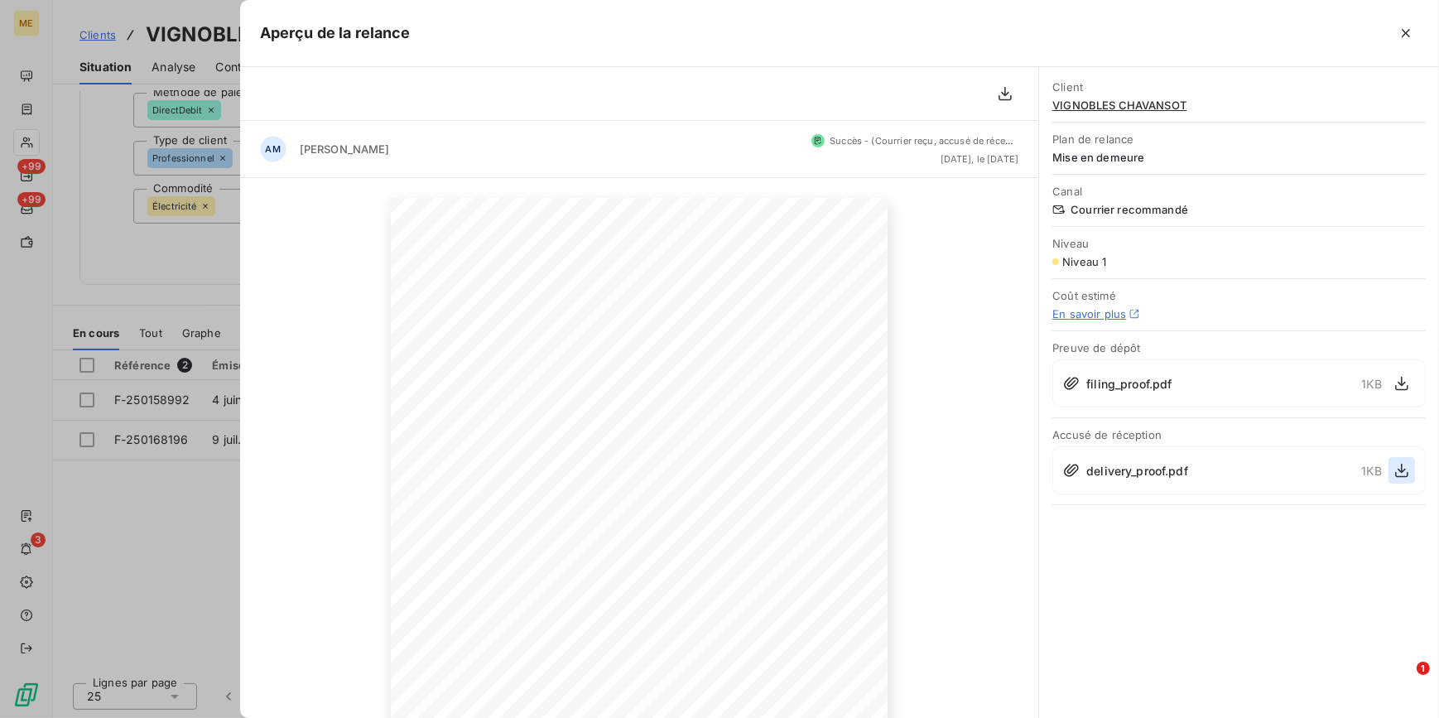
click at [1405, 469] on icon "button" at bounding box center [1401, 471] width 13 height 14
click at [22, 151] on div at bounding box center [719, 359] width 1439 height 718
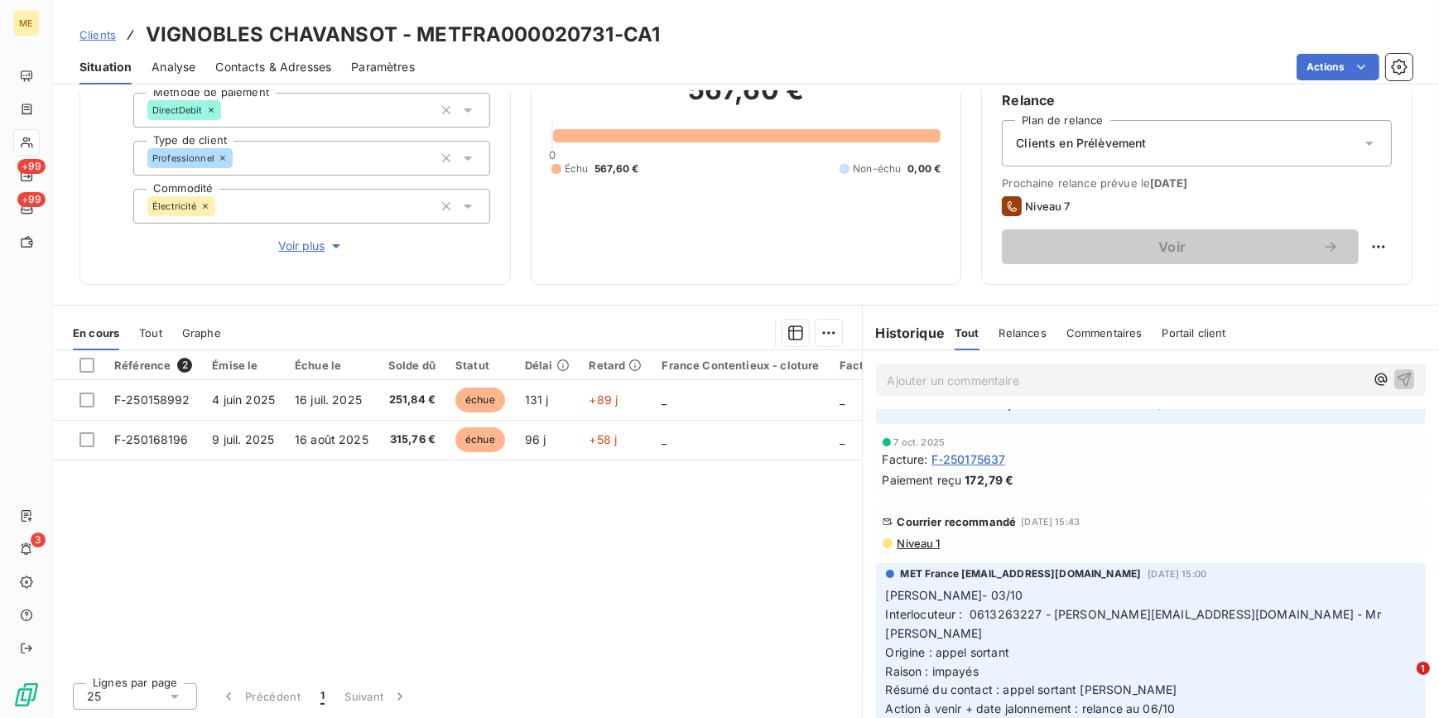
drag, startPoint x: 106, startPoint y: 37, endPoint x: 118, endPoint y: 34, distance: 12.1
click at [106, 37] on span "Clients" at bounding box center [97, 34] width 36 height 13
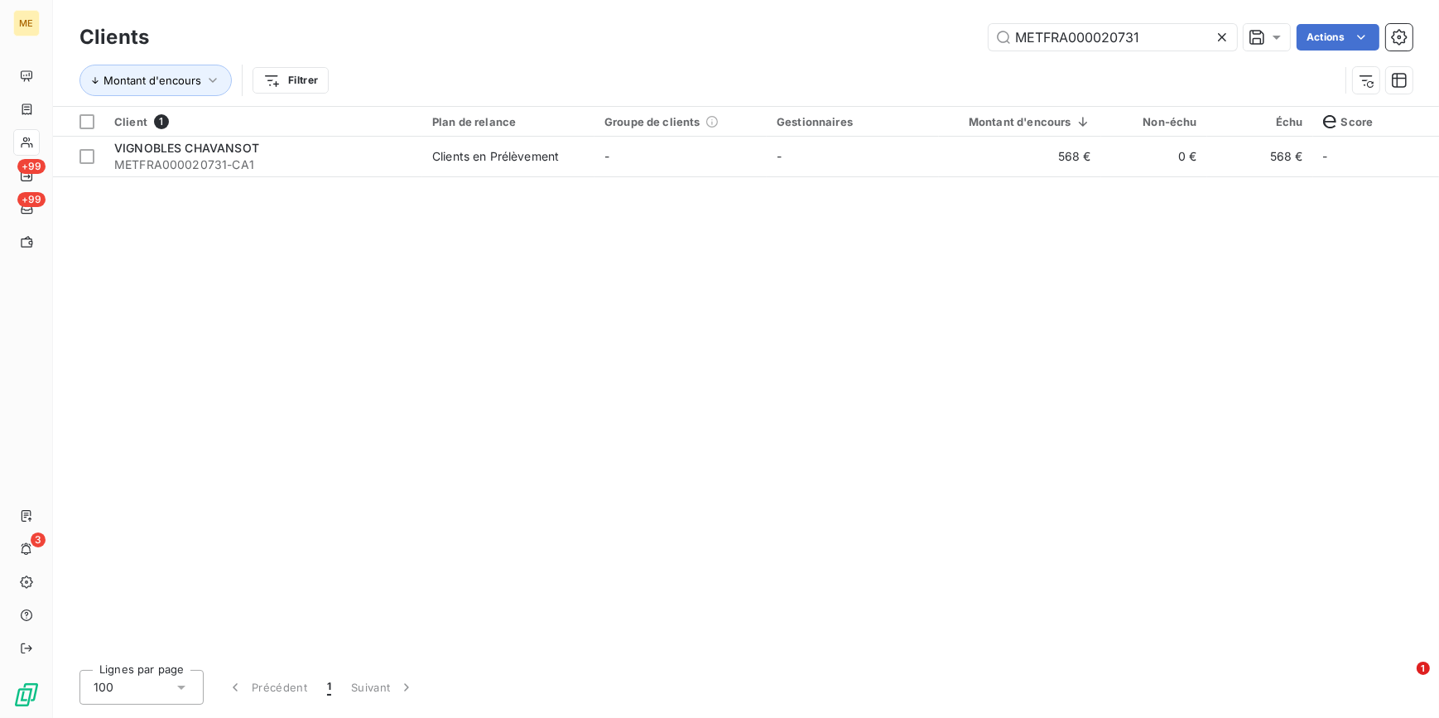
click at [1224, 37] on icon at bounding box center [1222, 37] width 17 height 17
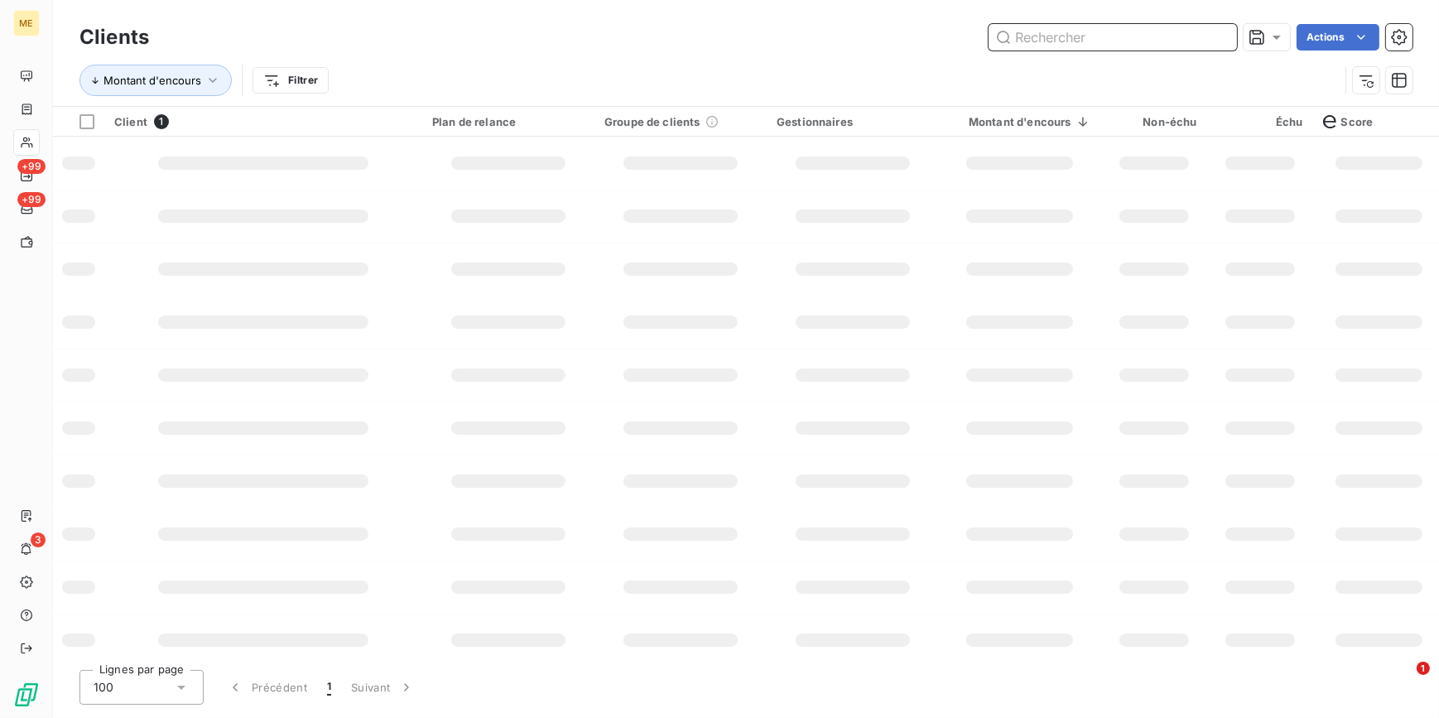
click at [1200, 36] on input "text" at bounding box center [1113, 37] width 248 height 26
paste input "METFRA000019588"
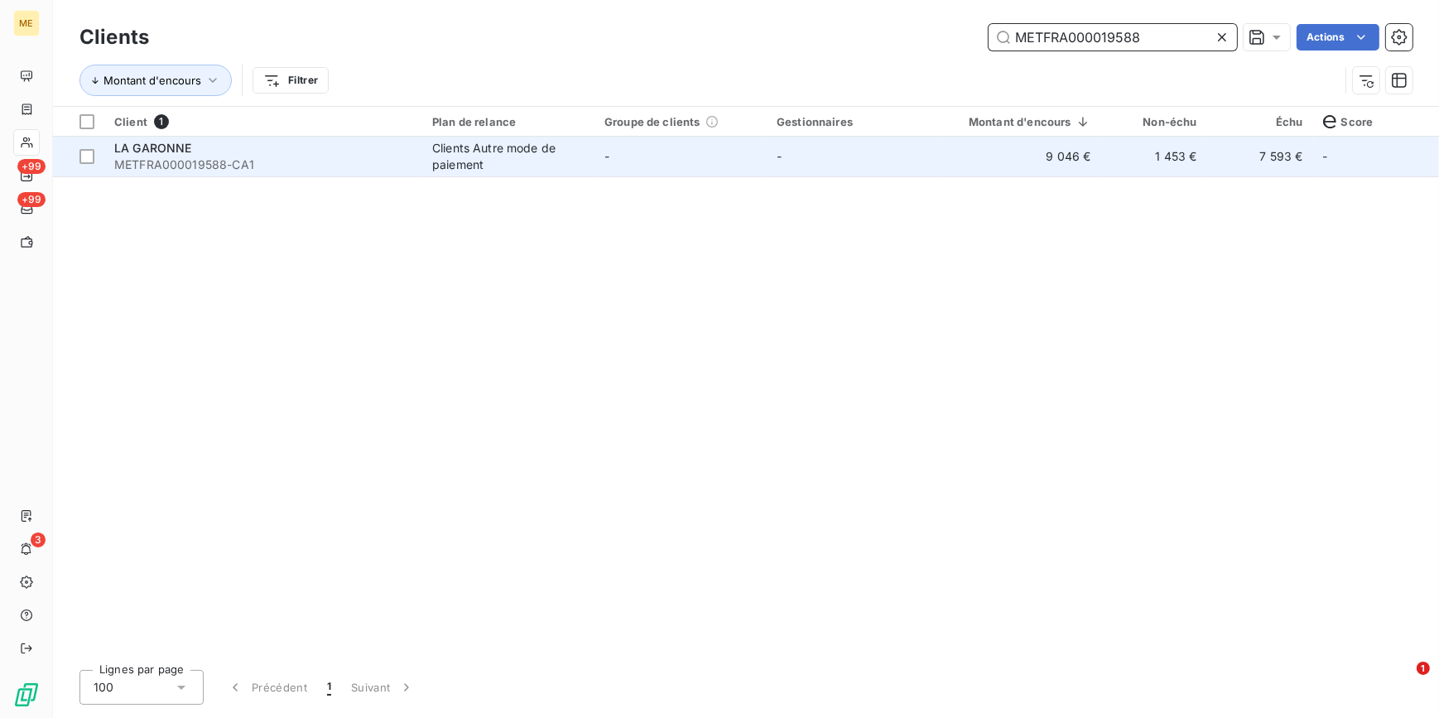
type input "METFRA000019588"
click at [871, 176] on td "-" at bounding box center [853, 157] width 172 height 40
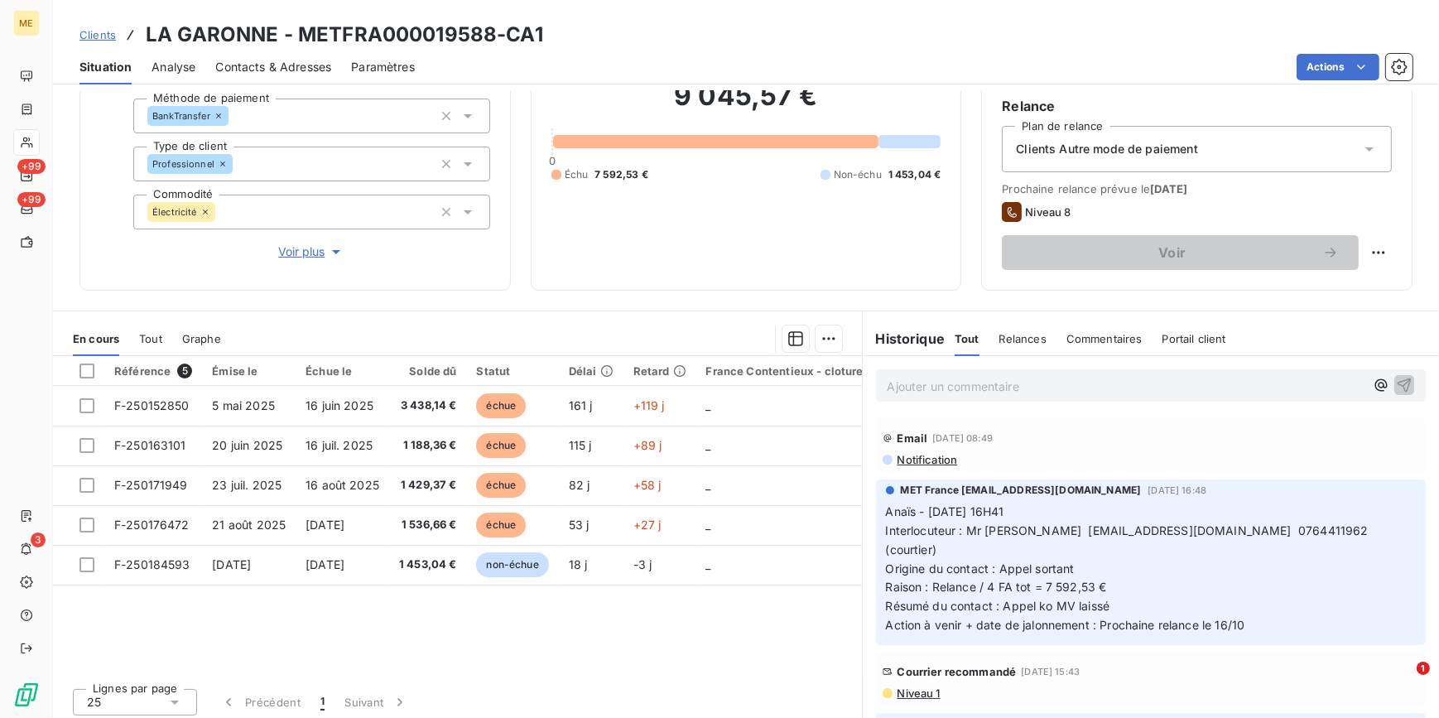
scroll to position [75, 0]
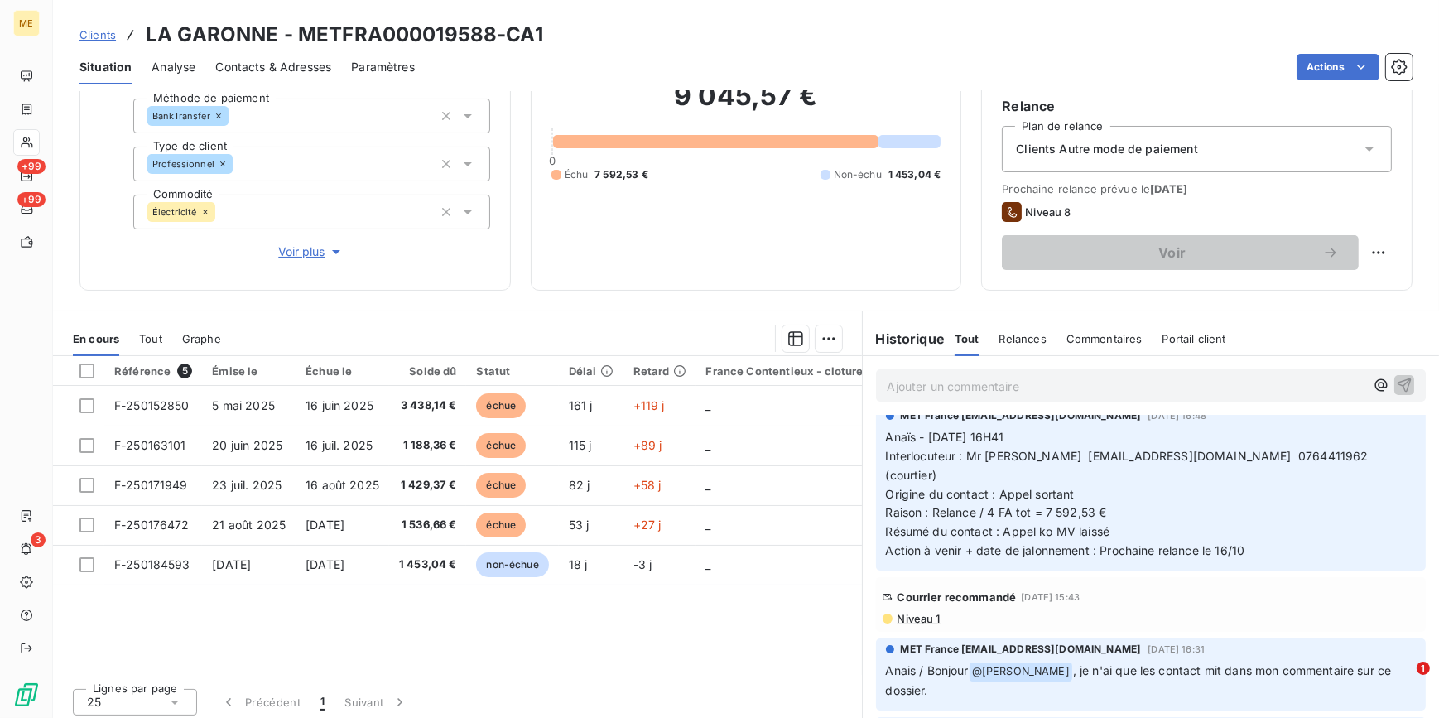
click at [907, 612] on span "Niveau 1" at bounding box center [918, 618] width 45 height 13
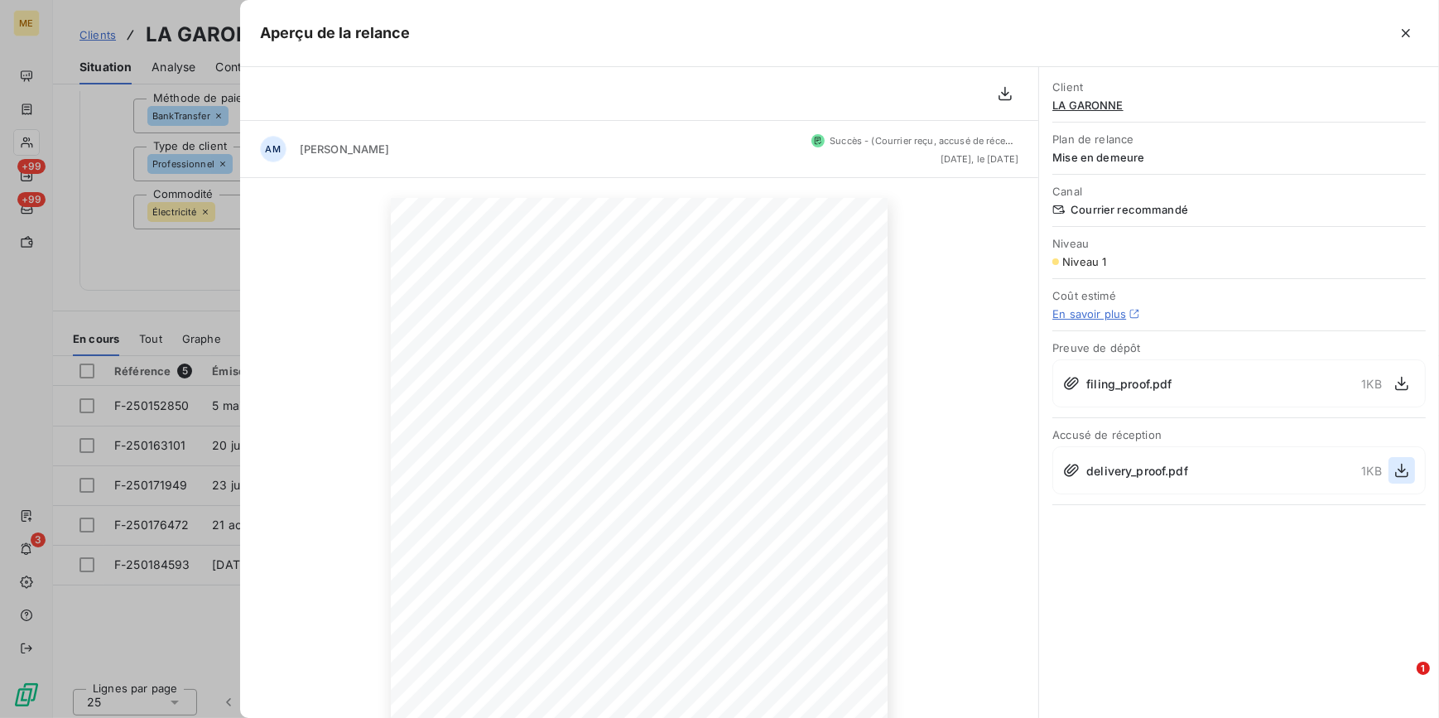
click at [1399, 472] on icon "button" at bounding box center [1402, 470] width 17 height 17
click at [149, 142] on div at bounding box center [719, 359] width 1439 height 718
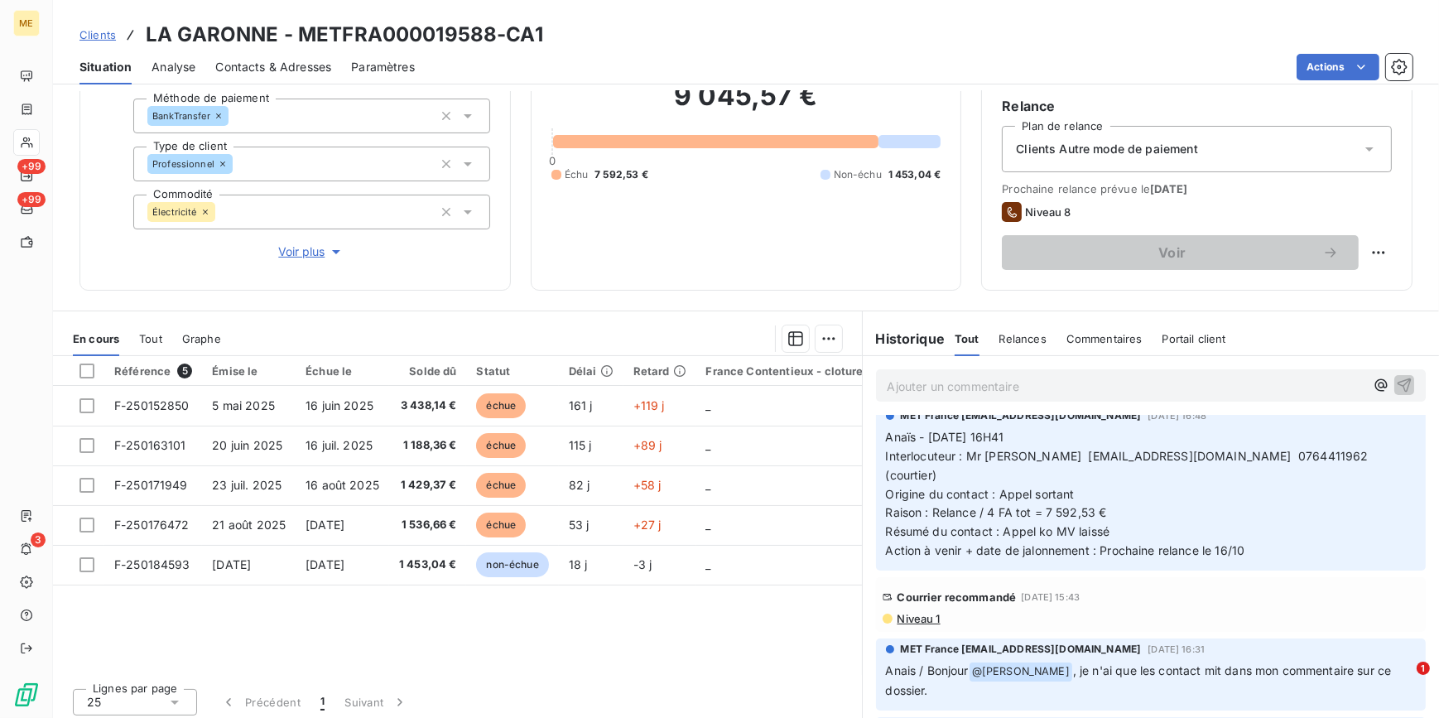
click at [96, 28] on span "Clients" at bounding box center [97, 34] width 36 height 13
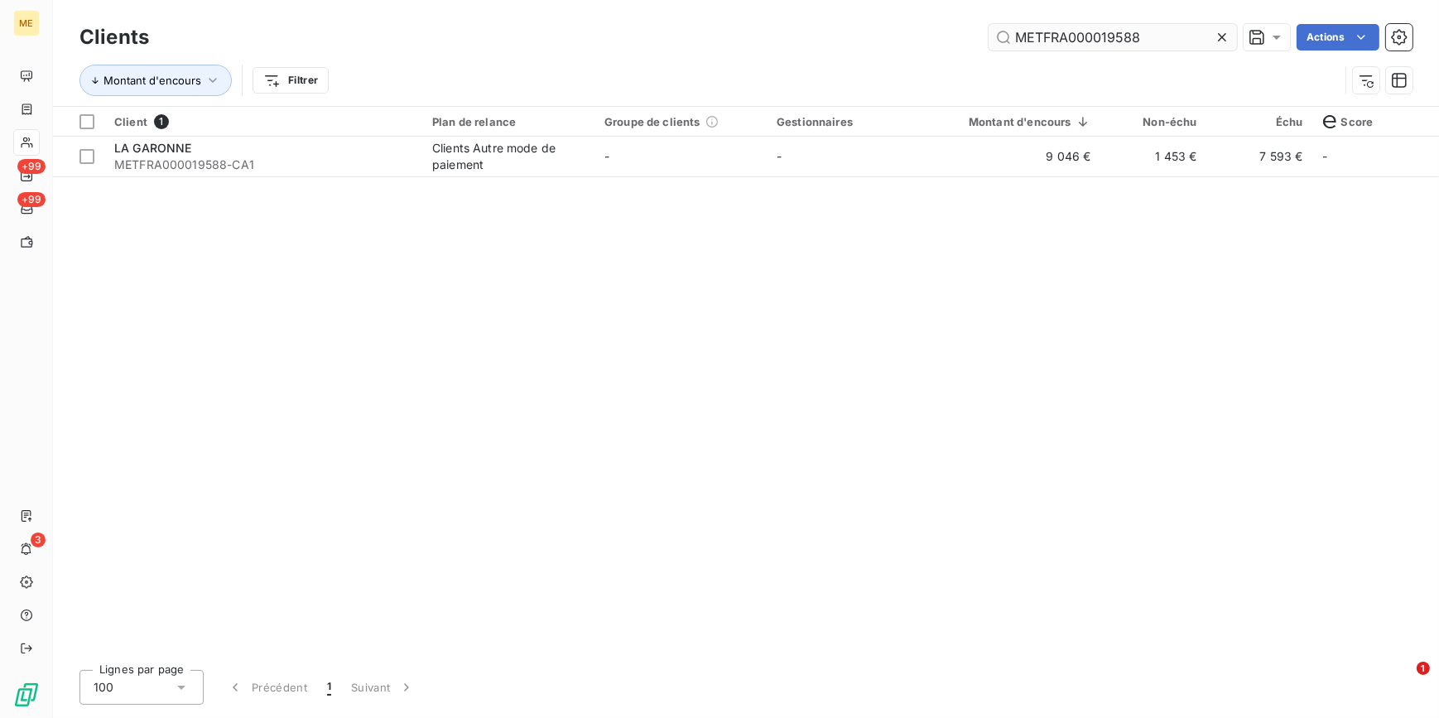
click at [1230, 41] on div at bounding box center [1225, 37] width 23 height 26
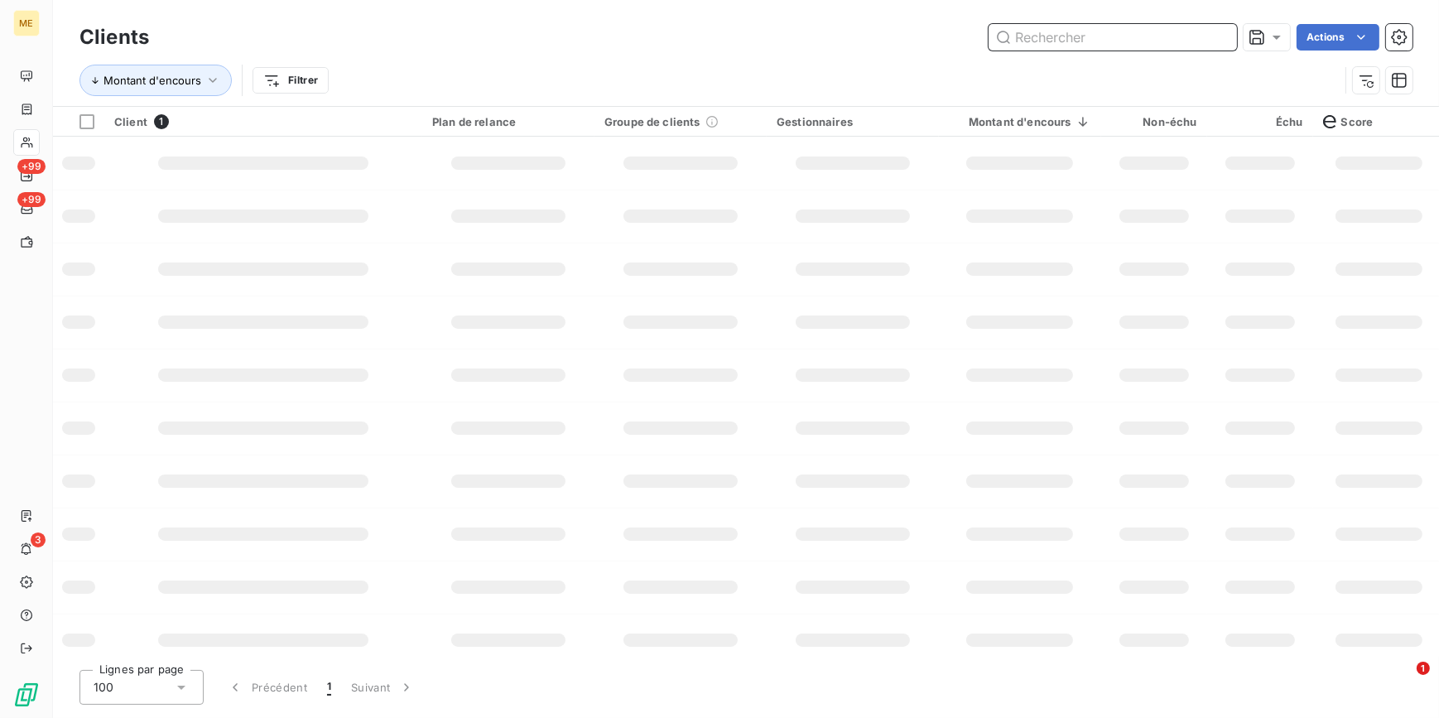
click at [1223, 37] on input "text" at bounding box center [1113, 37] width 248 height 26
paste input "METFRA000003861_264772"
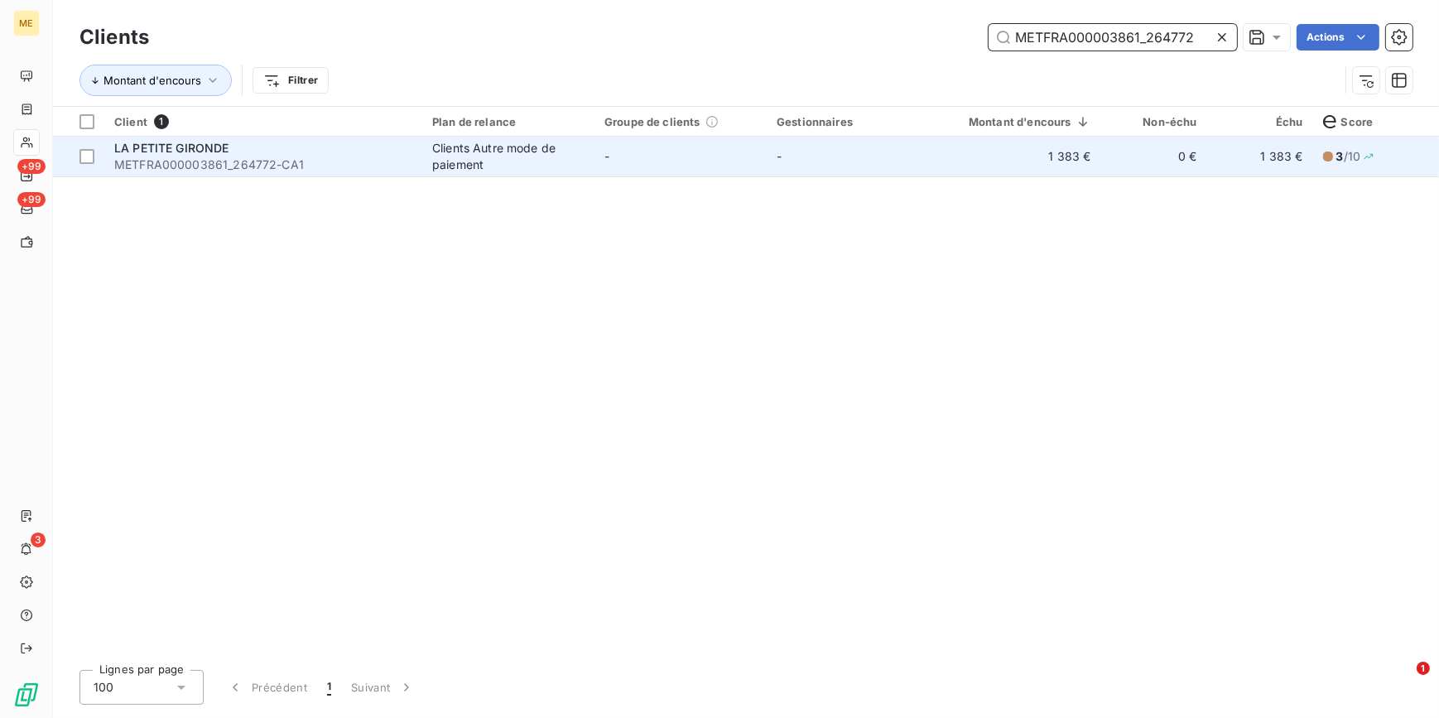
type input "METFRA000003861_264772"
click at [922, 167] on td "-" at bounding box center [853, 157] width 172 height 40
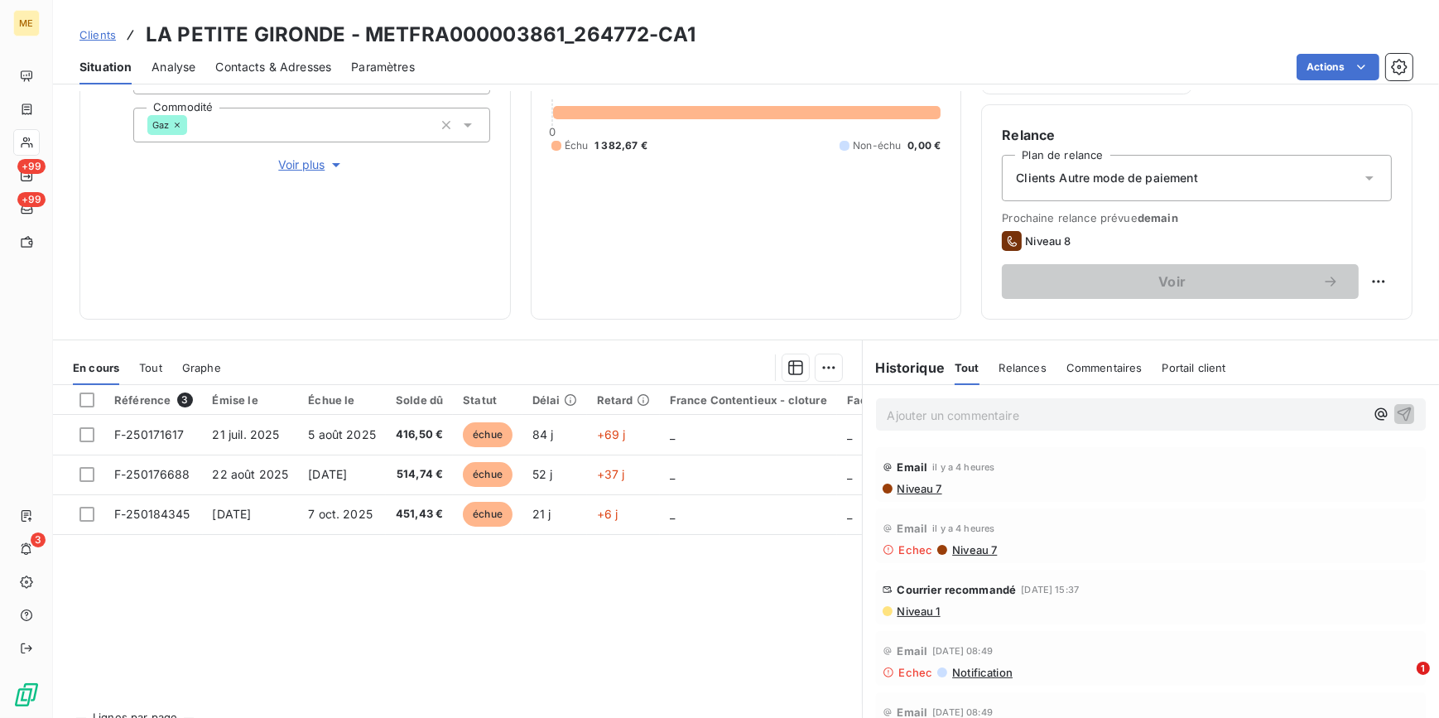
scroll to position [272, 0]
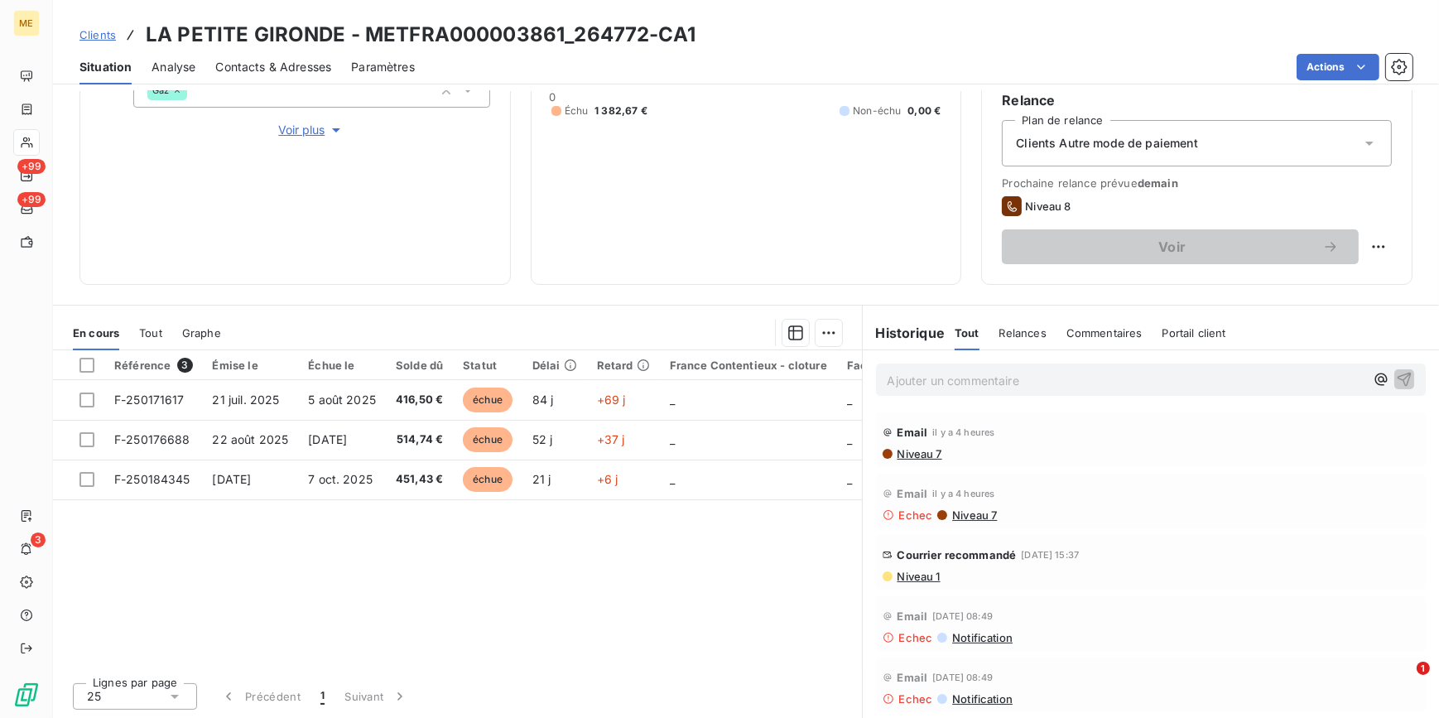
click at [919, 572] on span "Niveau 1" at bounding box center [918, 576] width 45 height 13
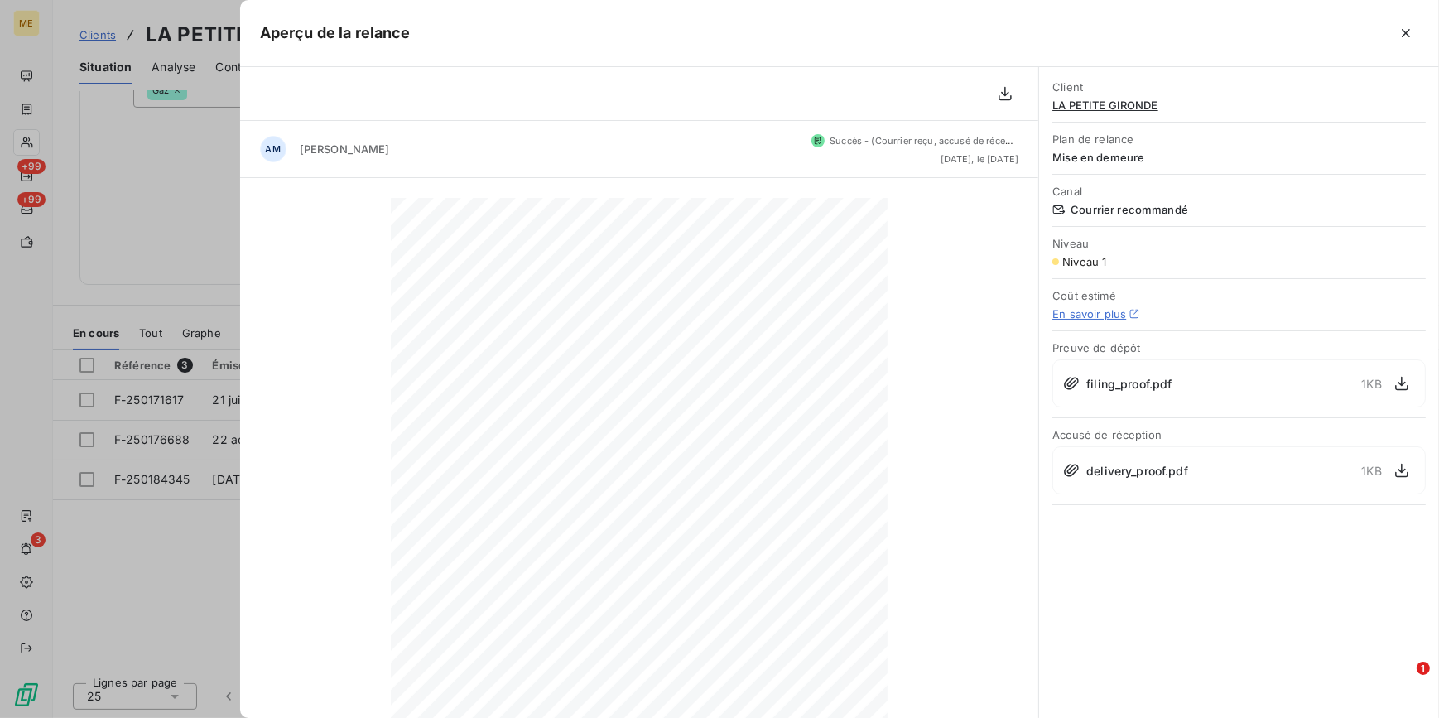
click at [75, 340] on div at bounding box center [719, 359] width 1439 height 718
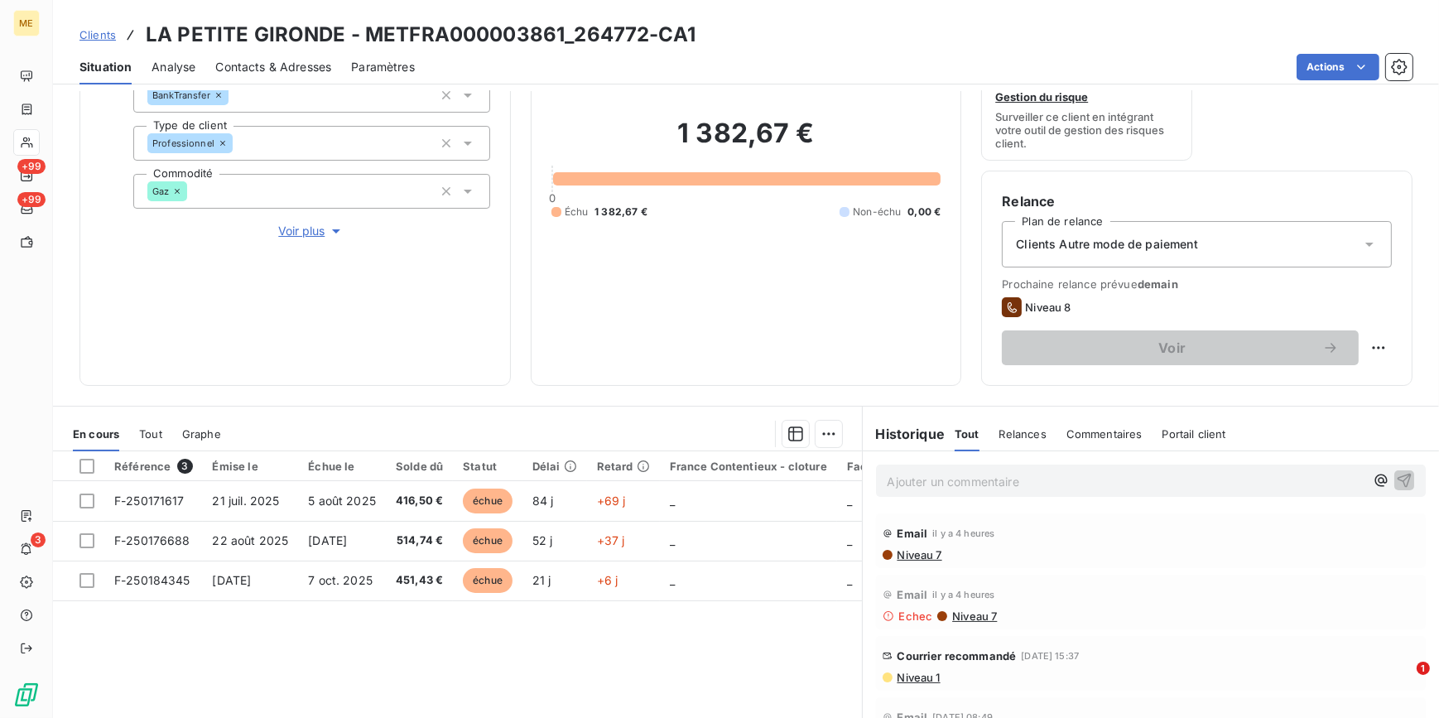
scroll to position [196, 0]
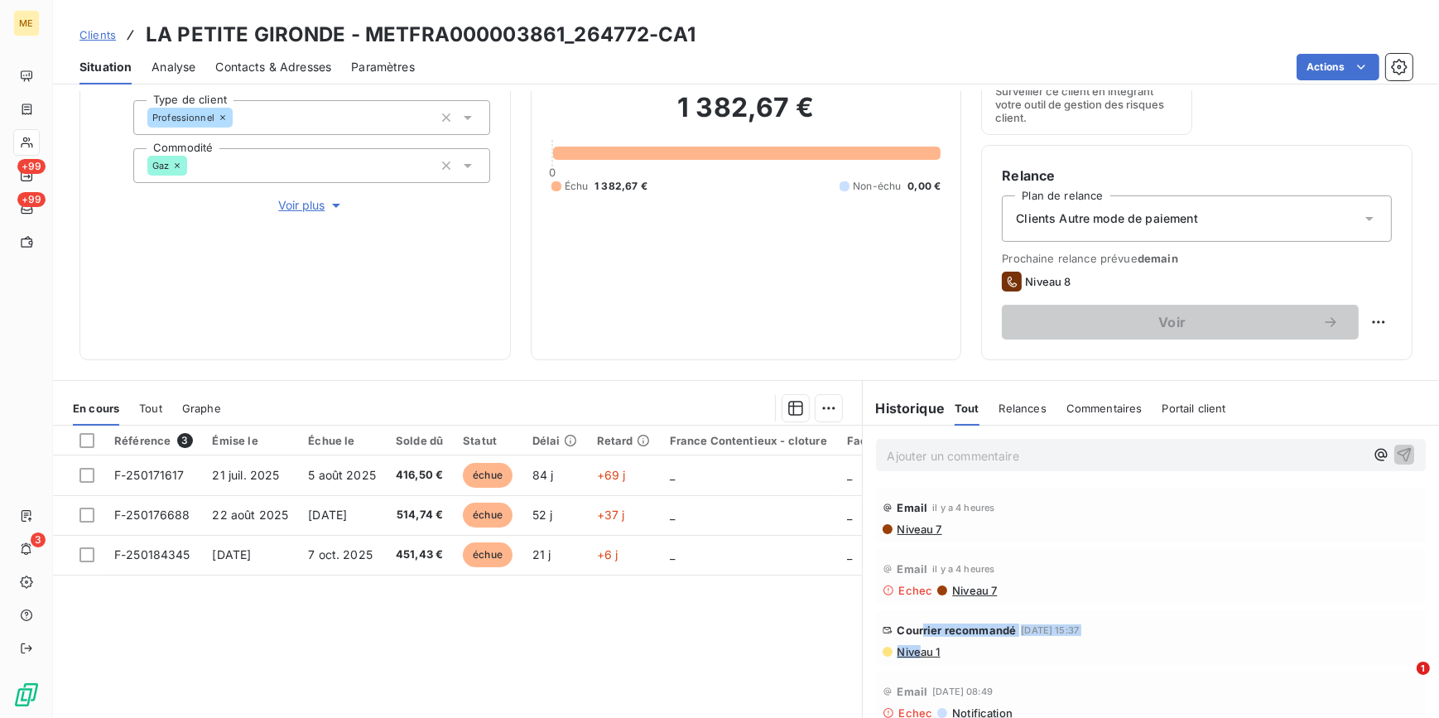
click at [914, 643] on div "Courrier recommandé [DATE] 15:37 Niveau 1" at bounding box center [1151, 637] width 537 height 41
drag, startPoint x: 914, startPoint y: 643, endPoint x: 914, endPoint y: 652, distance: 9.1
click at [914, 652] on span "Niveau 1" at bounding box center [918, 651] width 45 height 13
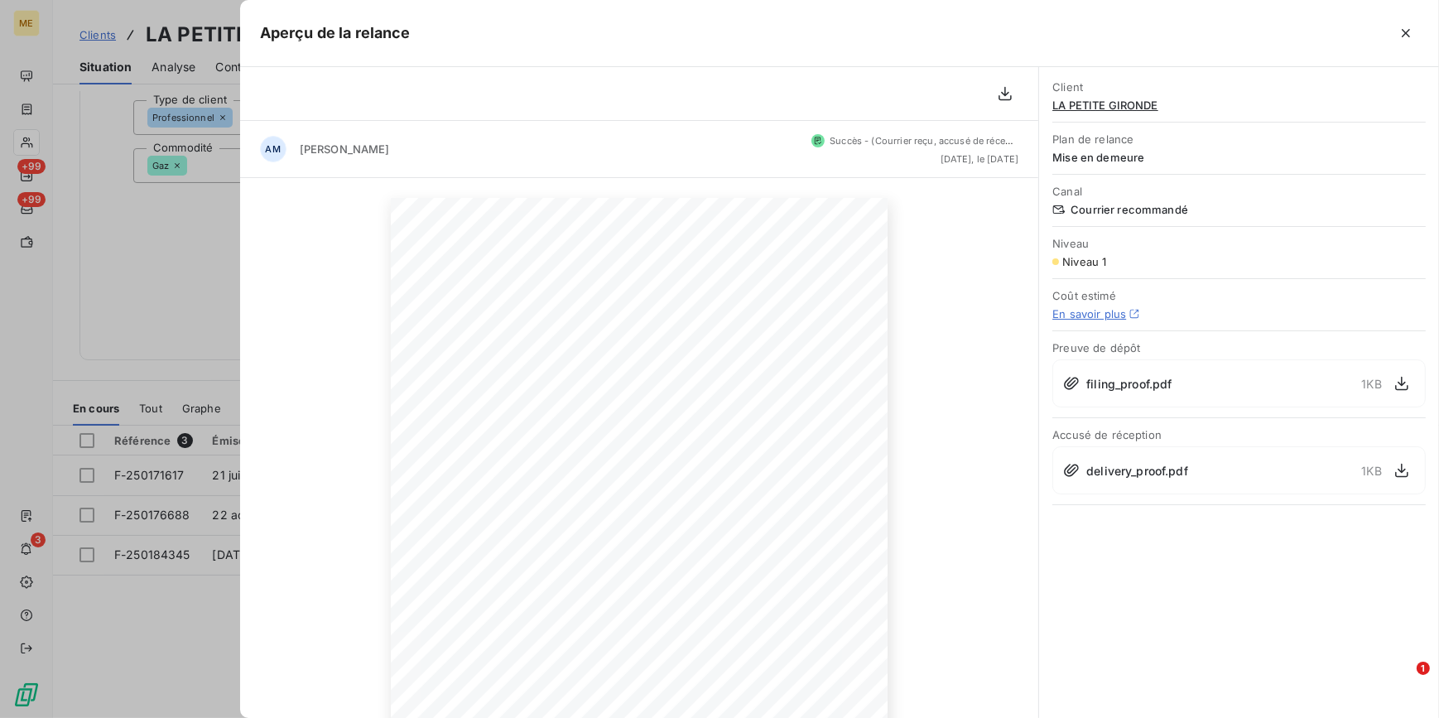
click at [1417, 469] on div "delivery_proof.pdf 1 KB" at bounding box center [1238, 470] width 373 height 48
click at [1408, 471] on icon "button" at bounding box center [1401, 471] width 13 height 14
click at [200, 216] on div at bounding box center [719, 359] width 1439 height 718
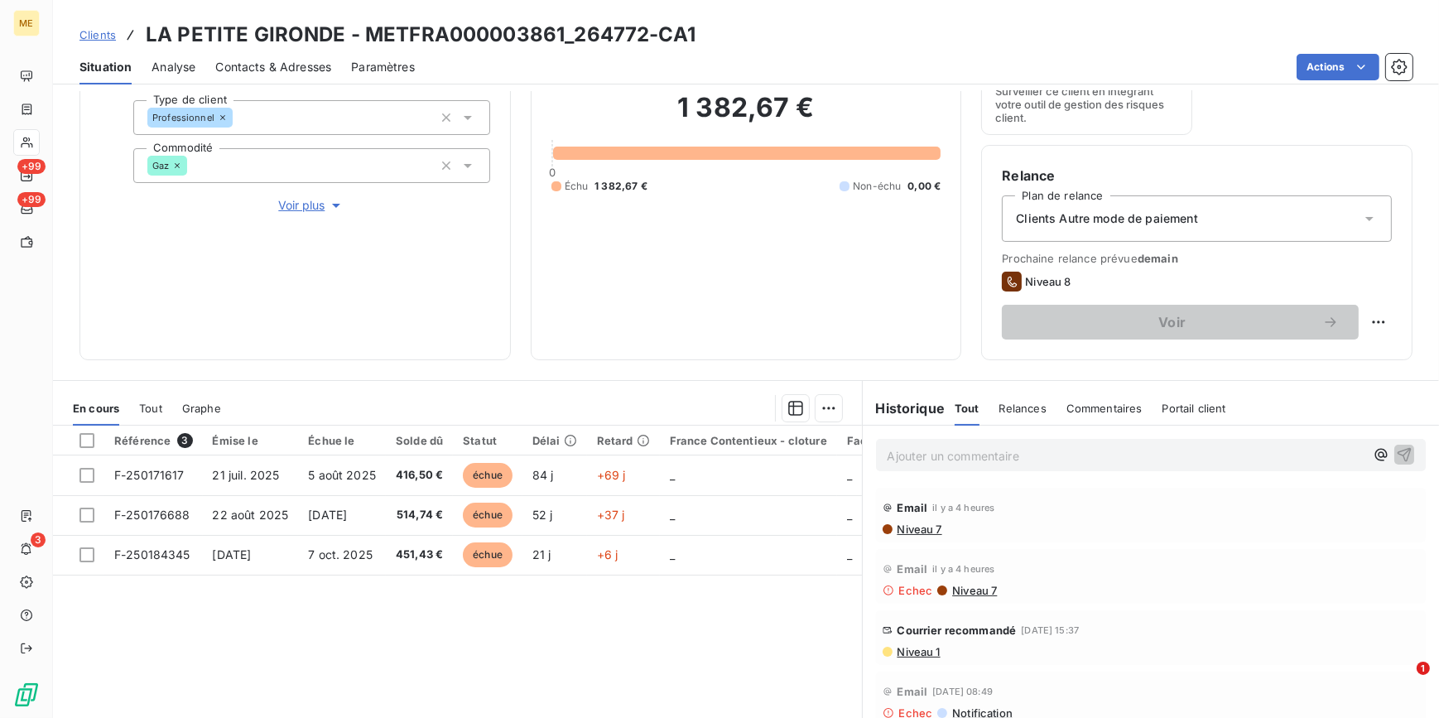
click at [100, 32] on span "Clients" at bounding box center [97, 34] width 36 height 13
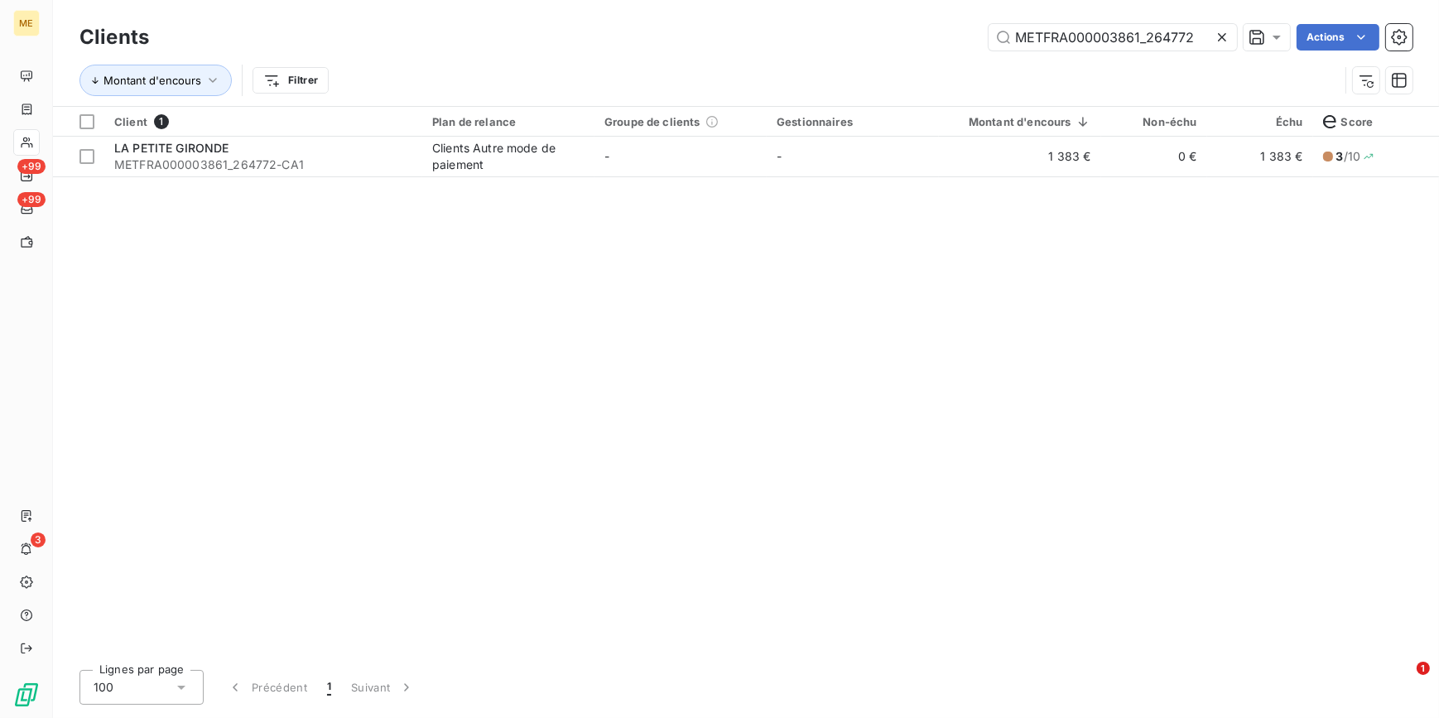
click at [1227, 40] on icon at bounding box center [1222, 37] width 17 height 17
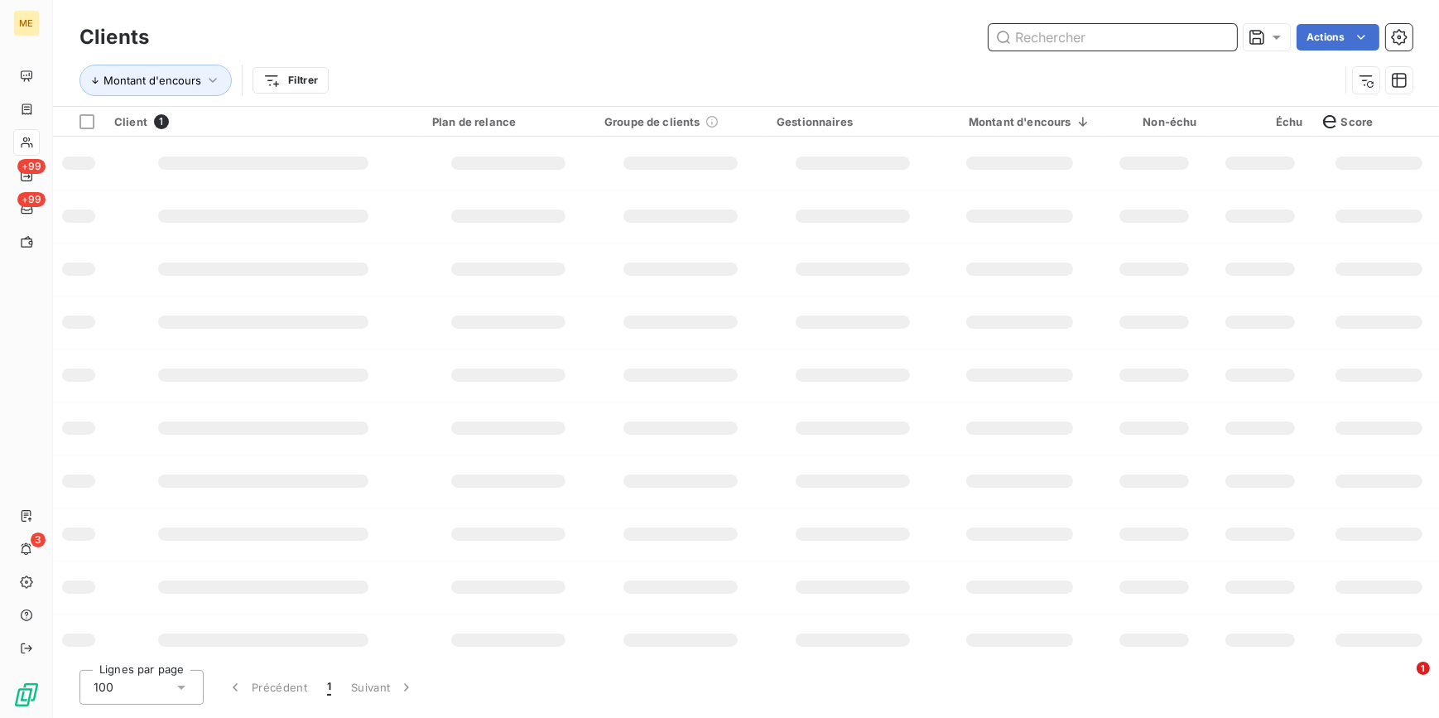
click at [1217, 36] on input "text" at bounding box center [1113, 37] width 248 height 26
paste input "METFRA000025168"
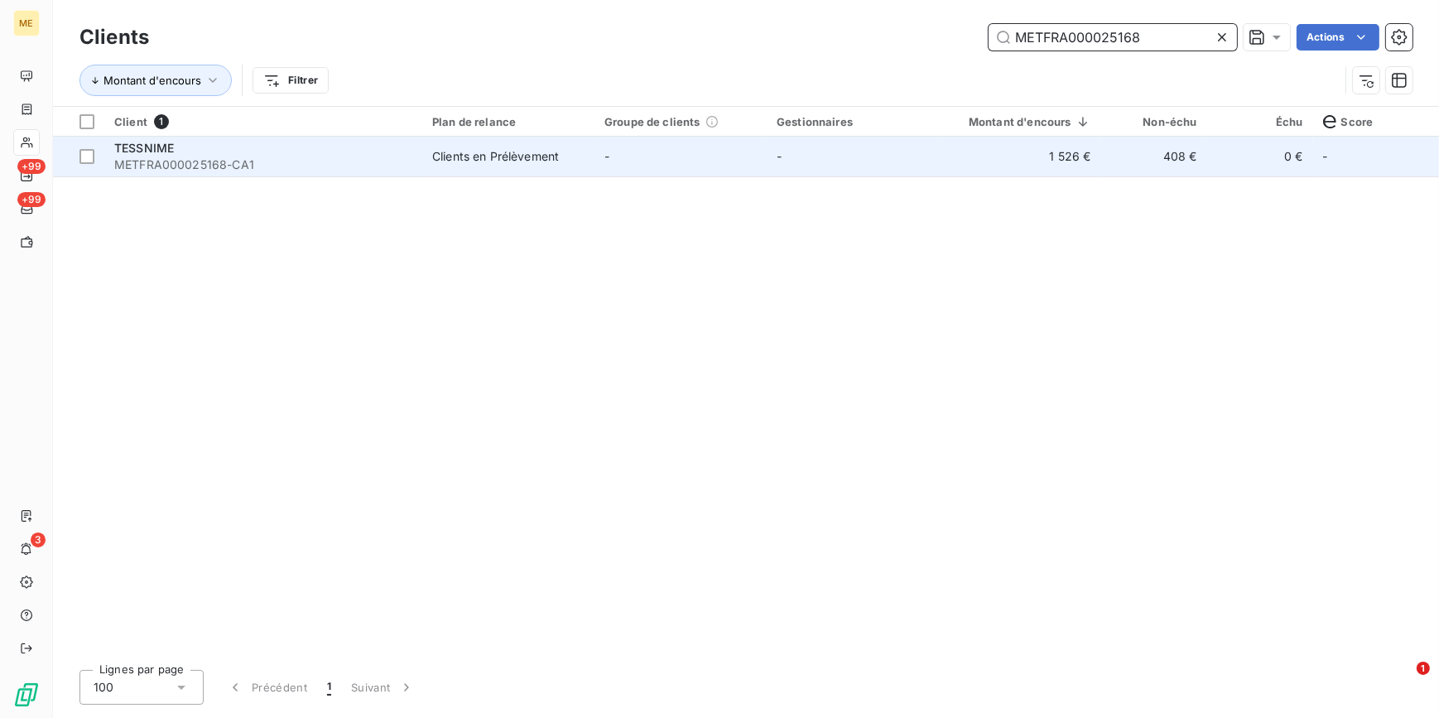
type input "METFRA000025168"
click at [990, 159] on td "1 526 €" at bounding box center [1020, 157] width 162 height 40
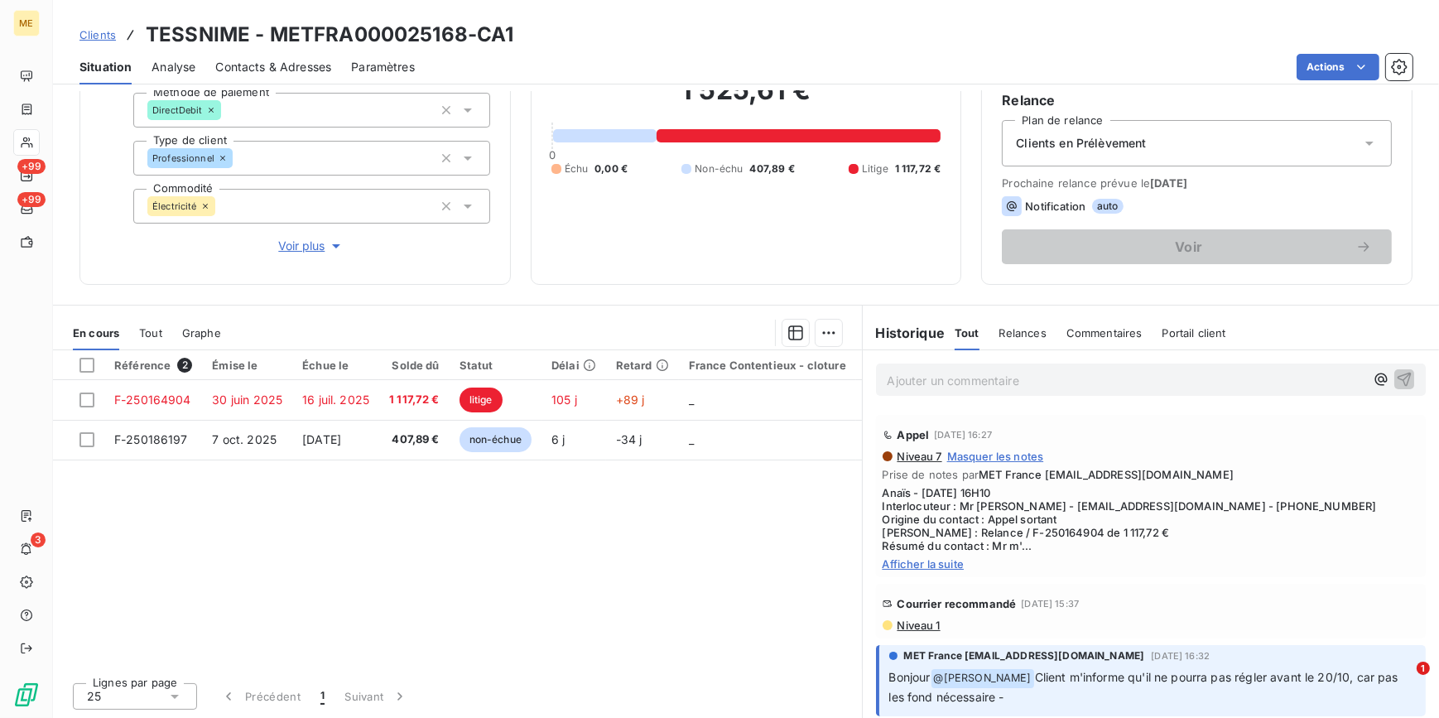
scroll to position [301, 0]
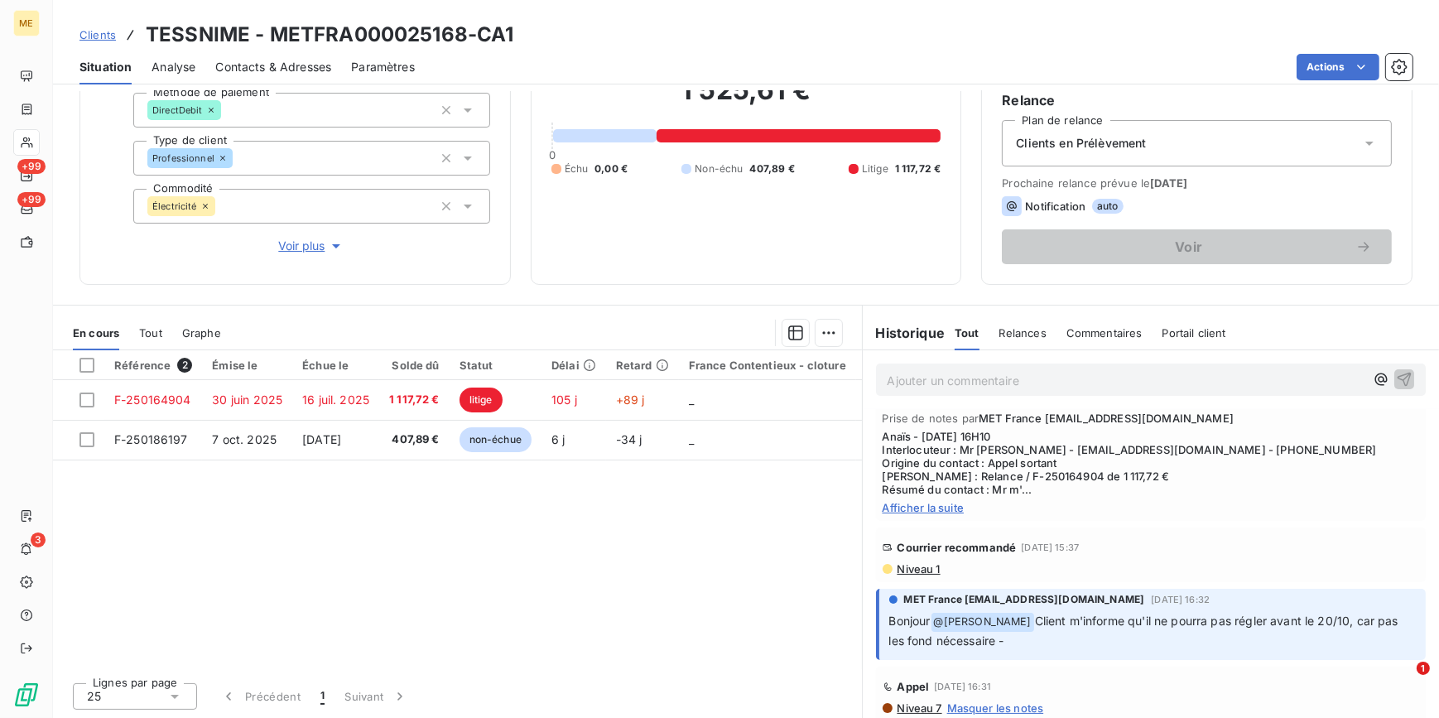
click at [927, 564] on span "Niveau 1" at bounding box center [918, 568] width 45 height 13
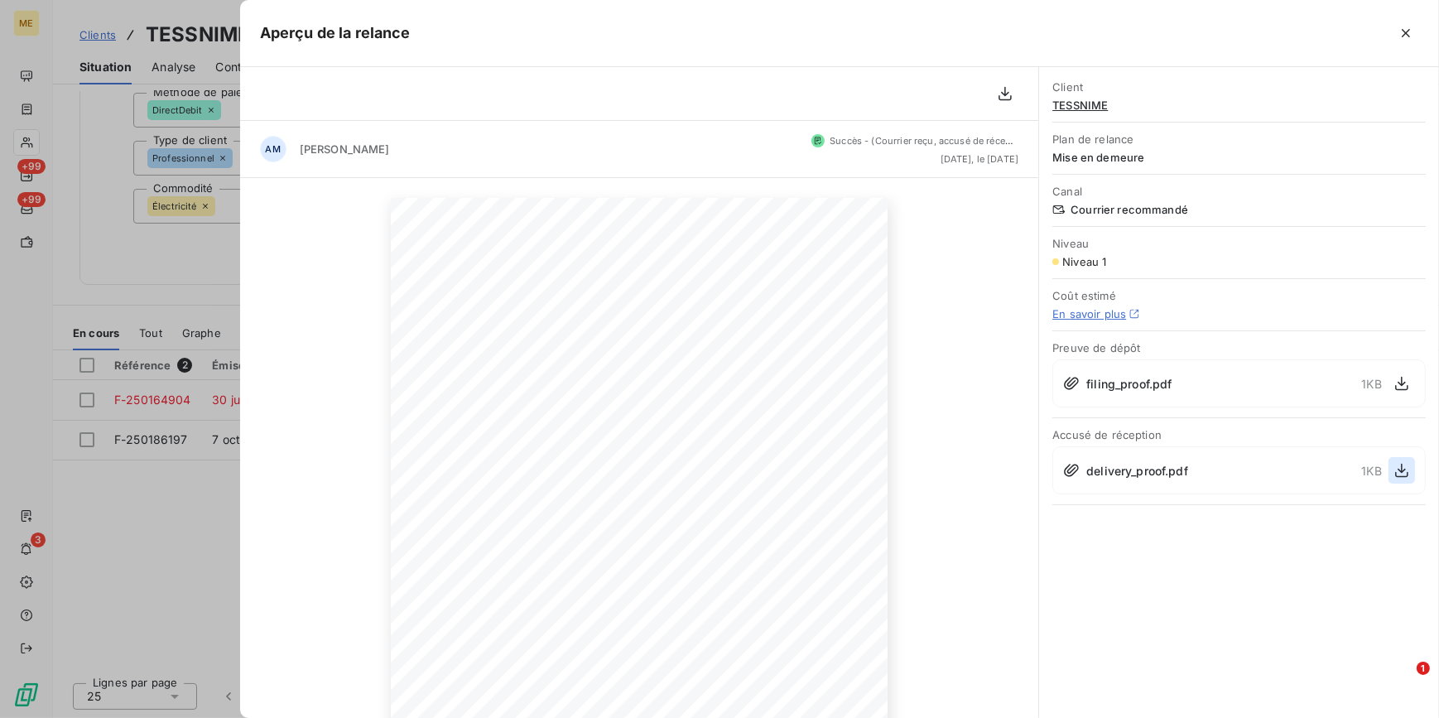
click at [1403, 473] on icon "button" at bounding box center [1402, 470] width 17 height 17
drag, startPoint x: 243, startPoint y: 173, endPoint x: 235, endPoint y: 163, distance: 12.4
click at [240, 172] on div "AM [PERSON_NAME] - ([PERSON_NAME] reçu, accusé de réception disponible) [DATE],…" at bounding box center [639, 149] width 799 height 57
click at [87, 28] on div at bounding box center [719, 359] width 1439 height 718
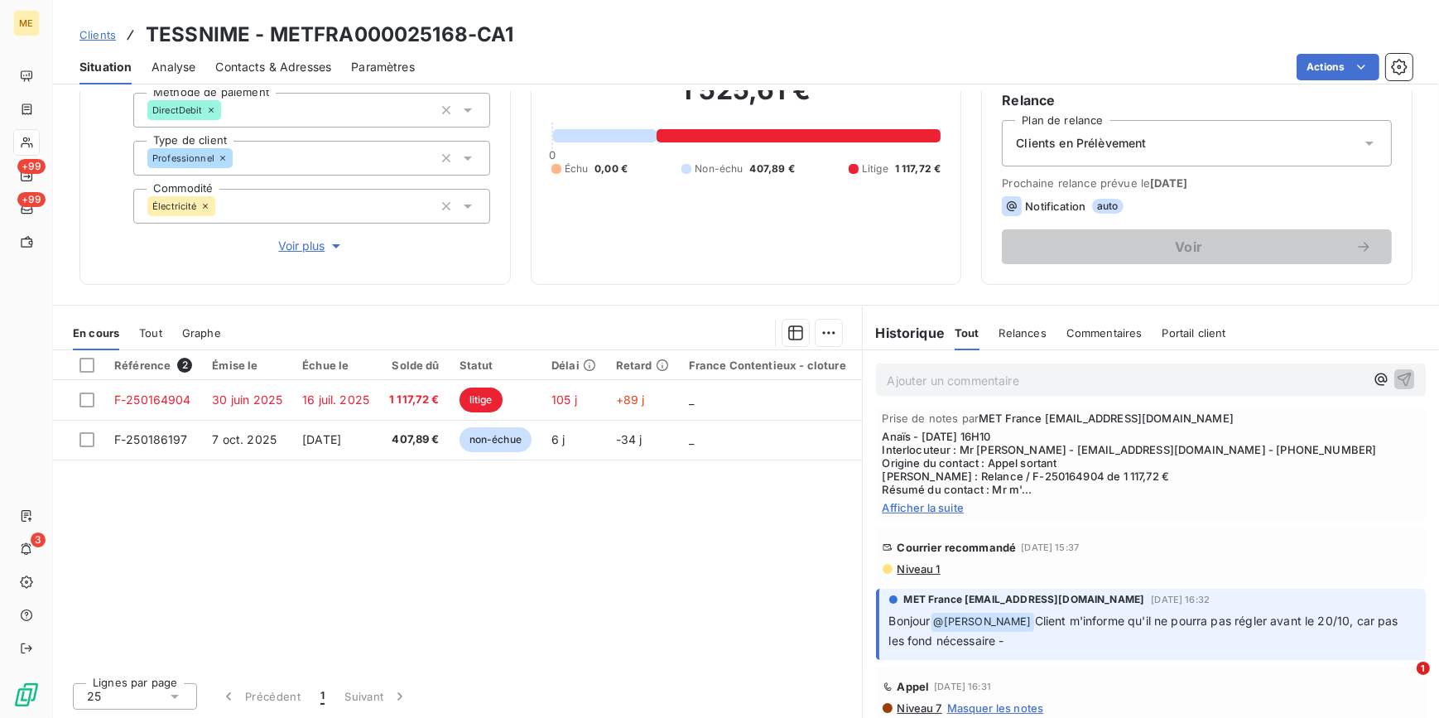
click at [102, 42] on link "Clients" at bounding box center [97, 34] width 36 height 17
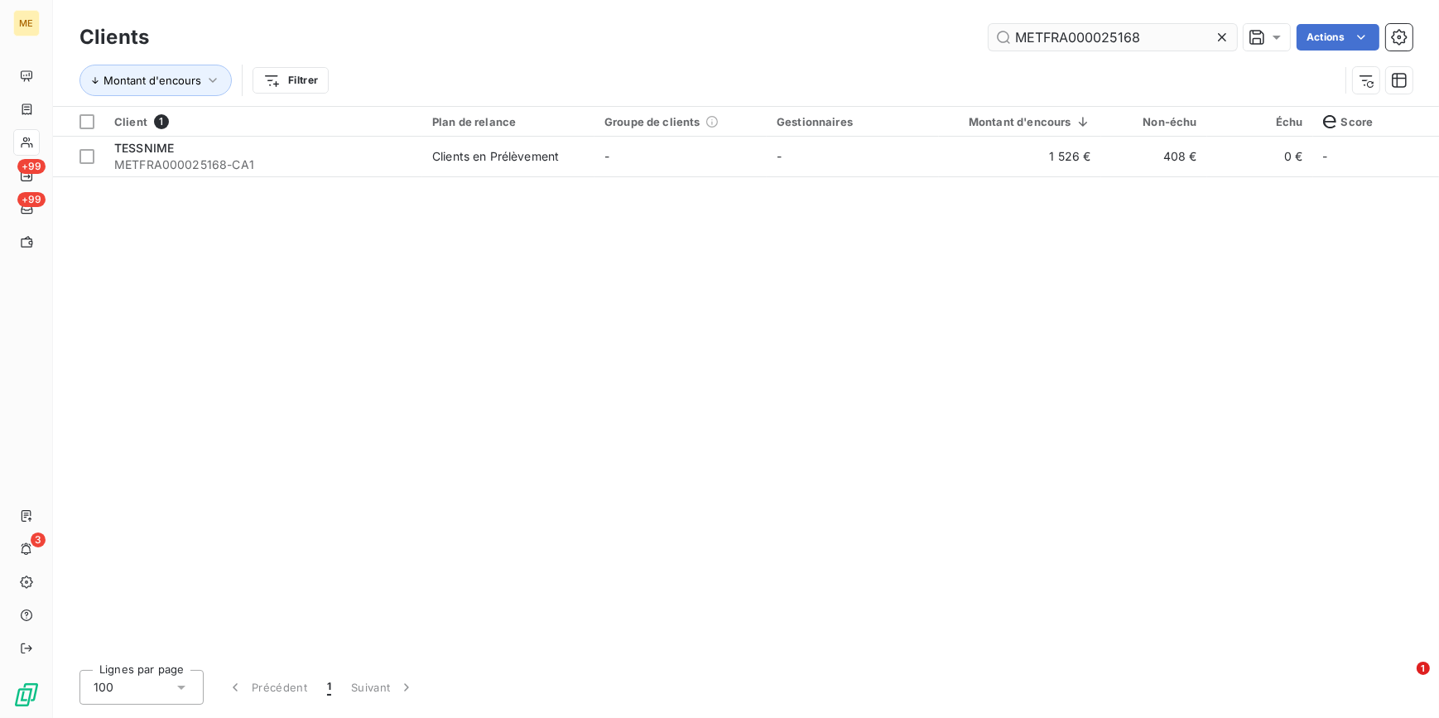
click at [1217, 39] on icon at bounding box center [1222, 37] width 17 height 17
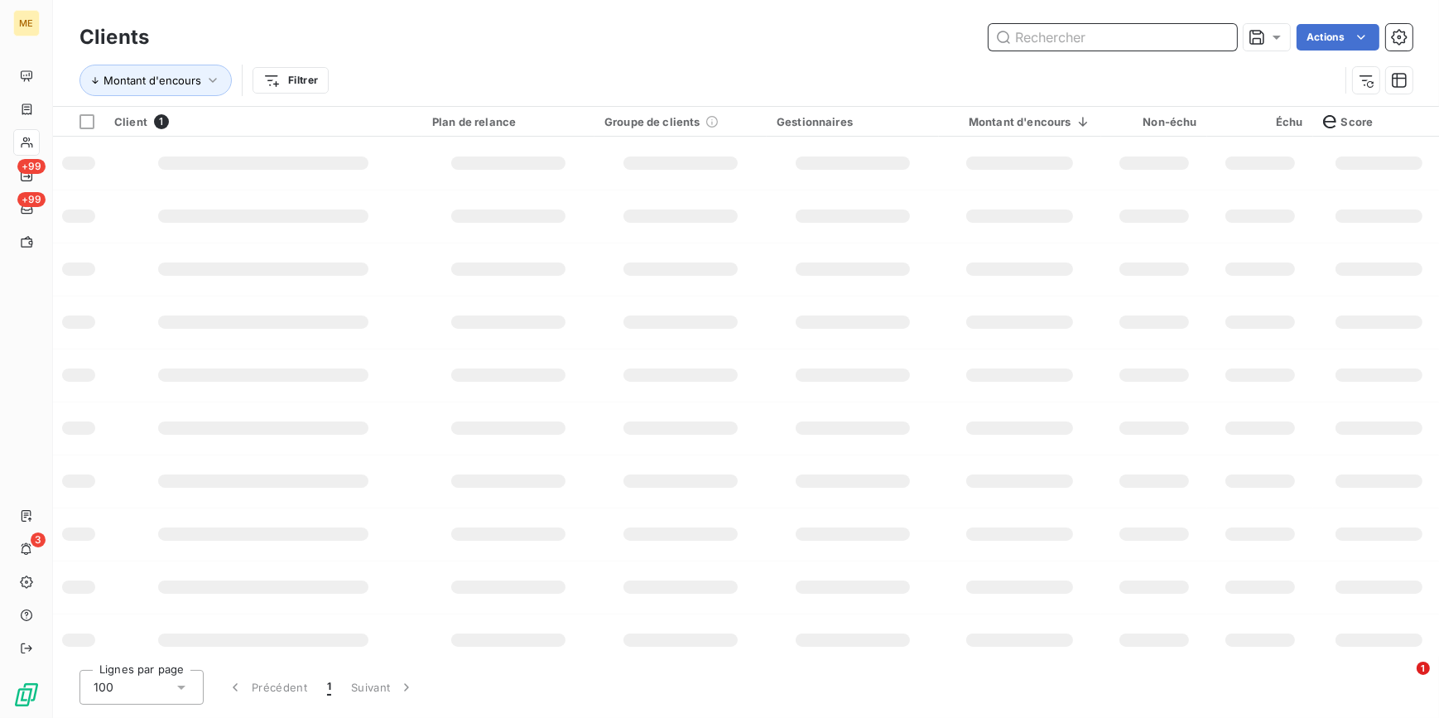
click at [1212, 36] on input "text" at bounding box center [1113, 37] width 248 height 26
paste input "METFRA000012837"
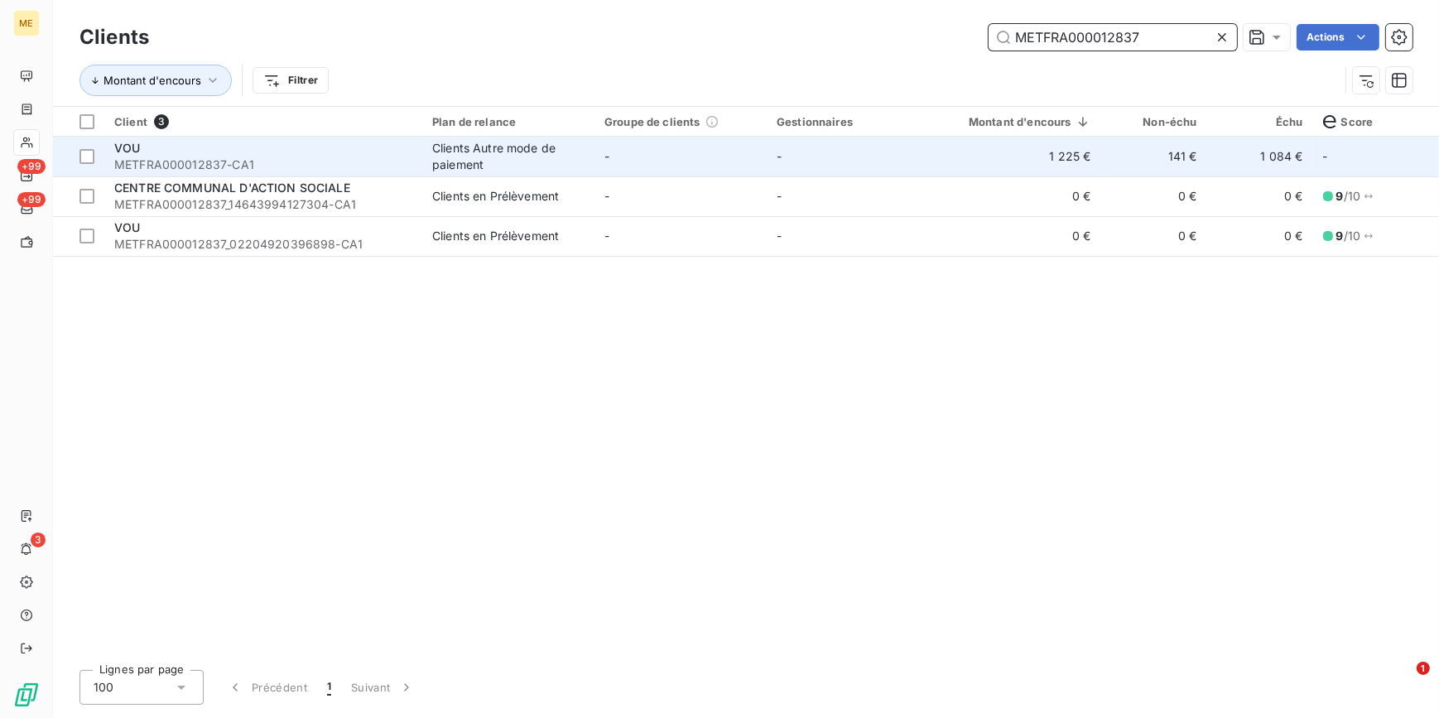
type input "METFRA000012837"
click at [999, 156] on td "1 225 €" at bounding box center [1020, 157] width 162 height 40
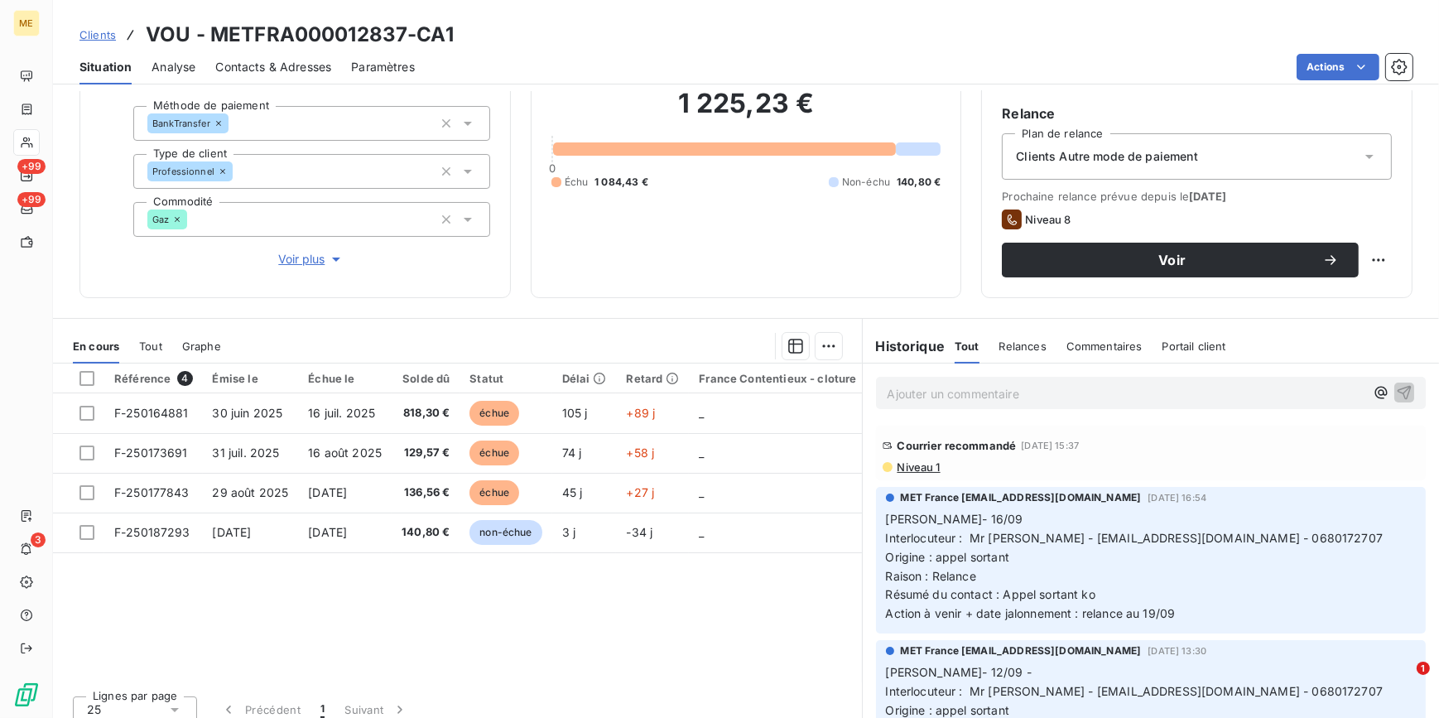
scroll to position [156, 0]
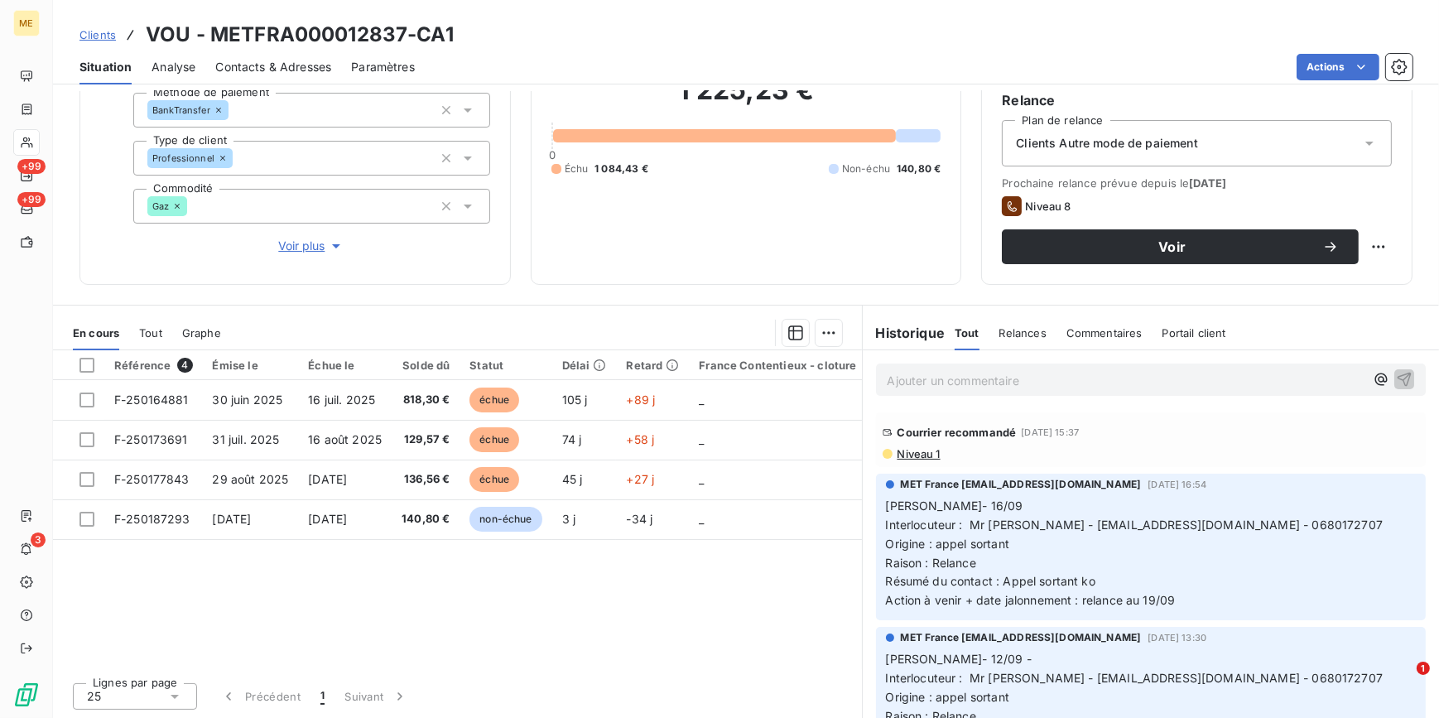
click at [896, 454] on span "Niveau 1" at bounding box center [918, 453] width 45 height 13
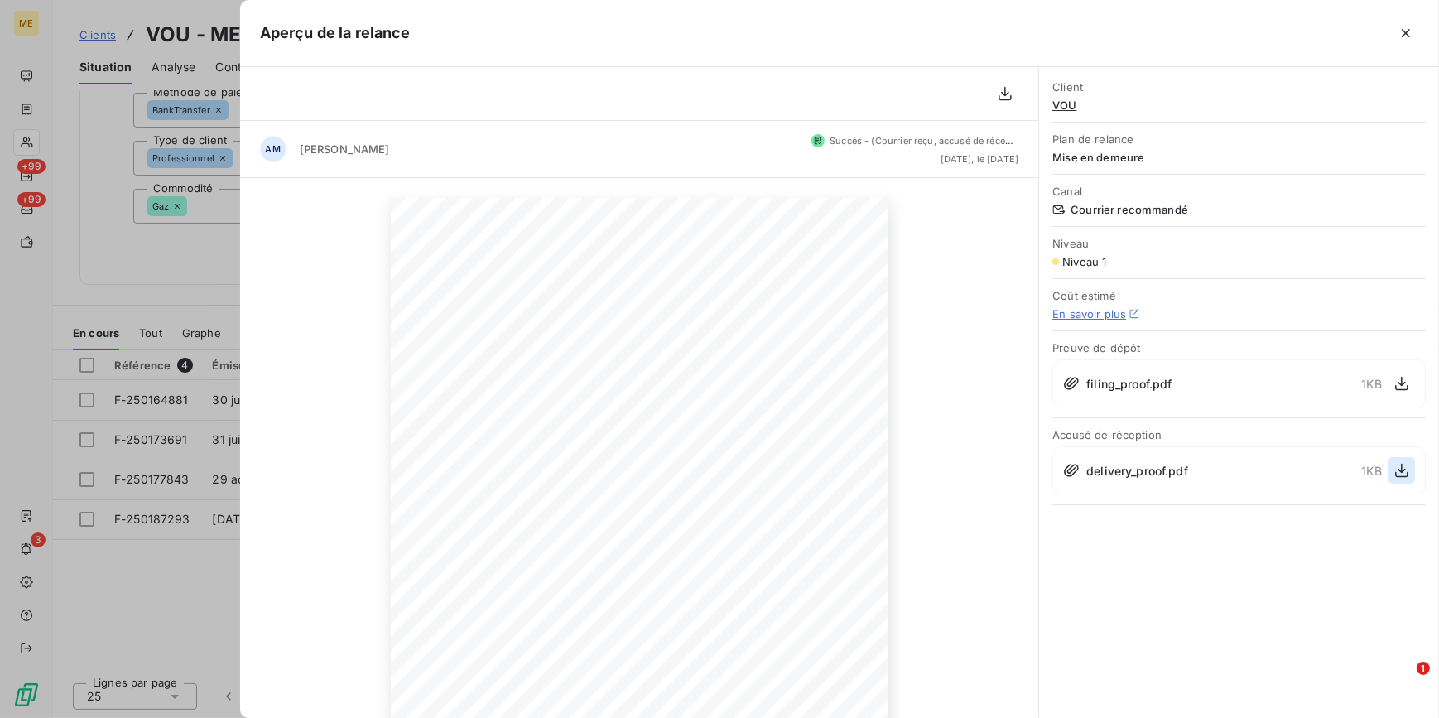
drag, startPoint x: 1404, startPoint y: 464, endPoint x: 1391, endPoint y: 464, distance: 12.4
click at [1399, 464] on icon "button" at bounding box center [1402, 470] width 17 height 17
click at [232, 195] on div at bounding box center [719, 359] width 1439 height 718
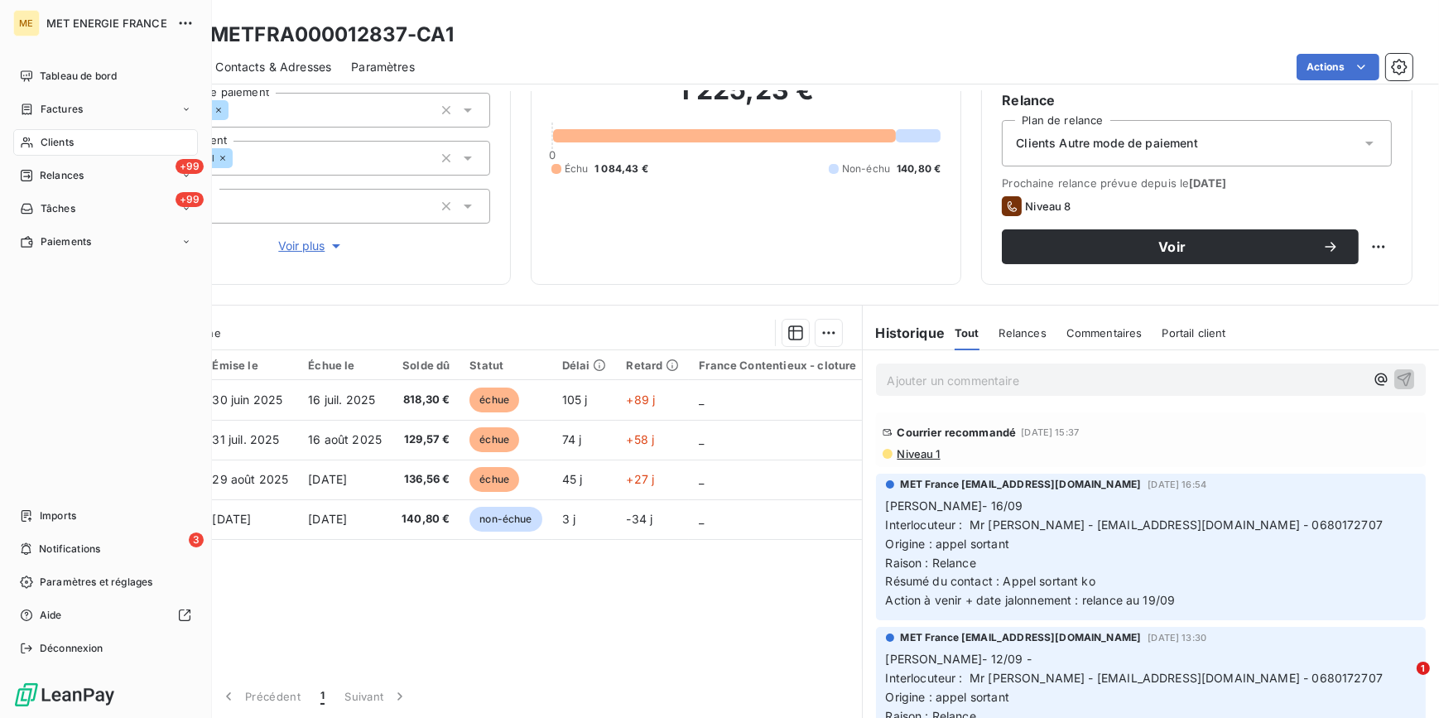
click at [94, 145] on div "Clients" at bounding box center [105, 142] width 185 height 26
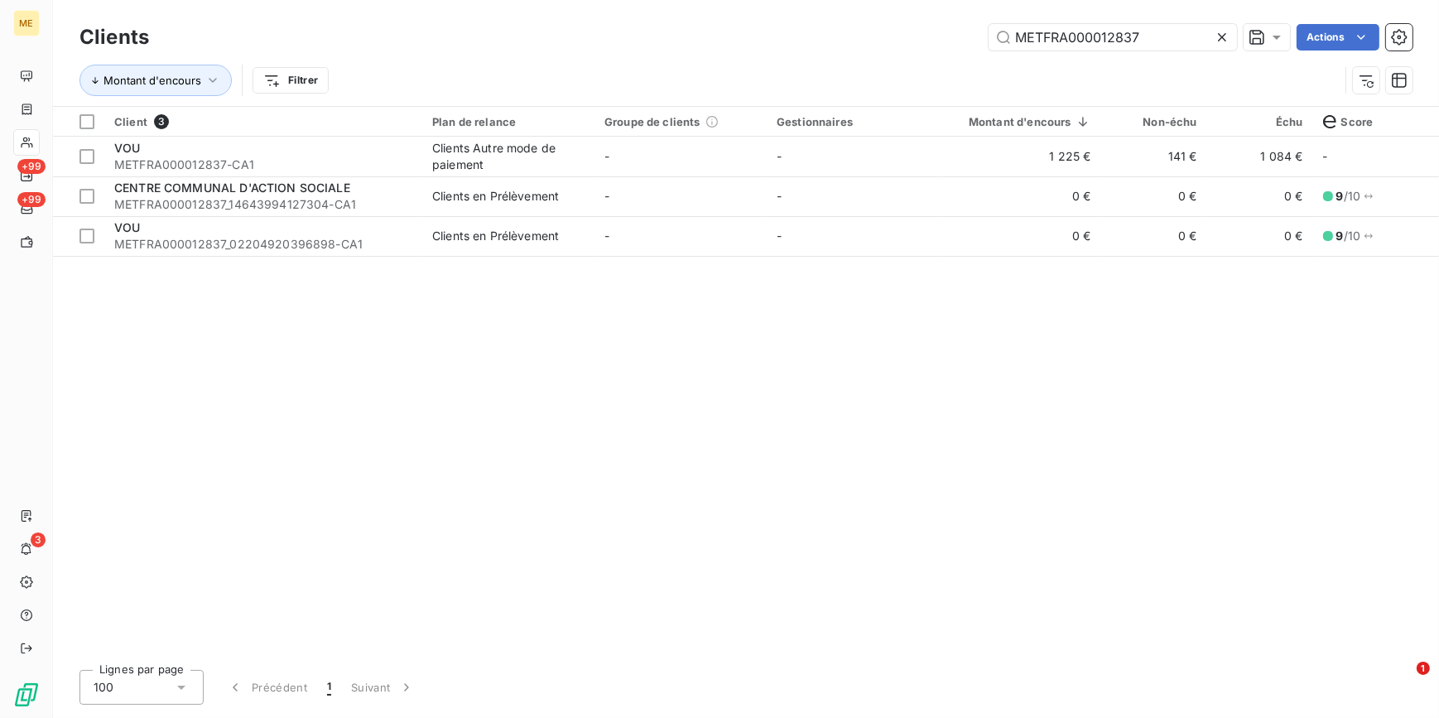
click at [1229, 34] on icon at bounding box center [1222, 37] width 17 height 17
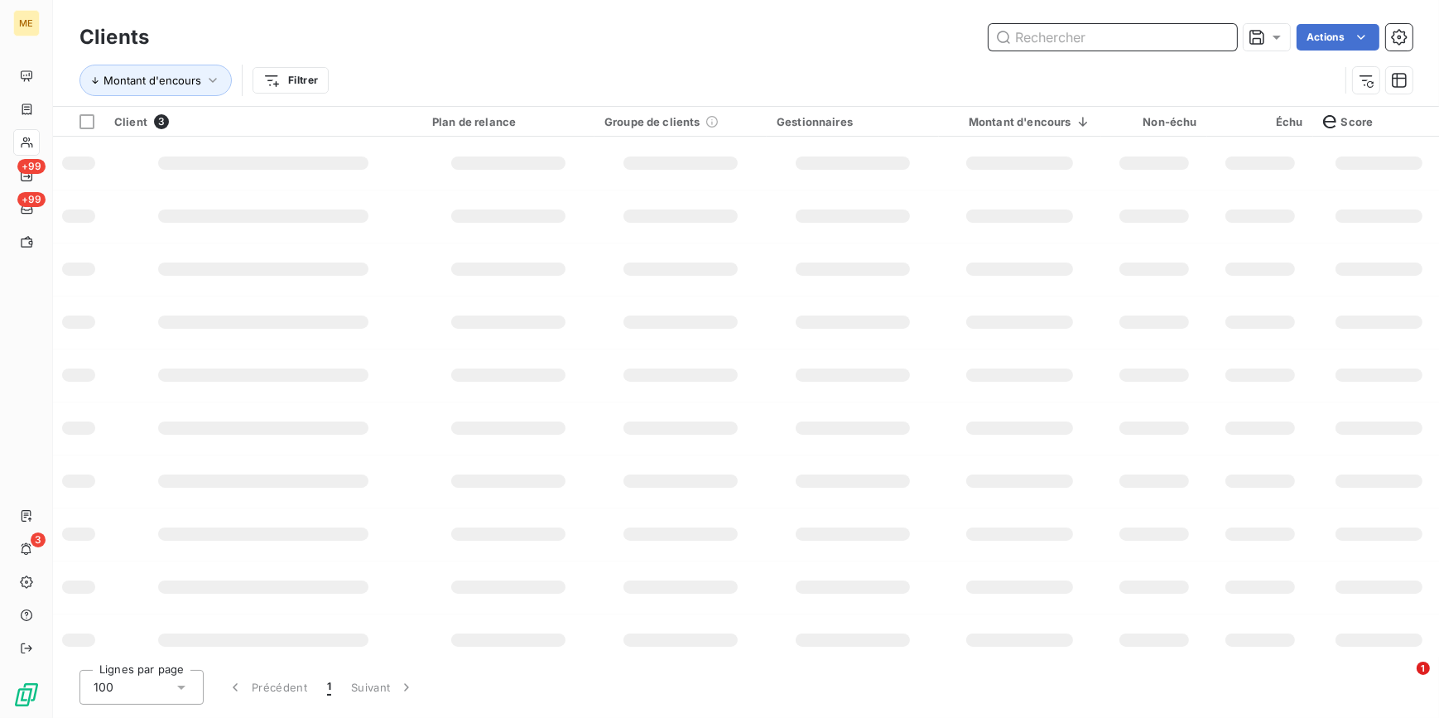
click at [1218, 34] on input "text" at bounding box center [1113, 37] width 248 height 26
paste input "METFRA000001821_17131693160091"
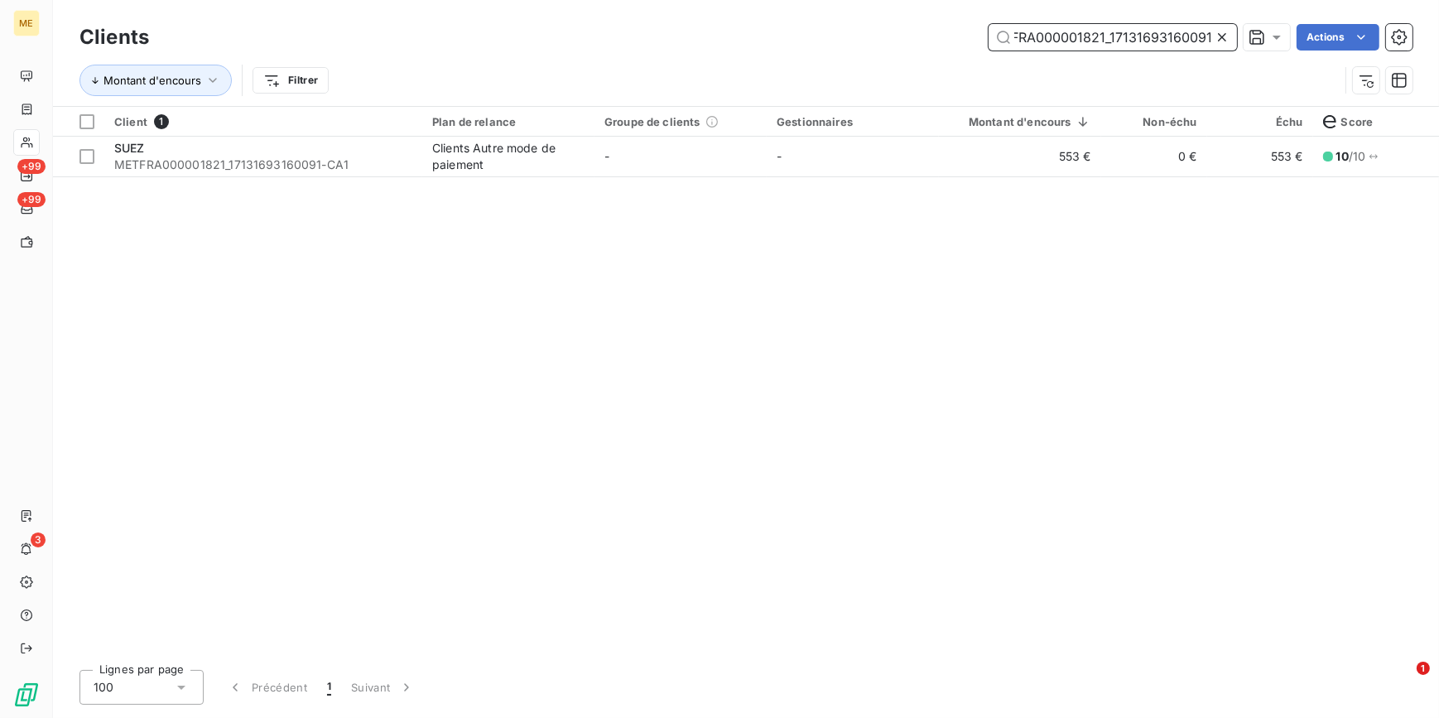
type input "METFRA000001821_17131693160091"
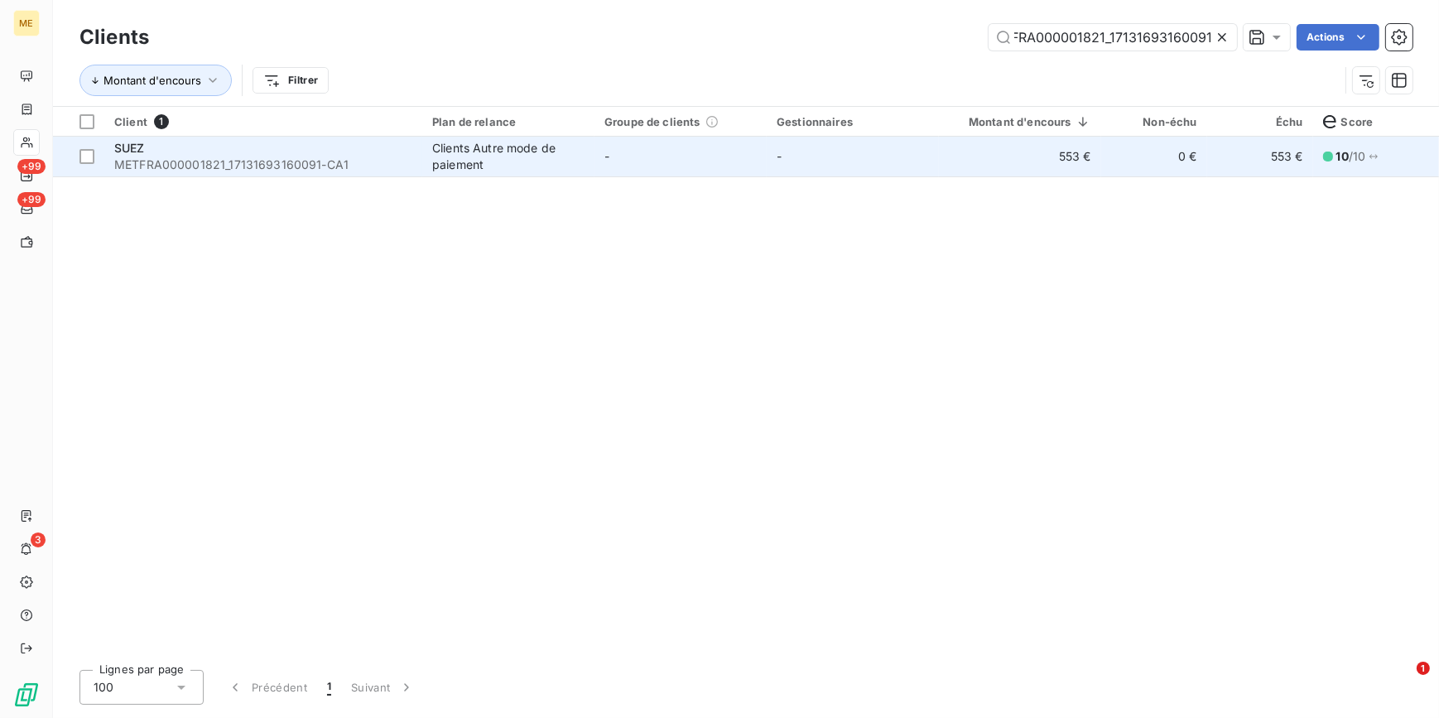
click at [1043, 175] on div "Client 1 Plan de relance Groupe de clients Gestionnaires Montant d'encours Non-…" at bounding box center [746, 382] width 1386 height 550
click at [1041, 167] on td "553 €" at bounding box center [1020, 157] width 162 height 40
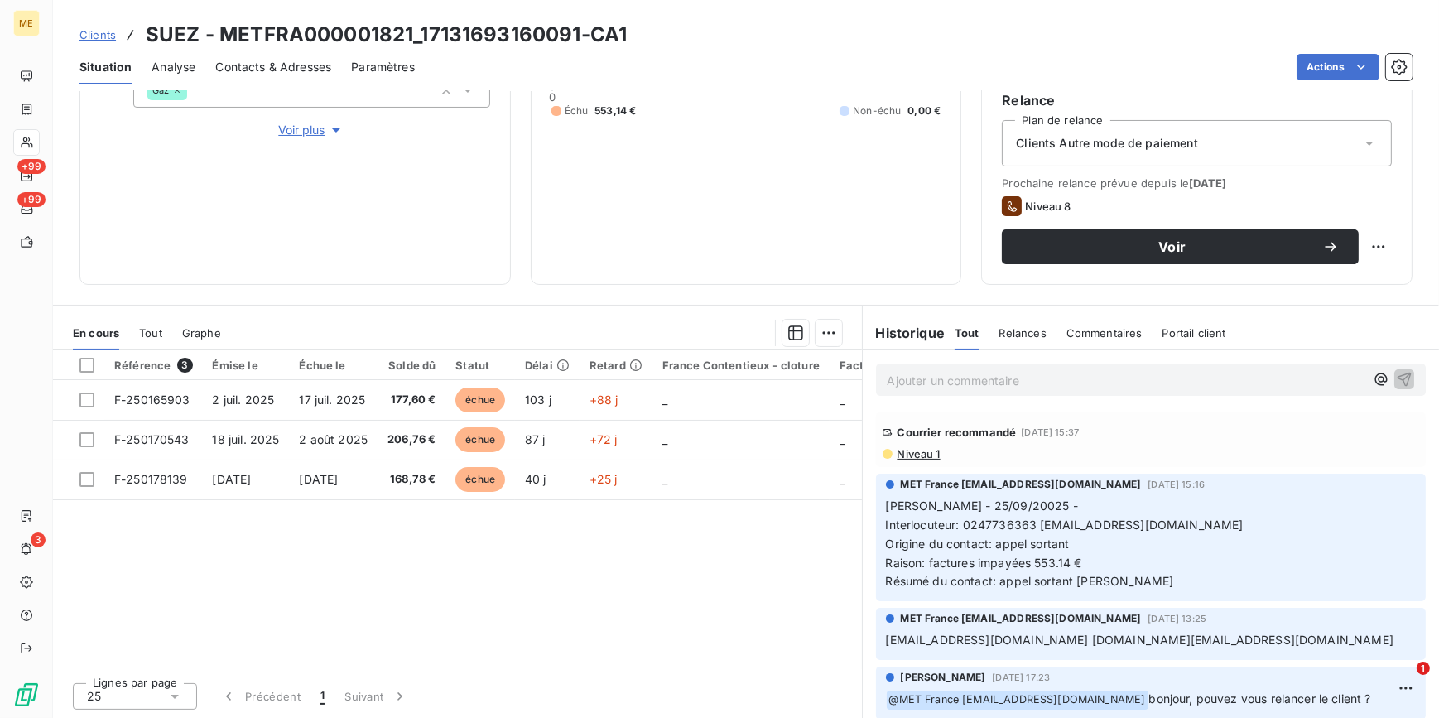
scroll to position [196, 0]
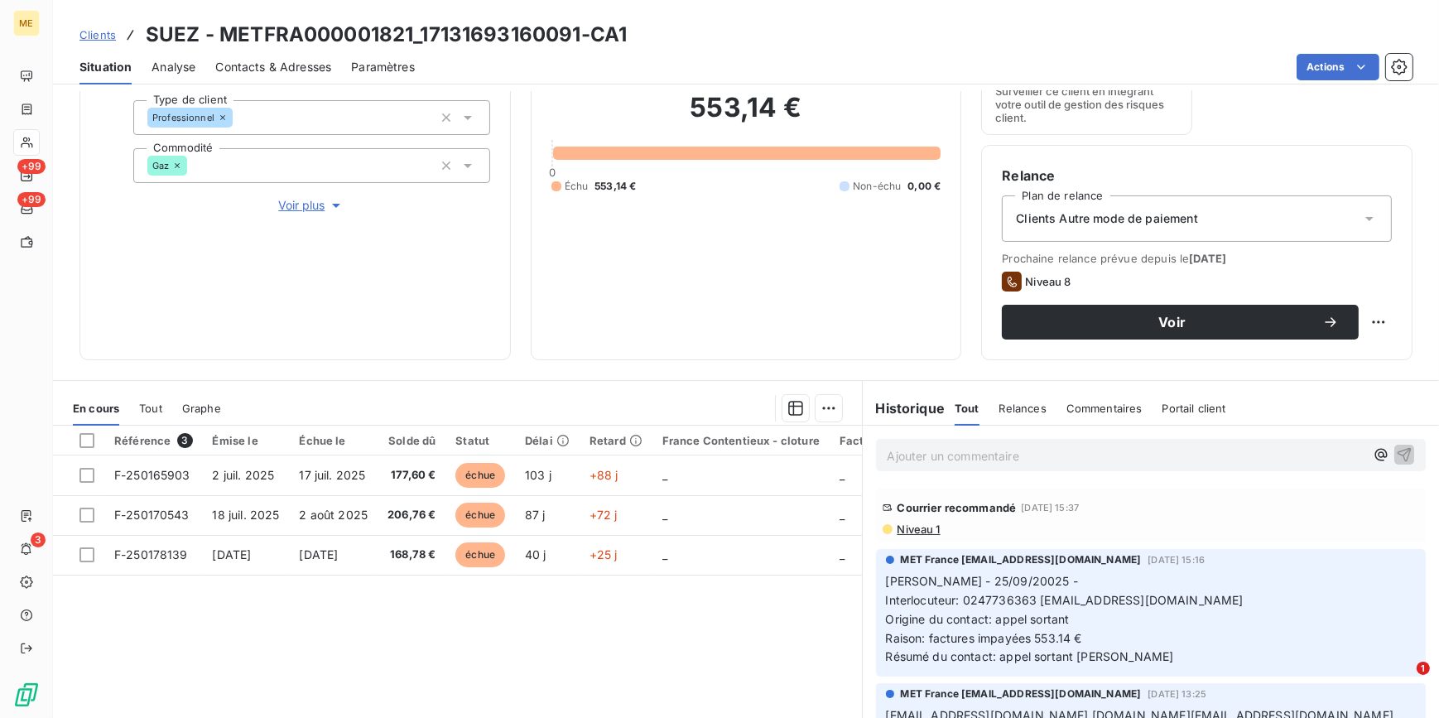
click at [922, 526] on span "Niveau 1" at bounding box center [918, 528] width 45 height 13
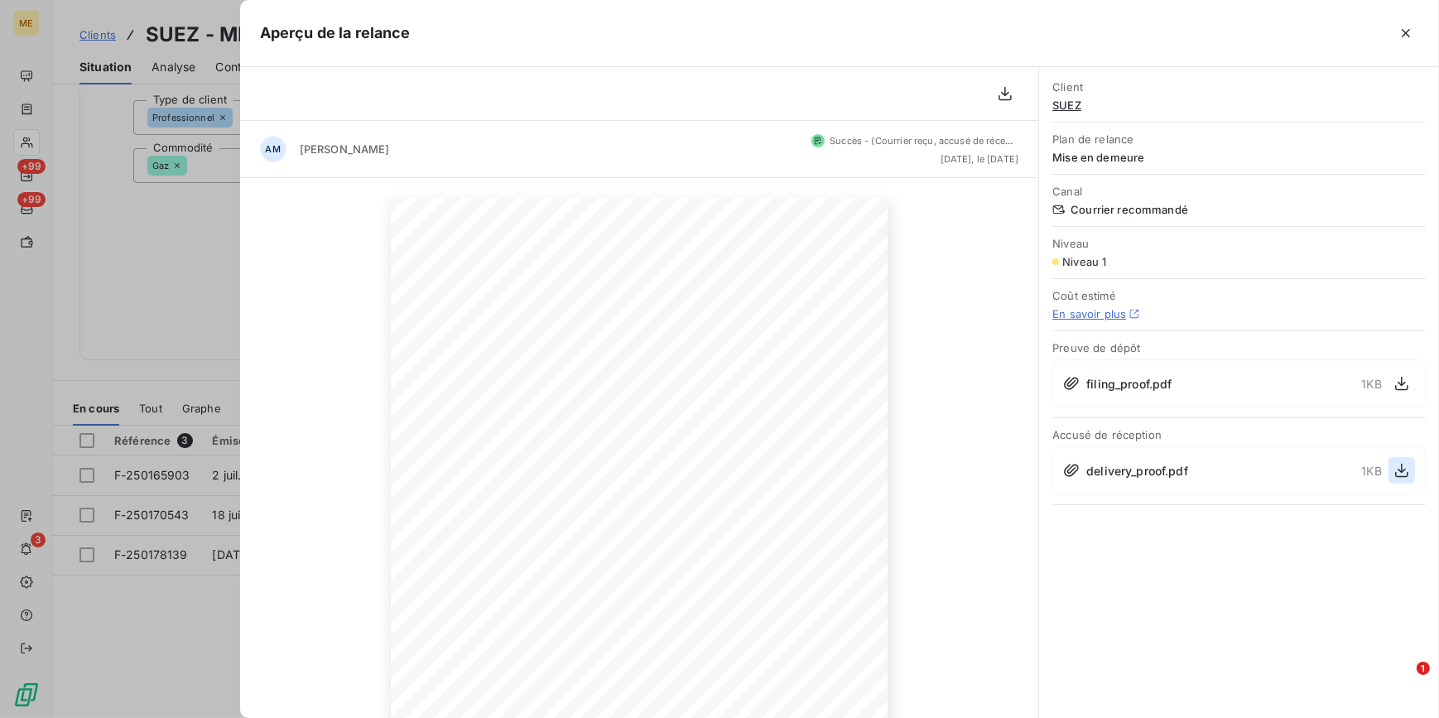
click at [1397, 471] on icon "button" at bounding box center [1402, 470] width 17 height 17
drag, startPoint x: 190, startPoint y: 219, endPoint x: 189, endPoint y: 208, distance: 10.9
click at [190, 215] on div at bounding box center [719, 359] width 1439 height 718
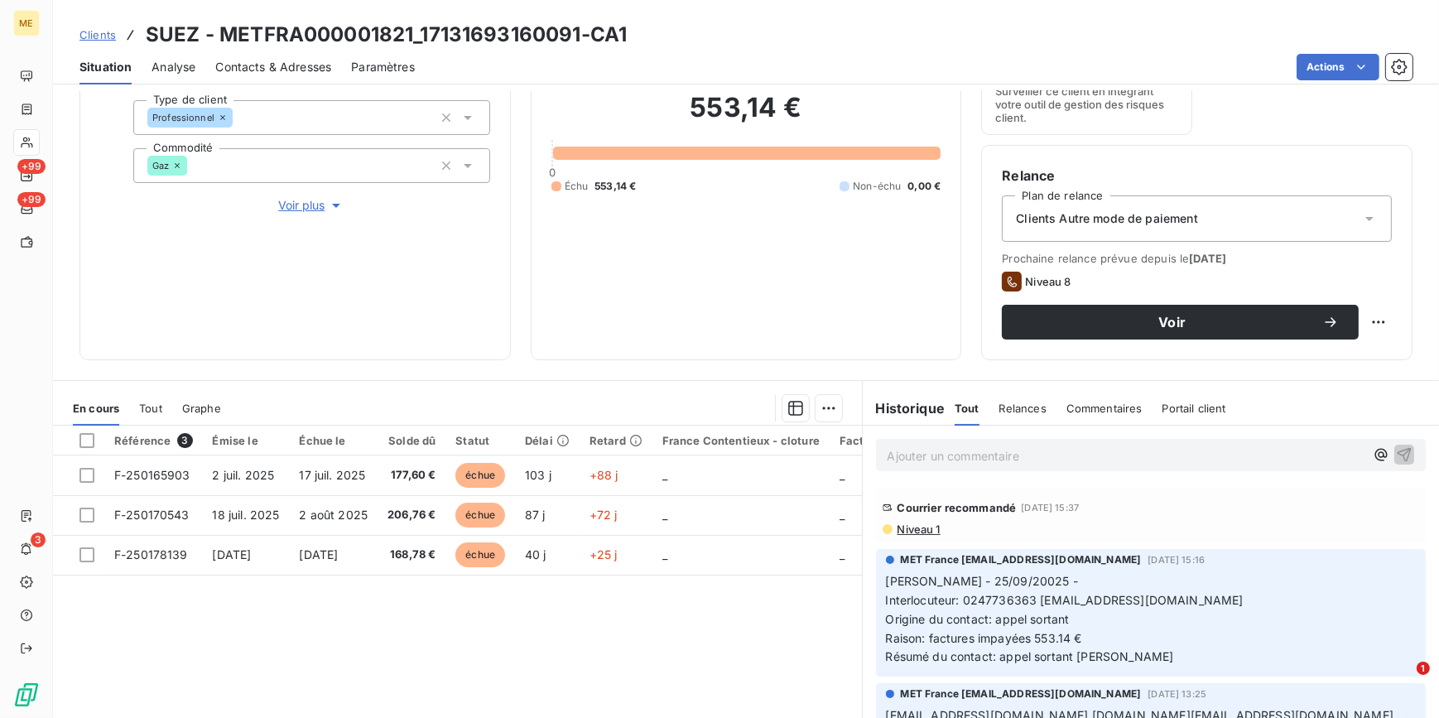
click at [101, 38] on span "Clients" at bounding box center [97, 34] width 36 height 13
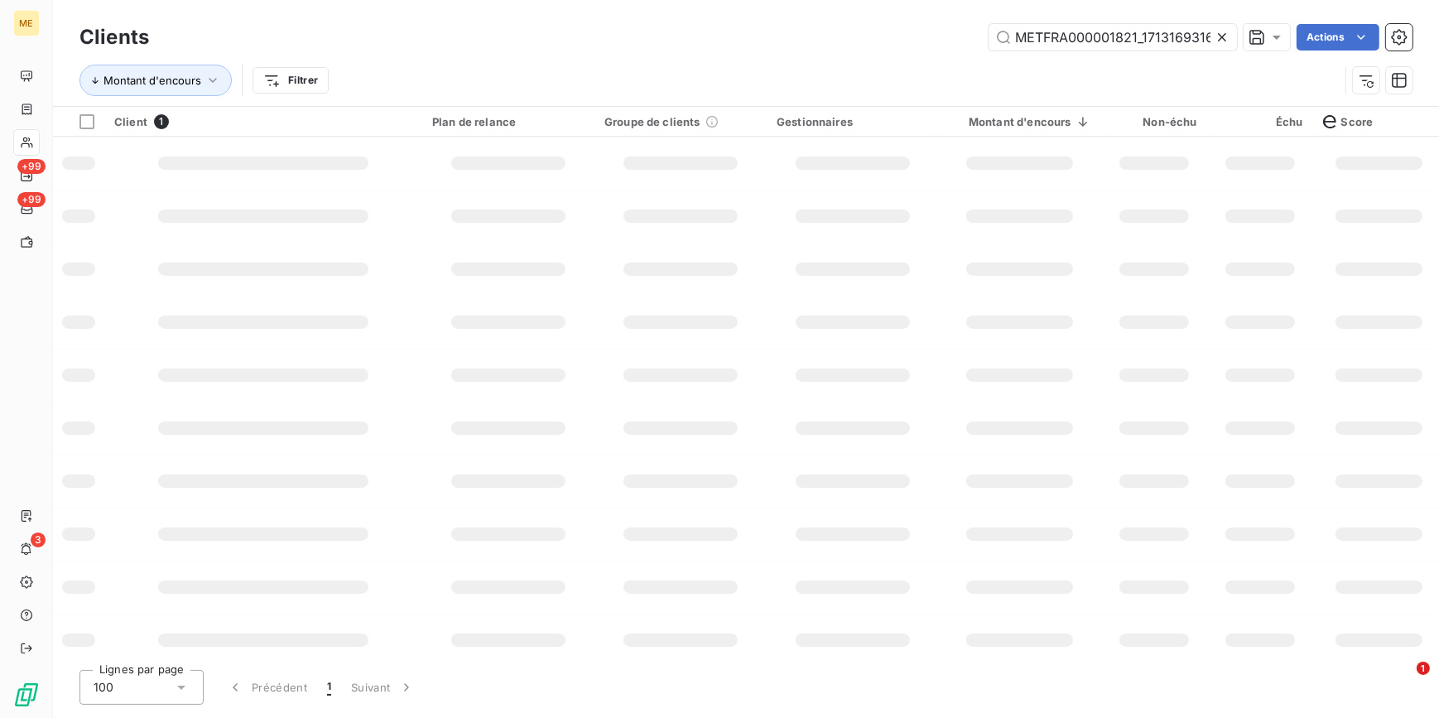
scroll to position [0, 32]
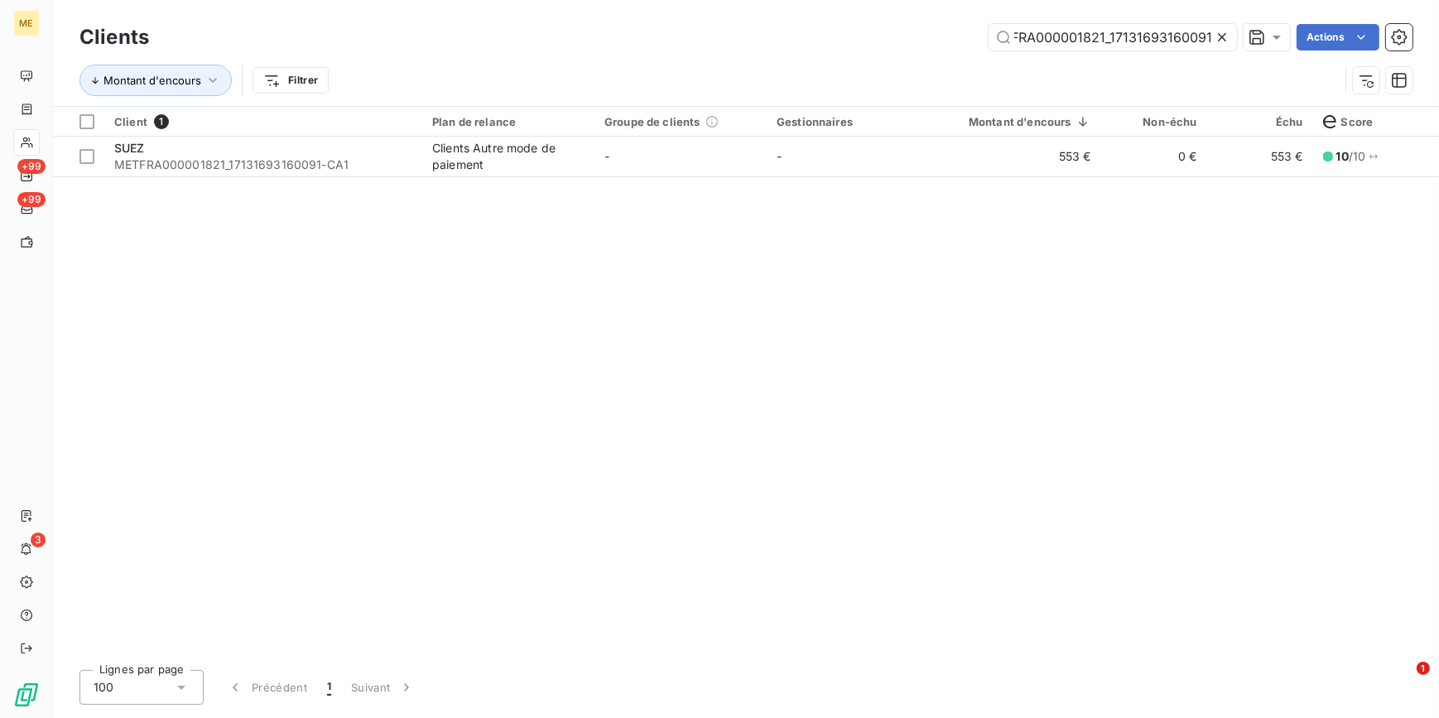
click at [1226, 36] on icon at bounding box center [1222, 37] width 17 height 17
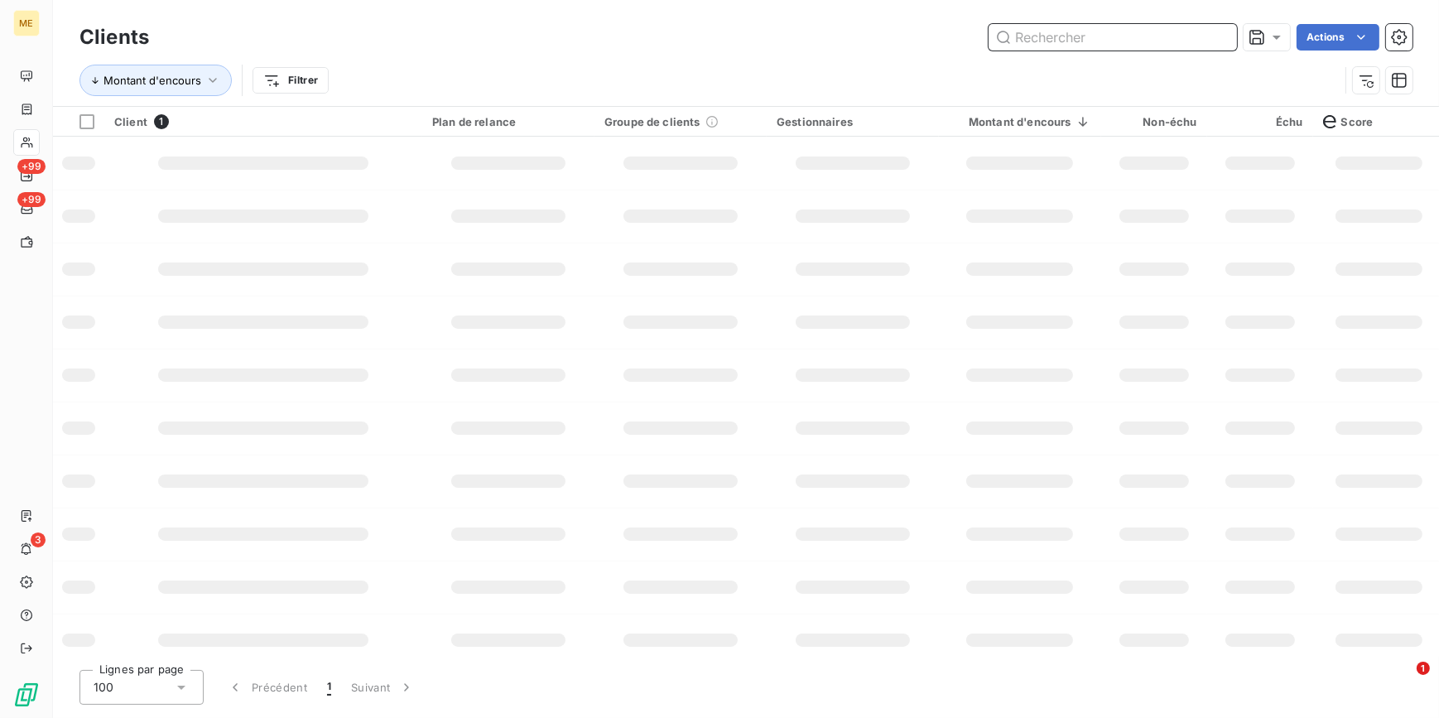
click at [1218, 36] on input "text" at bounding box center [1113, 37] width 248 height 26
paste input "METFRA000023324"
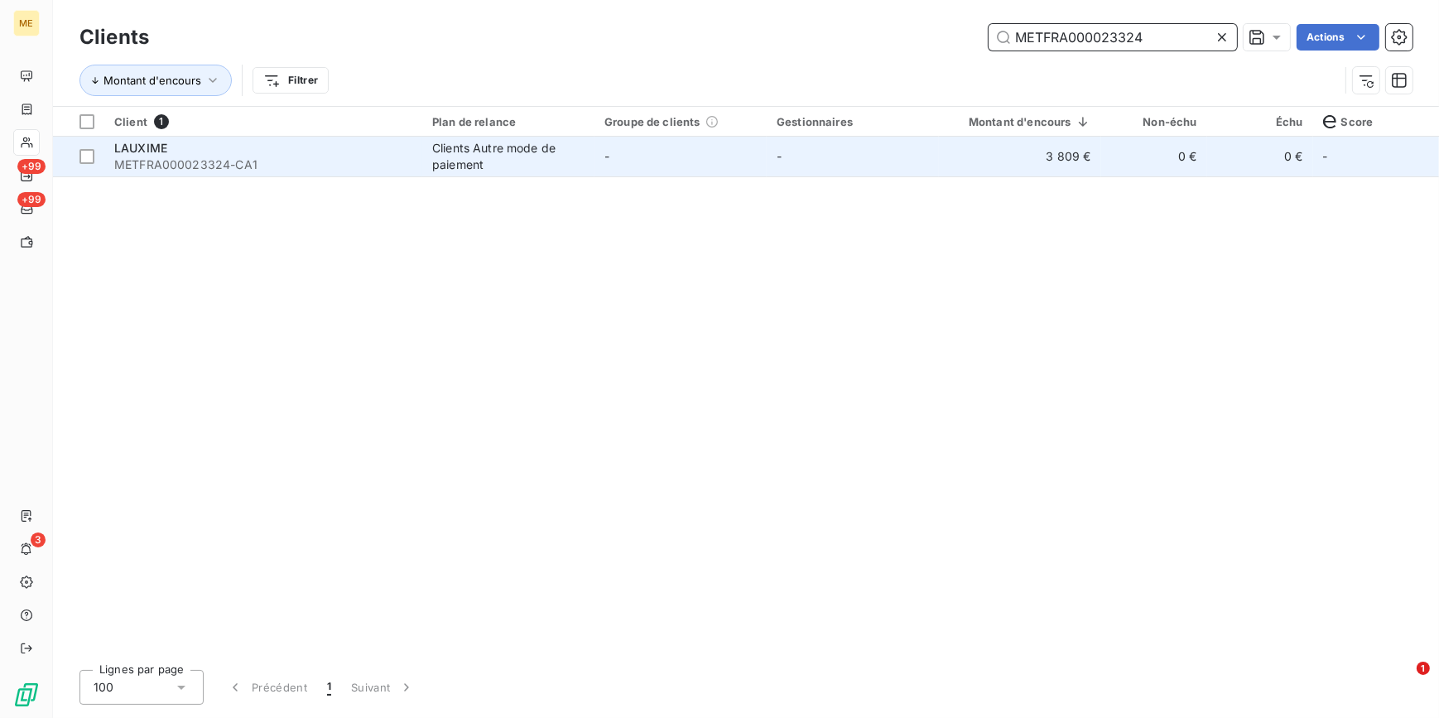
type input "METFRA000023324"
click at [1001, 169] on td "3 809 €" at bounding box center [1020, 157] width 162 height 40
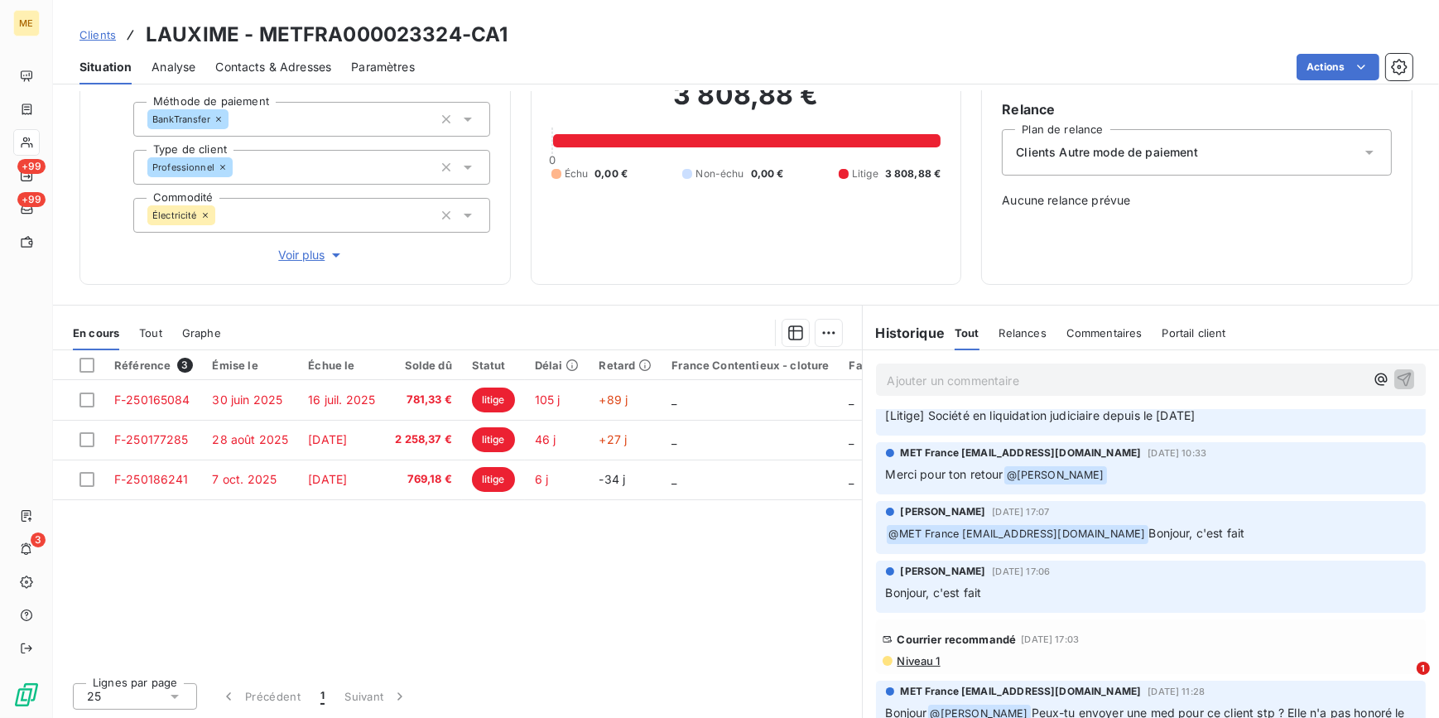
scroll to position [225, 0]
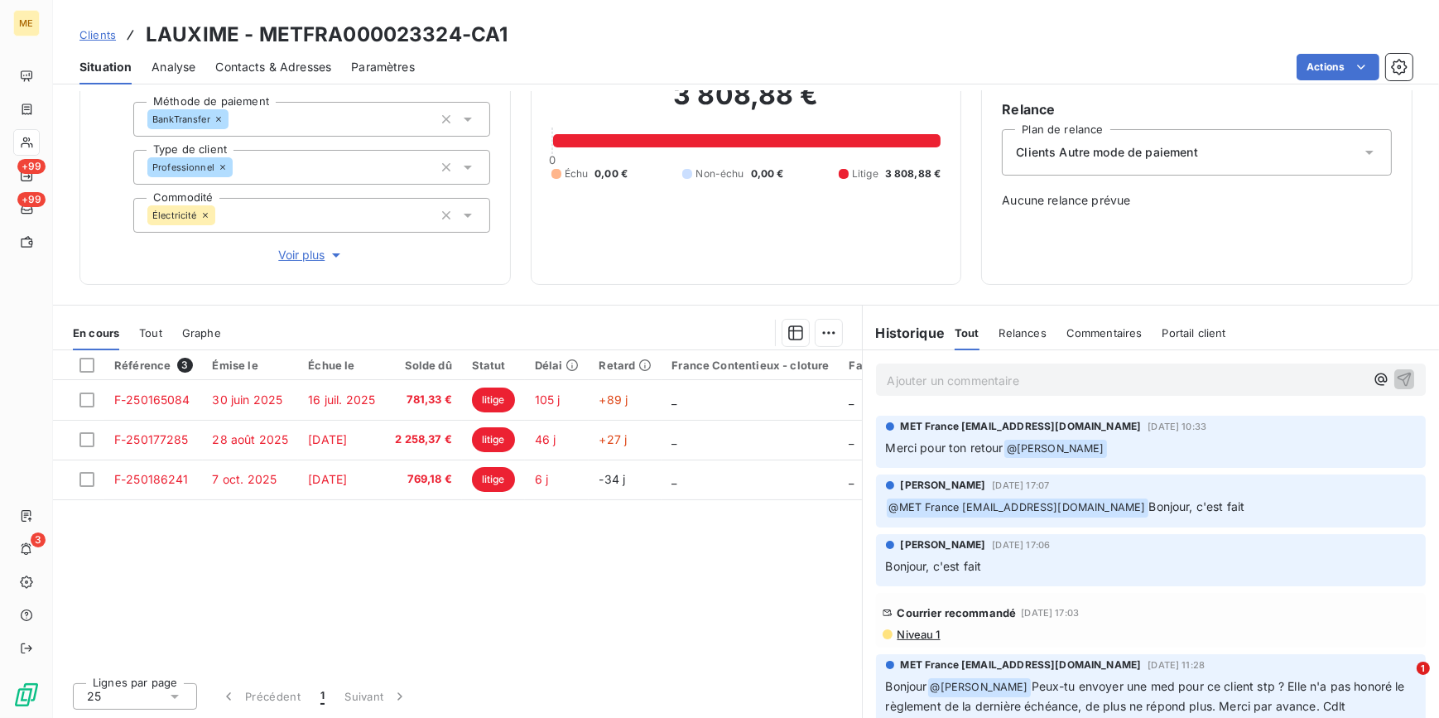
click at [919, 637] on span "Niveau 1" at bounding box center [918, 634] width 45 height 13
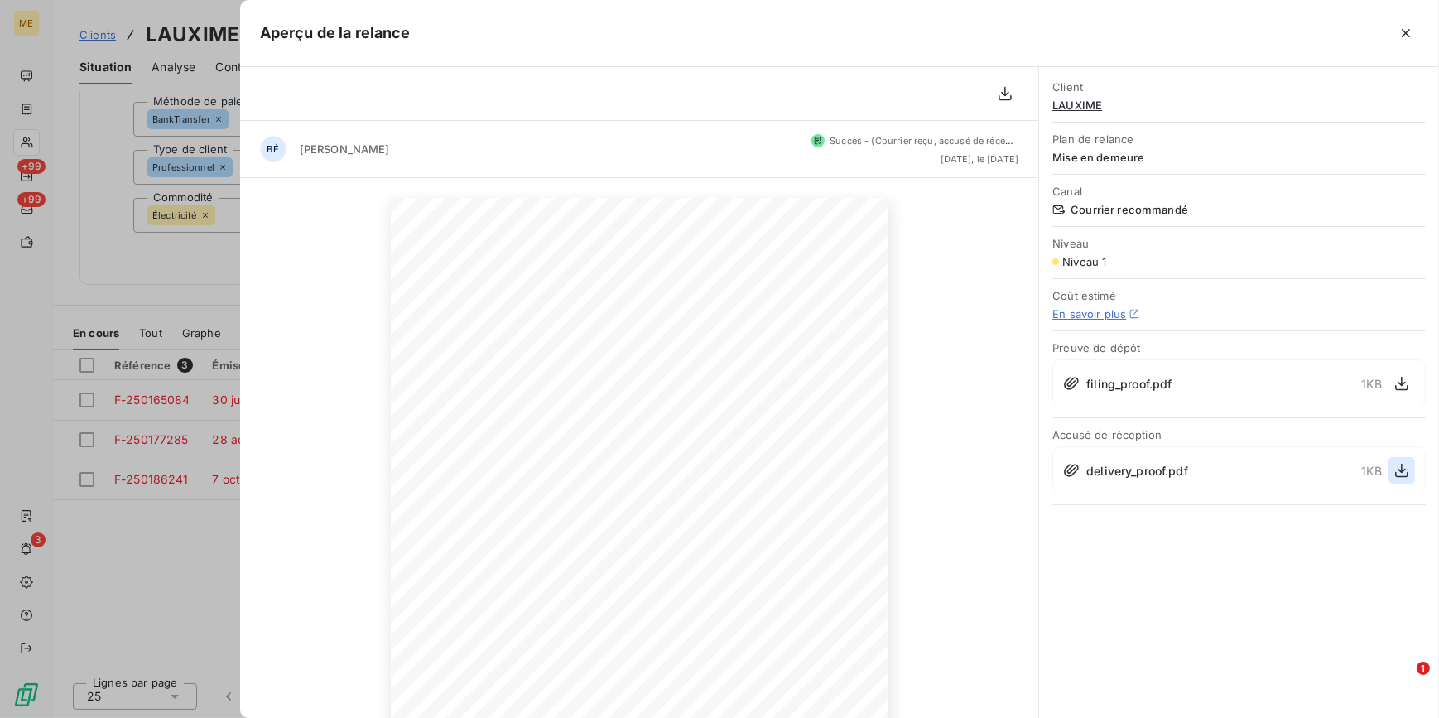
click at [1394, 472] on icon "button" at bounding box center [1402, 470] width 17 height 17
click at [117, 342] on div at bounding box center [719, 359] width 1439 height 718
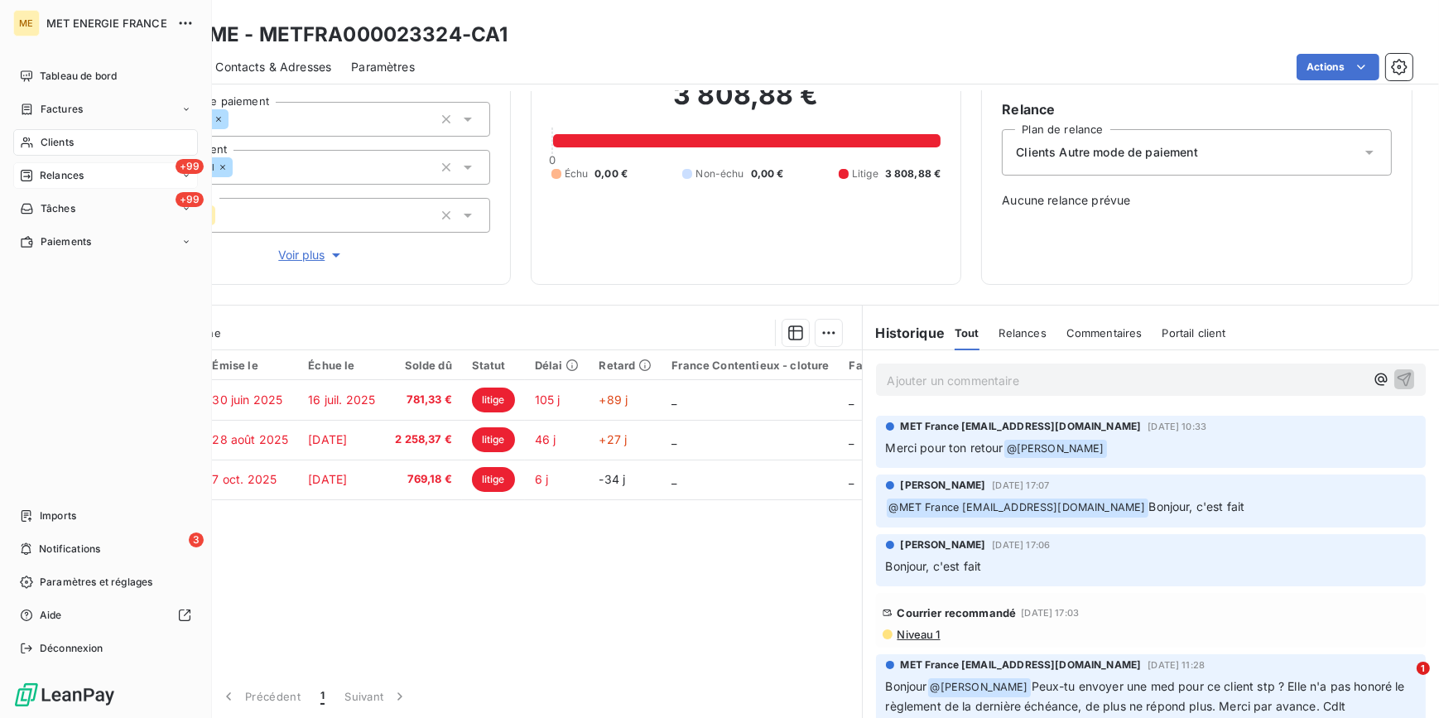
click at [62, 174] on span "Relances" at bounding box center [62, 175] width 44 height 15
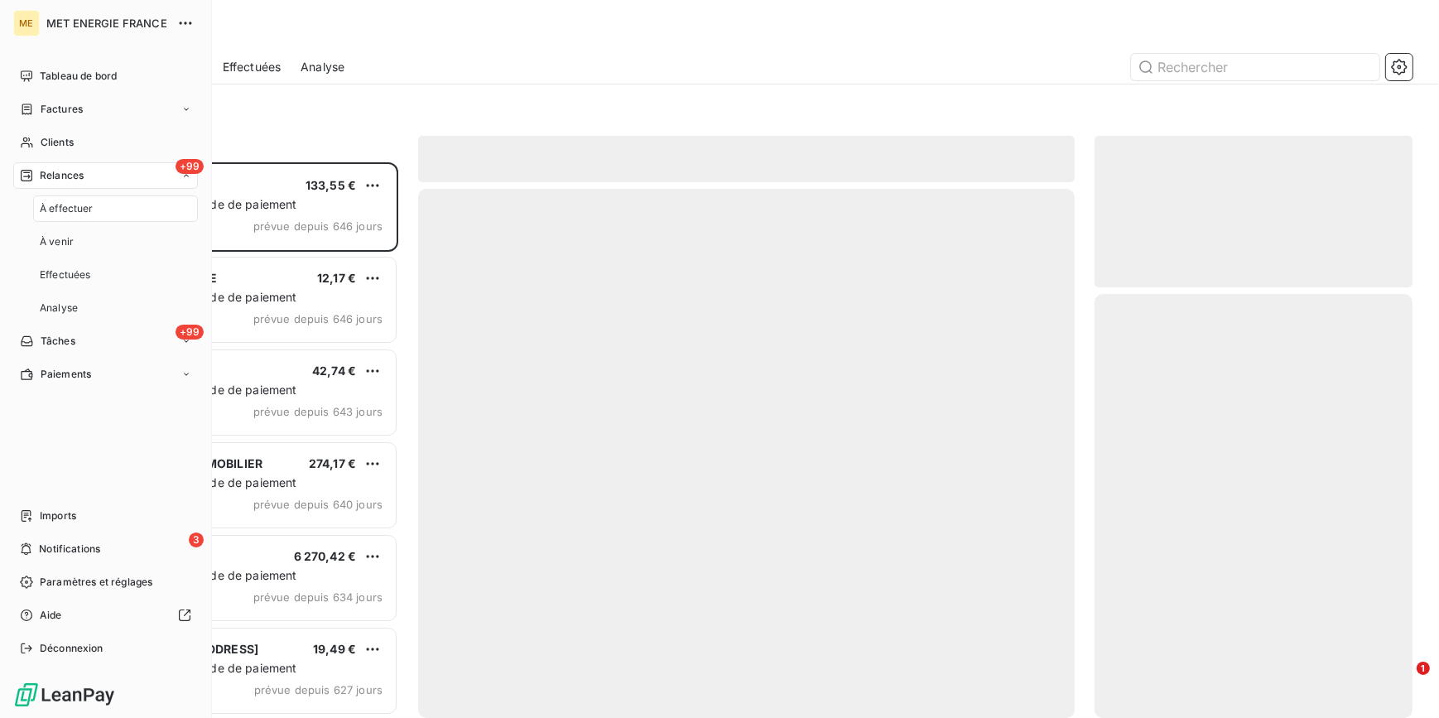
scroll to position [545, 306]
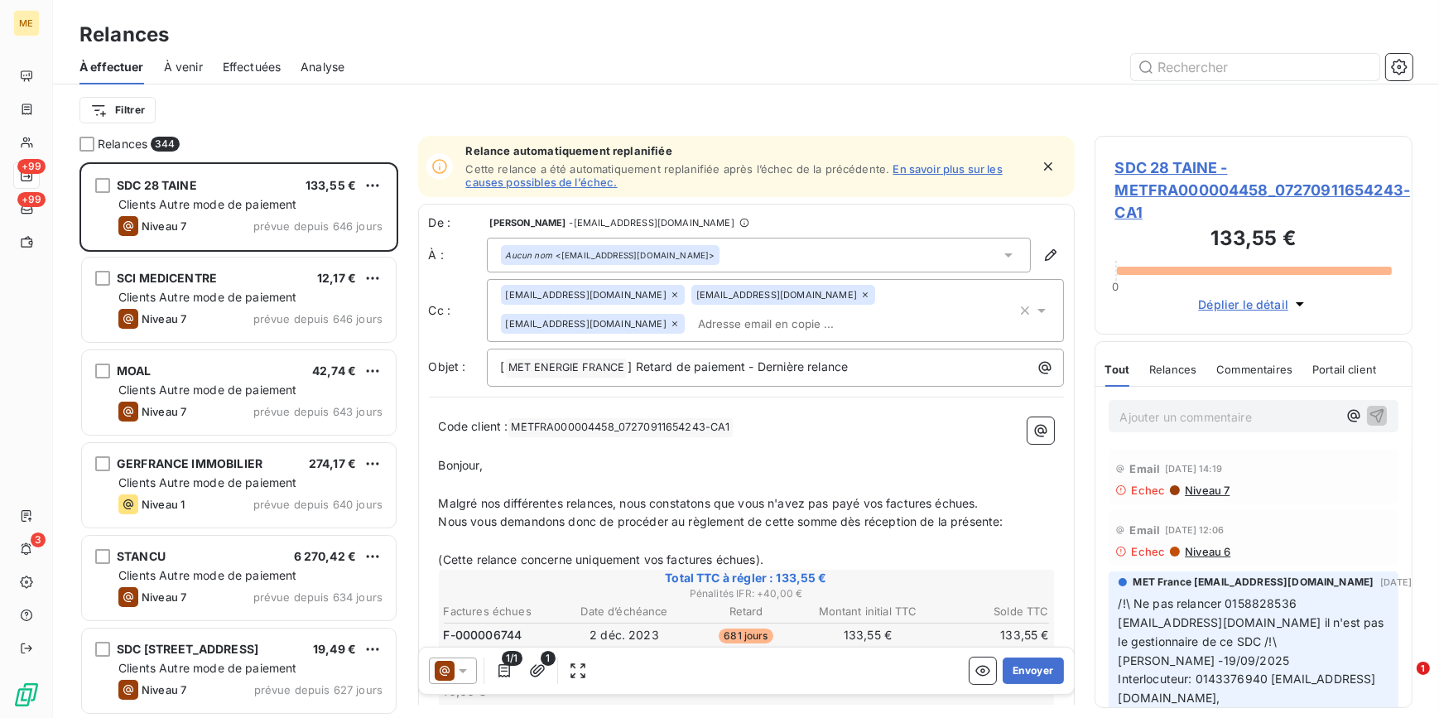
click at [248, 70] on span "Effectuées" at bounding box center [252, 67] width 59 height 17
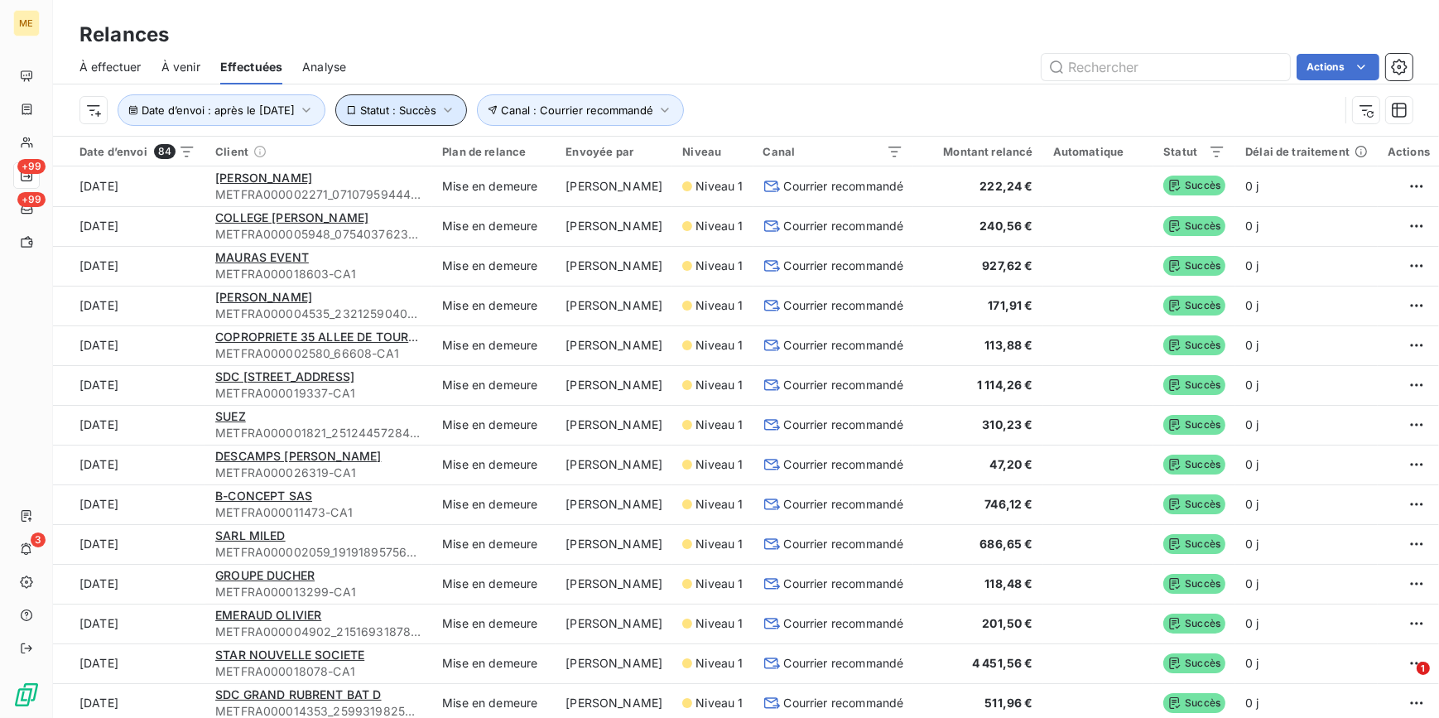
click at [456, 102] on icon "button" at bounding box center [448, 110] width 17 height 17
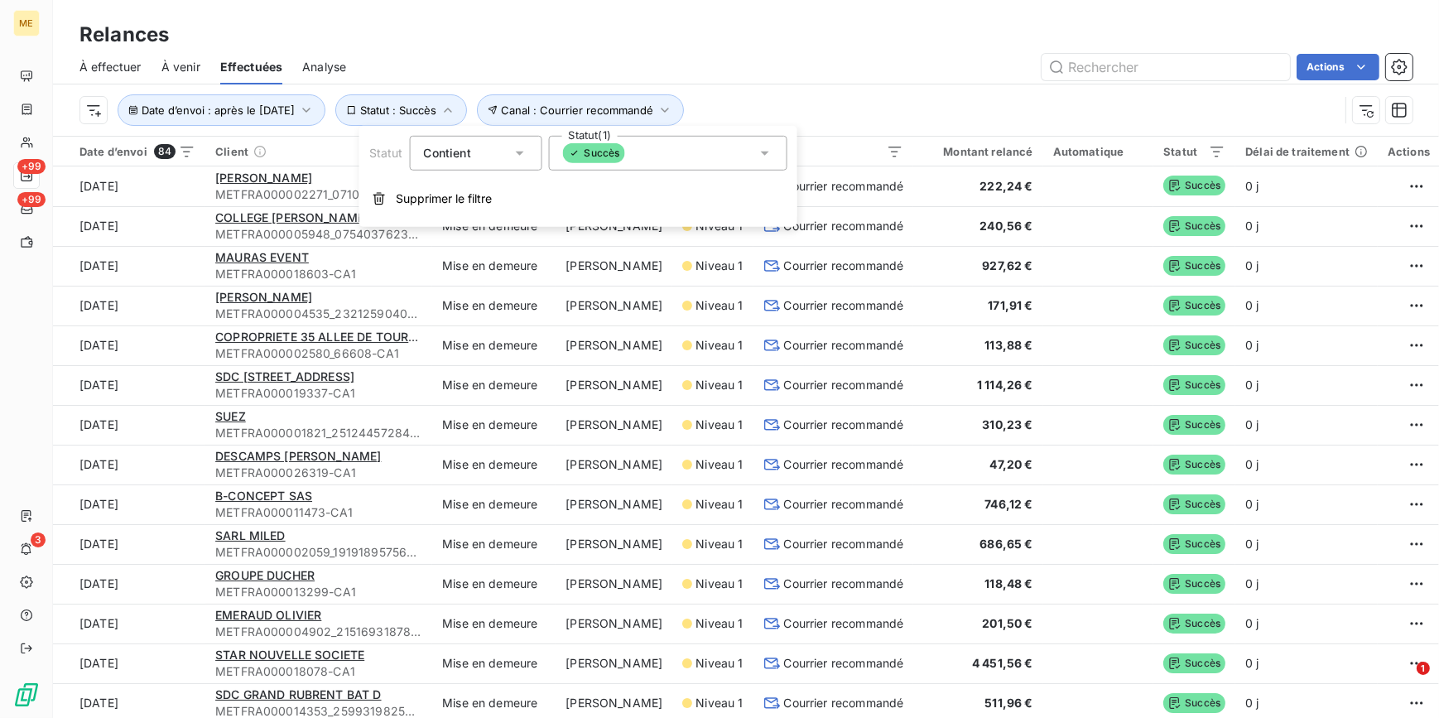
click at [668, 146] on div "Succès" at bounding box center [668, 153] width 238 height 35
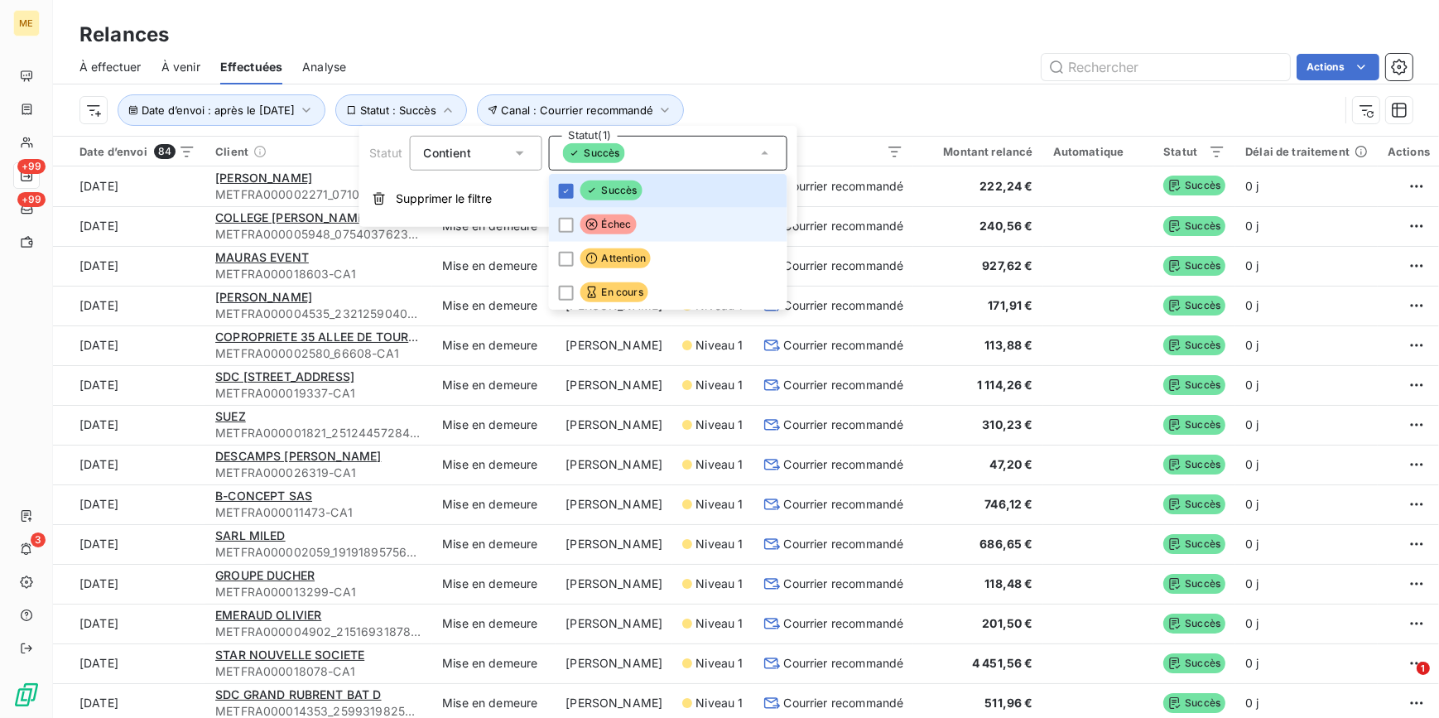
click at [614, 226] on span "Échec" at bounding box center [608, 224] width 56 height 20
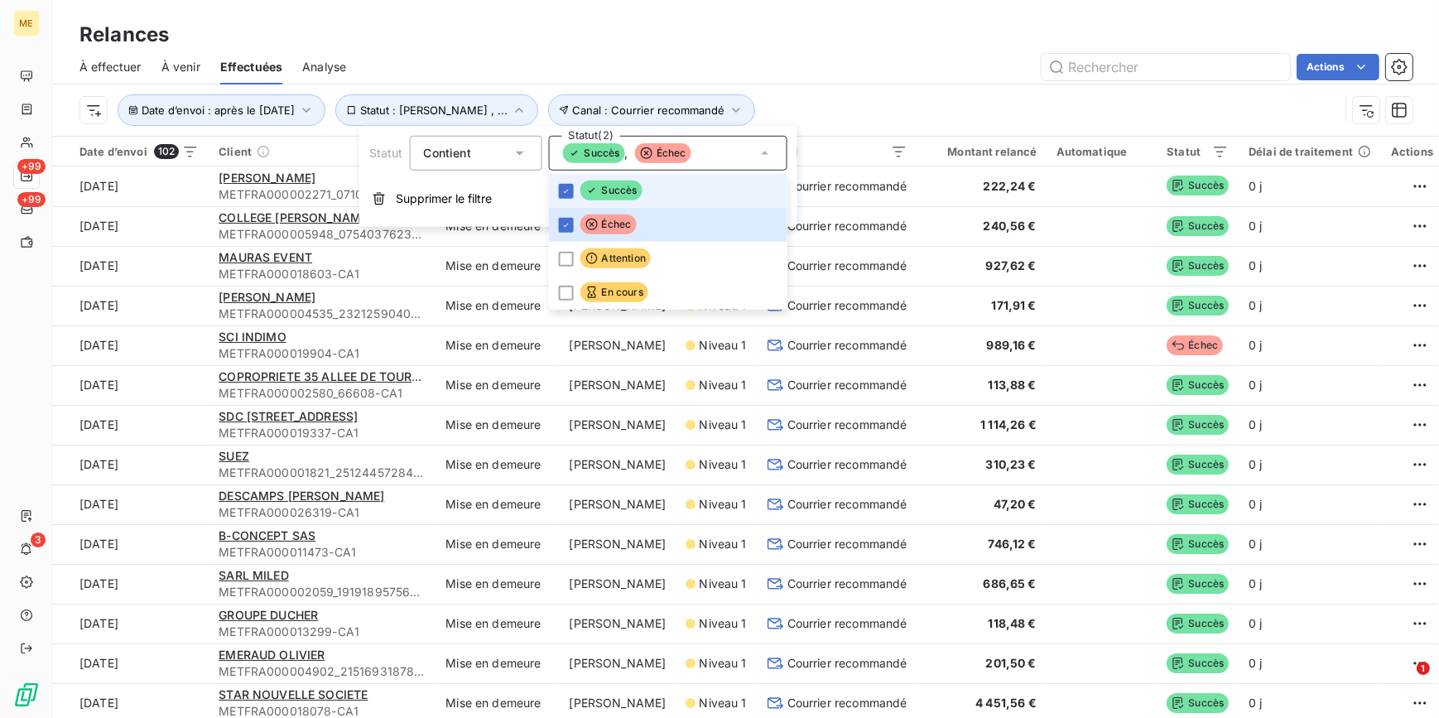
drag, startPoint x: 585, startPoint y: 195, endPoint x: 643, endPoint y: 162, distance: 66.4
click at [585, 195] on icon at bounding box center [591, 190] width 13 height 13
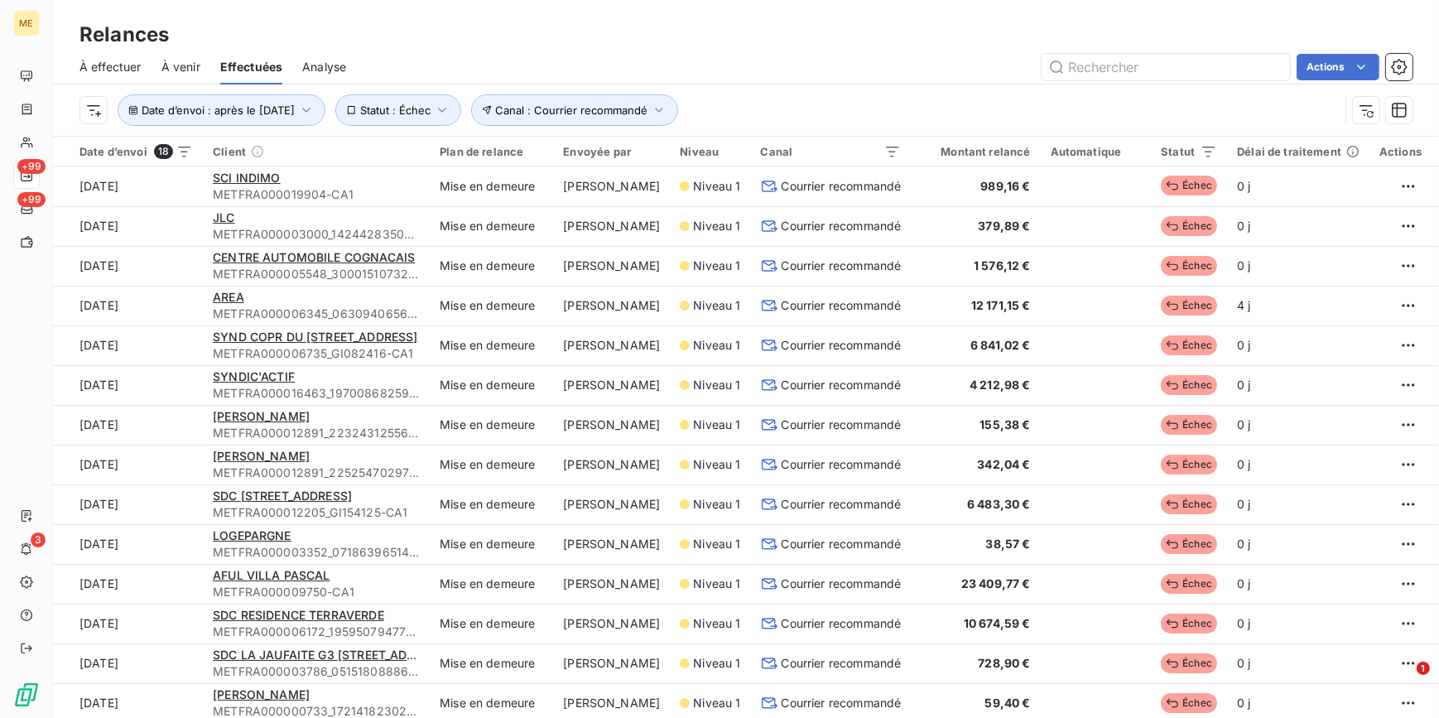
click at [885, 84] on div "Date d’envoi : après le [DATE] Canal : Courrier recommandé Statut : Échec" at bounding box center [745, 109] width 1333 height 51
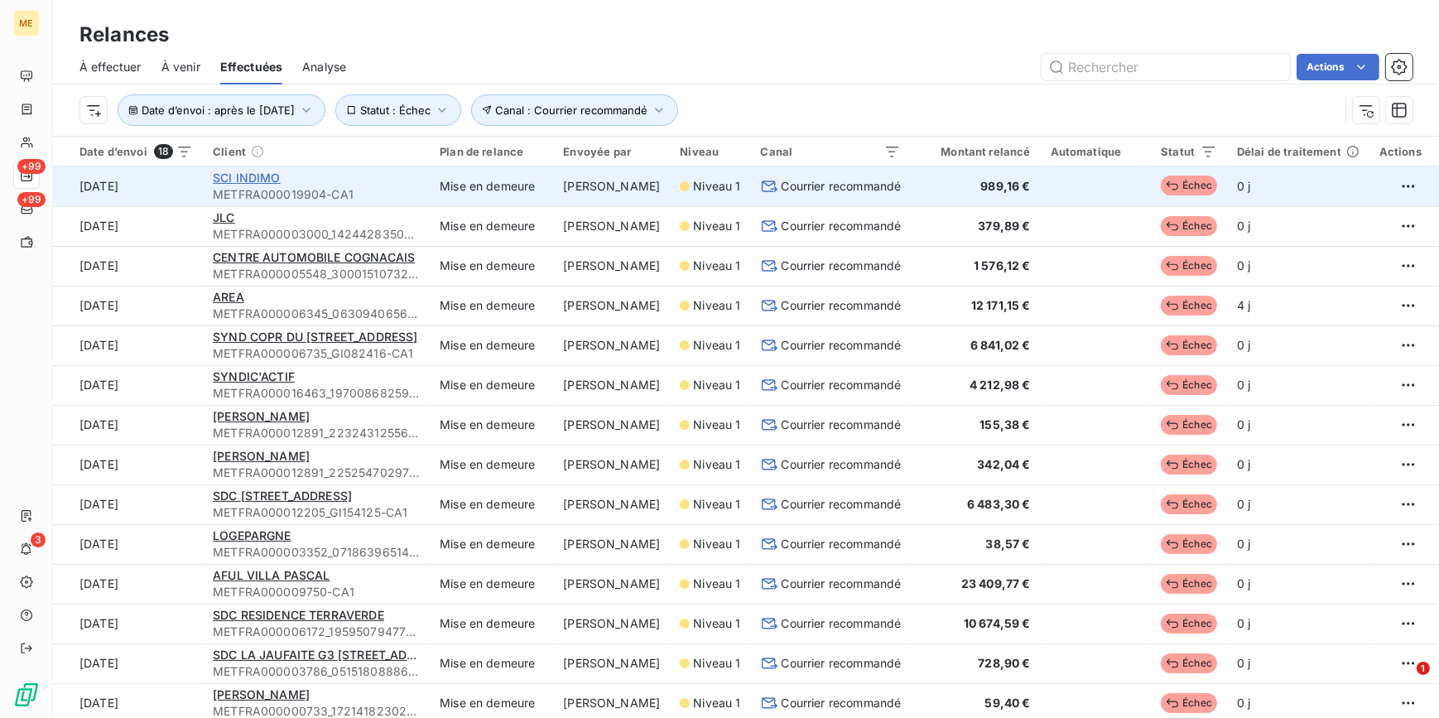
click at [267, 181] on span "SCI INDIMO" at bounding box center [247, 178] width 68 height 14
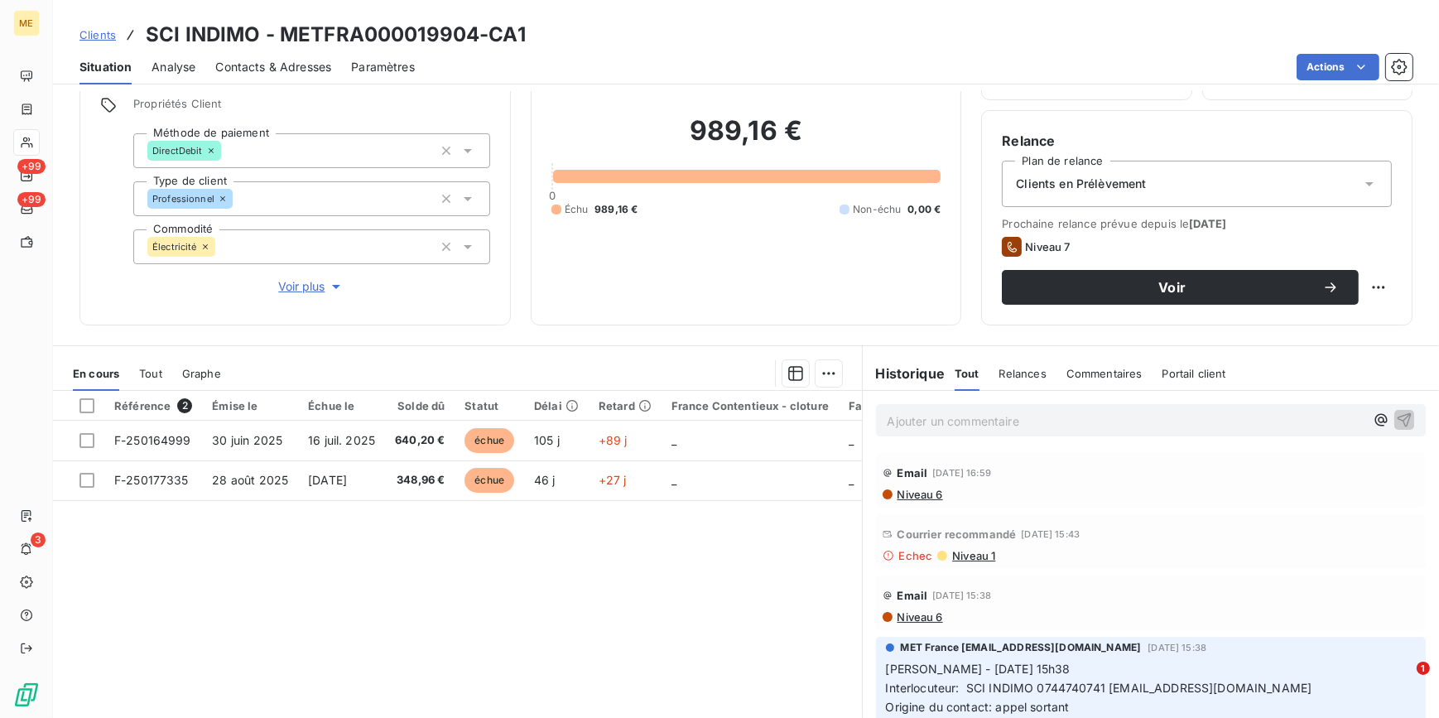
scroll to position [150, 0]
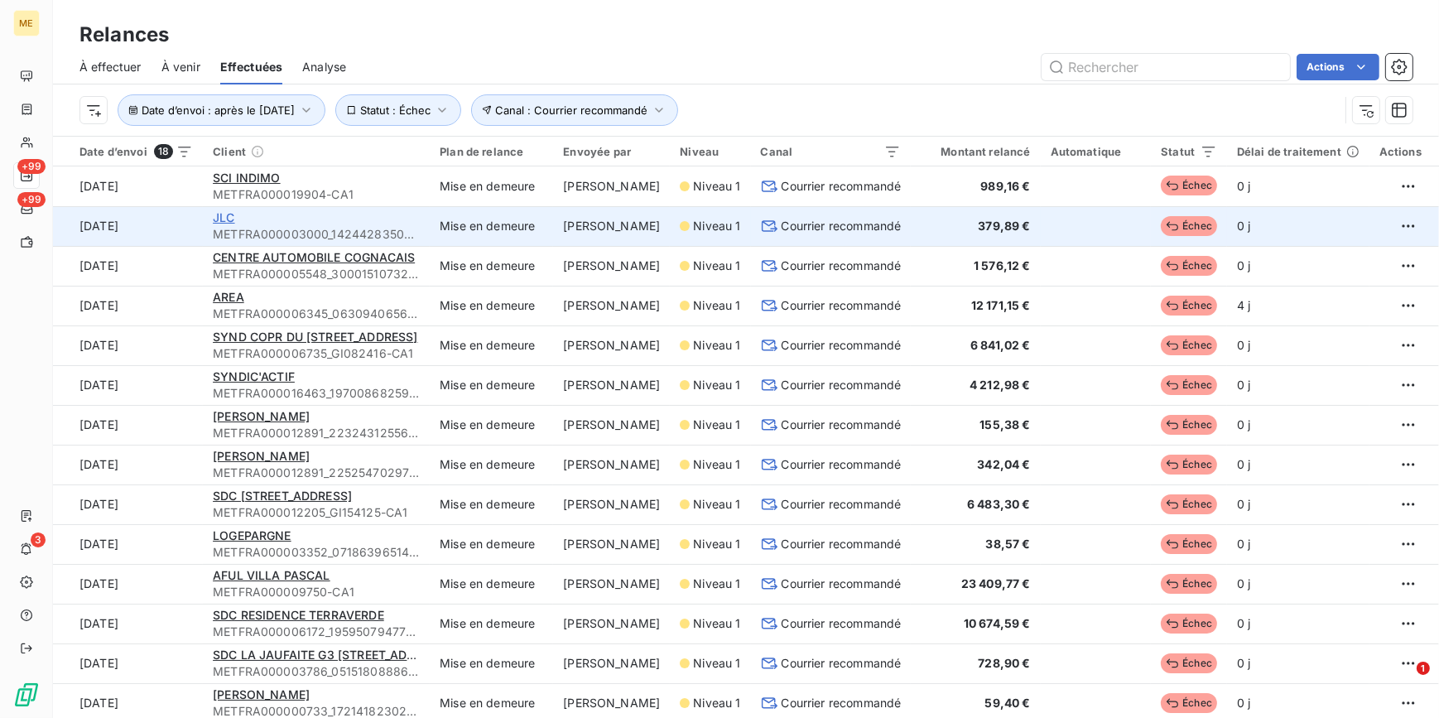
click at [228, 222] on span "JLC" at bounding box center [224, 217] width 22 height 14
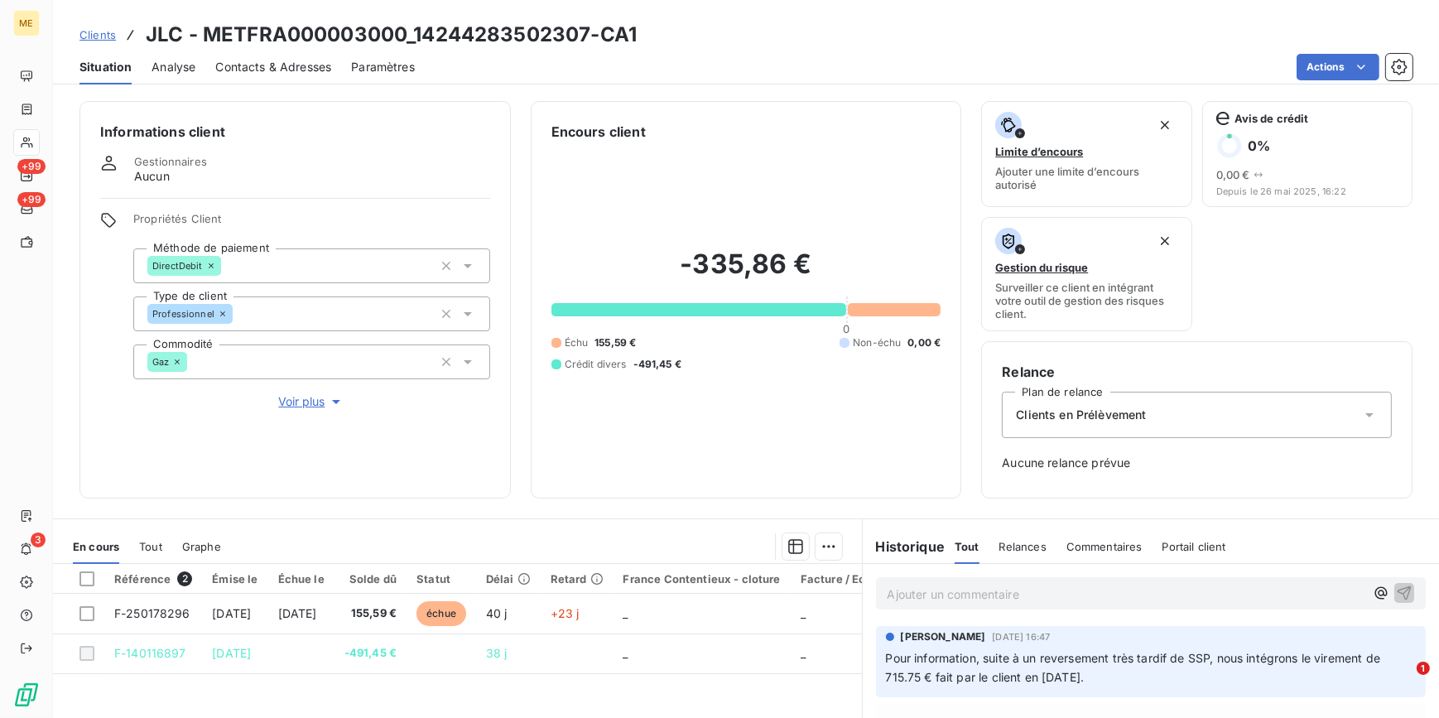
click at [315, 400] on span "Voir plus" at bounding box center [311, 401] width 66 height 17
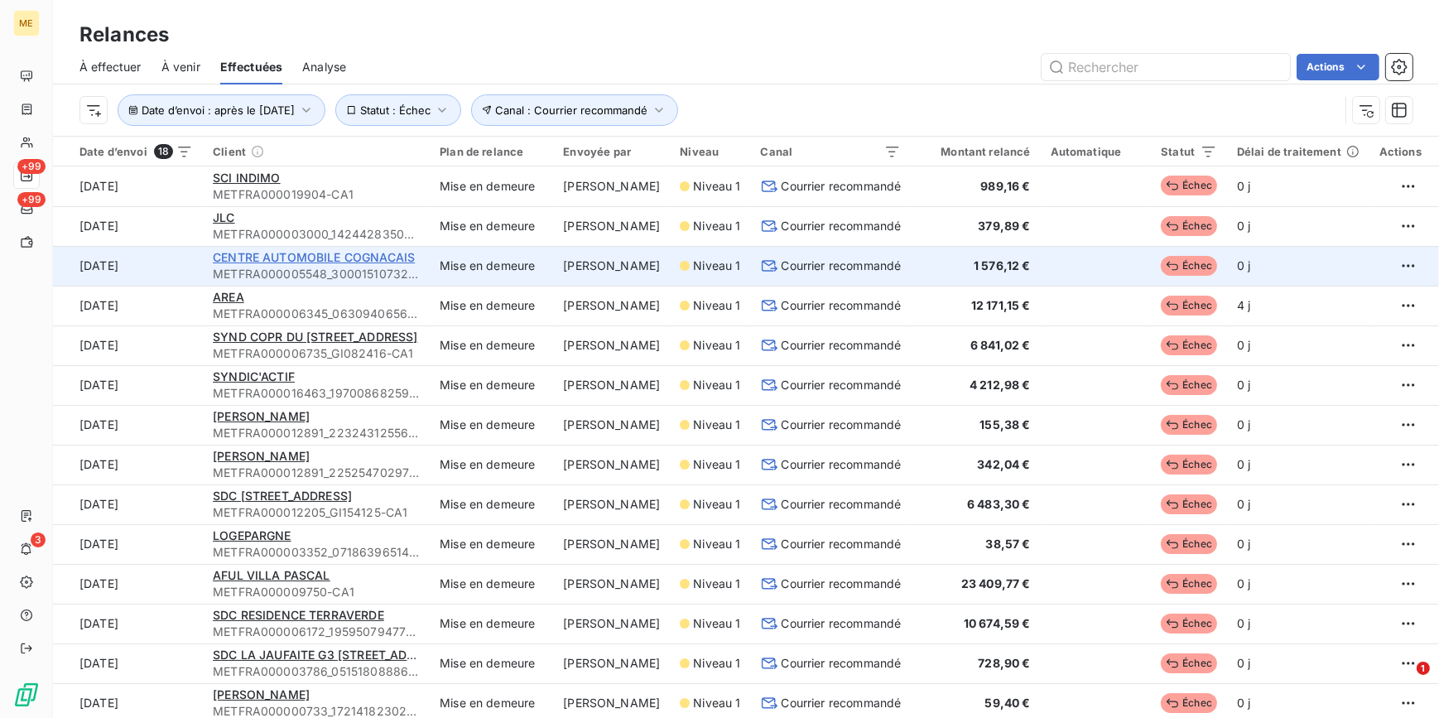
click at [319, 259] on span "CENTRE AUTOMOBILE COGNACAIS" at bounding box center [314, 257] width 202 height 14
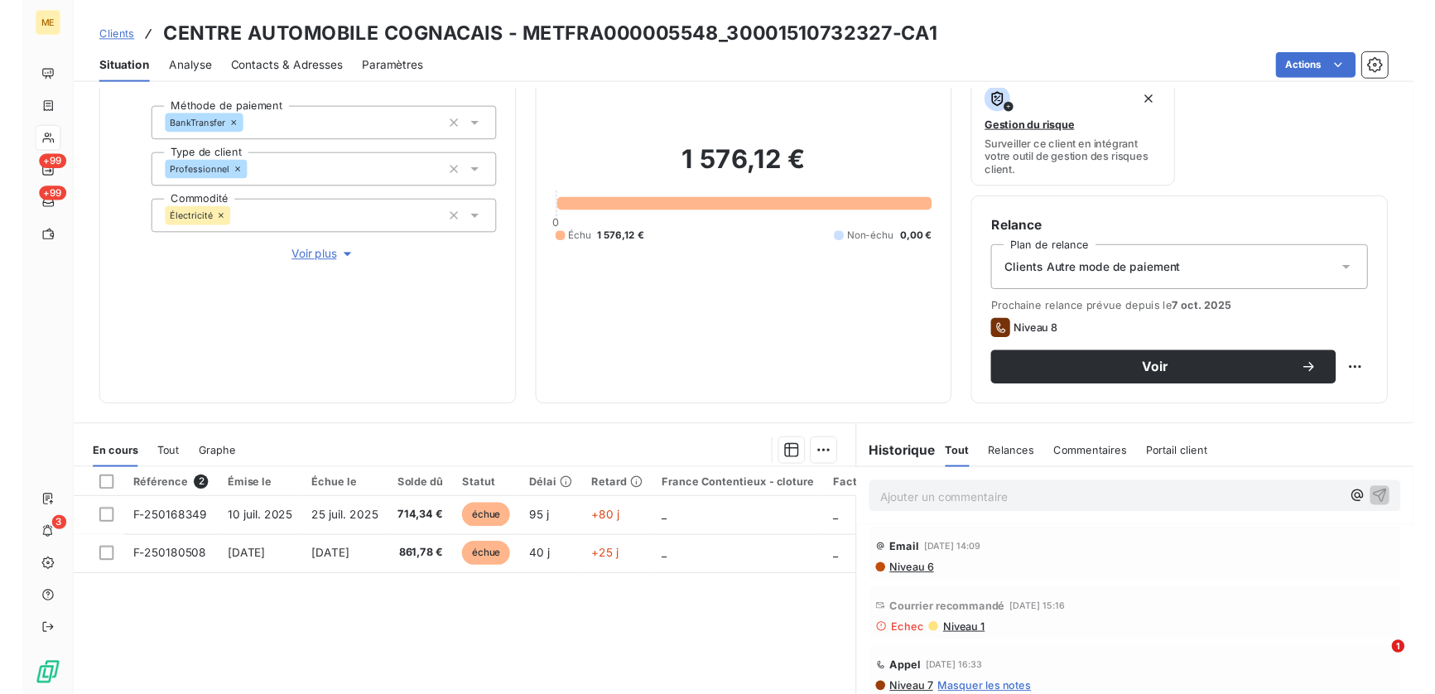
scroll to position [150, 0]
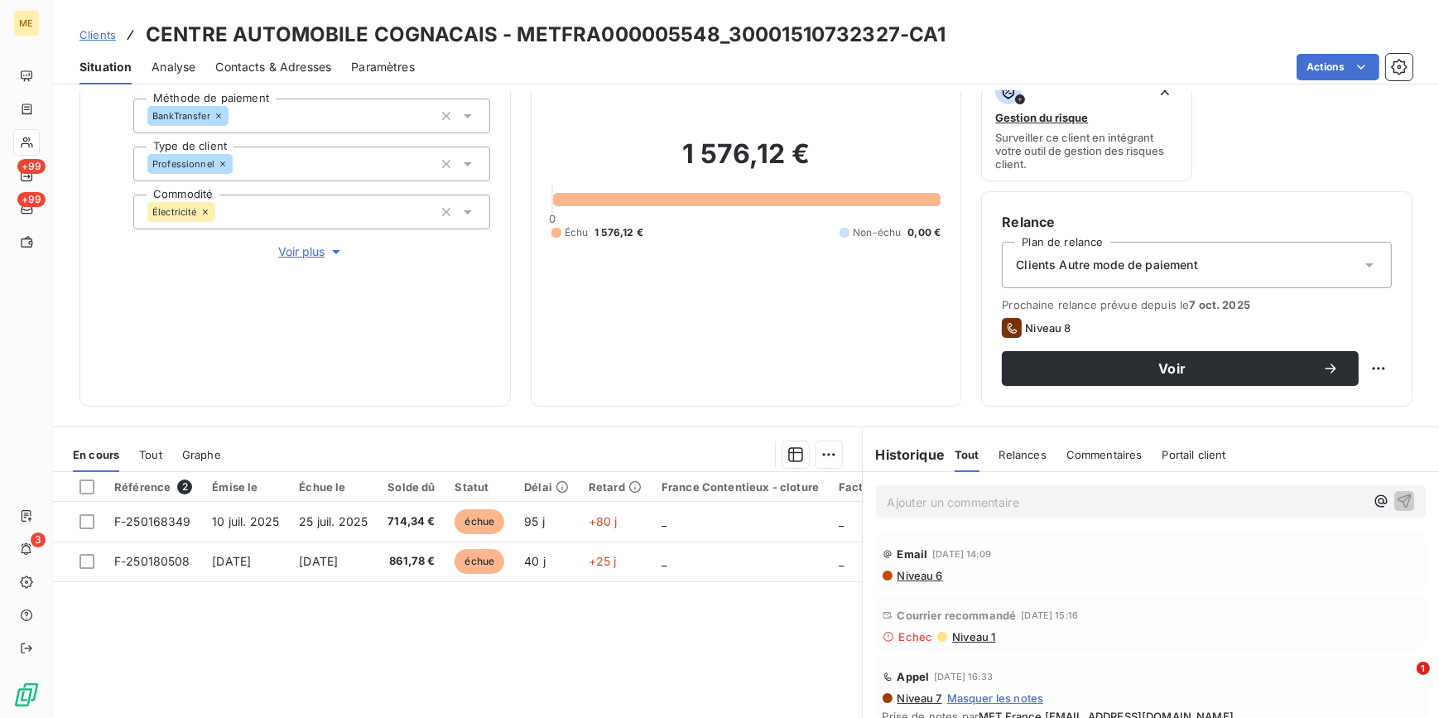
click at [975, 636] on span "Niveau 1" at bounding box center [973, 636] width 45 height 13
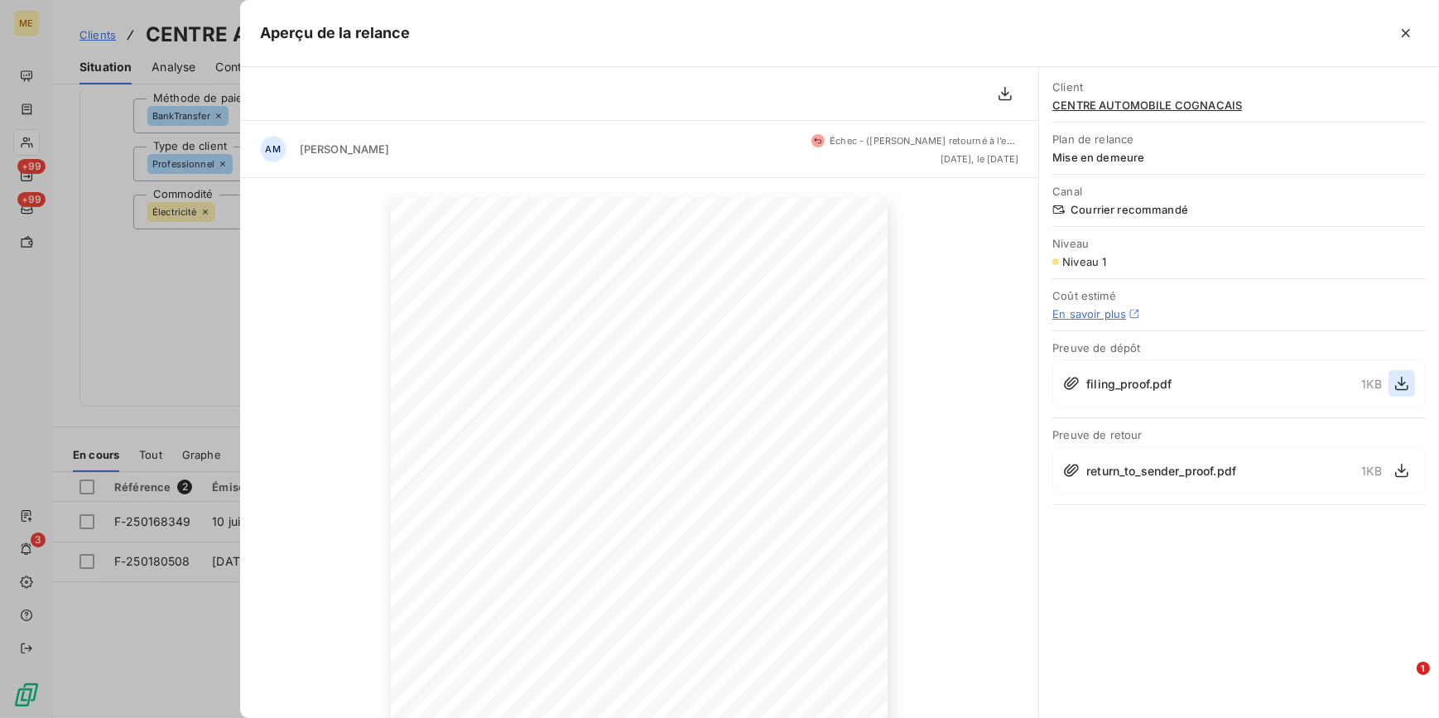
click at [1396, 385] on icon "button" at bounding box center [1401, 384] width 13 height 14
click at [200, 248] on div at bounding box center [719, 359] width 1439 height 718
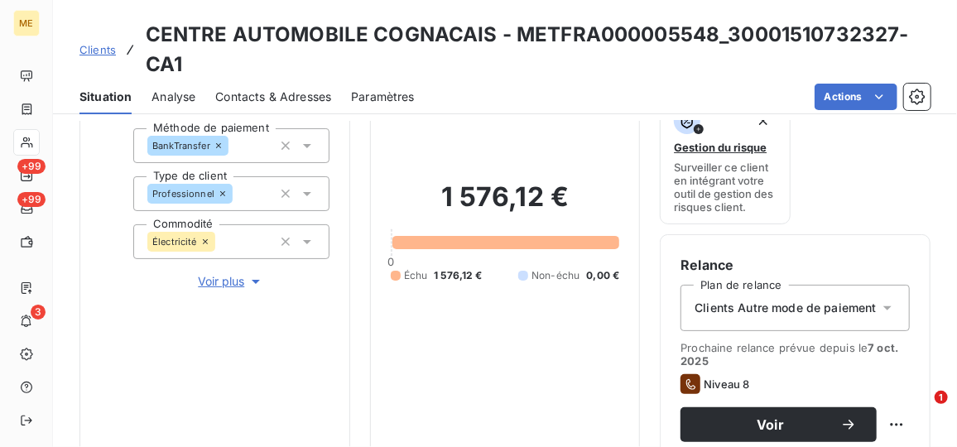
click at [479, 214] on h2 "1 576,12 €" at bounding box center [505, 206] width 229 height 50
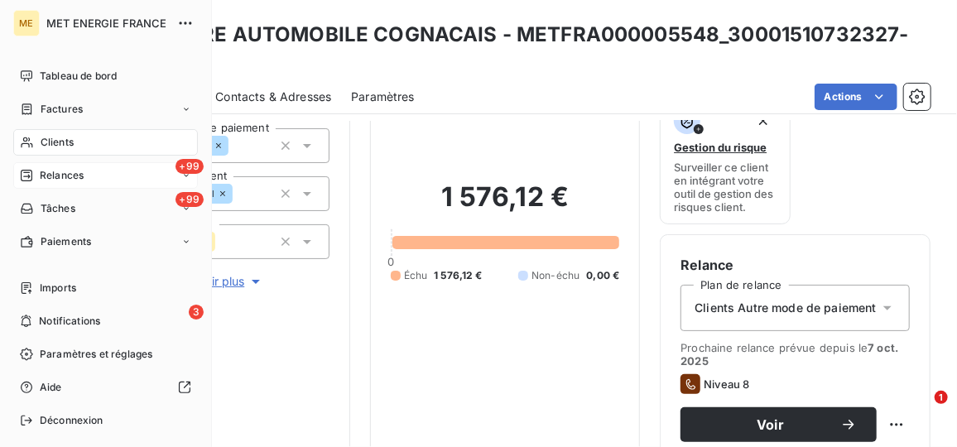
click at [75, 166] on div "+99 Relances" at bounding box center [105, 175] width 185 height 26
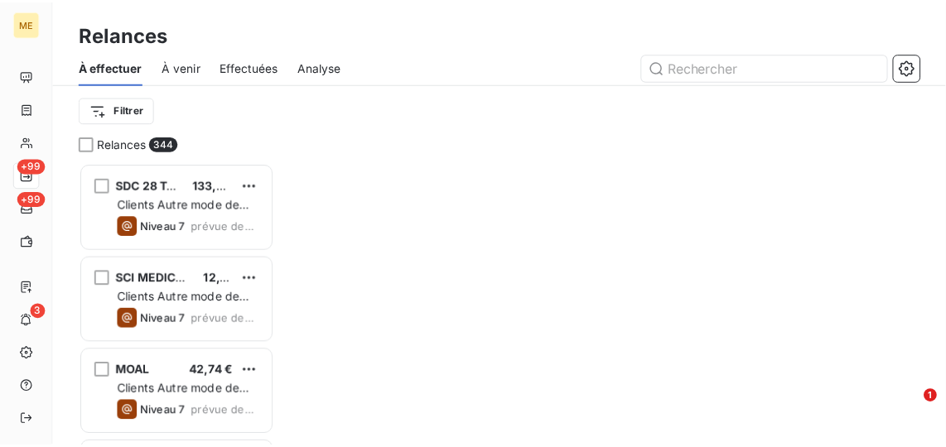
scroll to position [272, 185]
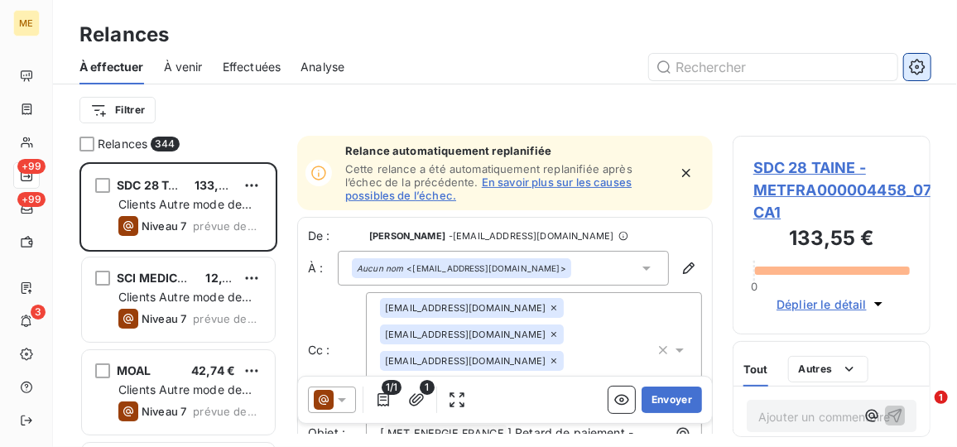
click at [927, 71] on button "button" at bounding box center [917, 67] width 26 height 26
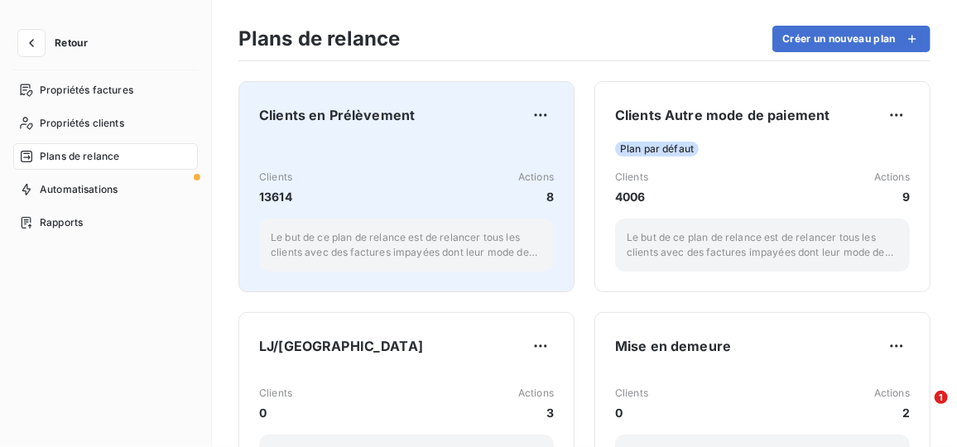
click at [483, 202] on div "Clients 13614 Actions 8" at bounding box center [406, 188] width 295 height 36
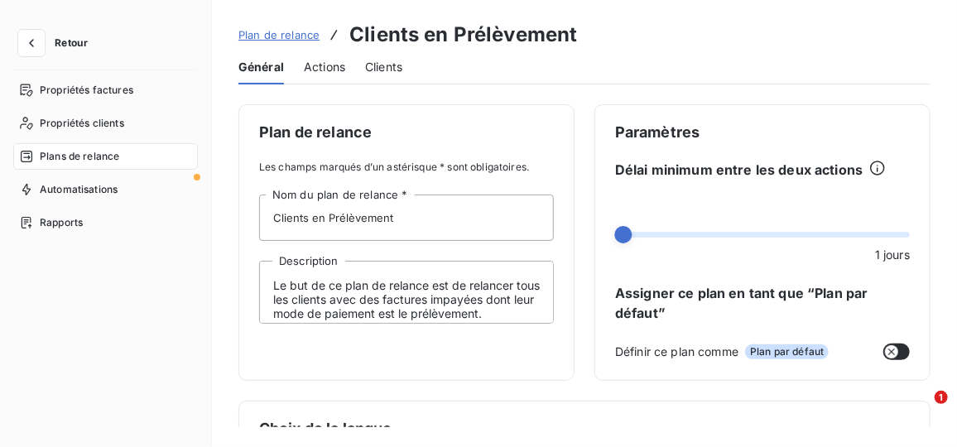
click at [344, 57] on div "Actions" at bounding box center [324, 67] width 41 height 35
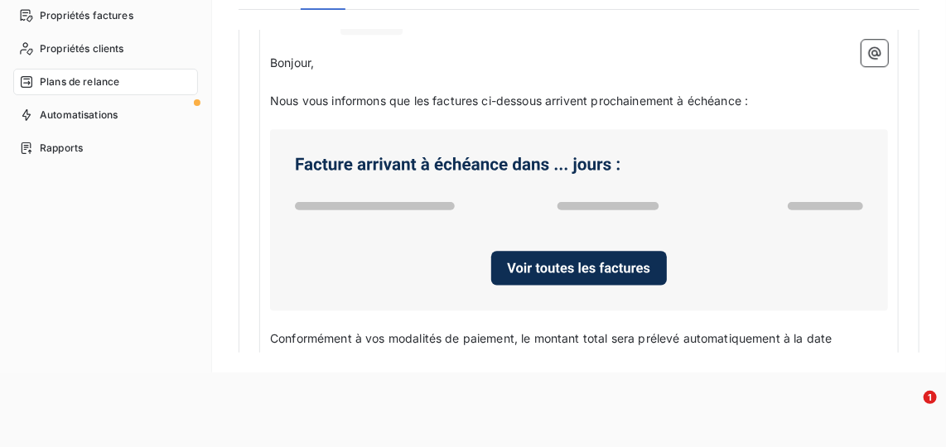
scroll to position [1591, 0]
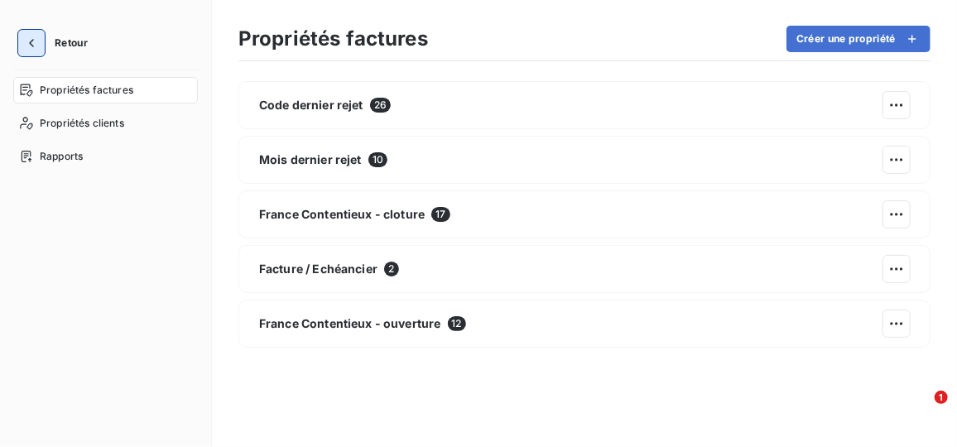
click at [38, 39] on button "button" at bounding box center [31, 43] width 26 height 26
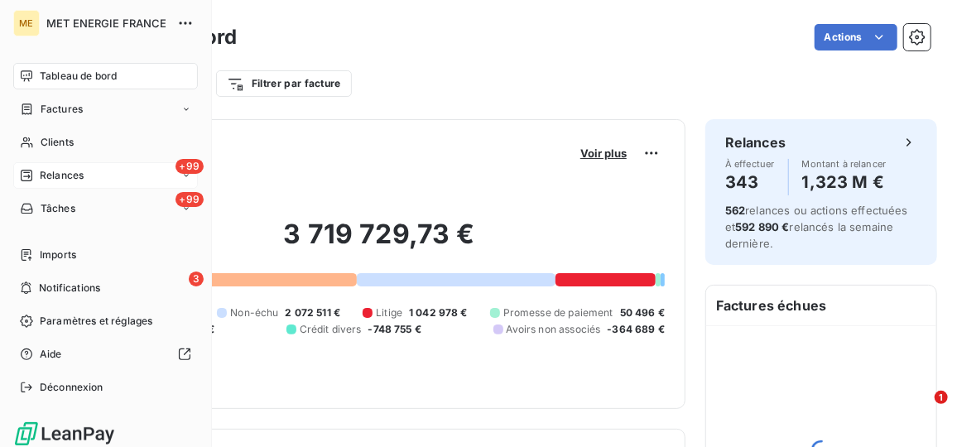
click at [70, 175] on span "Relances" at bounding box center [62, 175] width 44 height 15
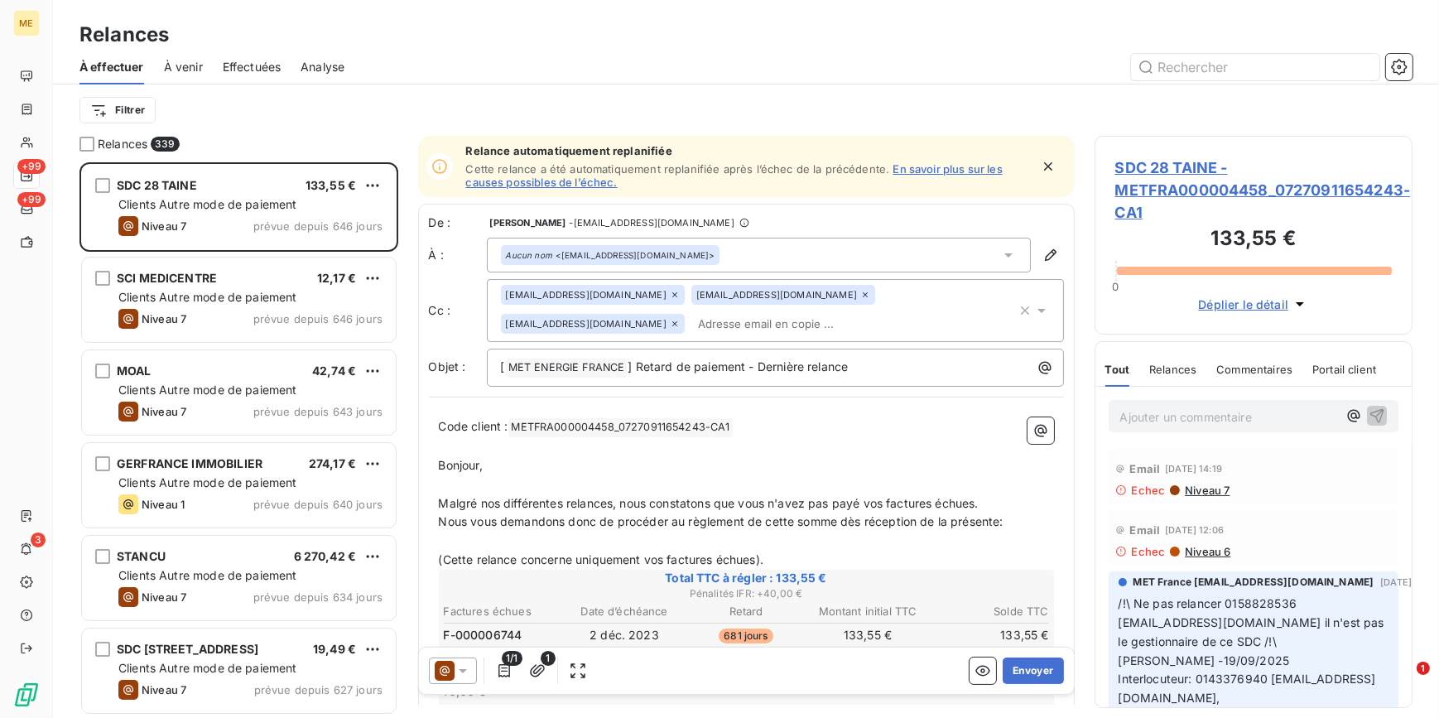
scroll to position [545, 306]
